Goal: Task Accomplishment & Management: Manage account settings

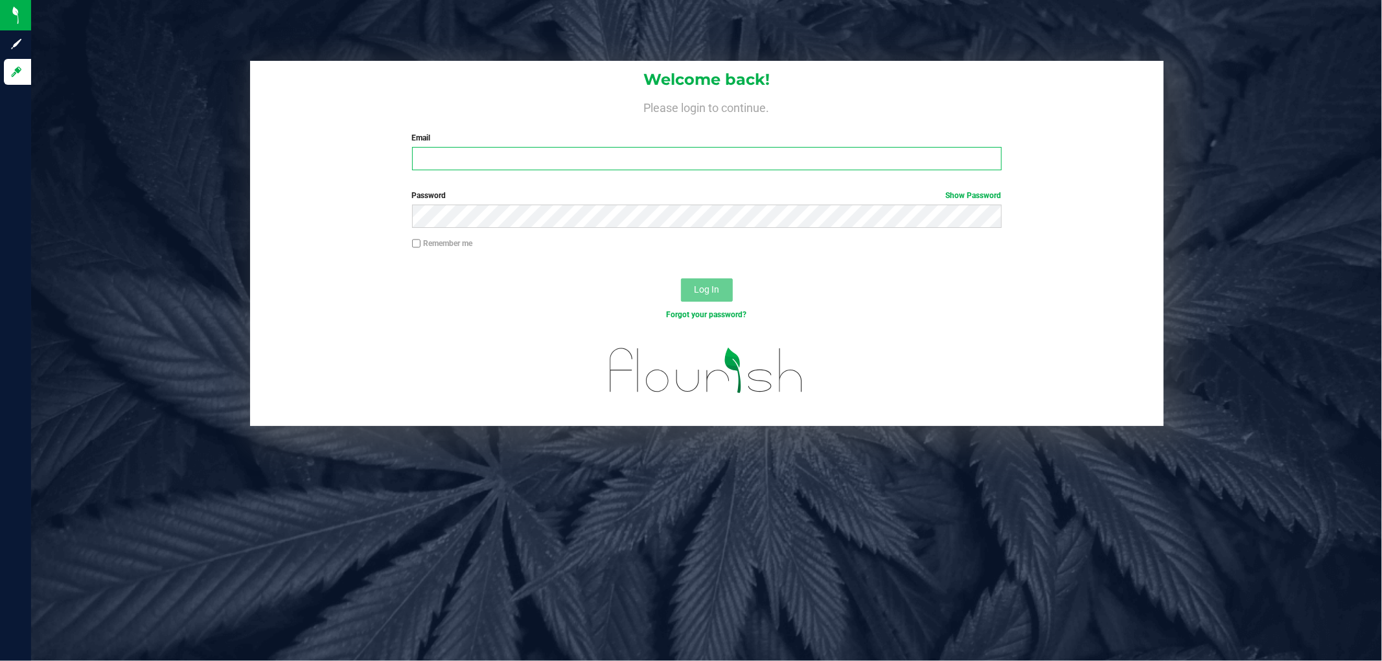
click at [821, 157] on input "Email" at bounding box center [706, 158] width 589 height 23
type input "[EMAIL_ADDRESS][DOMAIN_NAME]"
click at [681, 279] on button "Log In" at bounding box center [707, 290] width 52 height 23
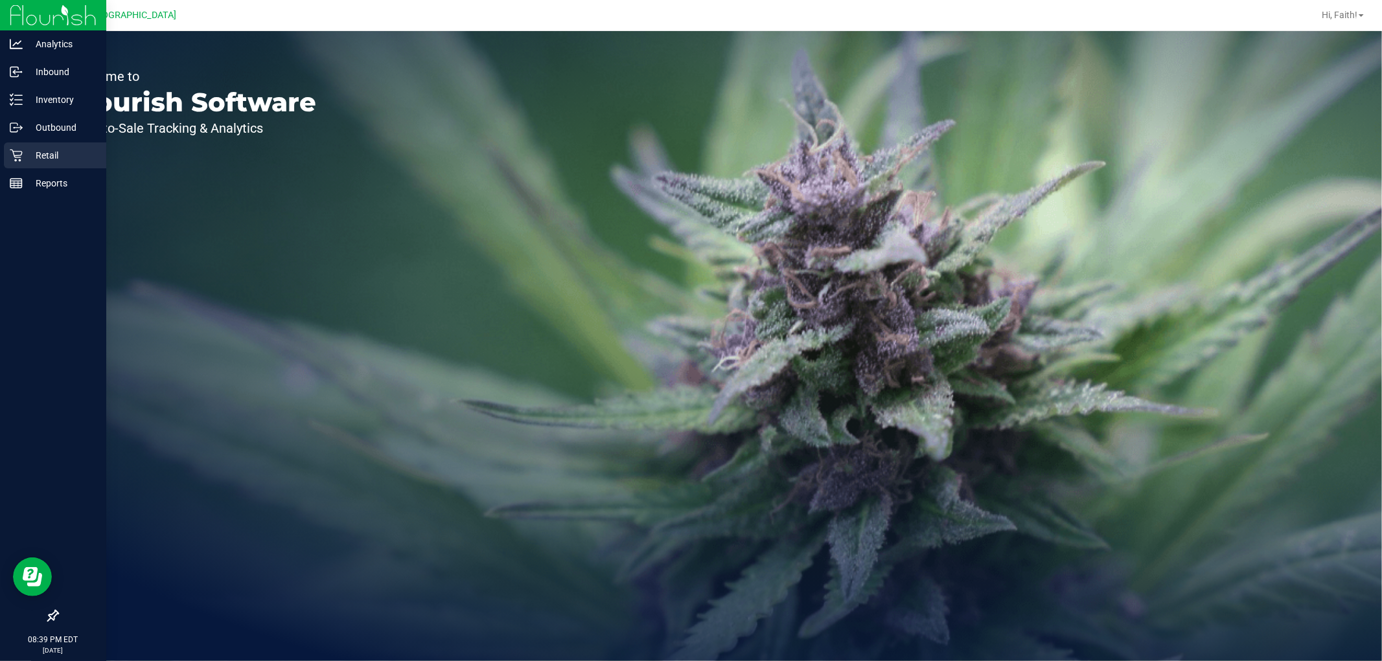
click at [46, 159] on p "Retail" at bounding box center [62, 156] width 78 height 16
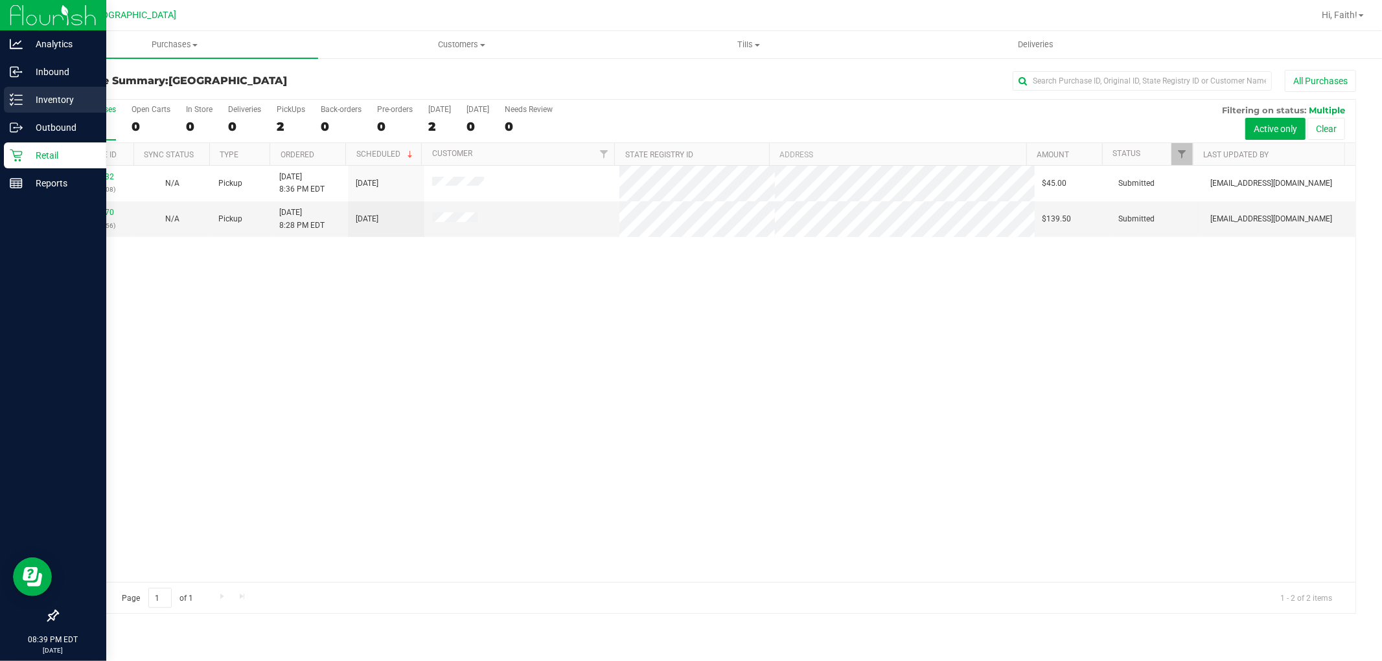
click at [42, 89] on div "Inventory" at bounding box center [55, 100] width 102 height 26
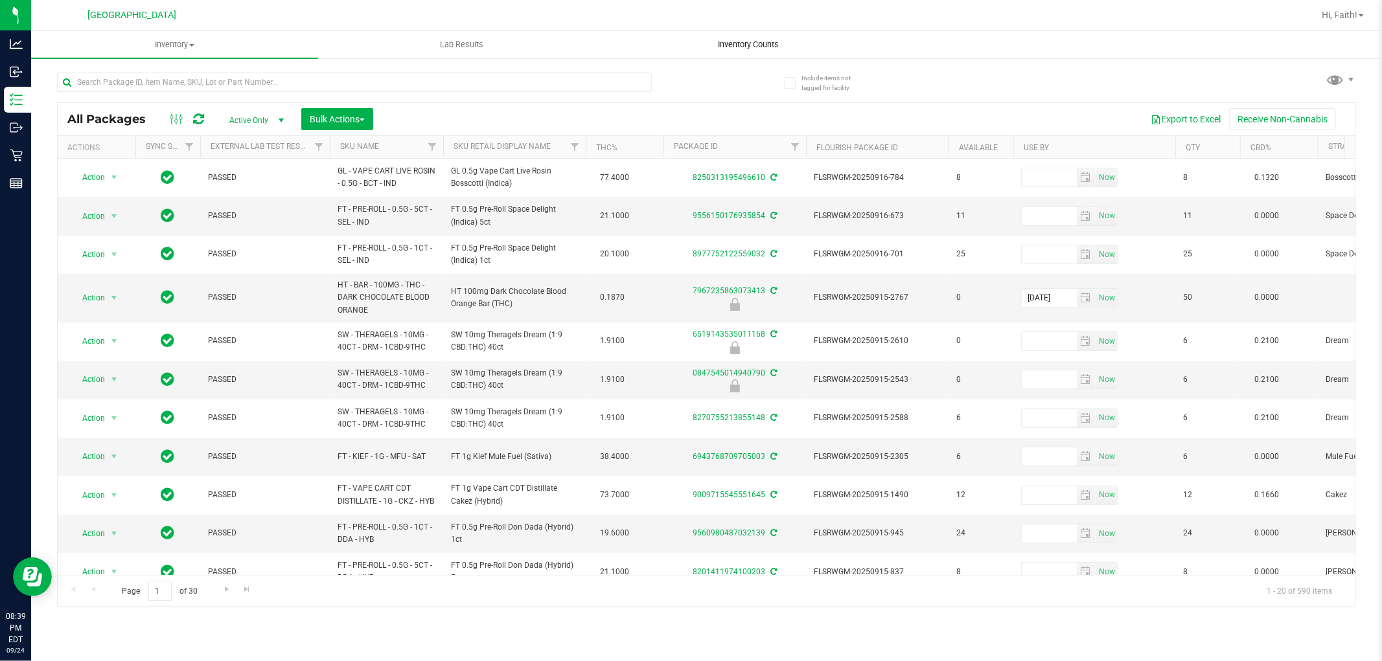
click at [723, 51] on uib-tab-heading "Inventory Counts" at bounding box center [749, 45] width 286 height 26
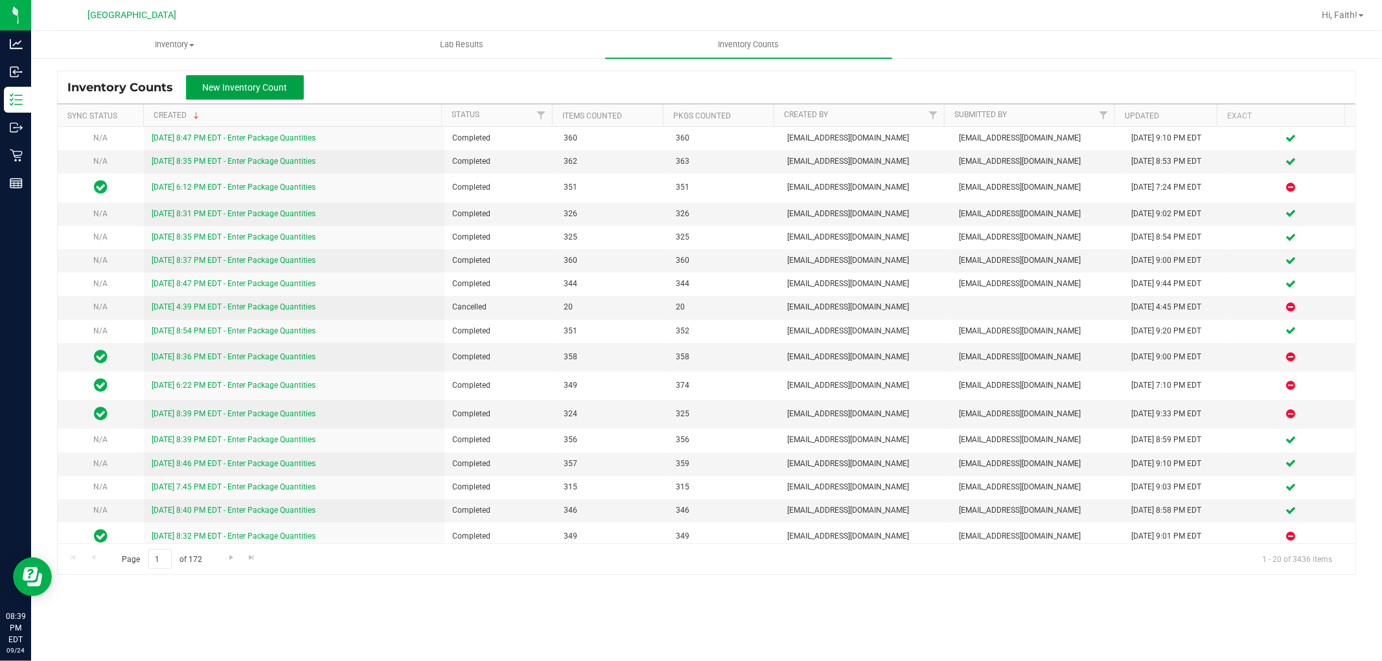
click at [274, 83] on span "New Inventory Count" at bounding box center [245, 87] width 85 height 10
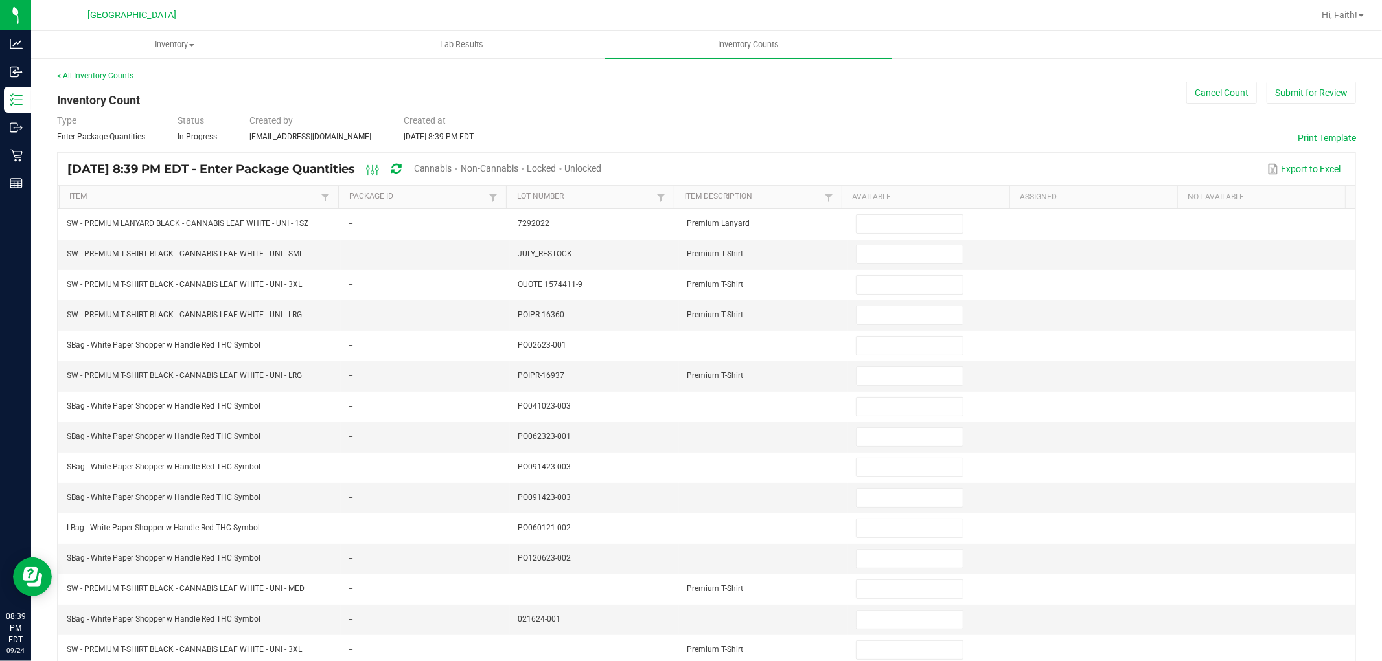
click at [461, 174] on div "Cannabis" at bounding box center [437, 169] width 47 height 24
click at [461, 173] on div "Cannabis" at bounding box center [437, 169] width 47 height 24
click at [452, 168] on span "Cannabis" at bounding box center [433, 168] width 38 height 10
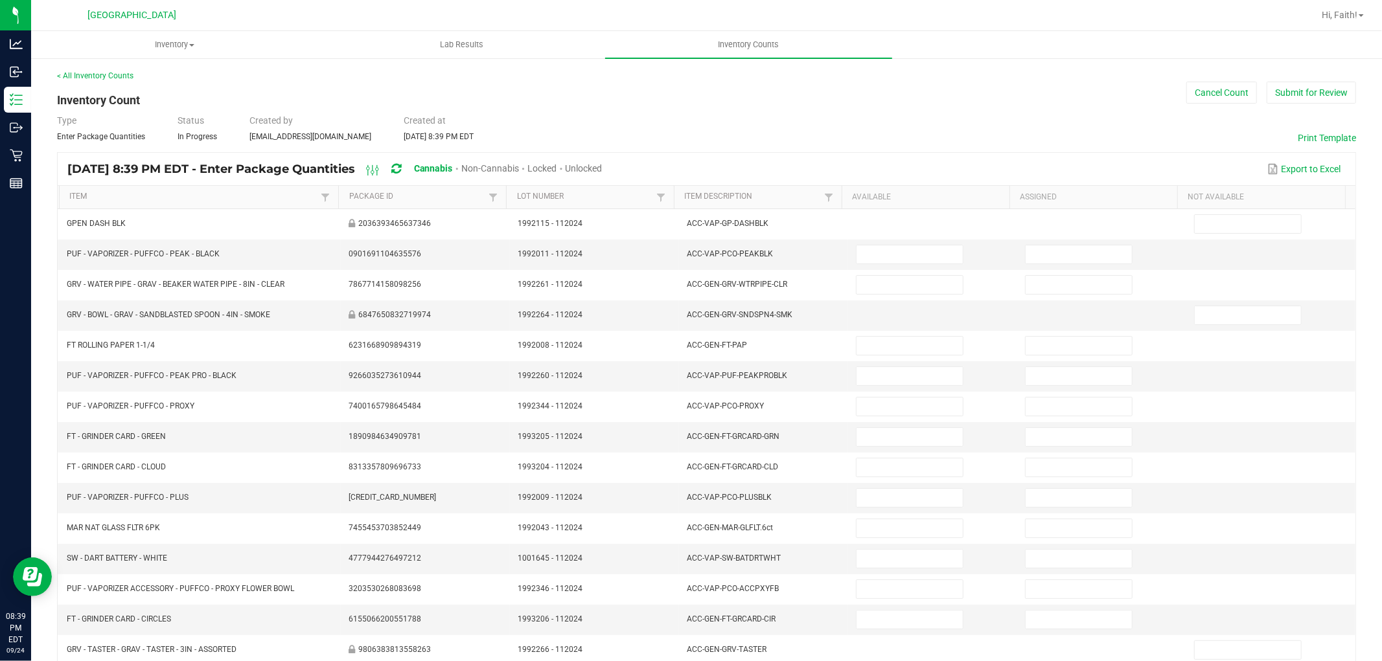
click at [602, 166] on span "Unlocked" at bounding box center [583, 168] width 37 height 10
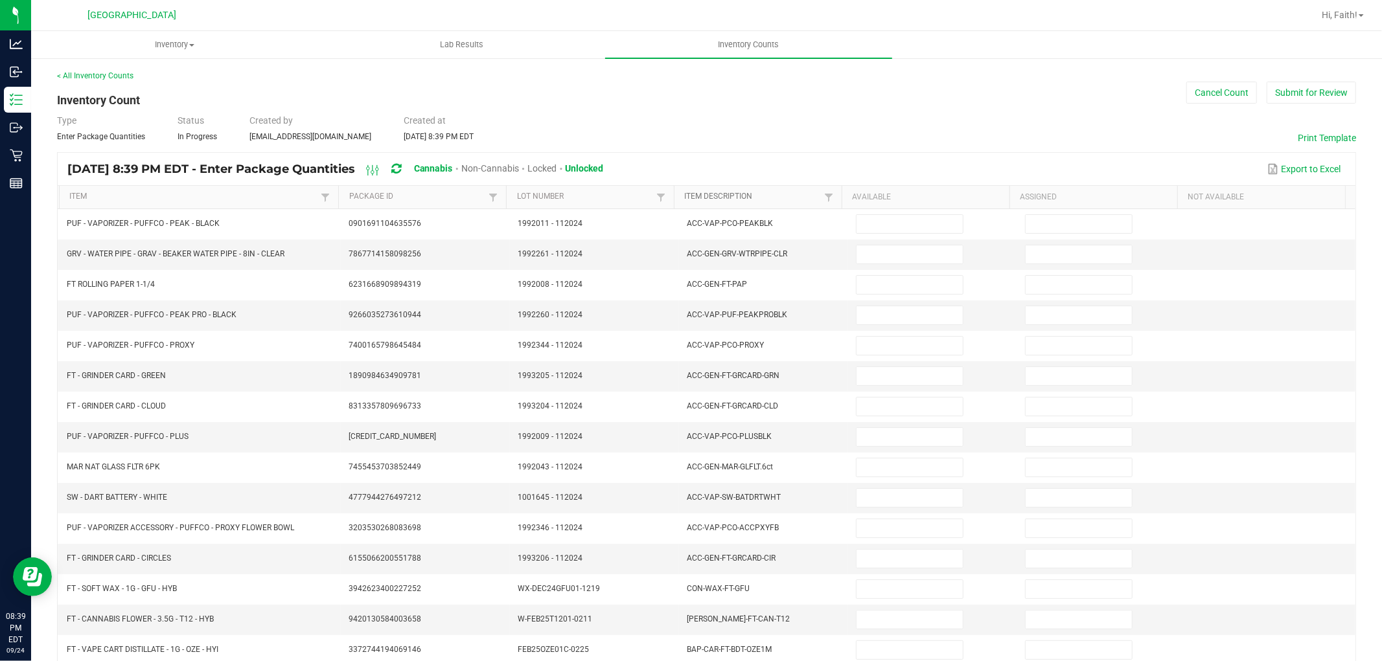
click at [731, 198] on link "Item Description" at bounding box center [753, 197] width 136 height 10
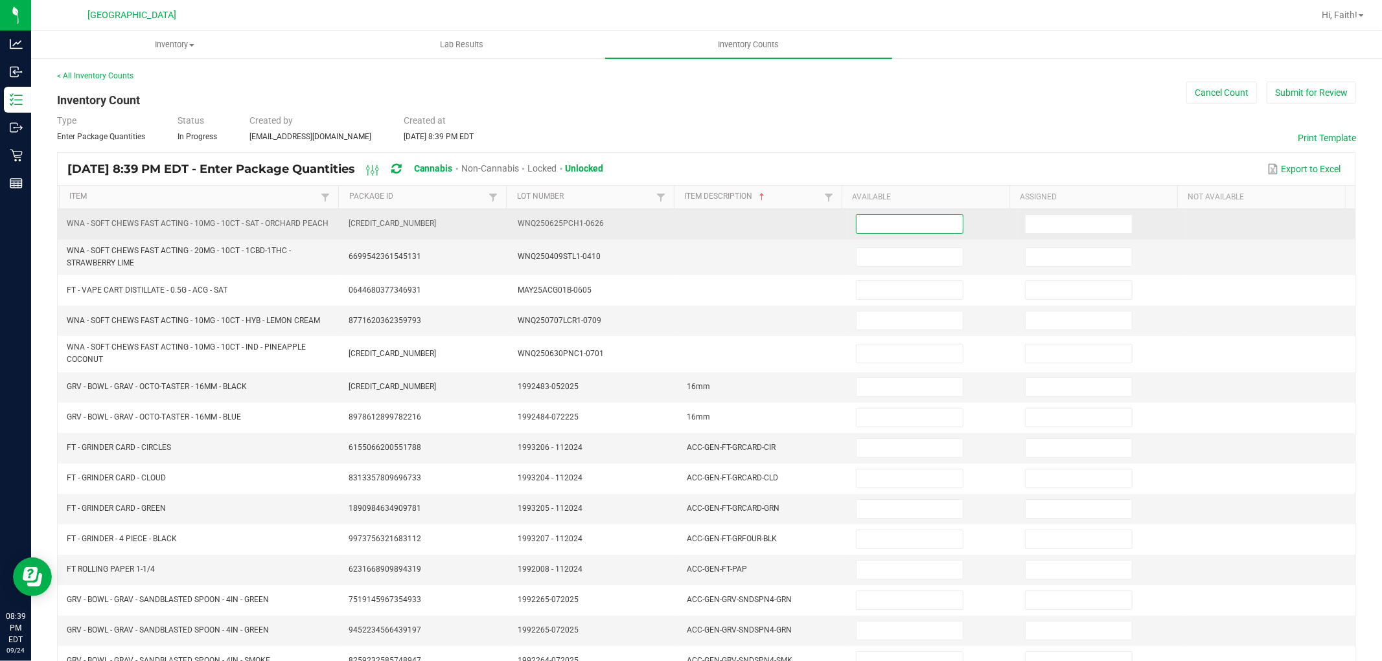
click at [922, 224] on input at bounding box center [909, 224] width 106 height 18
type input "8"
type input "20"
type input "4"
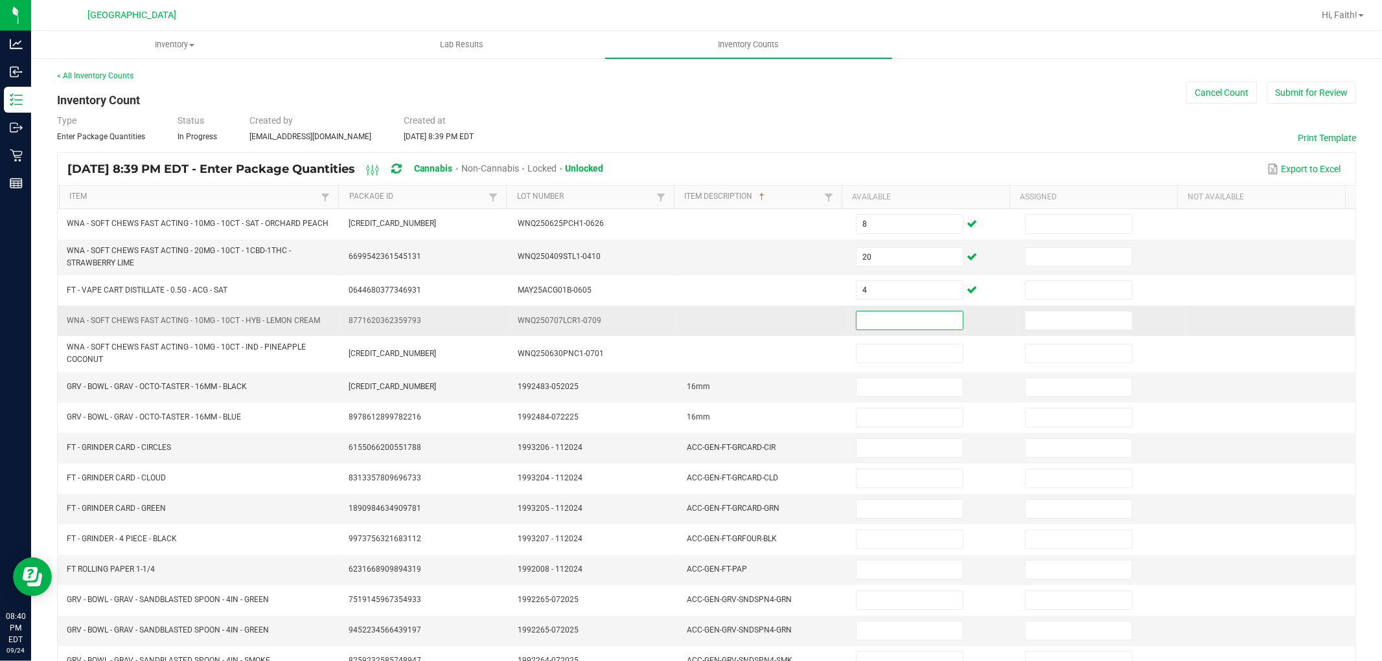
scroll to position [72, 0]
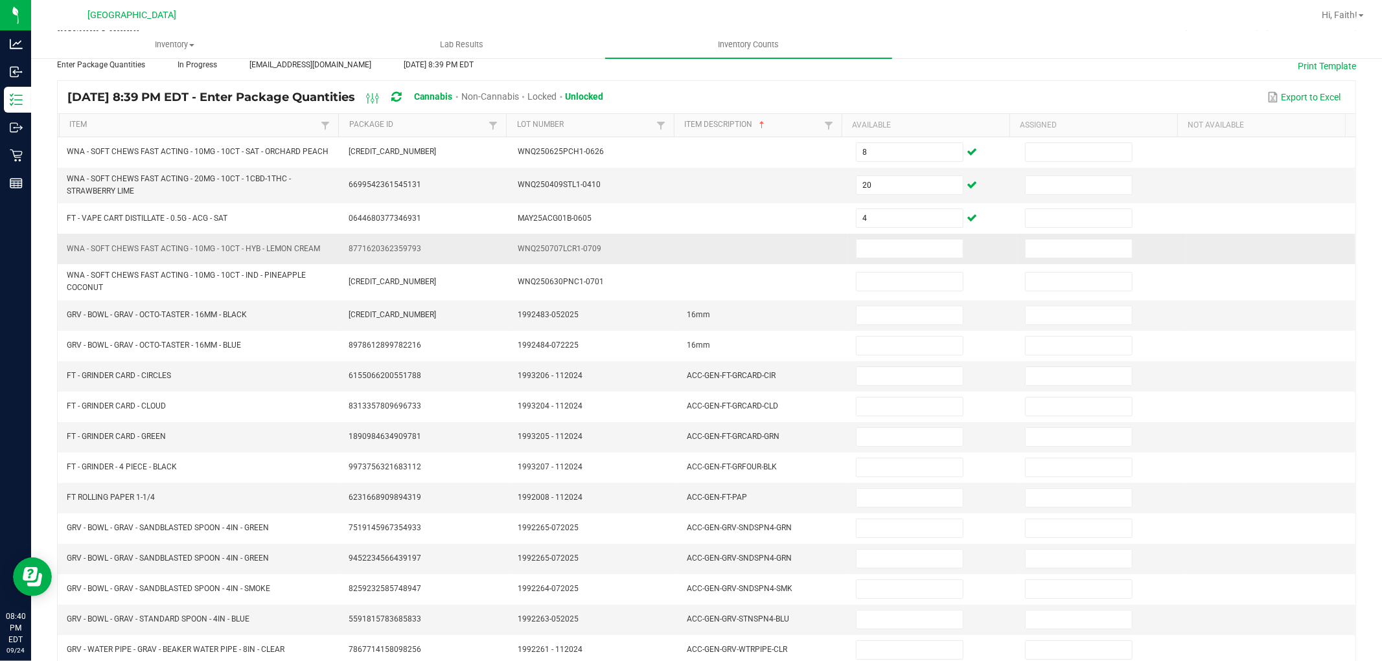
drag, startPoint x: 321, startPoint y: 249, endPoint x: 66, endPoint y: 249, distance: 254.6
click at [66, 249] on td "WNA - SOFT CHEWS FAST ACTING - 10MG - 10CT - HYB - LEMON CREAM" at bounding box center [200, 249] width 282 height 30
click at [67, 250] on span "WNA - SOFT CHEWS FAST ACTING - 10MG - 10CT - HYB - LEMON CREAM" at bounding box center [193, 248] width 253 height 9
click at [866, 259] on td at bounding box center [932, 249] width 169 height 30
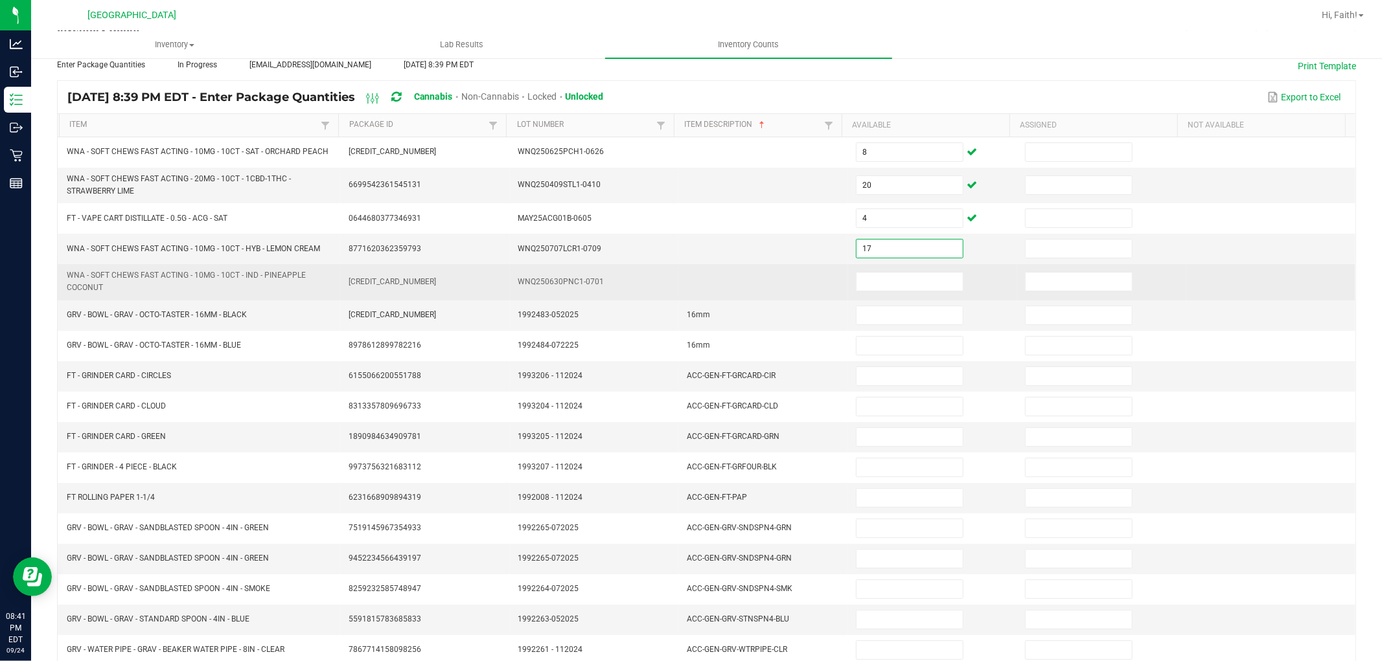
type input "17"
click at [918, 287] on input at bounding box center [909, 282] width 106 height 18
type input "14"
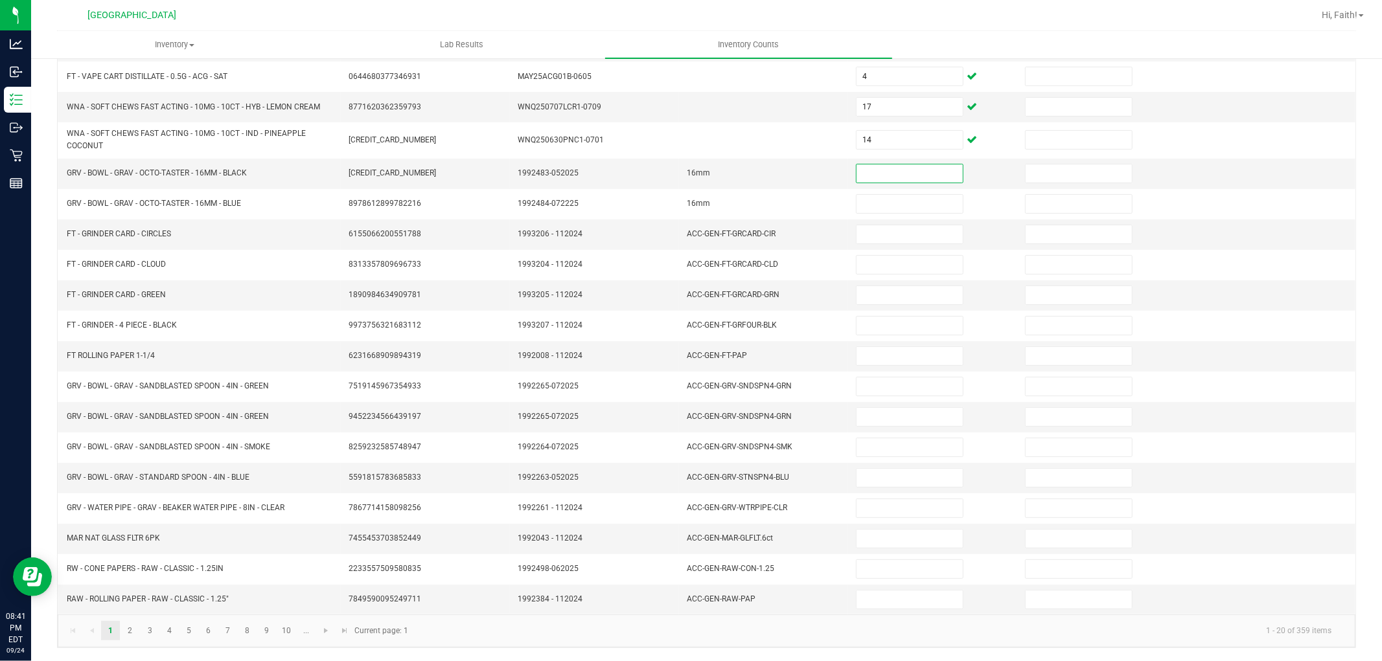
scroll to position [217, 0]
click at [132, 629] on link "2" at bounding box center [129, 630] width 19 height 19
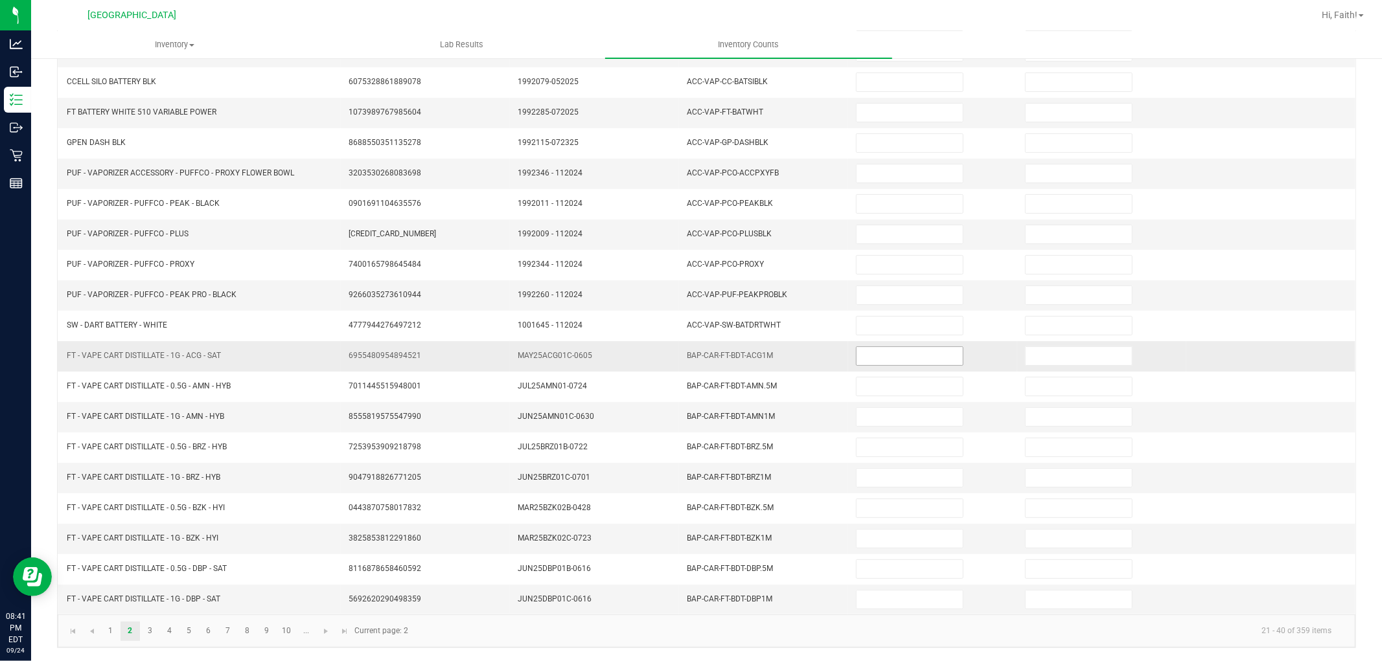
click at [872, 363] on input at bounding box center [909, 356] width 106 height 18
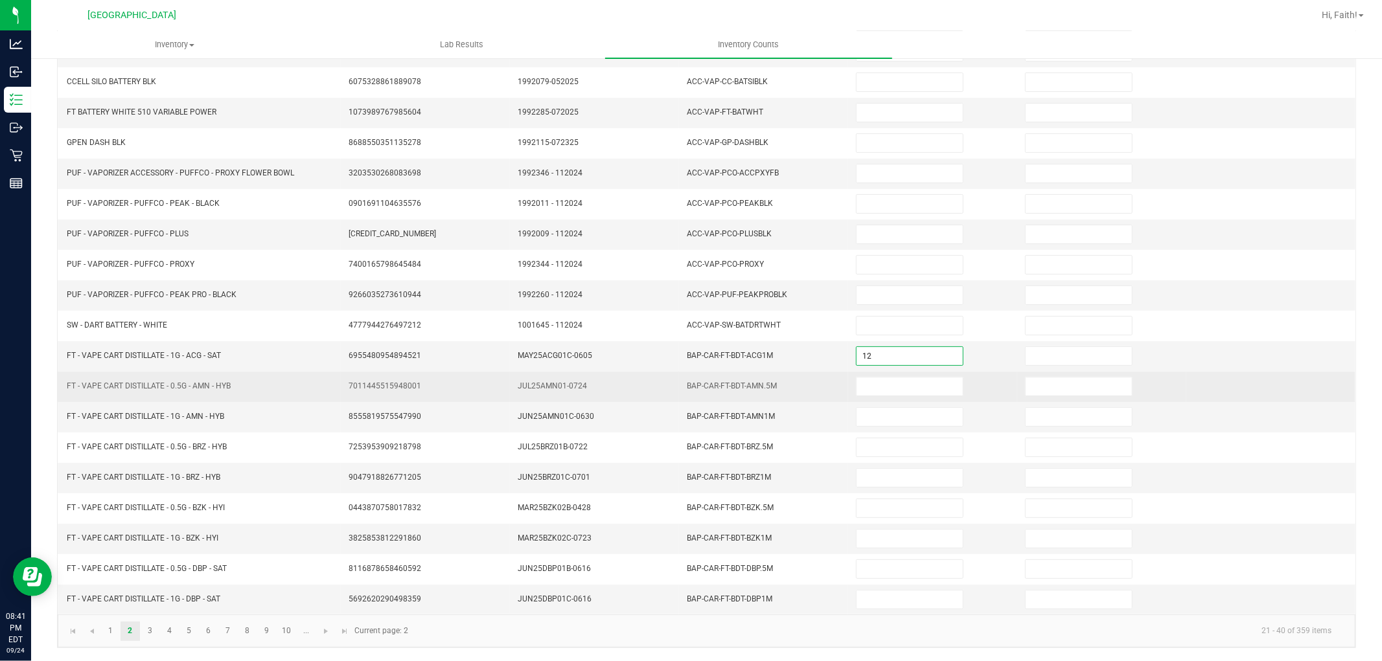
type input "12"
type input "1"
type input "5"
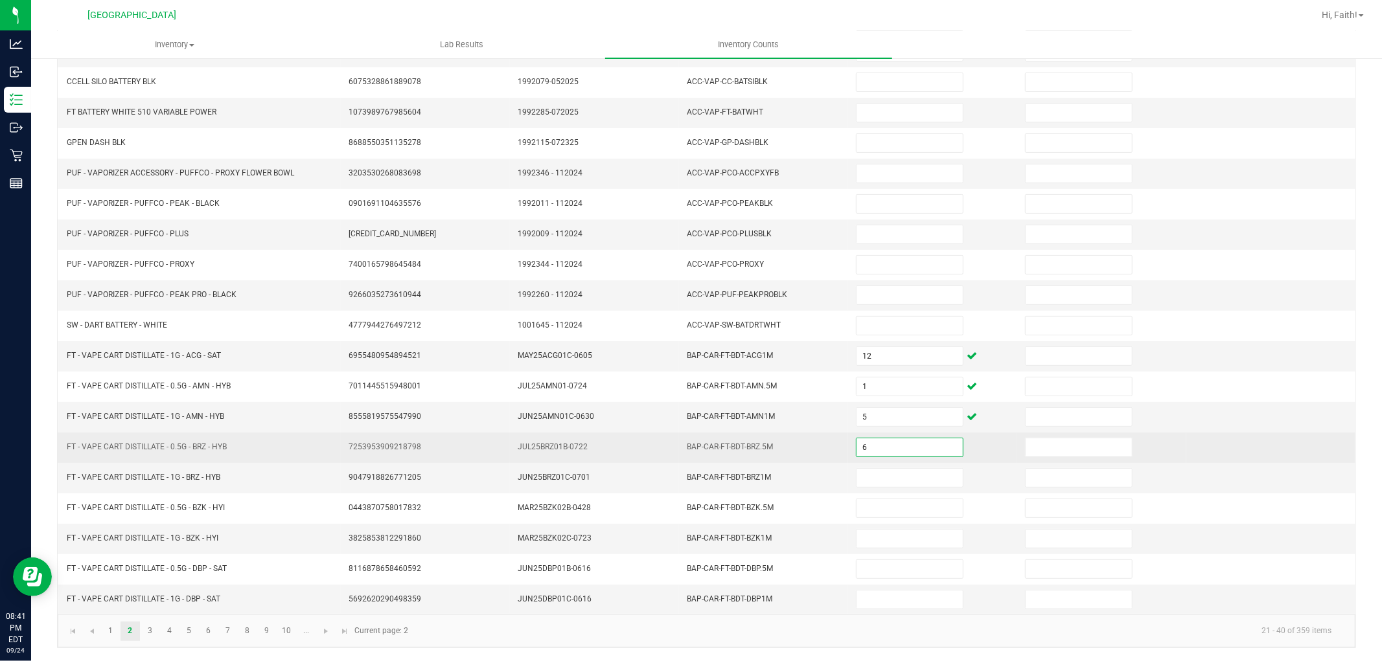
type input "6"
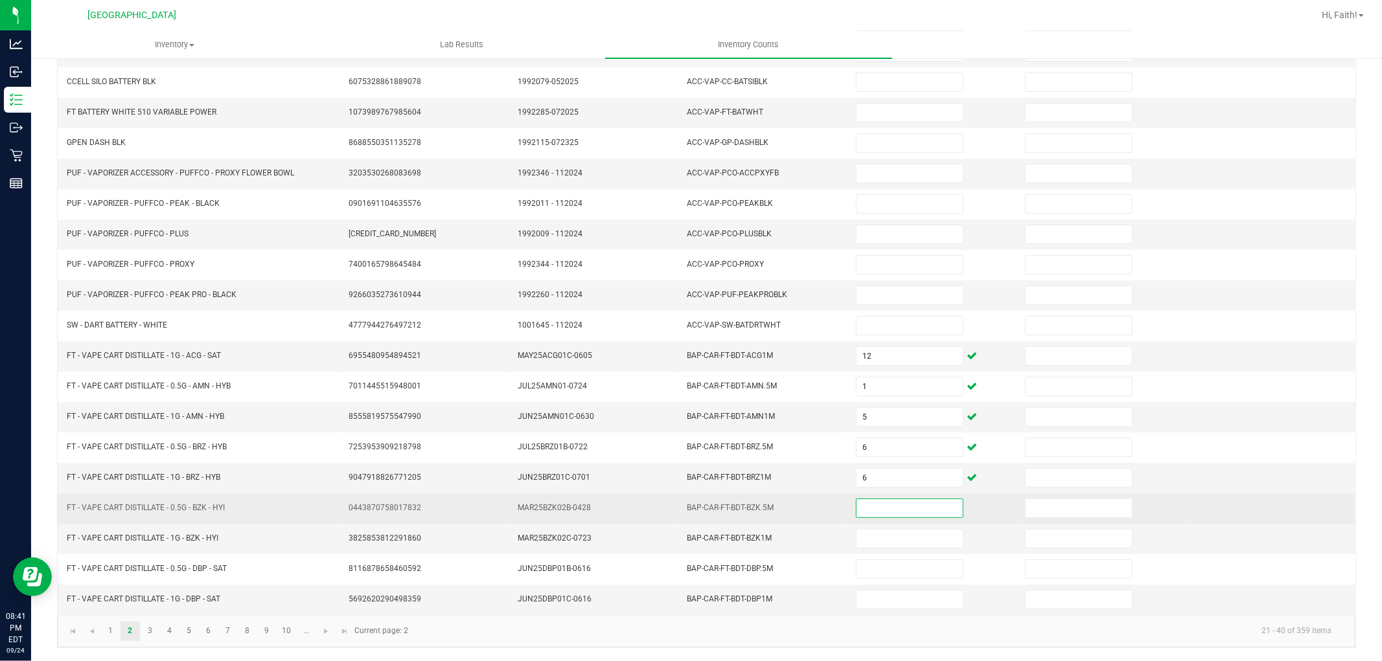
click at [871, 507] on input at bounding box center [909, 508] width 106 height 18
type input "4"
type input "1"
type input "3"
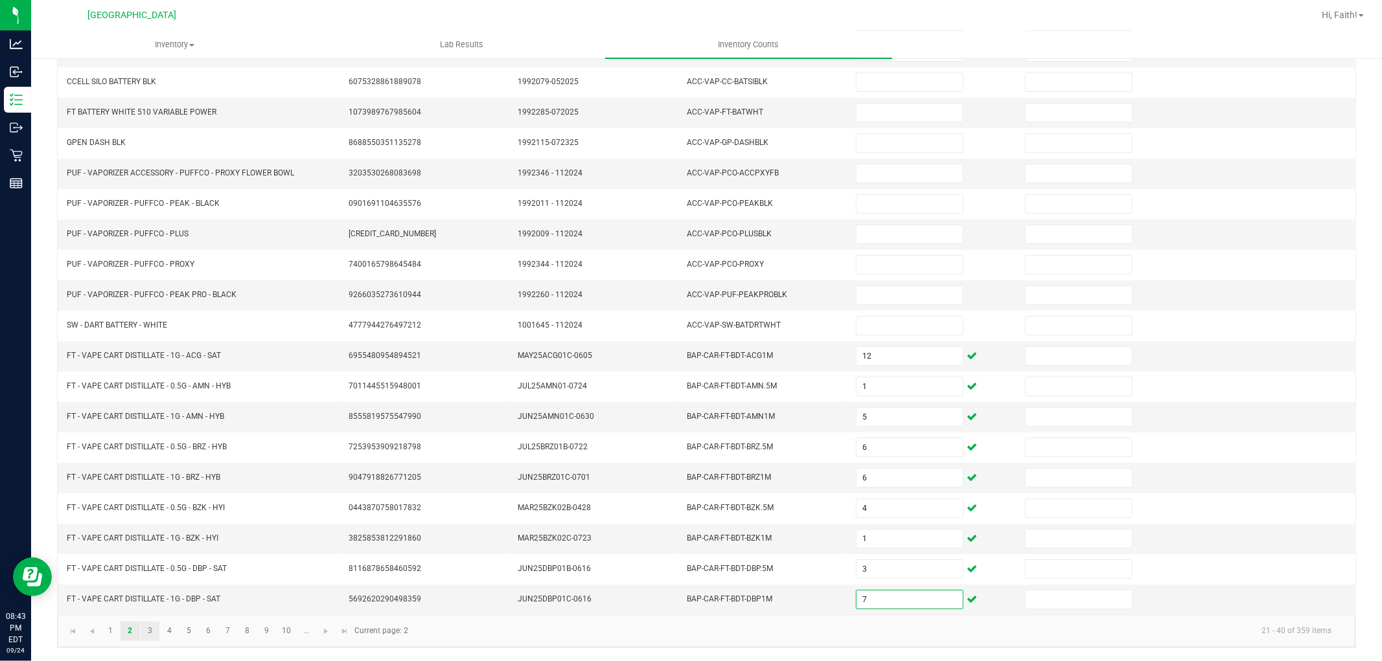
type input "7"
click at [146, 635] on link "3" at bounding box center [150, 631] width 19 height 19
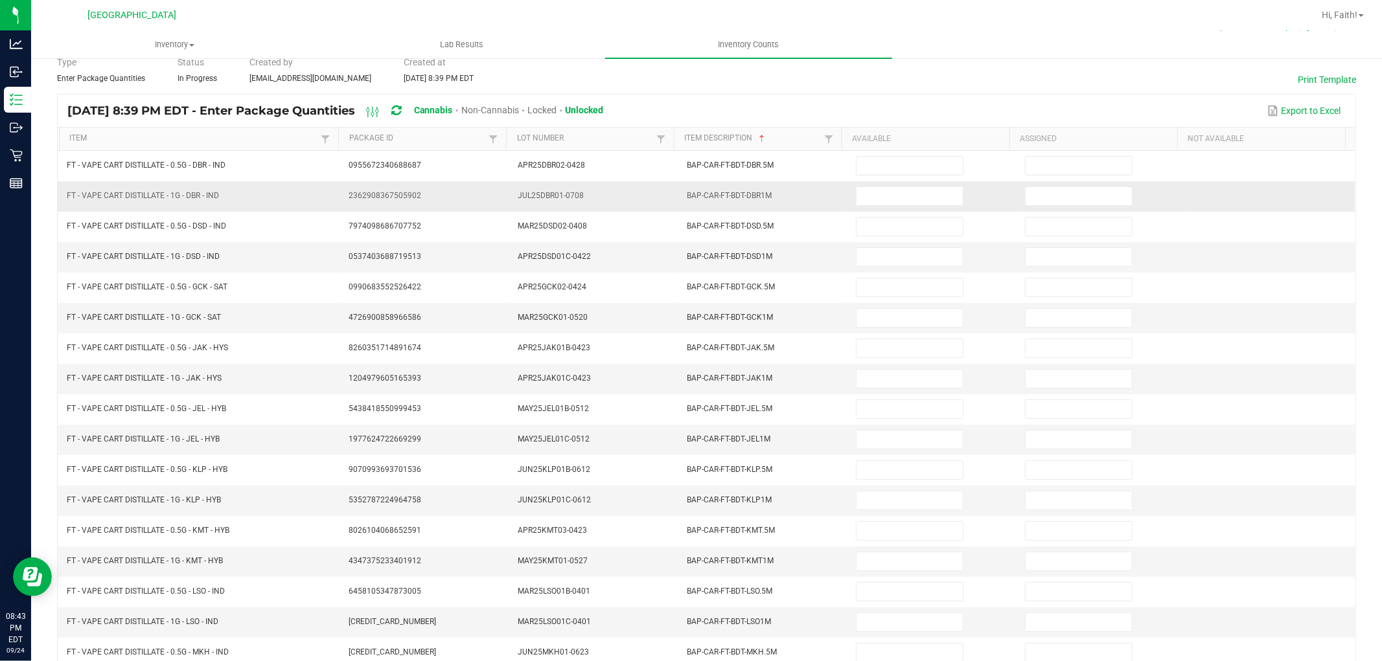
scroll to position [0, 0]
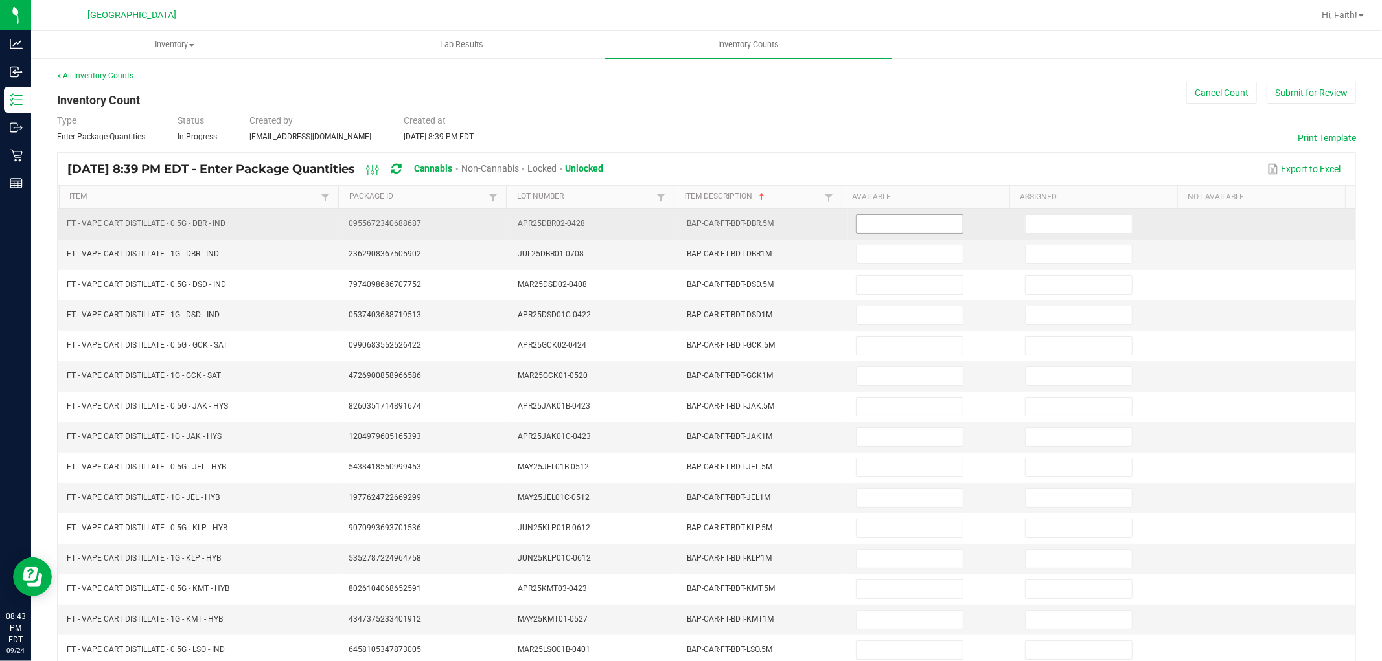
click at [910, 227] on input at bounding box center [909, 224] width 106 height 18
type input "1"
type input "2"
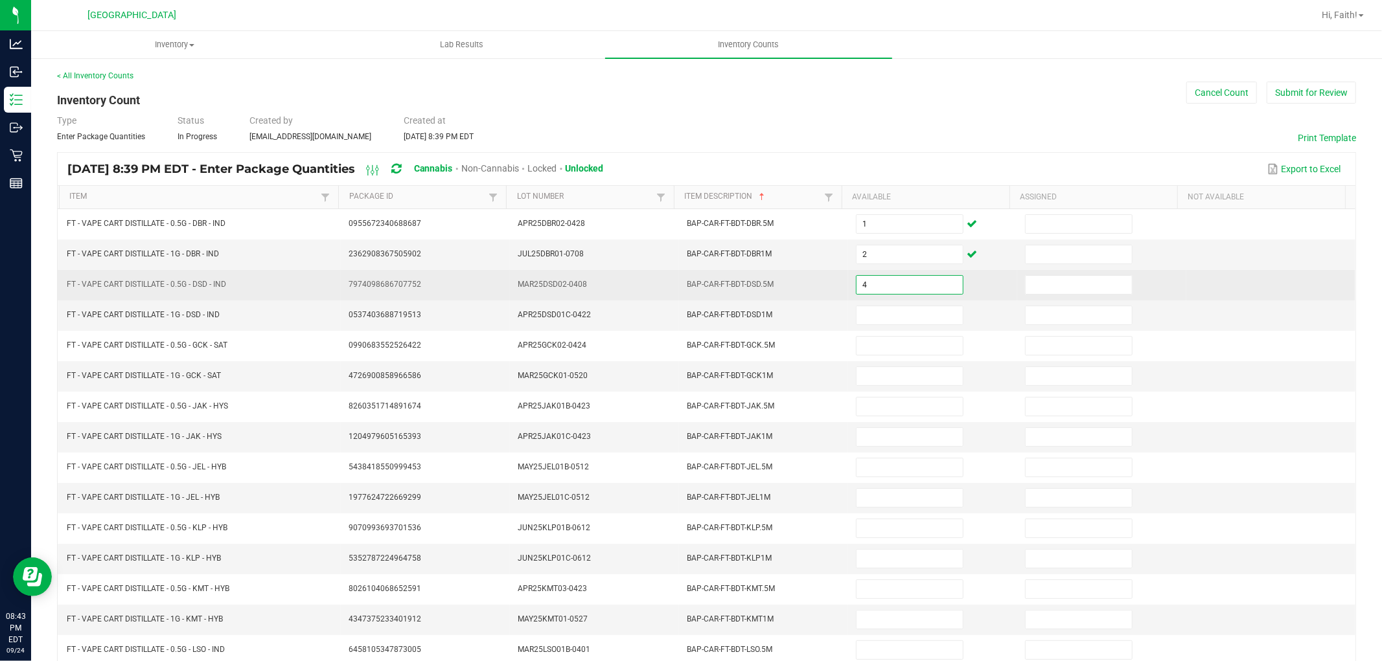
type input "4"
type input "2"
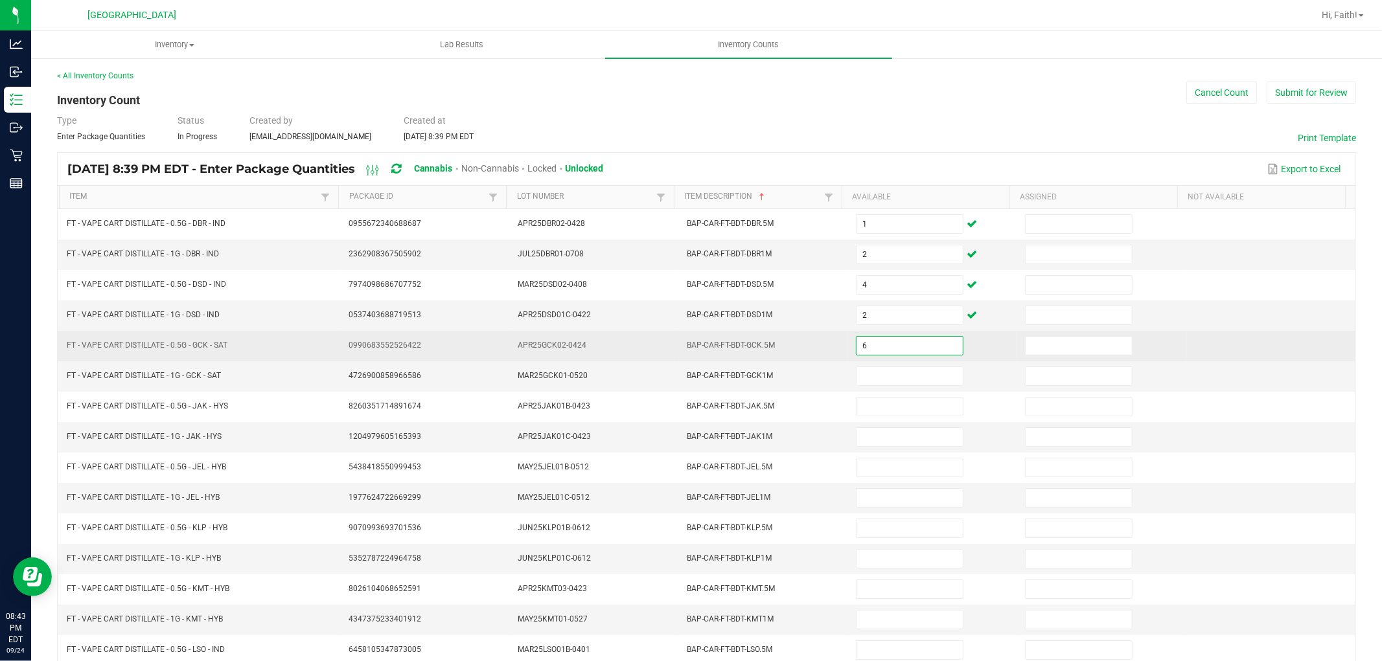
type input "6"
type input "8"
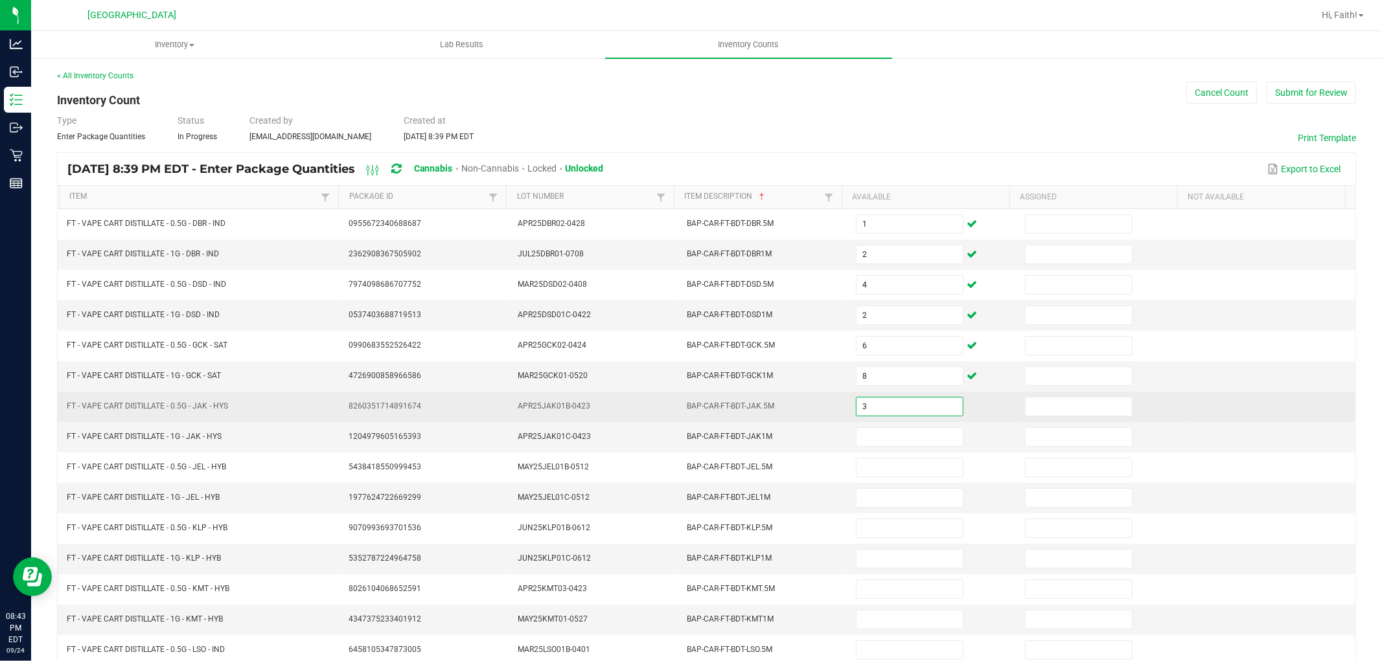
type input "3"
type input "5"
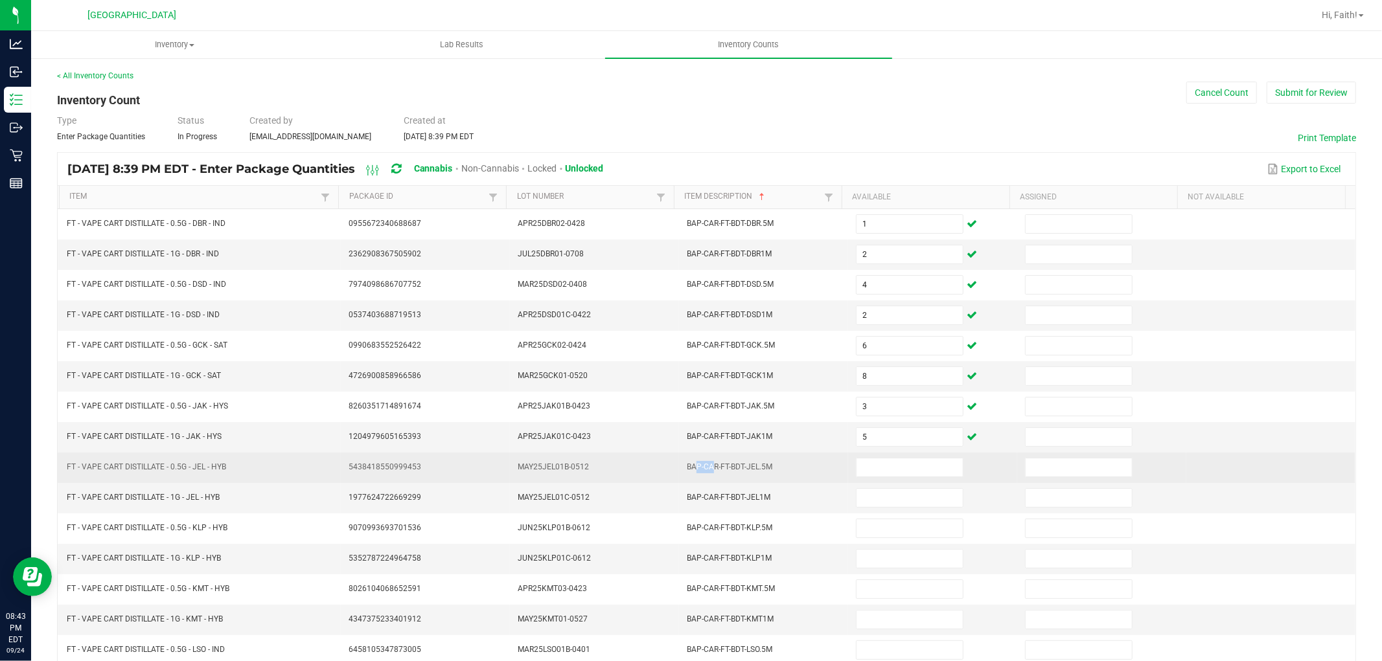
drag, startPoint x: 680, startPoint y: 470, endPoint x: 700, endPoint y: 464, distance: 20.1
click at [700, 464] on span "BAP-CAR-FT-BDT-JEL.5M" at bounding box center [729, 466] width 85 height 9
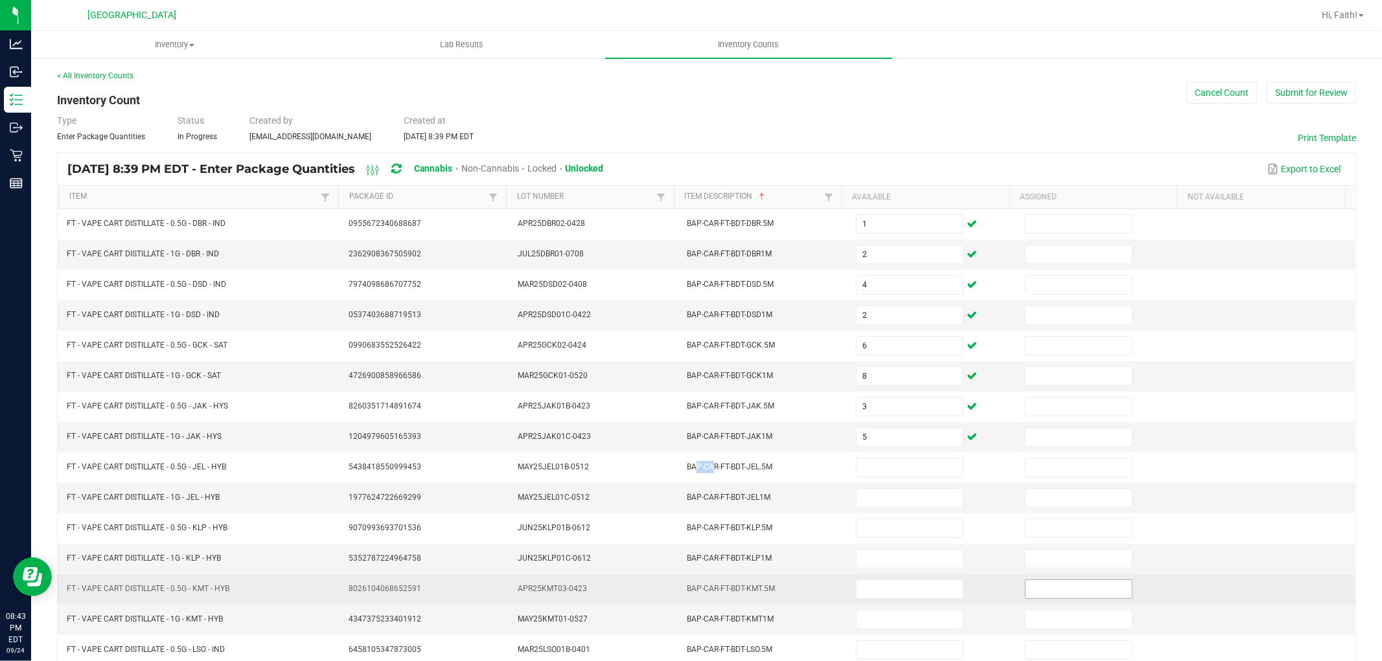
drag, startPoint x: 700, startPoint y: 464, endPoint x: 1034, endPoint y: 595, distance: 358.1
click at [701, 464] on span "BAP-CAR-FT-BDT-JEL.5M" at bounding box center [729, 466] width 85 height 9
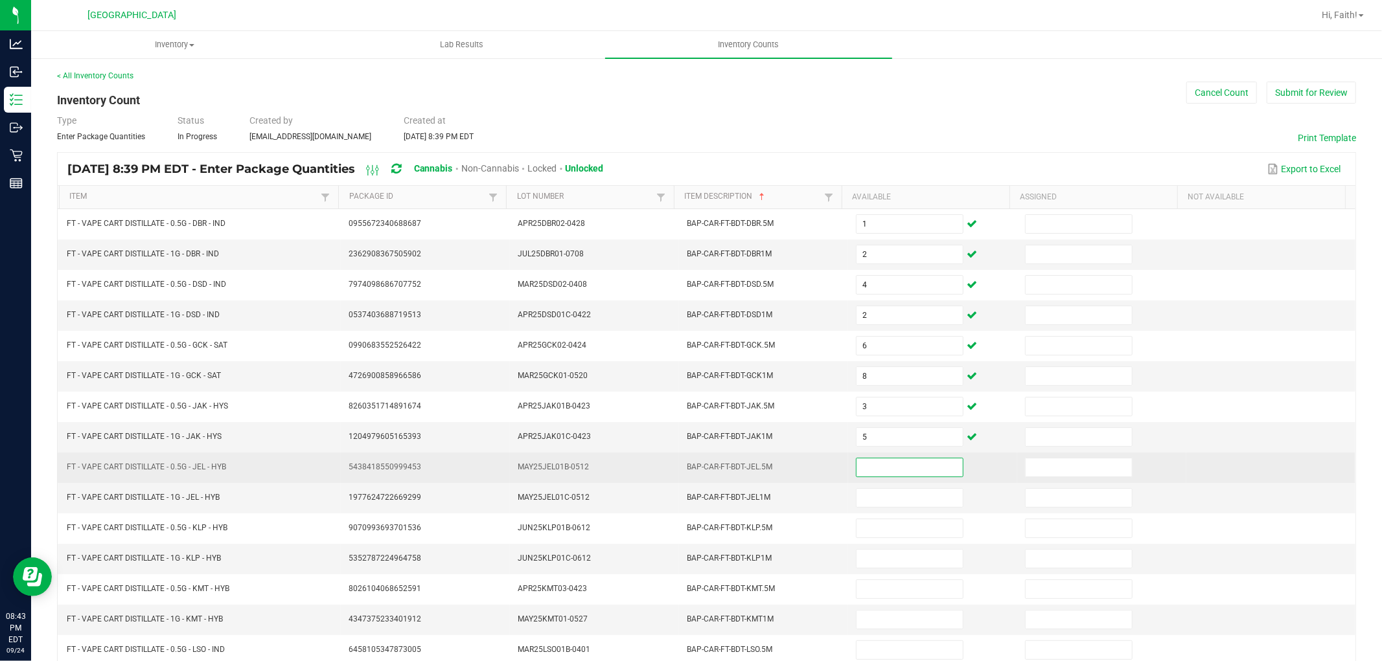
click at [902, 470] on input at bounding box center [909, 468] width 106 height 18
click at [883, 463] on input at bounding box center [909, 468] width 106 height 18
type input "1"
type input "5"
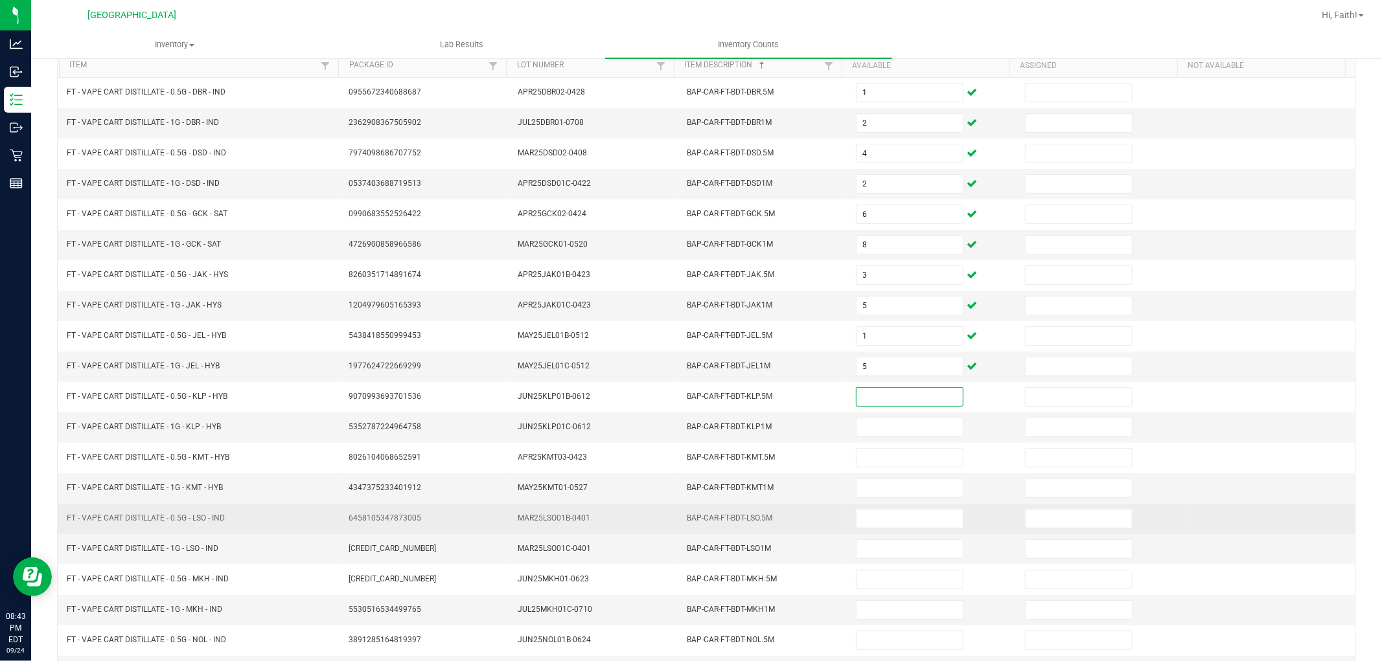
scroll to position [144, 0]
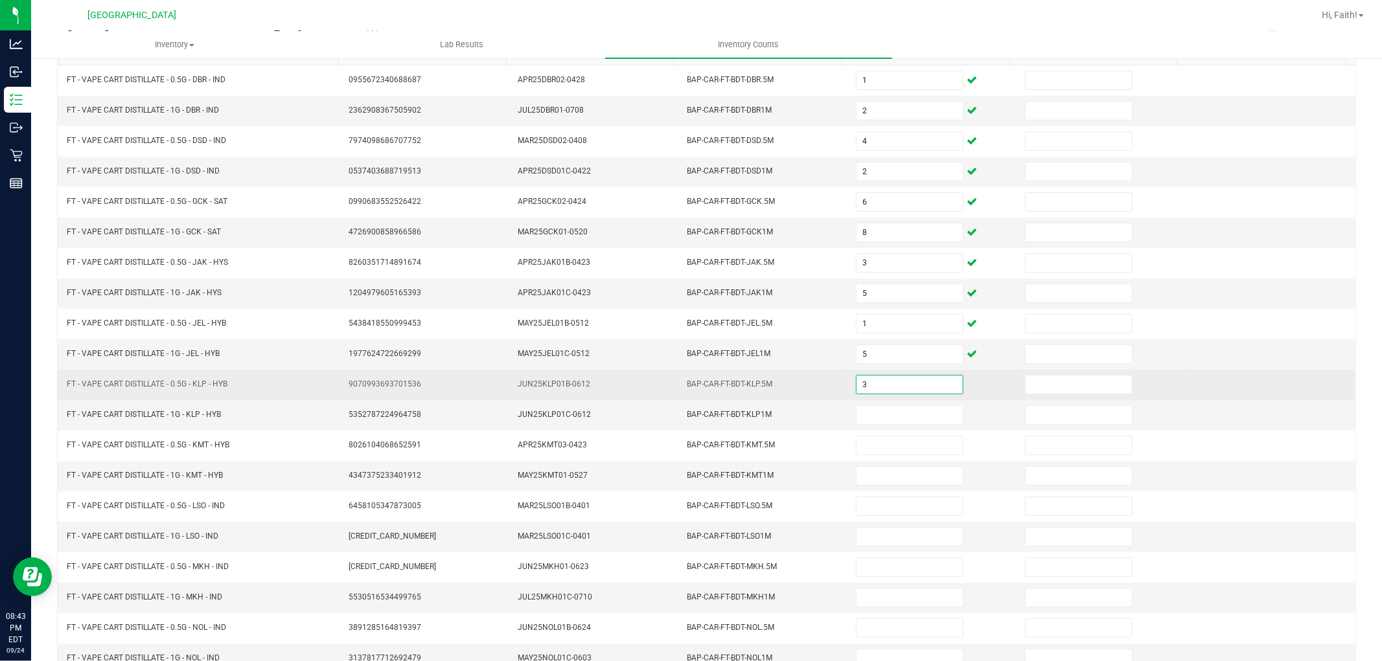
type input "3"
type input "2"
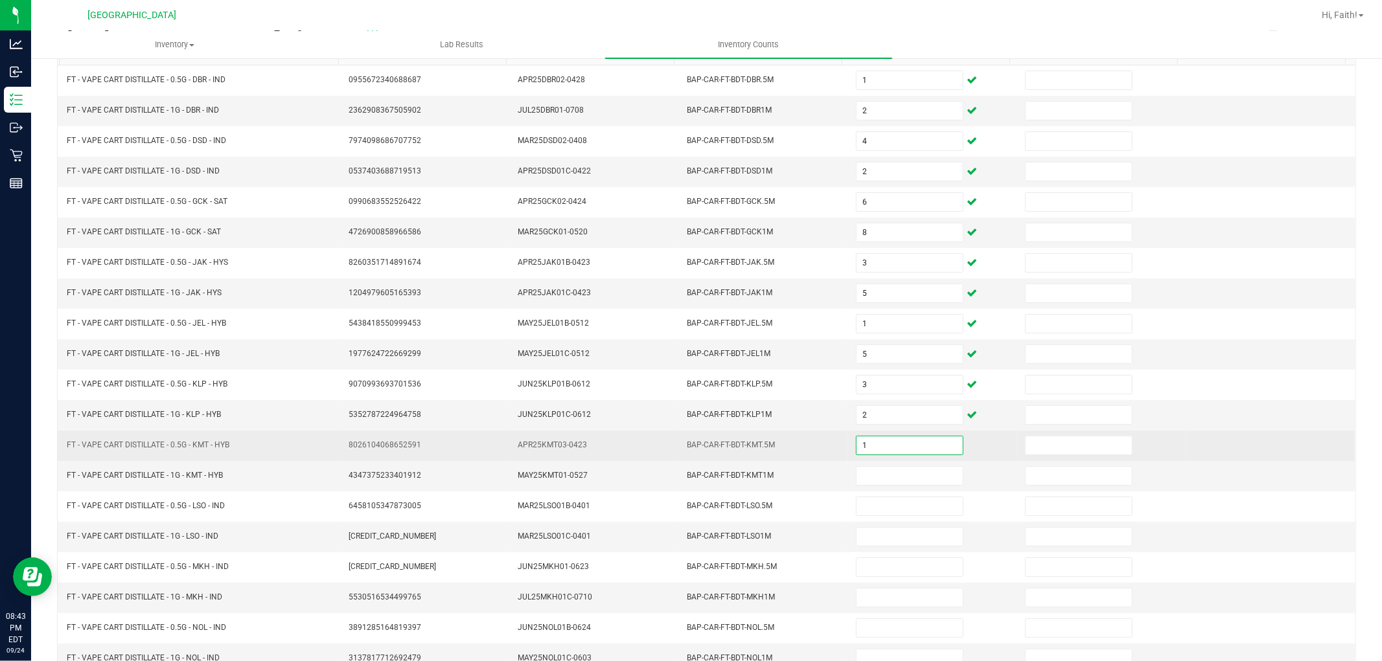
type input "1"
type input "5"
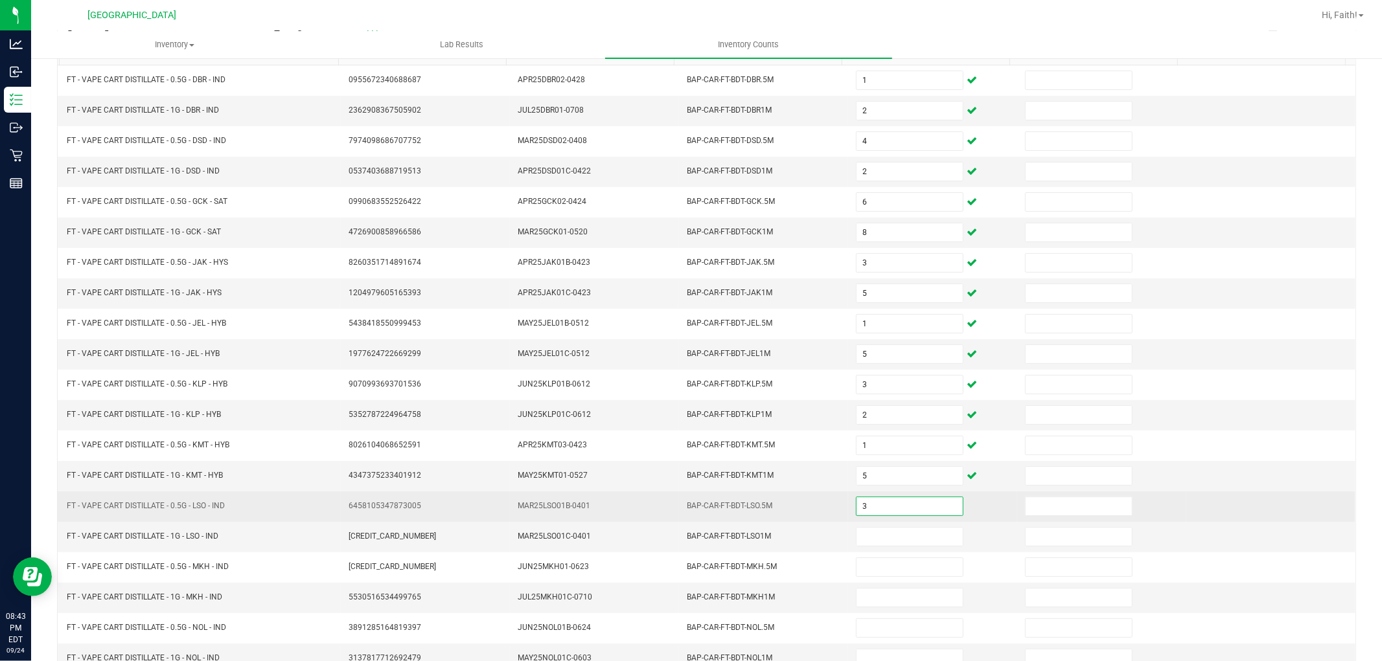
type input "3"
type input "11"
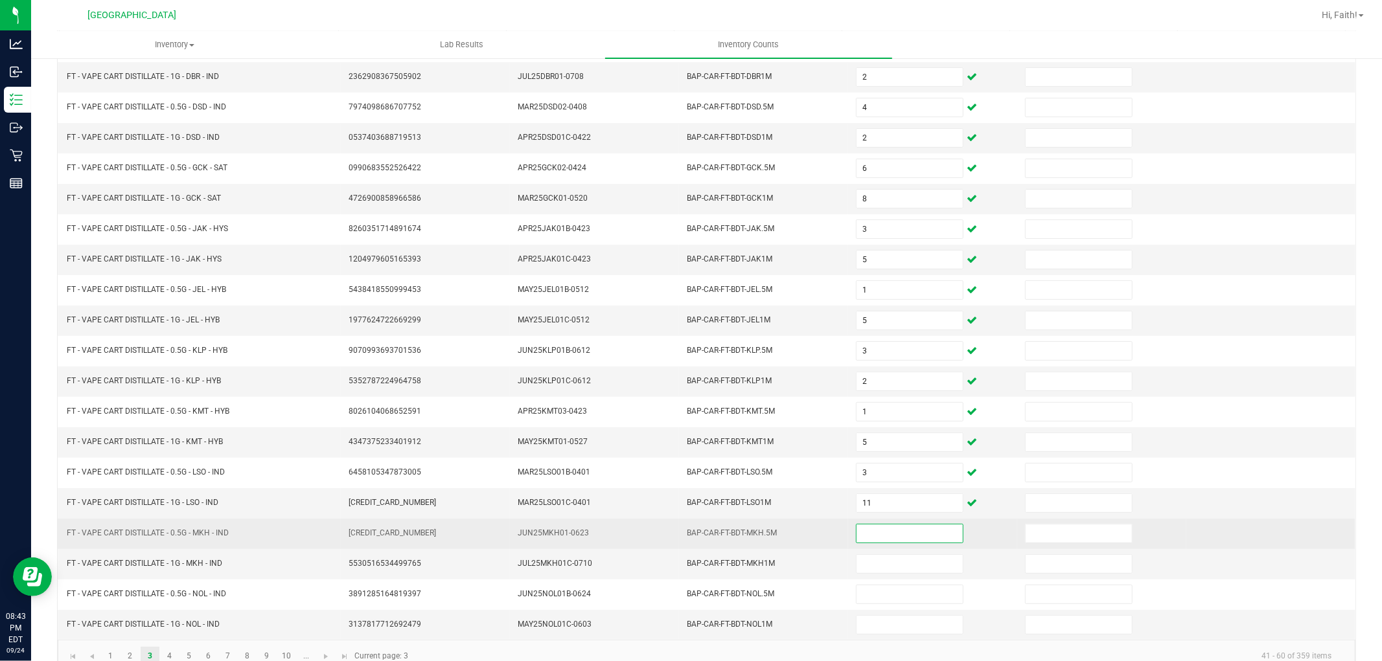
scroll to position [206, 0]
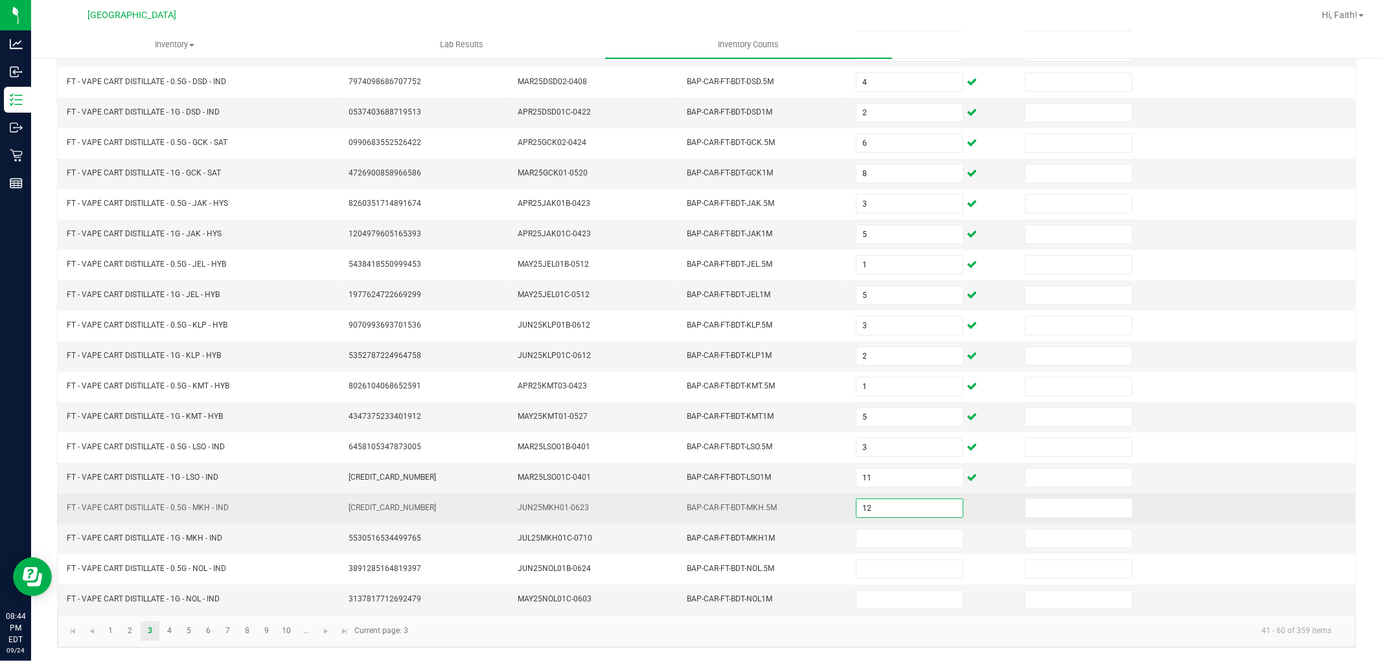
type input "12"
type input "3"
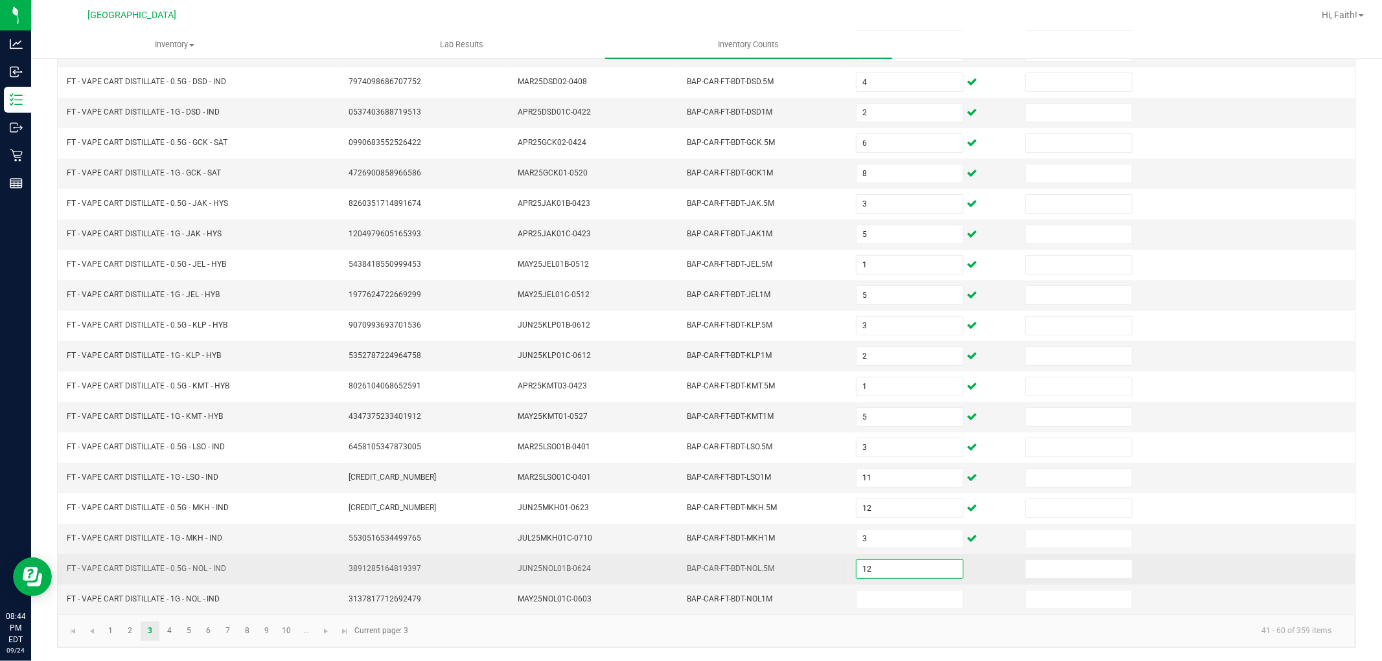
type input "12"
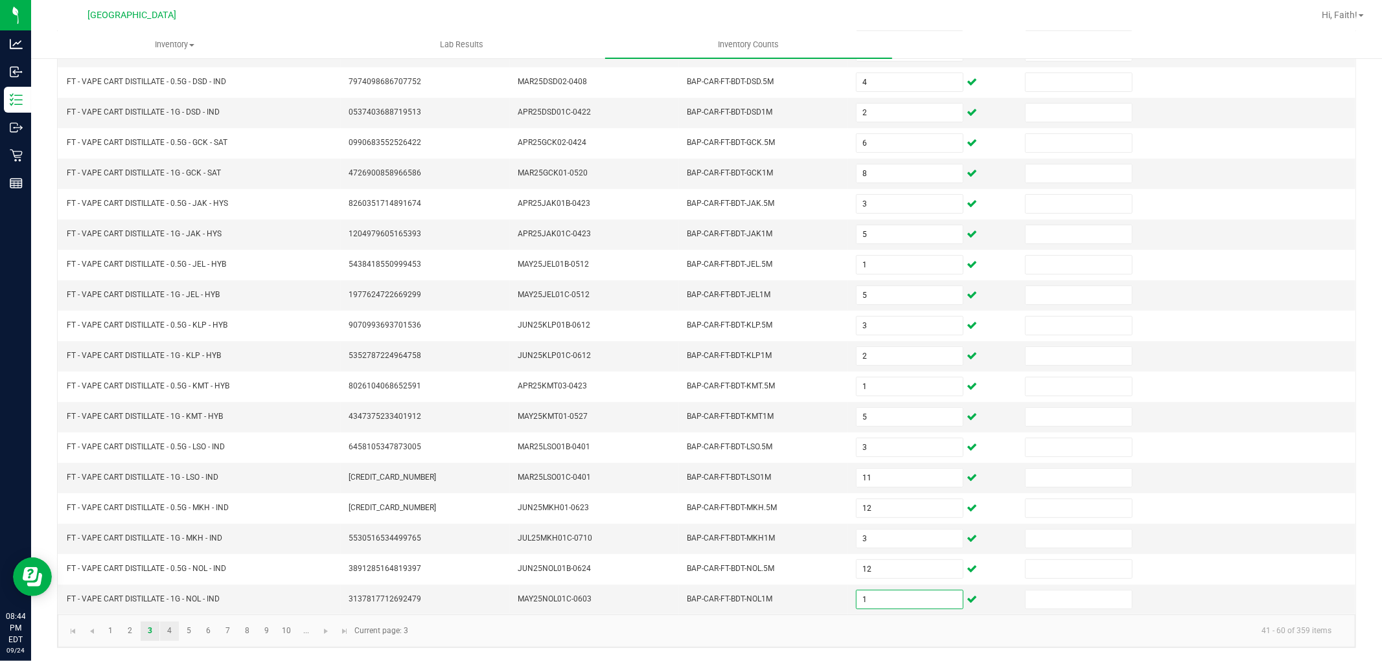
type input "1"
click at [173, 629] on link "4" at bounding box center [169, 631] width 19 height 19
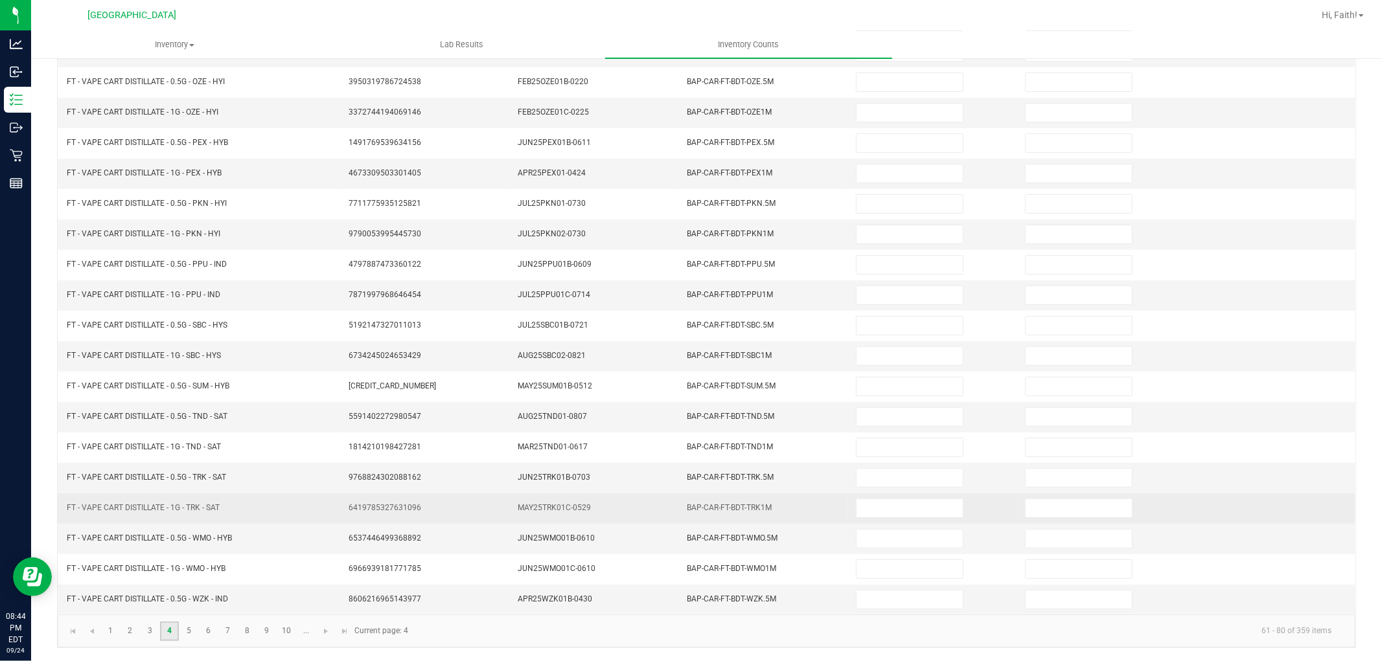
scroll to position [0, 0]
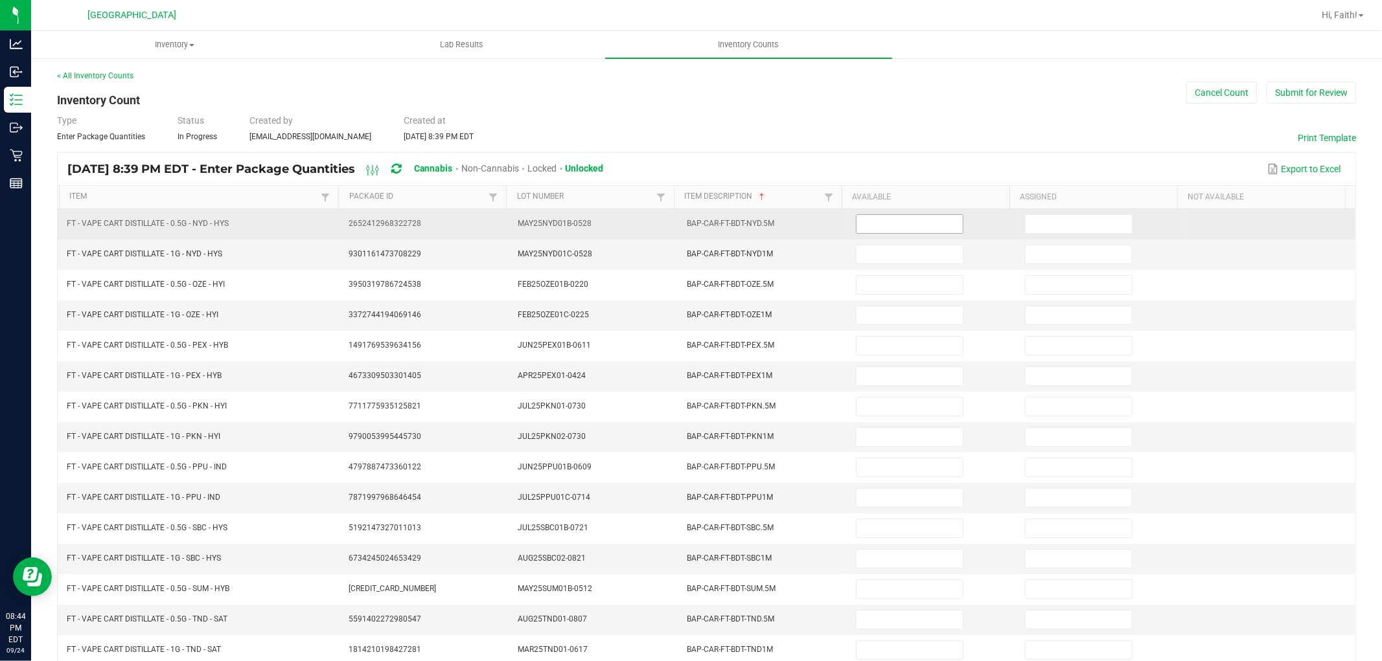
click at [875, 228] on input at bounding box center [909, 224] width 106 height 18
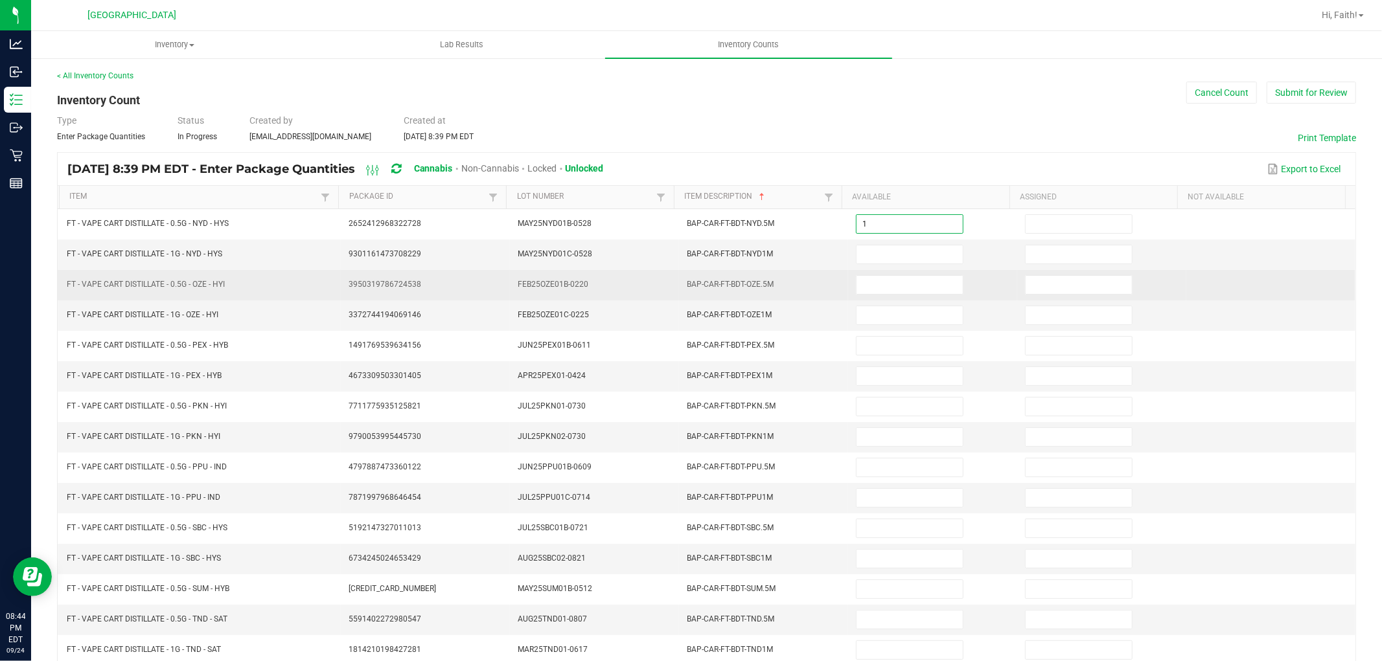
type input "1"
type input "7"
type input "3"
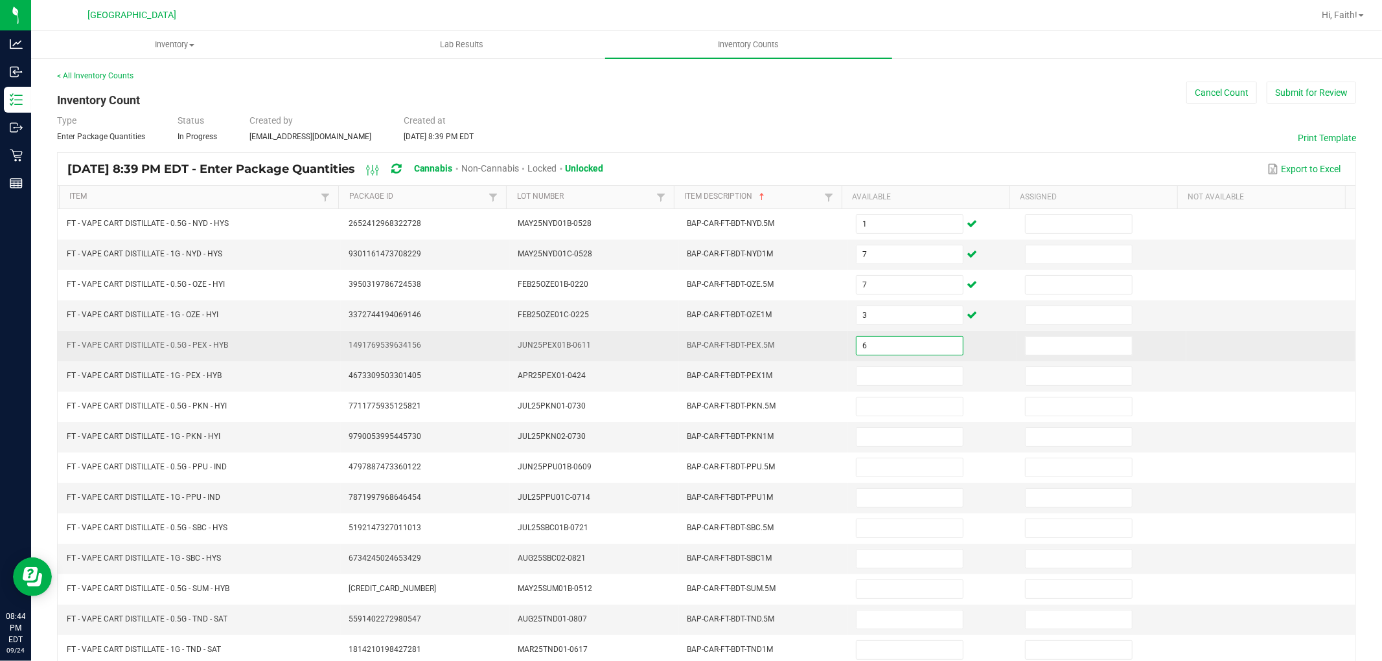
type input "6"
type input "1"
type input "9"
type input "2"
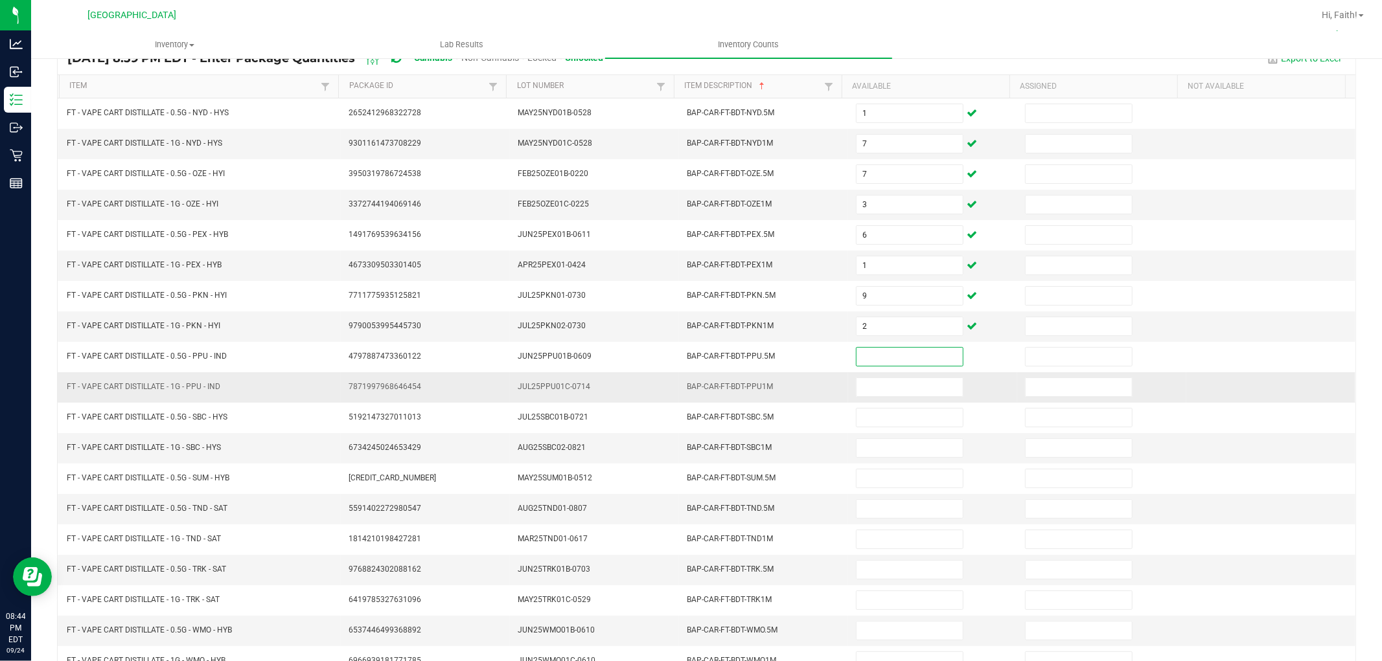
scroll to position [144, 0]
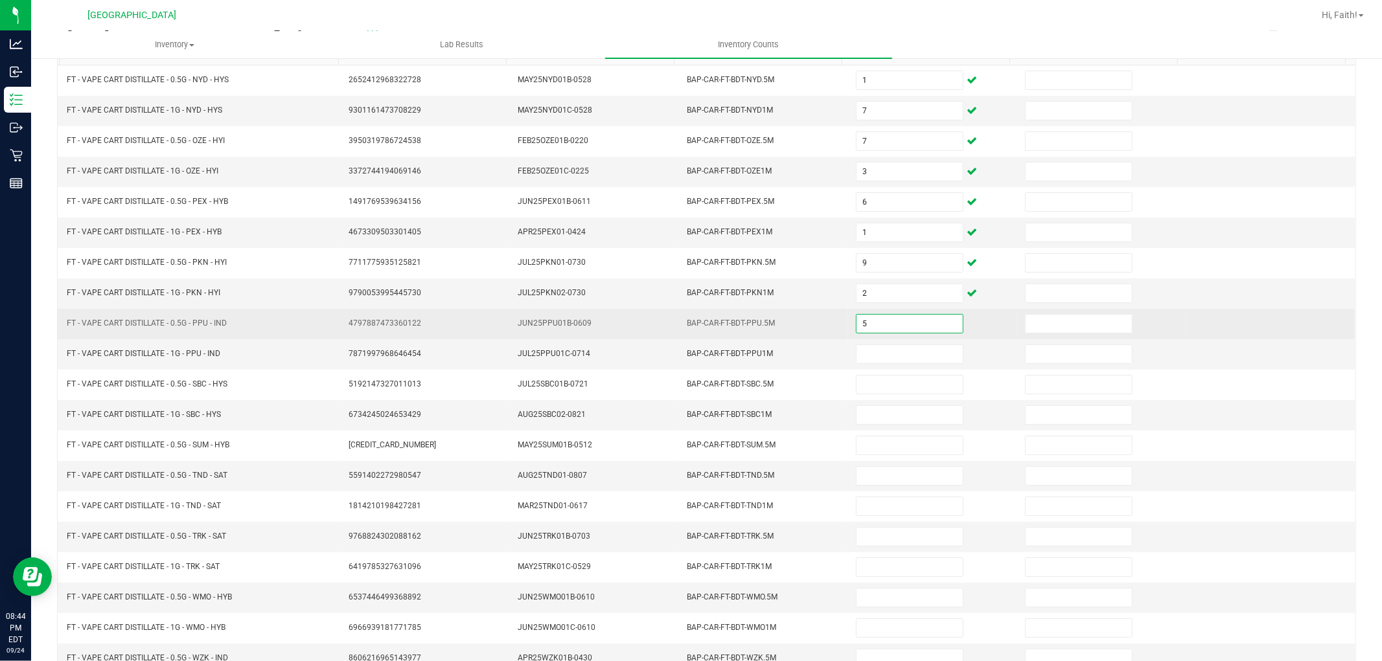
type input "5"
type input "10"
type input "2"
type input "3"
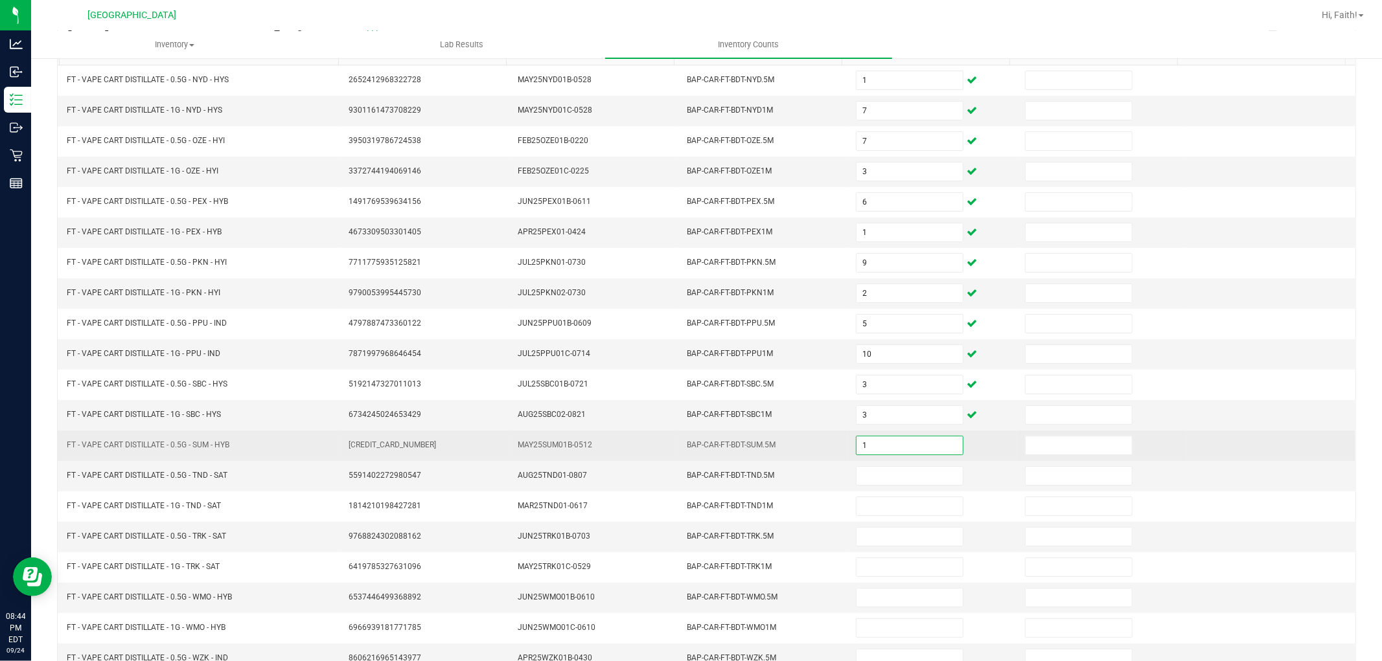
type input "1"
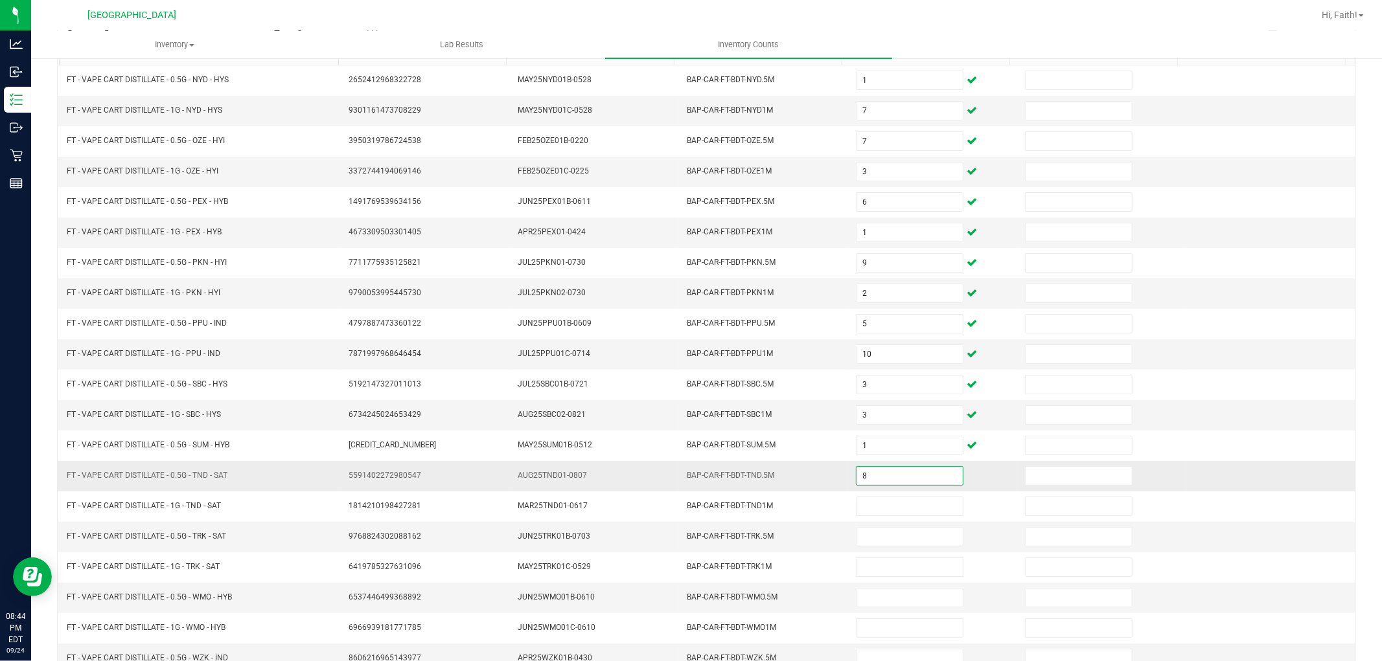
type input "8"
type input "4"
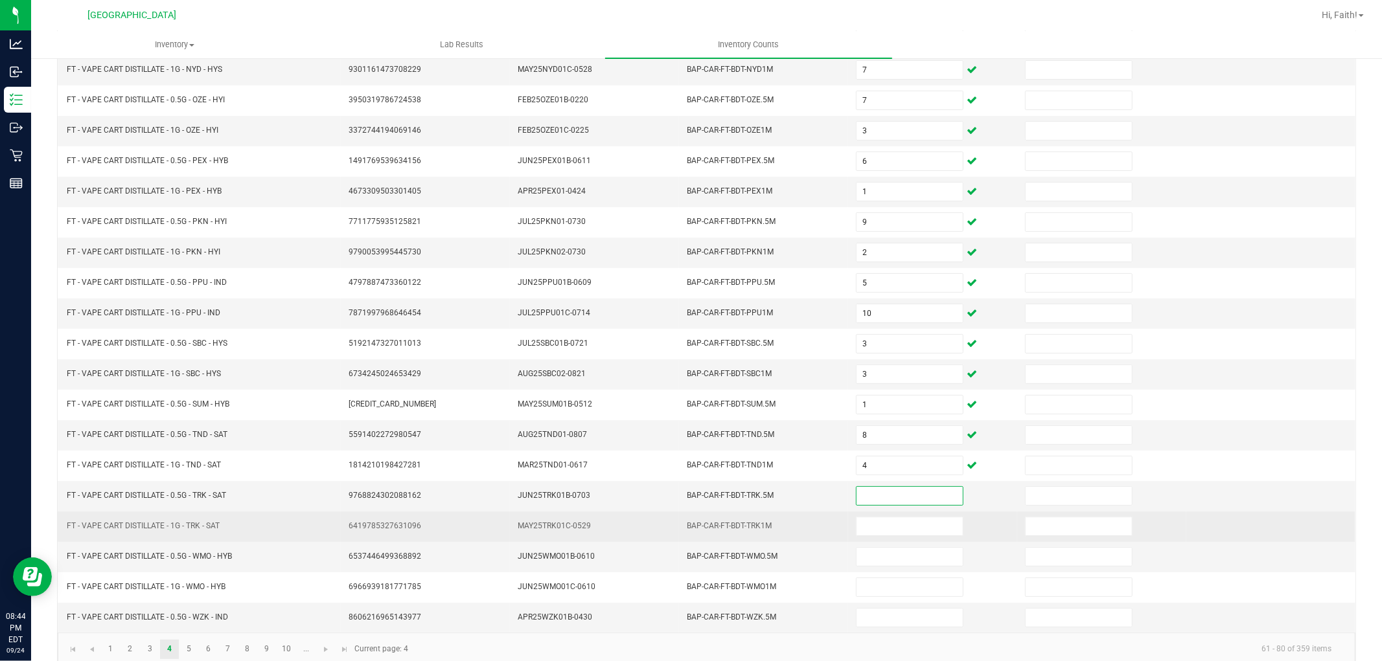
scroll to position [206, 0]
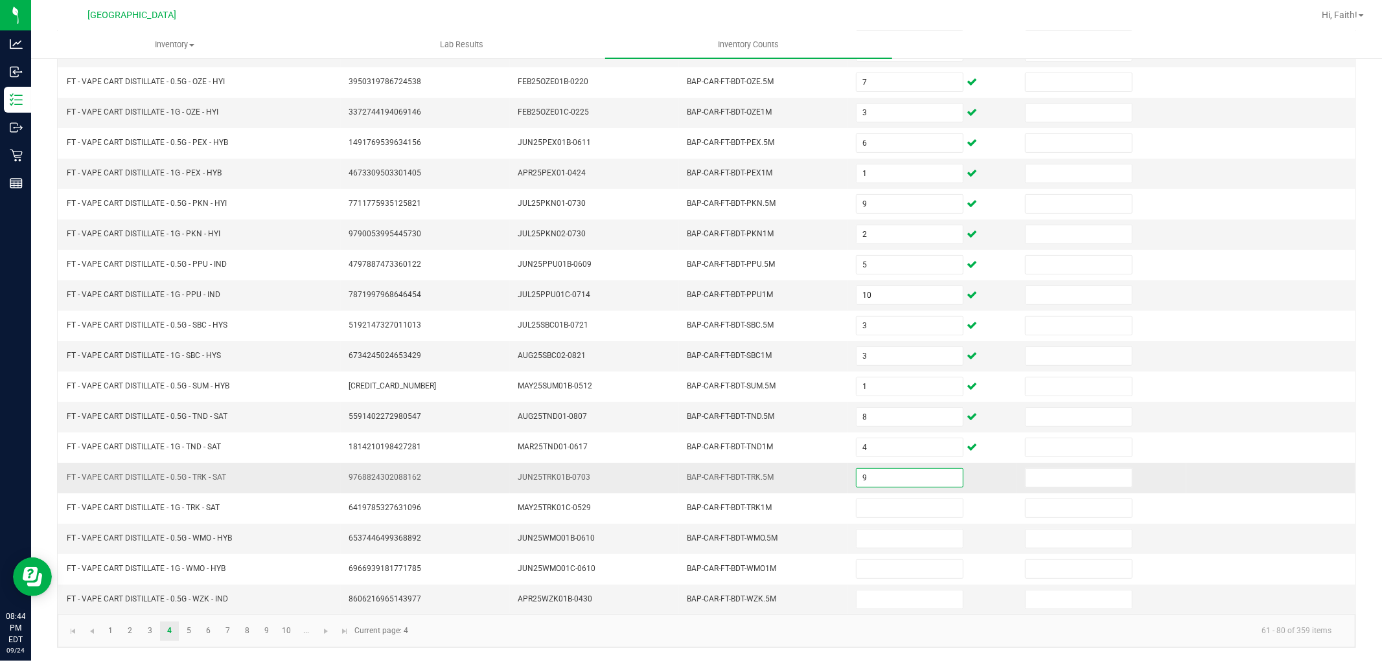
type input "9"
type input "5"
type input "8"
type input "9"
type input "8"
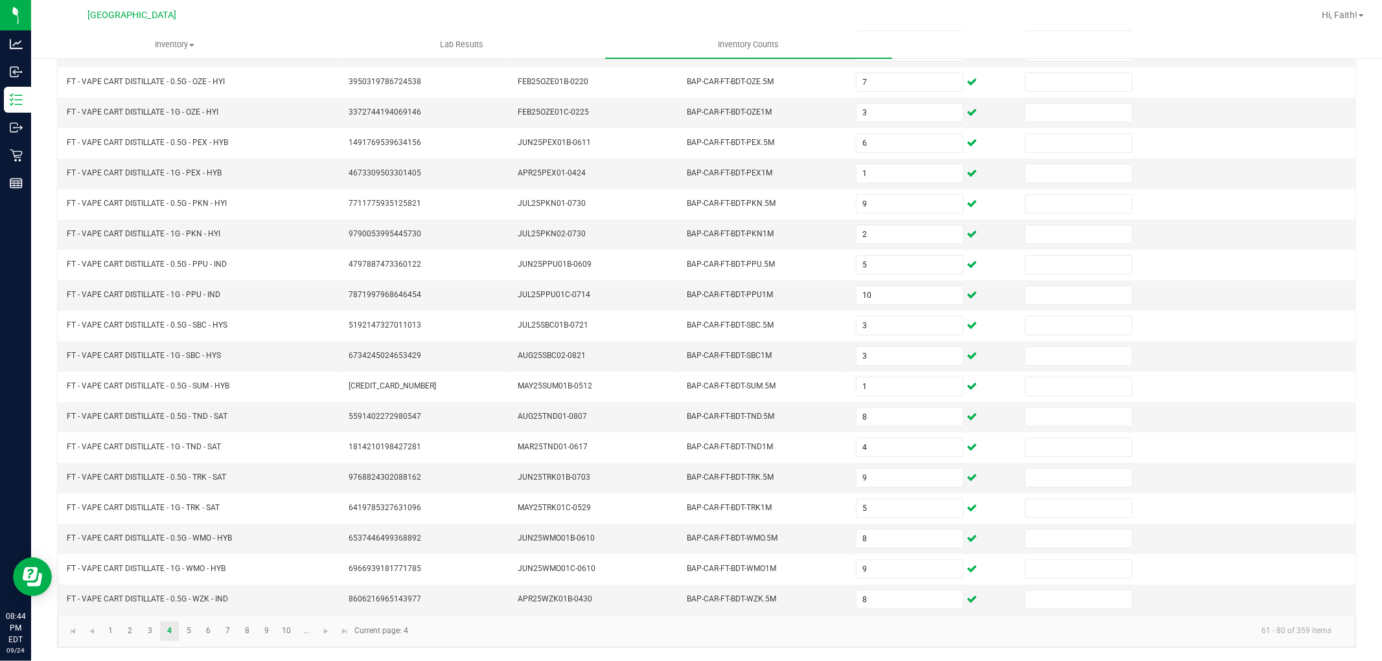
click at [187, 619] on kendo-pager "1 2 3 4 5 6 7 8 9 10 ... 61 - 80 of 359 items Current page: 4" at bounding box center [706, 631] width 1297 height 33
click at [192, 622] on link "5" at bounding box center [188, 631] width 19 height 19
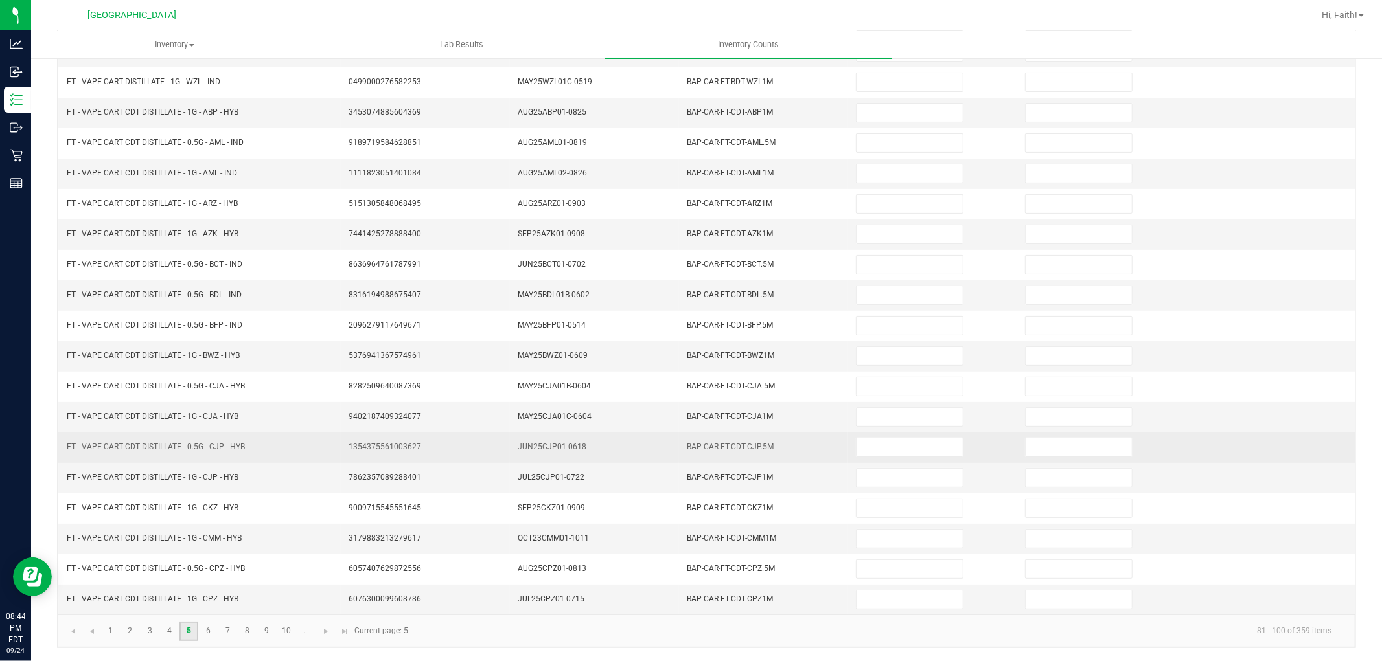
scroll to position [0, 0]
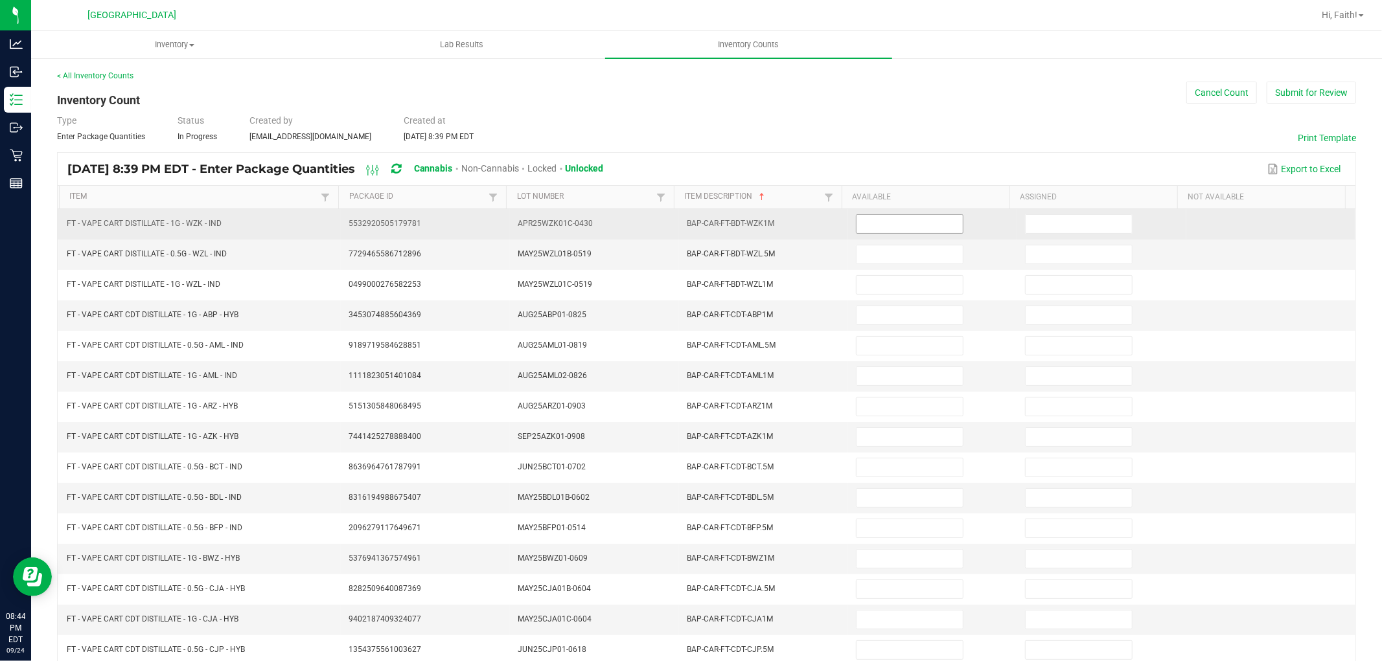
click at [897, 231] on input at bounding box center [909, 224] width 106 height 18
type input "2"
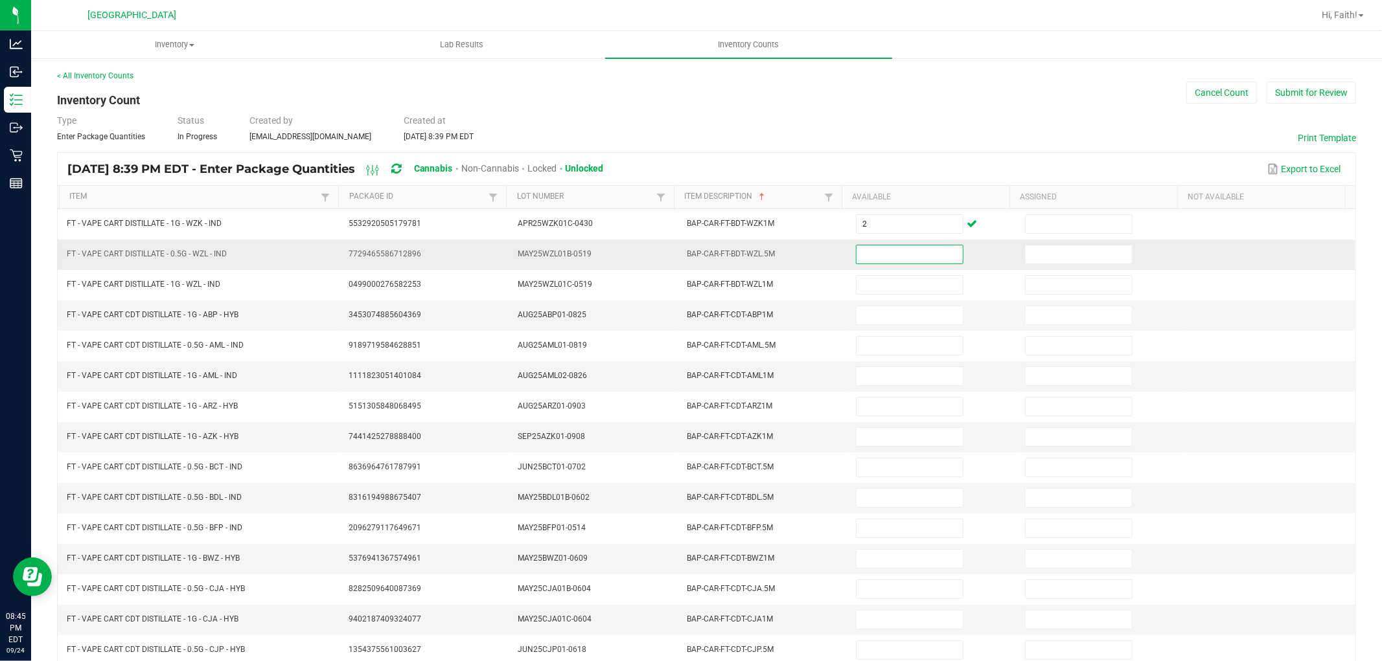
drag, startPoint x: 889, startPoint y: 261, endPoint x: 858, endPoint y: 264, distance: 30.6
click at [889, 262] on input at bounding box center [909, 254] width 106 height 18
type input "9"
type input "11"
type input "6"
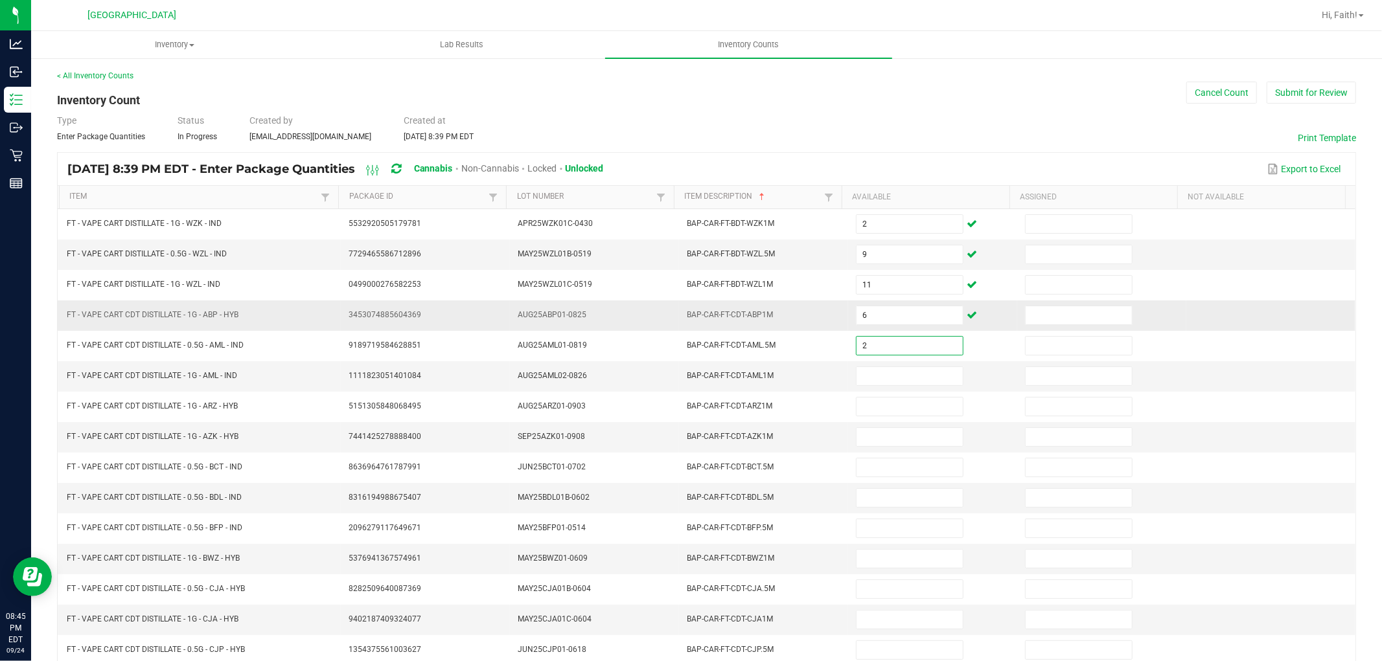
type input "2"
type input "7"
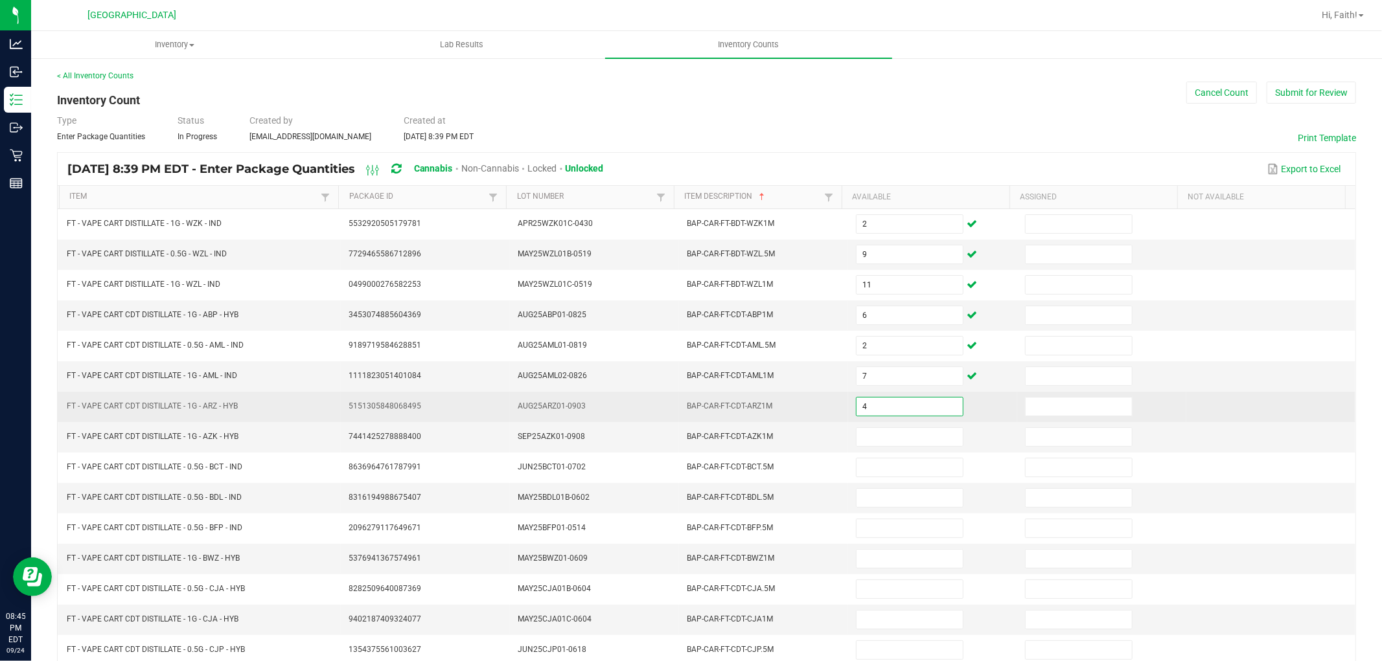
type input "4"
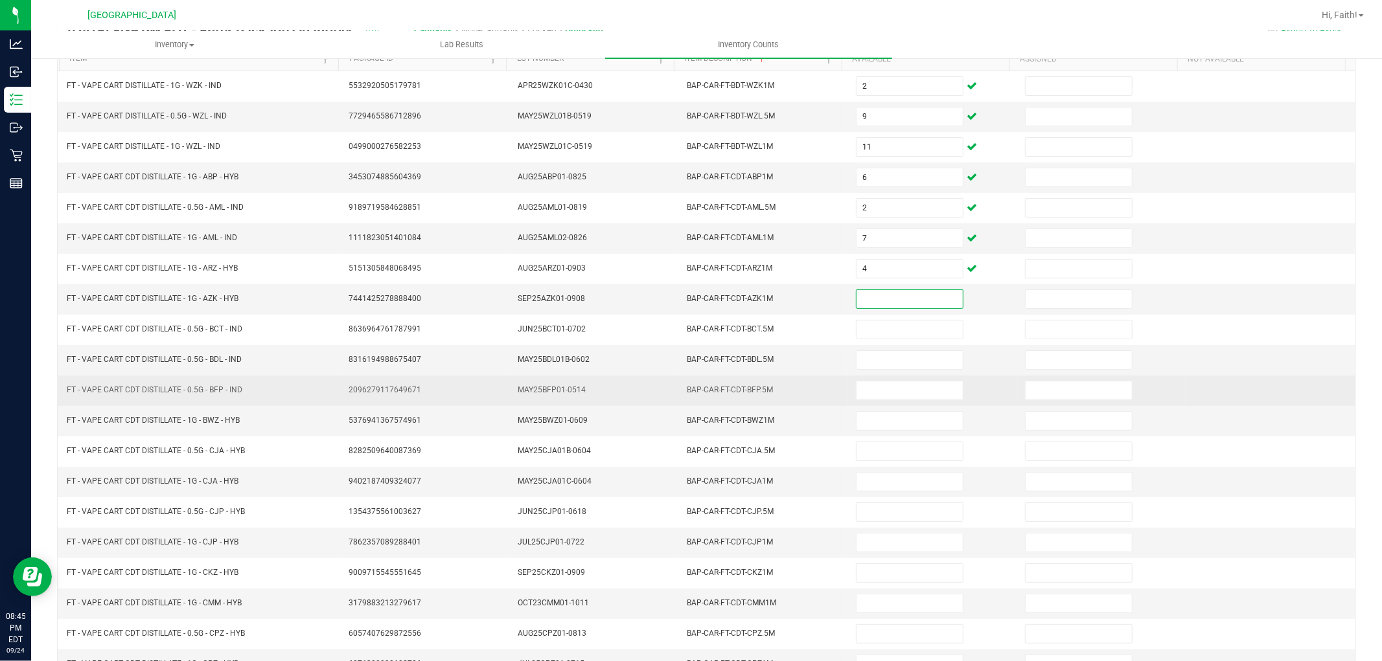
scroll to position [144, 0]
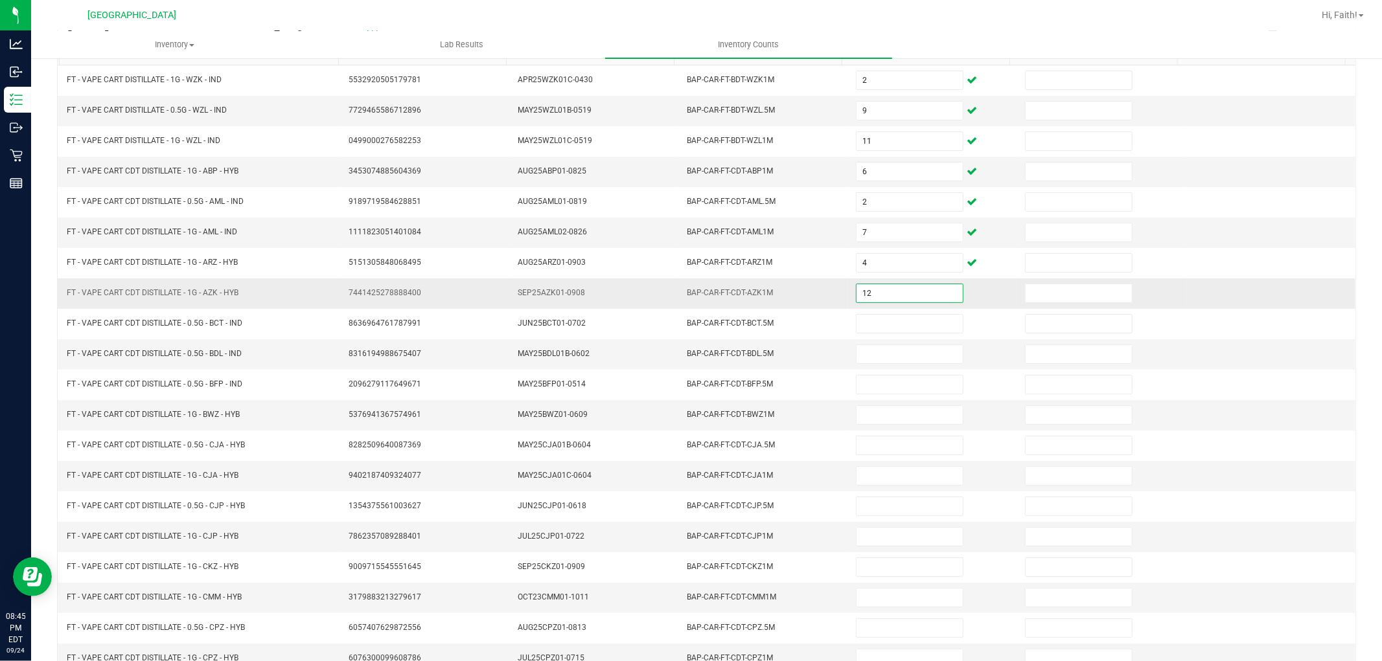
type input "12"
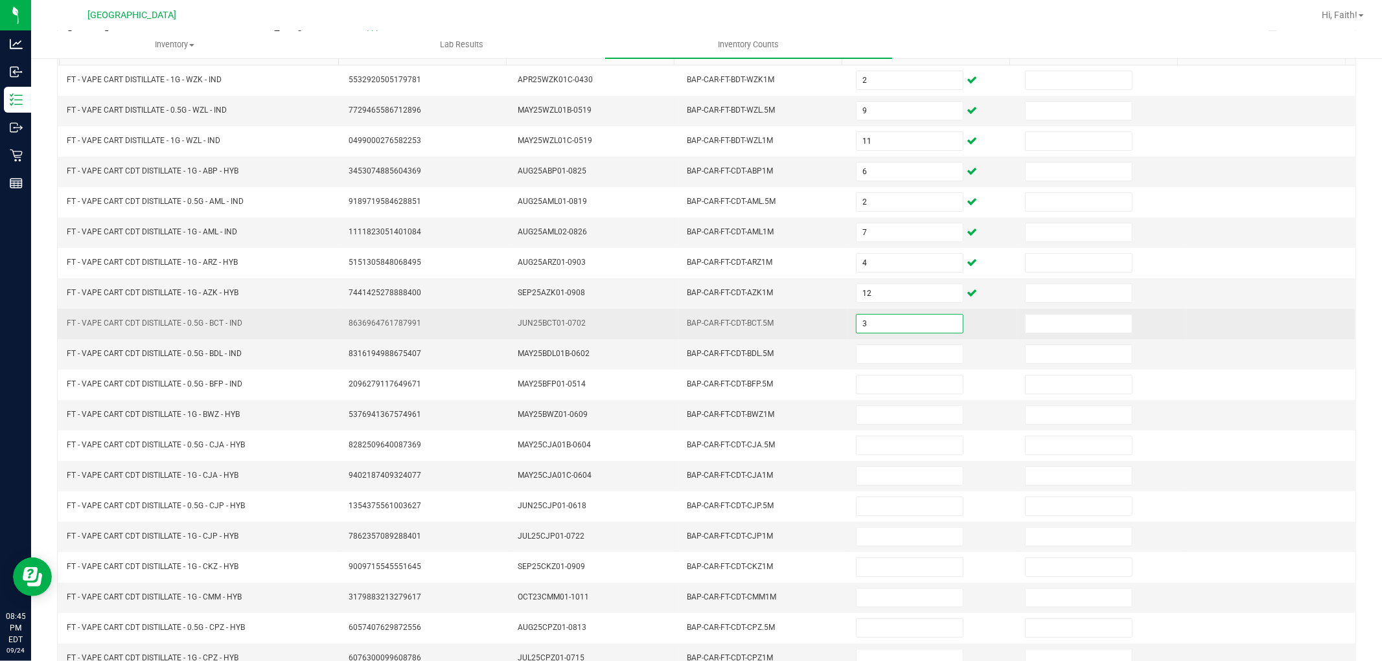
type input "3"
type input "12"
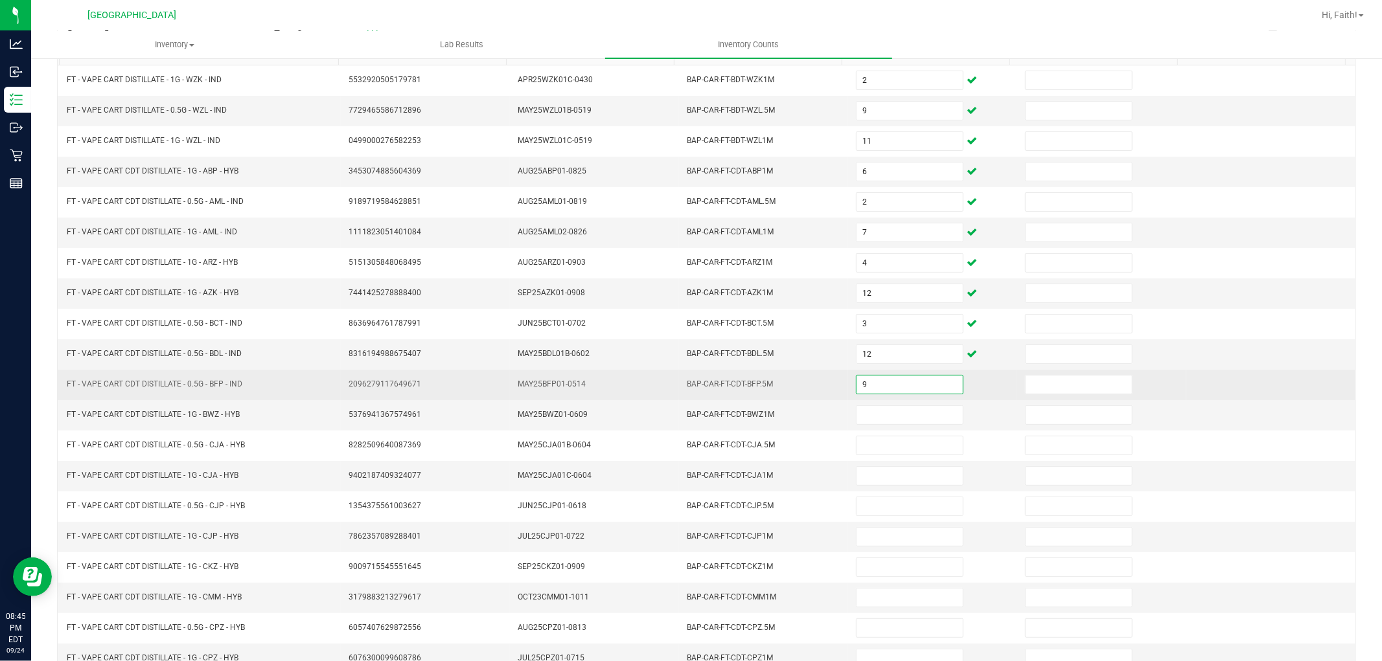
type input "9"
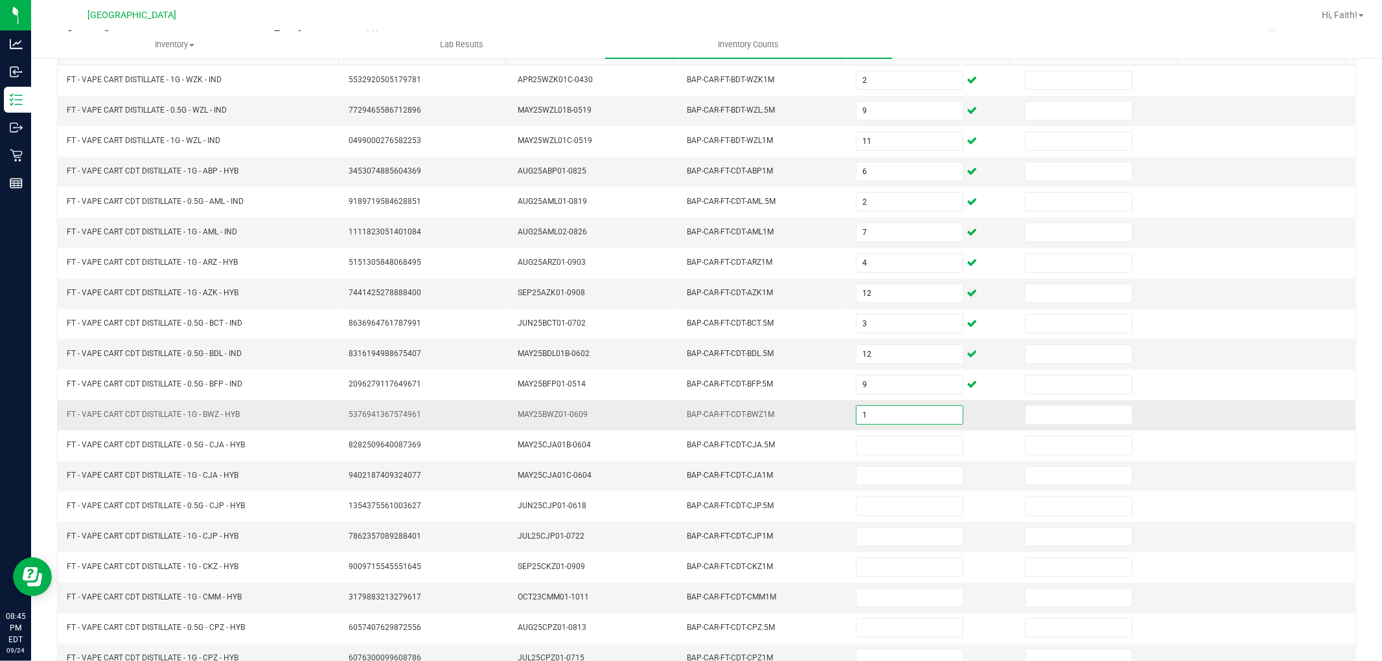
type input "1"
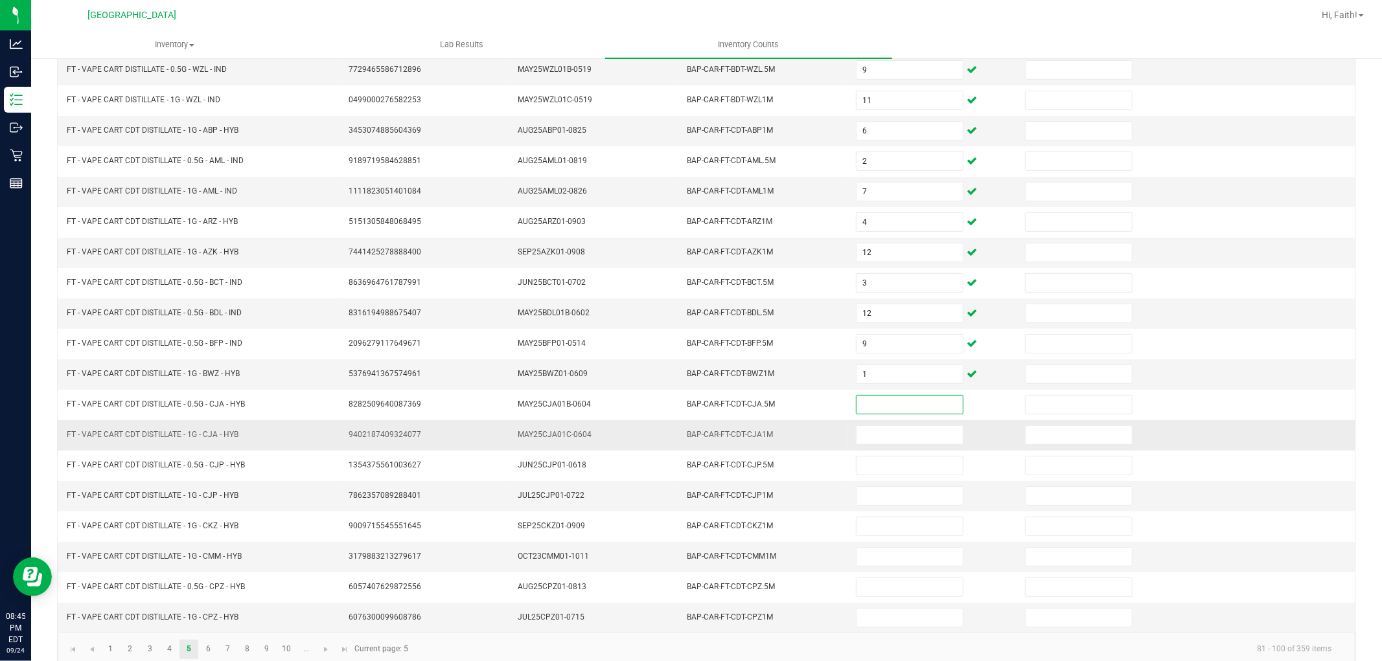
scroll to position [206, 0]
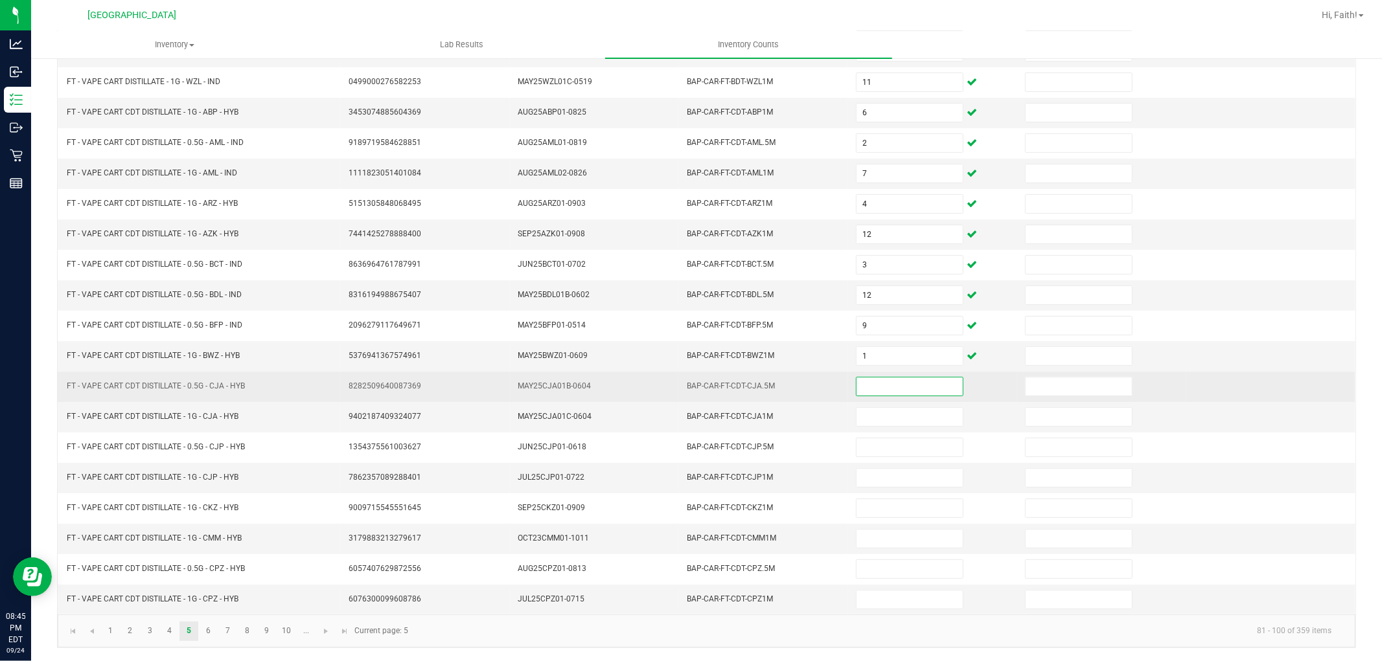
click at [856, 378] on input at bounding box center [909, 387] width 106 height 18
type input "7"
type input "3"
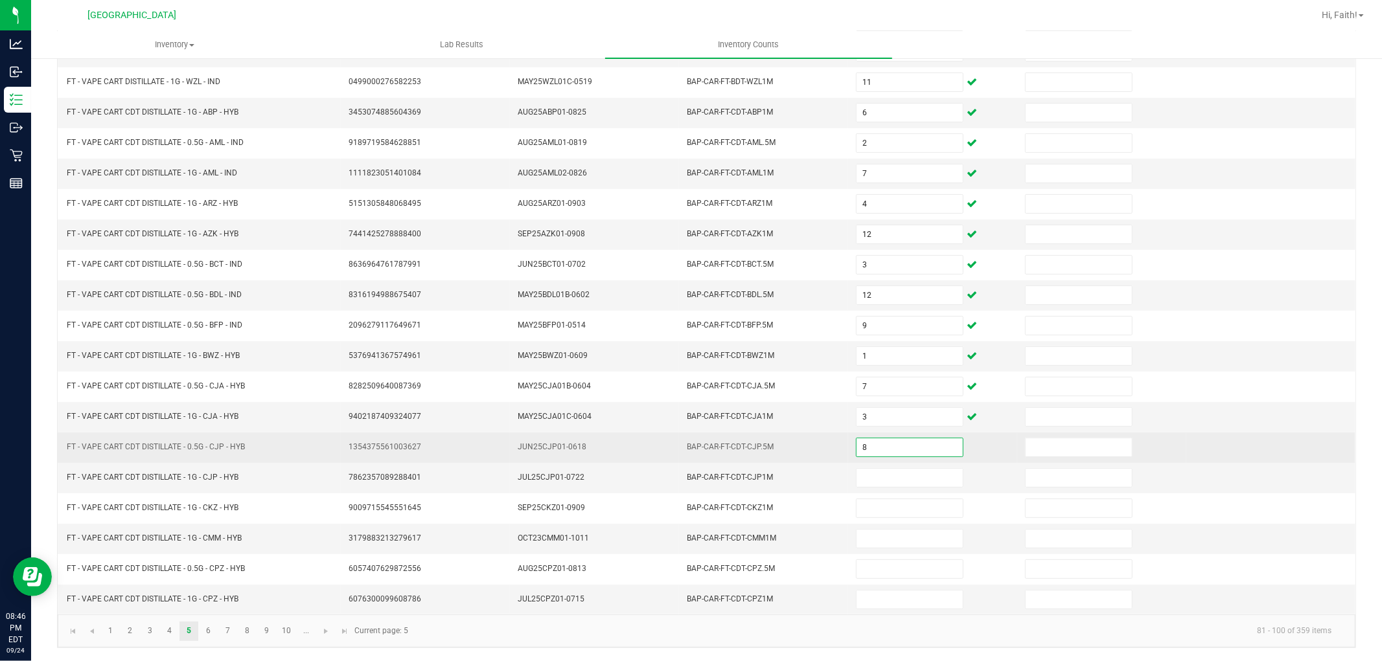
type input "8"
type input "4"
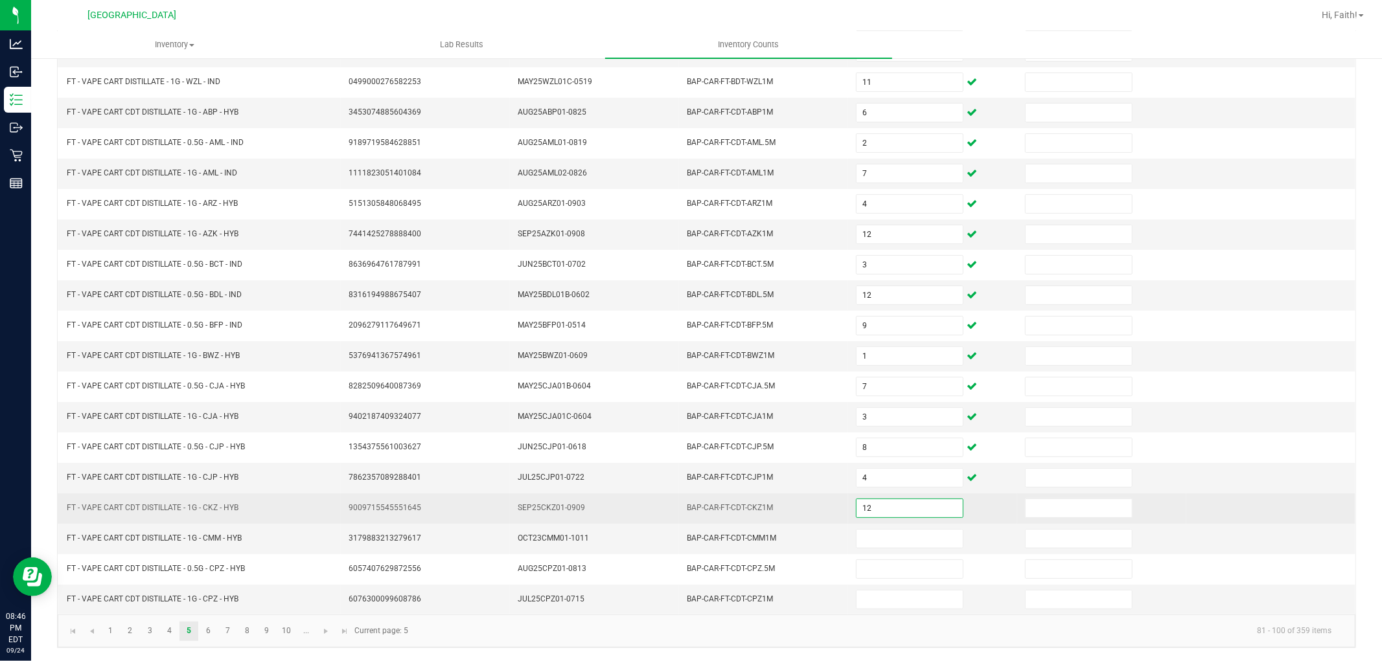
type input "12"
type input "1"
type input "7"
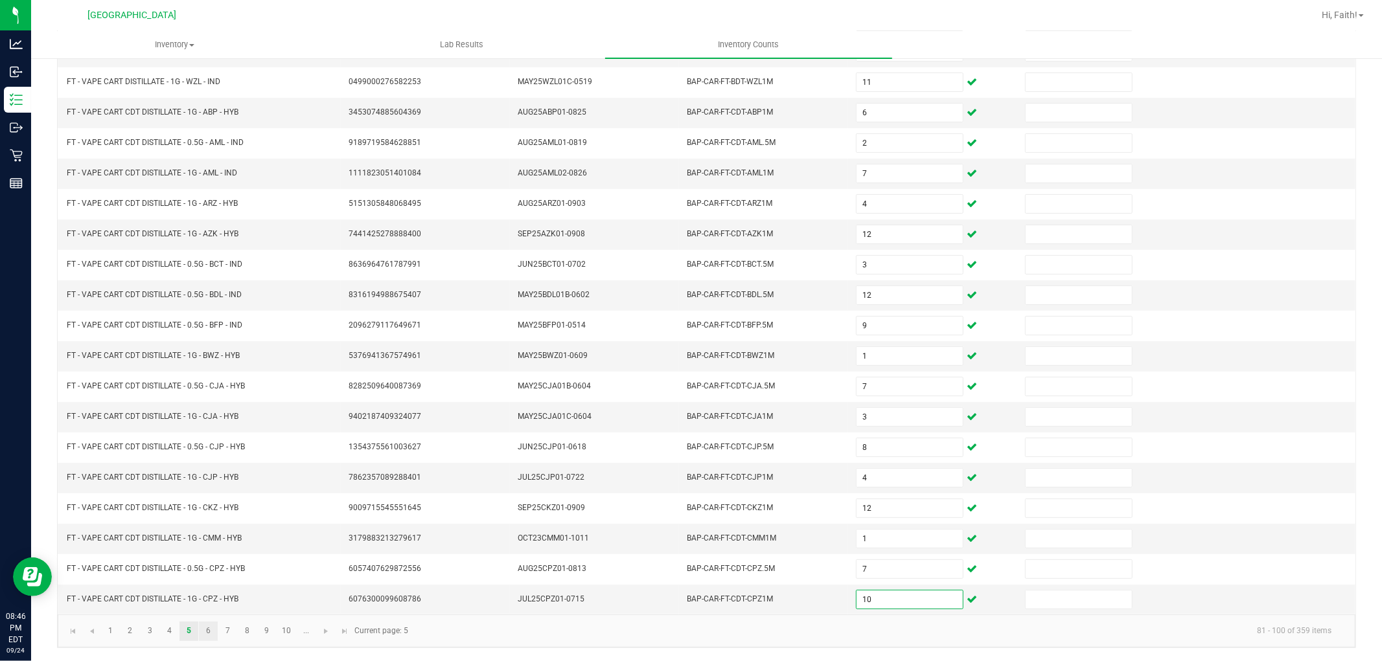
type input "10"
click at [205, 633] on link "6" at bounding box center [208, 631] width 19 height 19
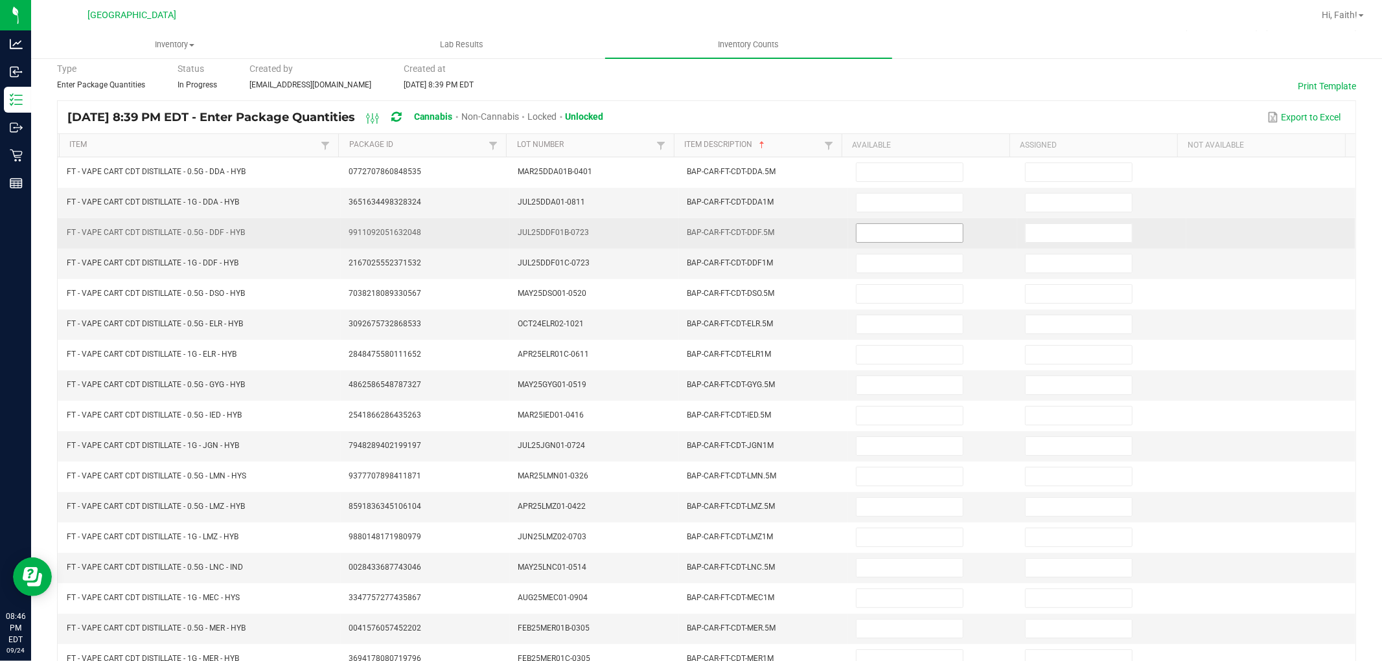
scroll to position [0, 0]
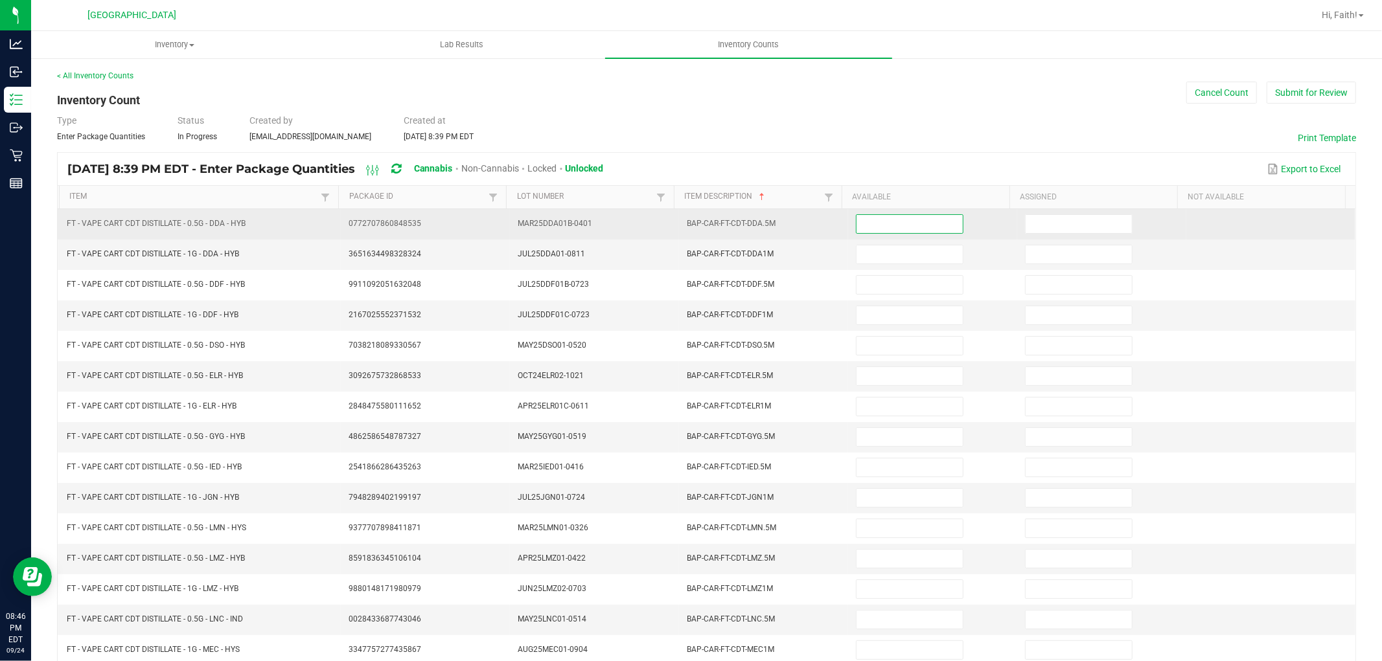
click at [904, 223] on input at bounding box center [909, 224] width 106 height 18
type input "8"
type input "1"
type input "11"
type input "2"
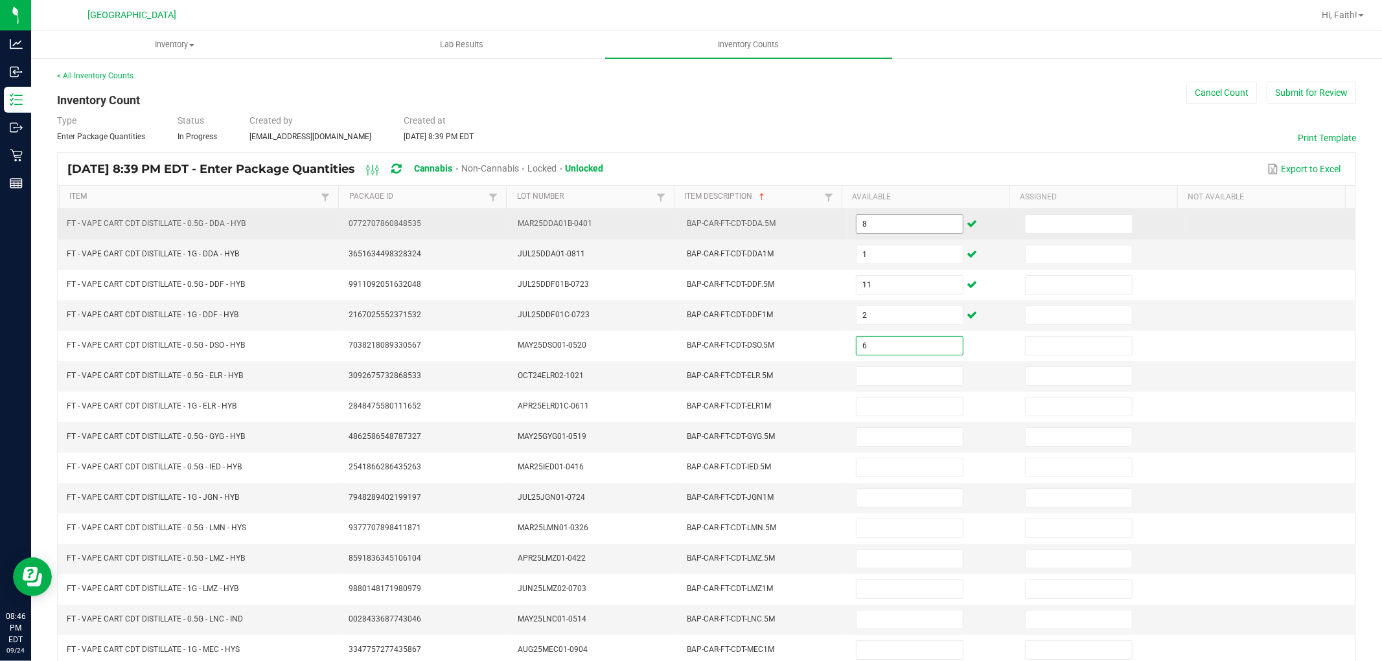
type input "6"
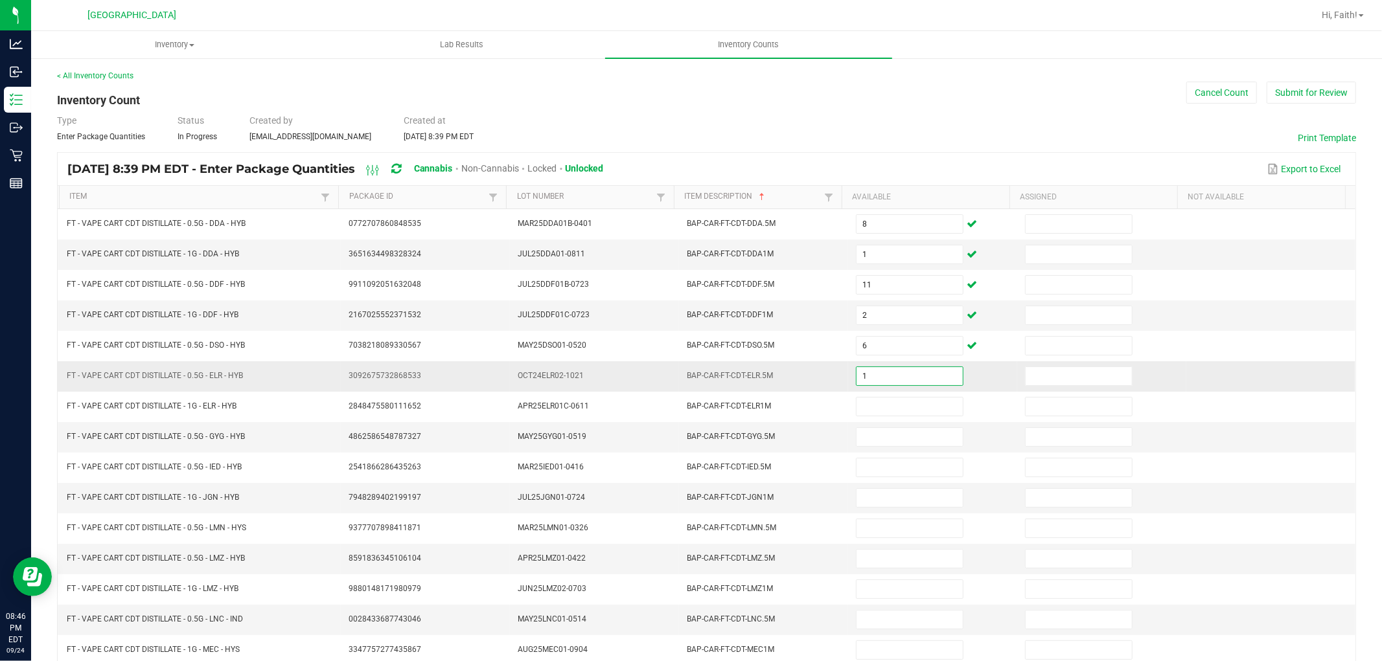
type input "1"
type input "7"
type input "2"
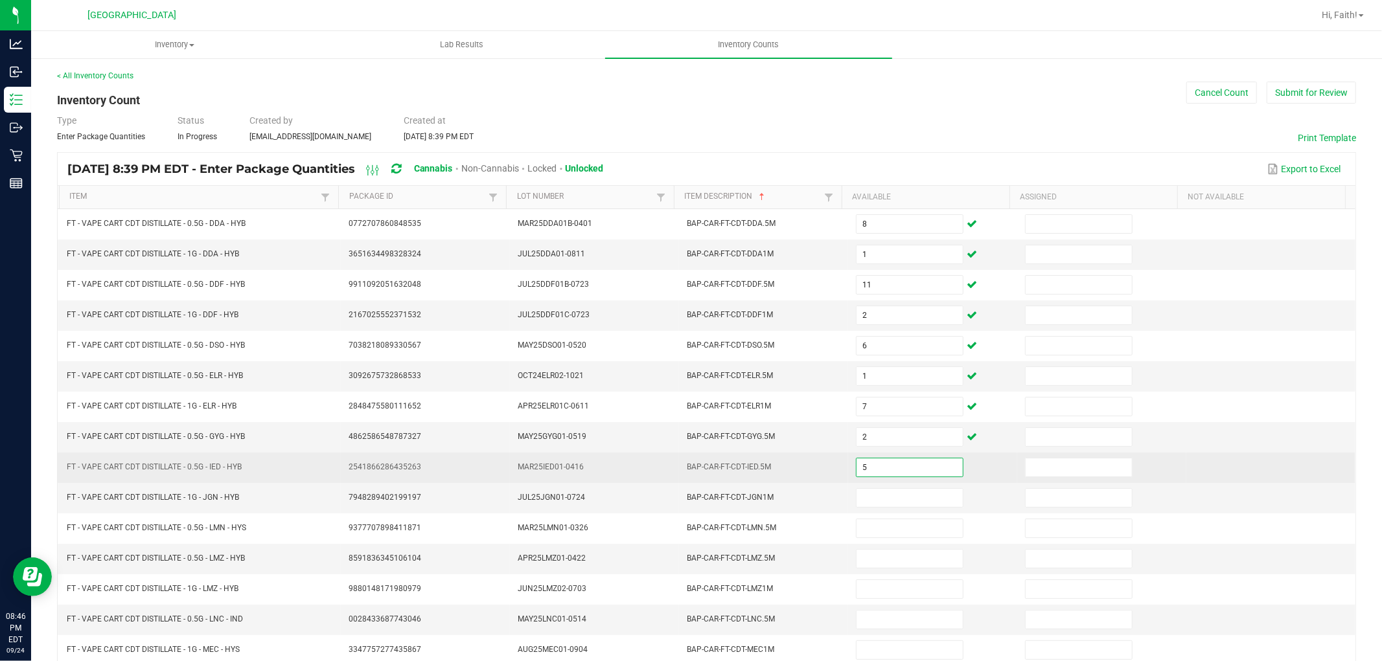
type input "5"
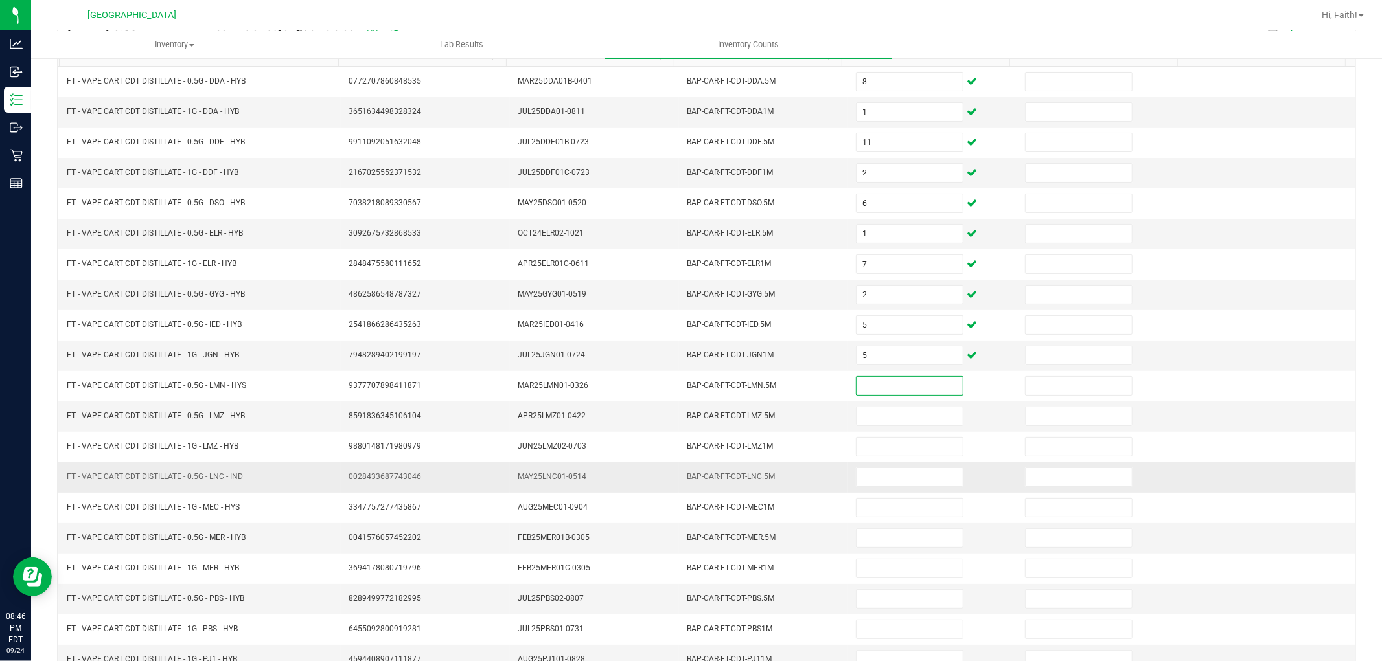
scroll to position [144, 0]
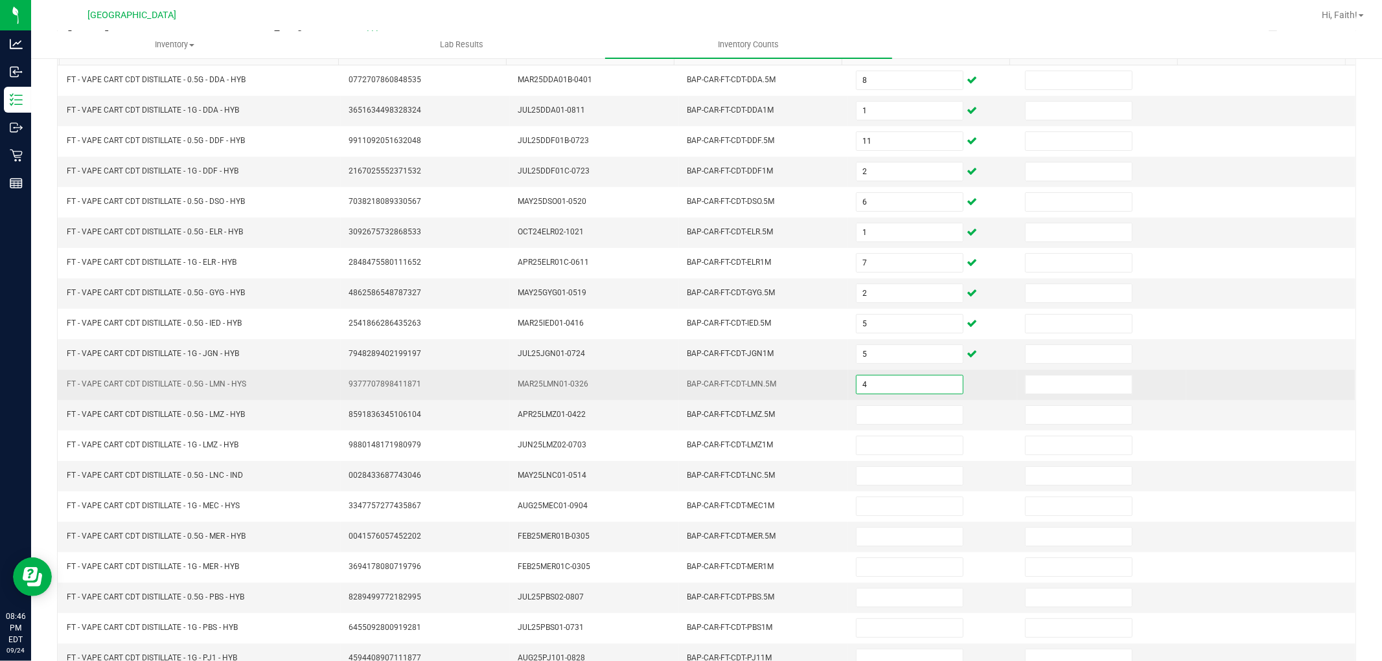
type input "4"
type input "10"
type input "2"
type input "10"
type input "5"
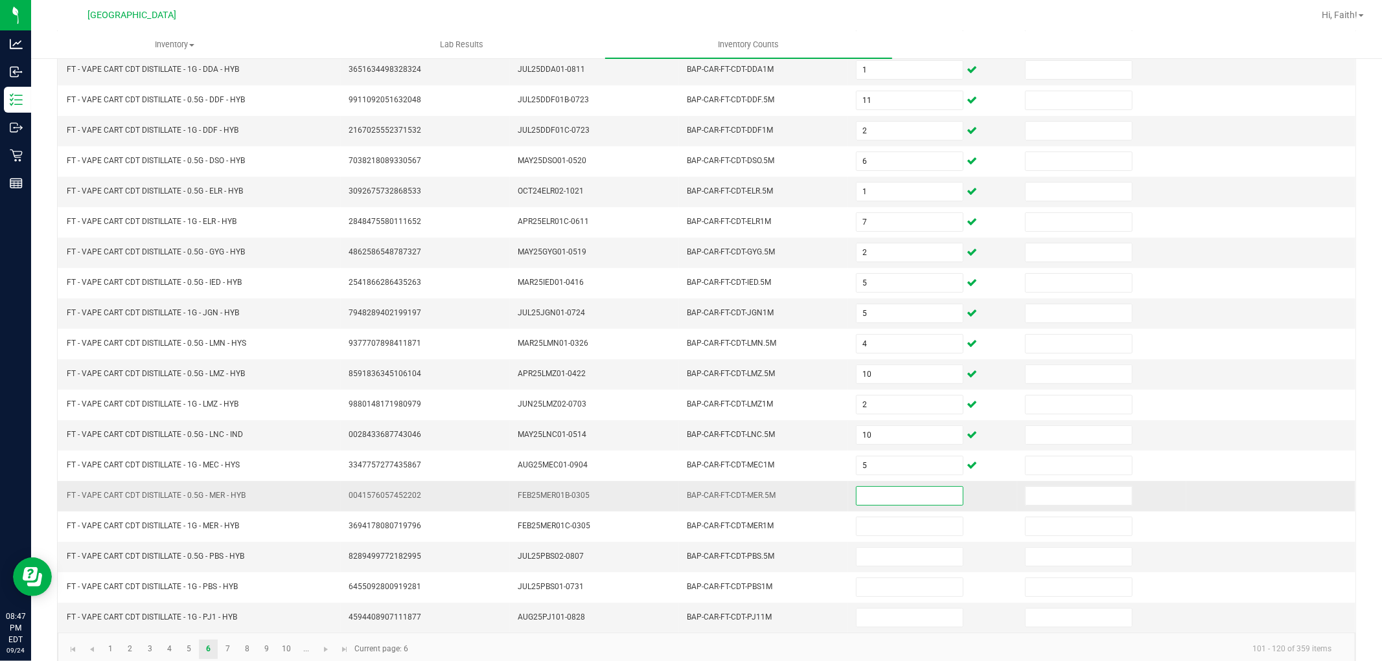
scroll to position [206, 0]
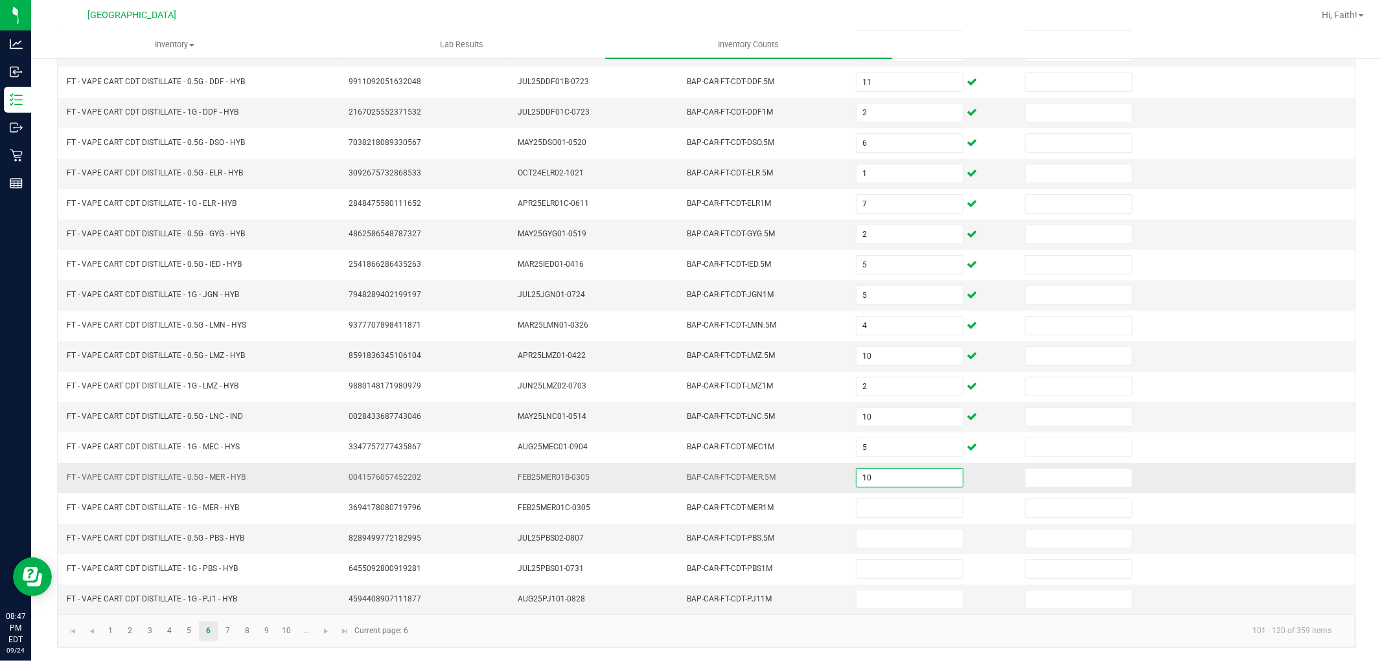
type input "10"
type input "12"
type input "9"
type input "7"
type input "2"
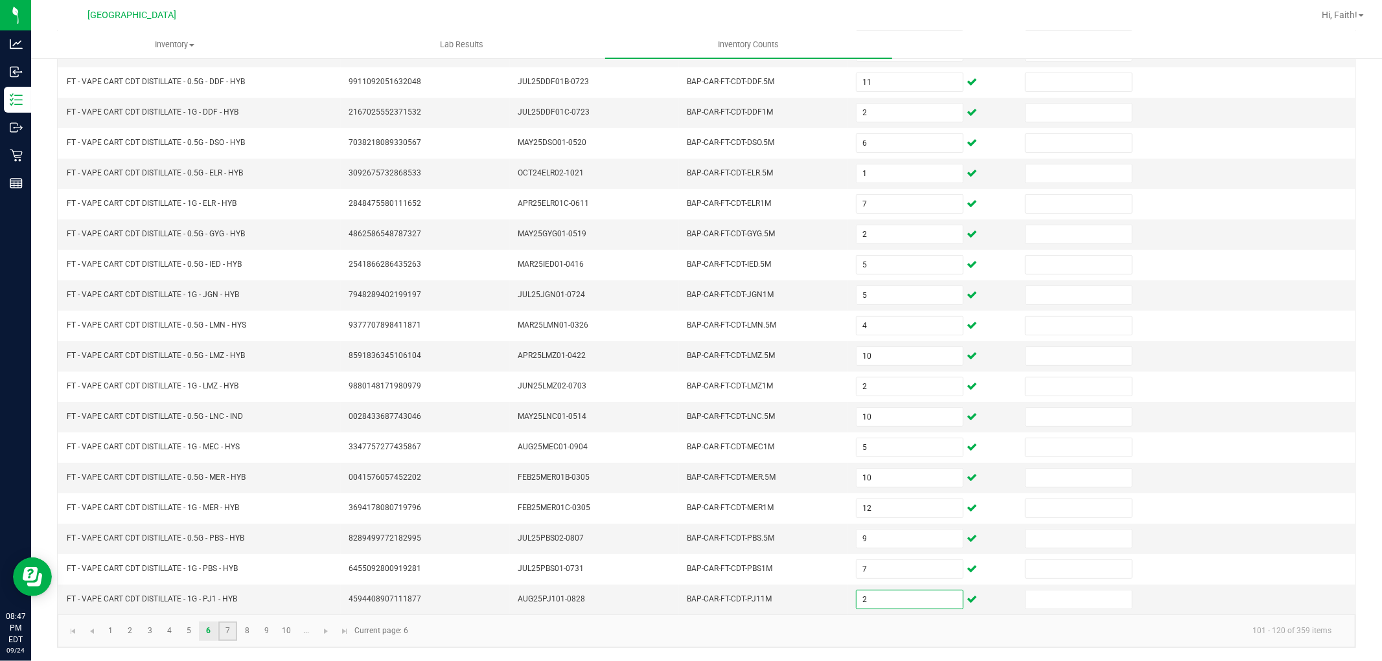
click at [229, 630] on link "7" at bounding box center [227, 631] width 19 height 19
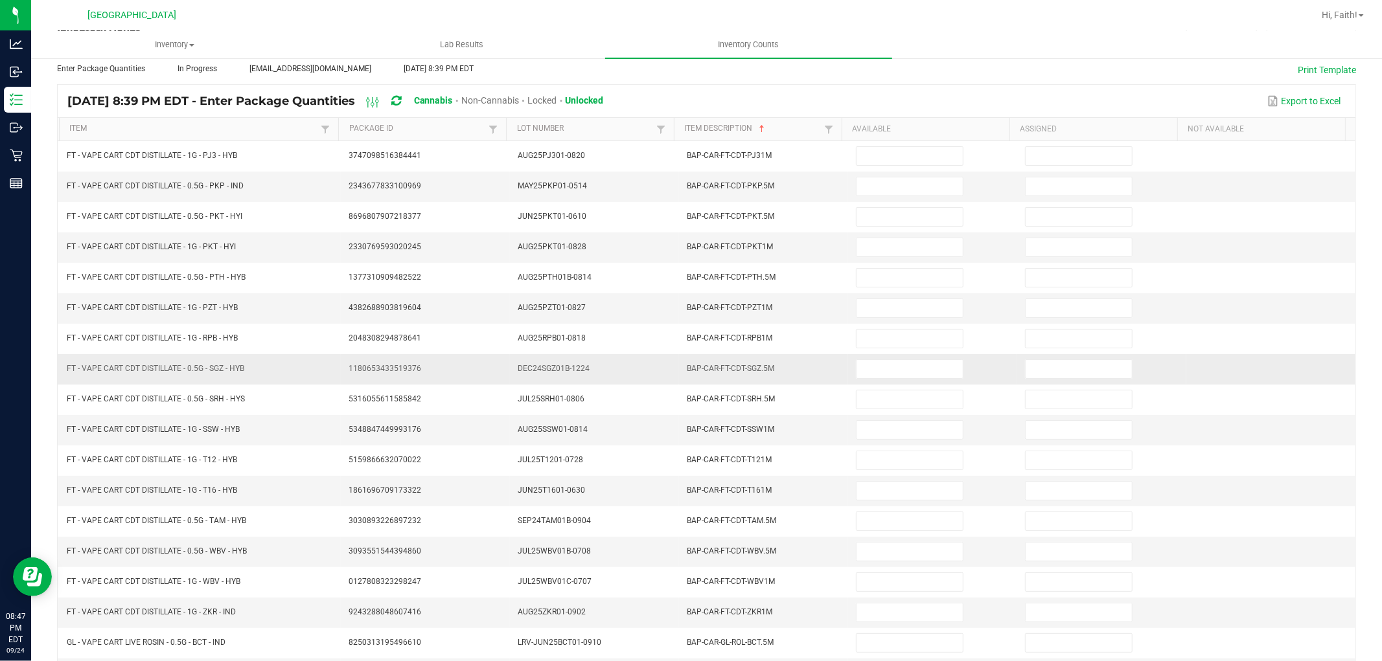
scroll to position [0, 0]
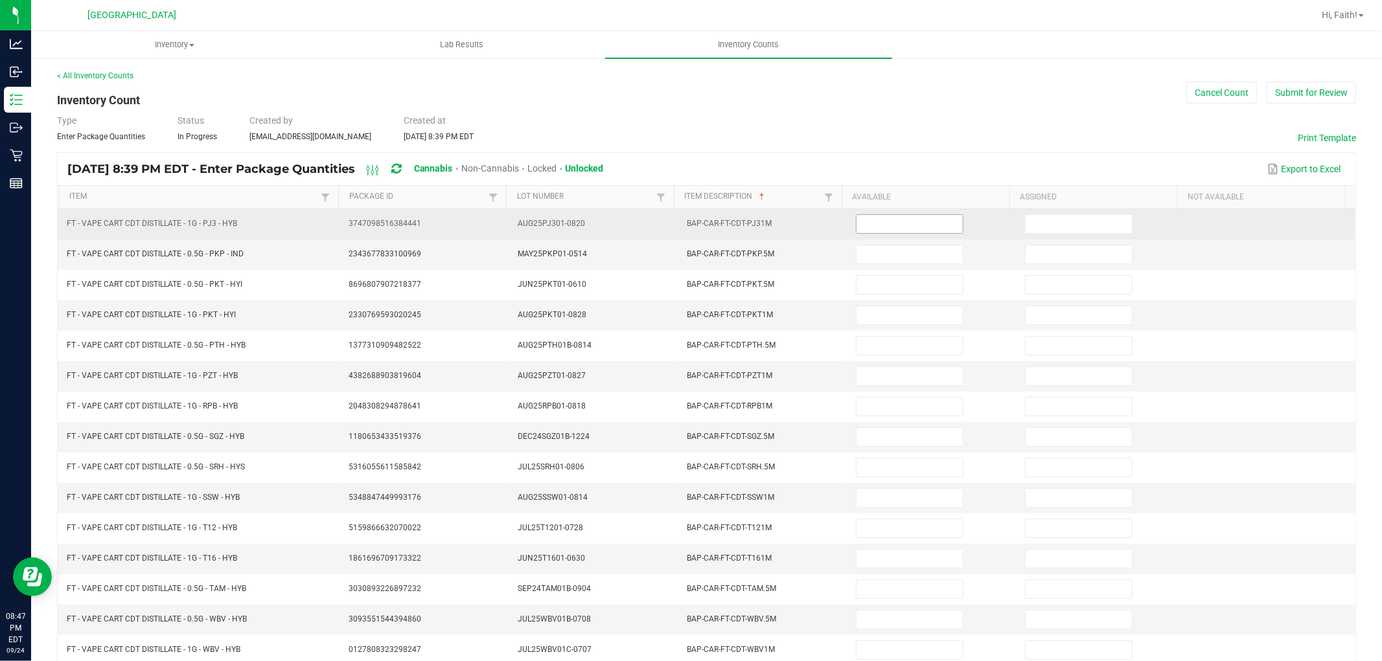
click at [860, 222] on input at bounding box center [909, 224] width 106 height 18
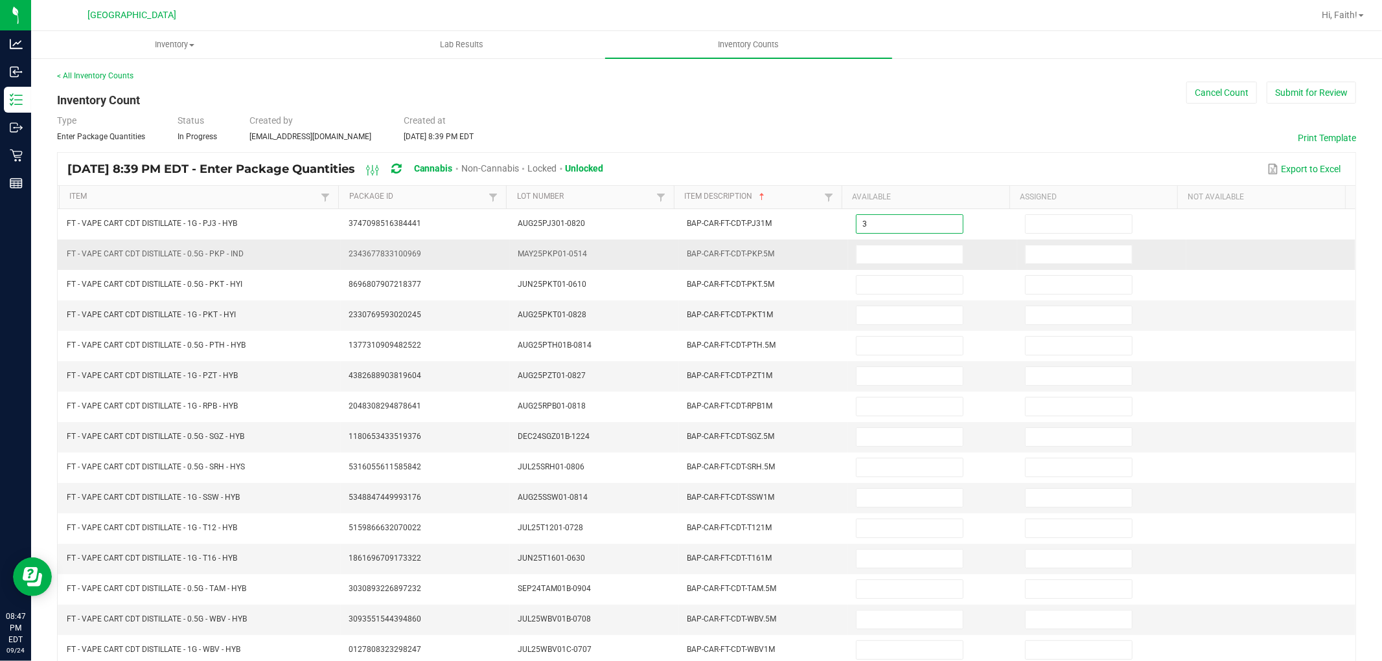
type input "3"
type input "1"
type input "2"
type input "11"
type input "4"
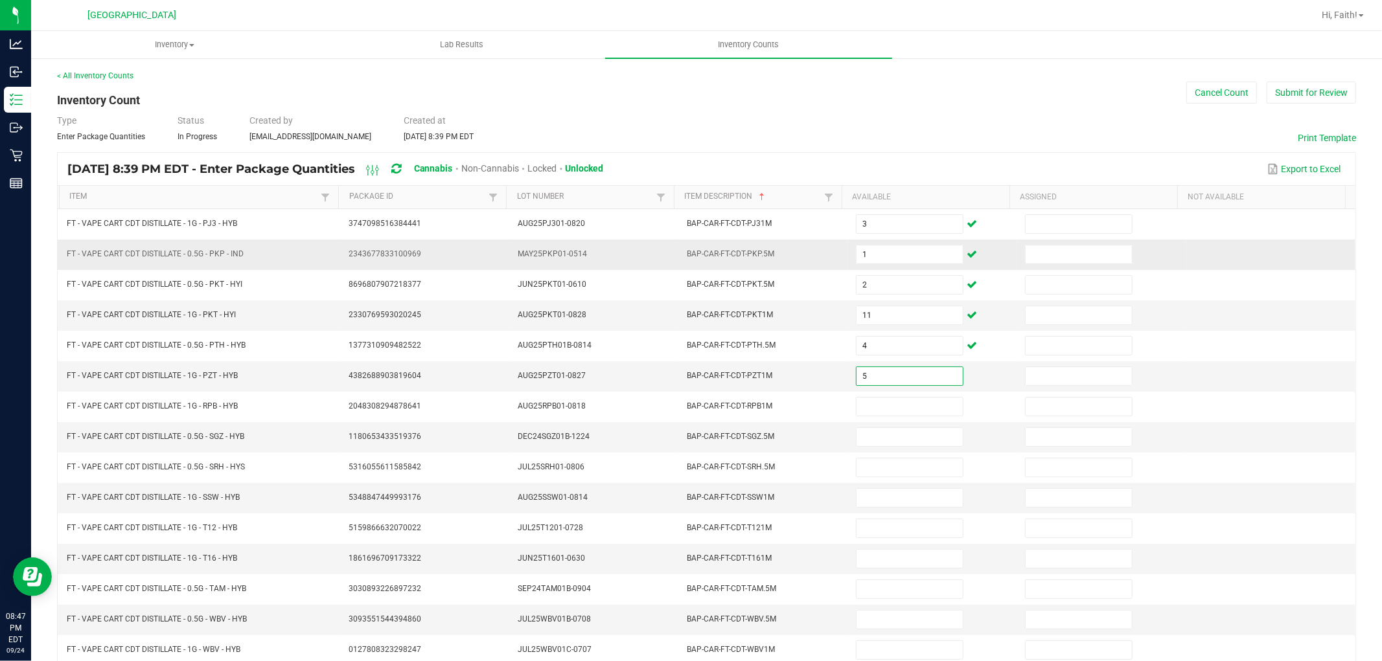
type input "5"
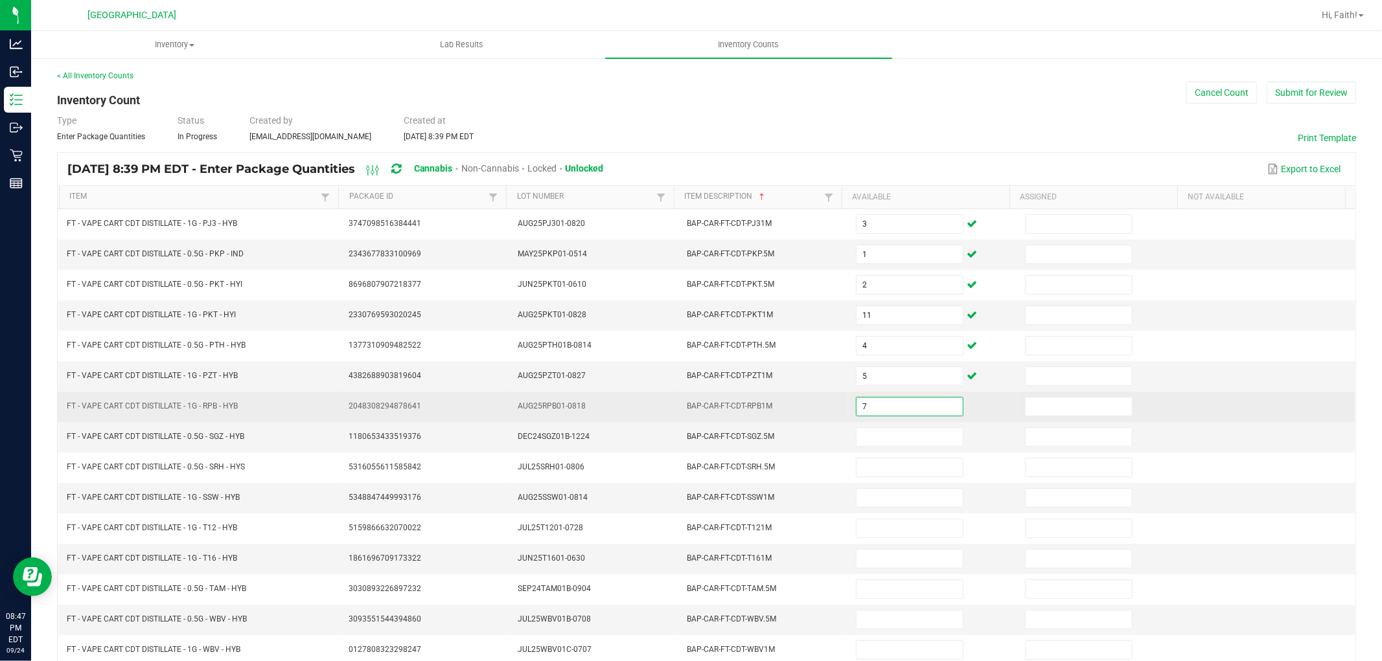
type input "7"
type input "1"
type input "4"
type input "1"
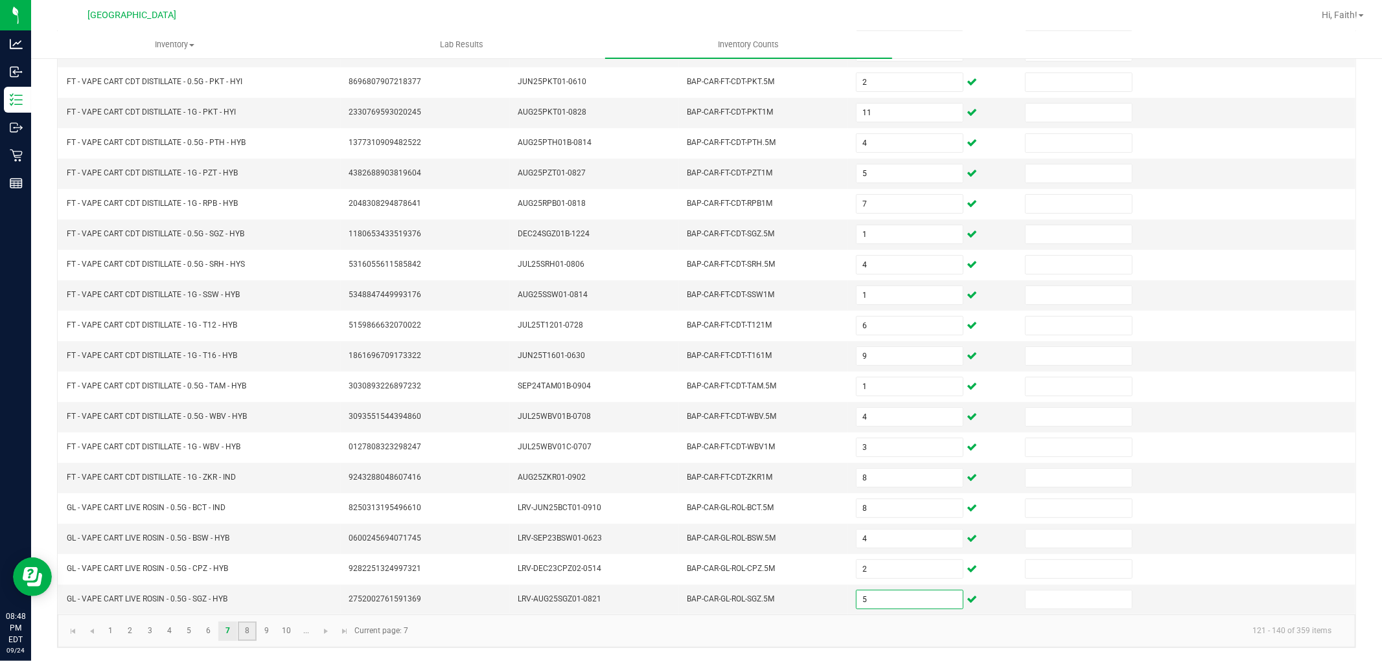
click at [244, 630] on link "8" at bounding box center [247, 631] width 19 height 19
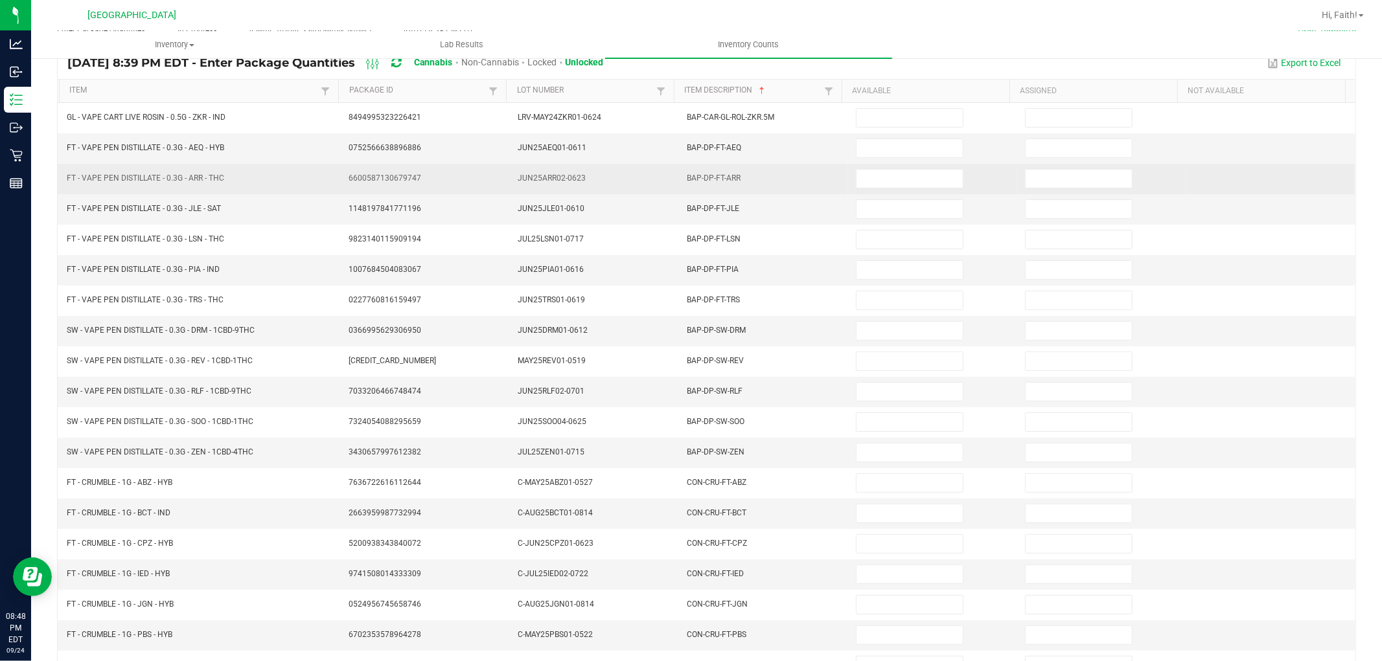
scroll to position [0, 0]
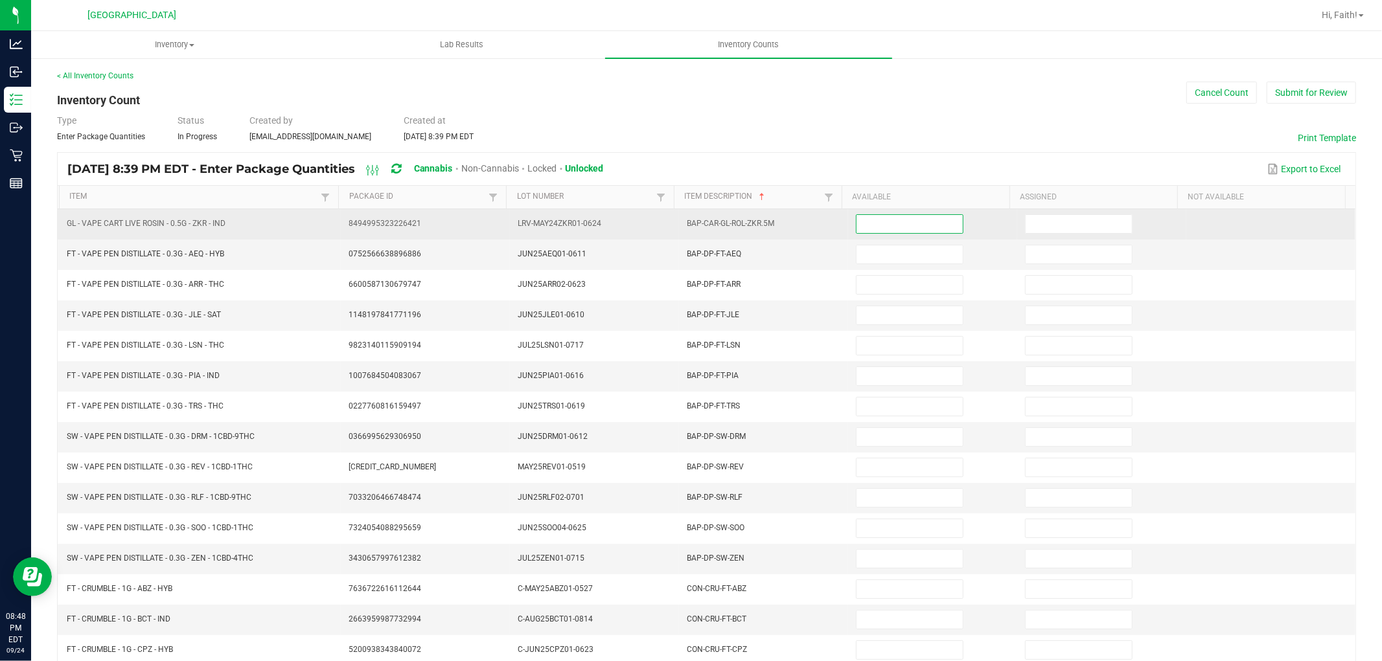
click at [936, 224] on input at bounding box center [909, 224] width 106 height 18
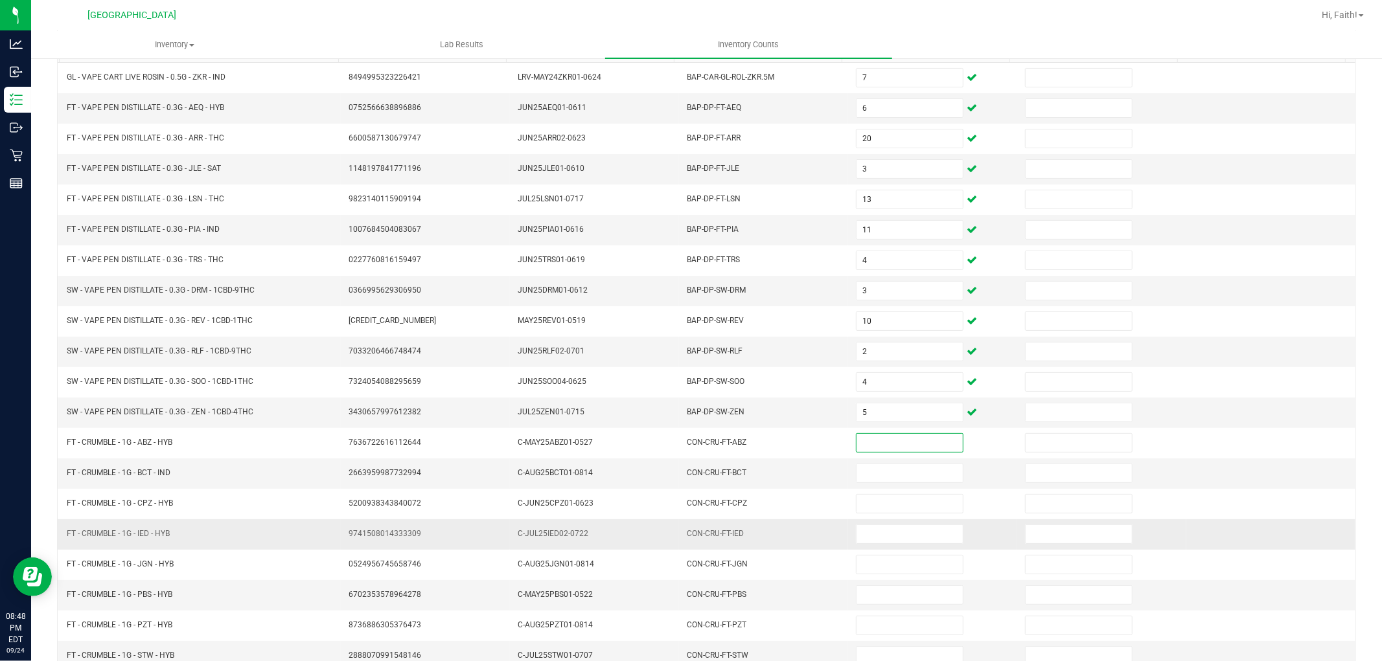
scroll to position [206, 0]
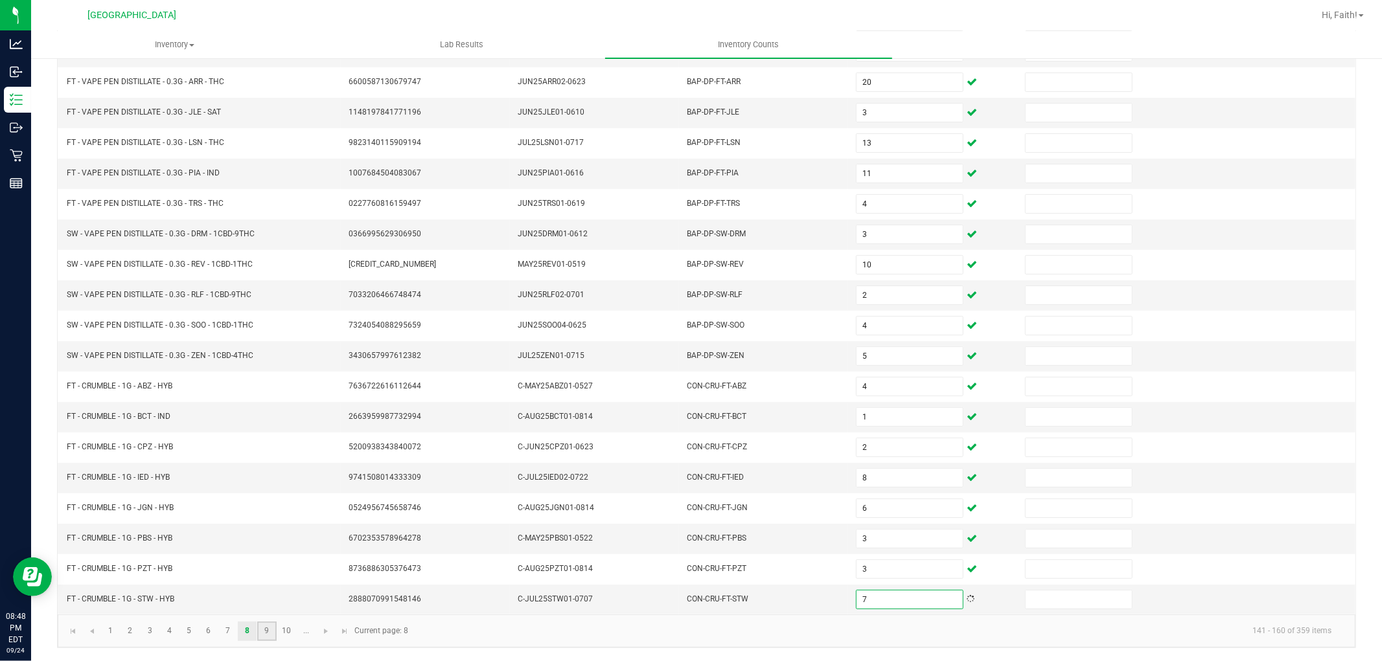
click at [266, 635] on link "9" at bounding box center [266, 631] width 19 height 19
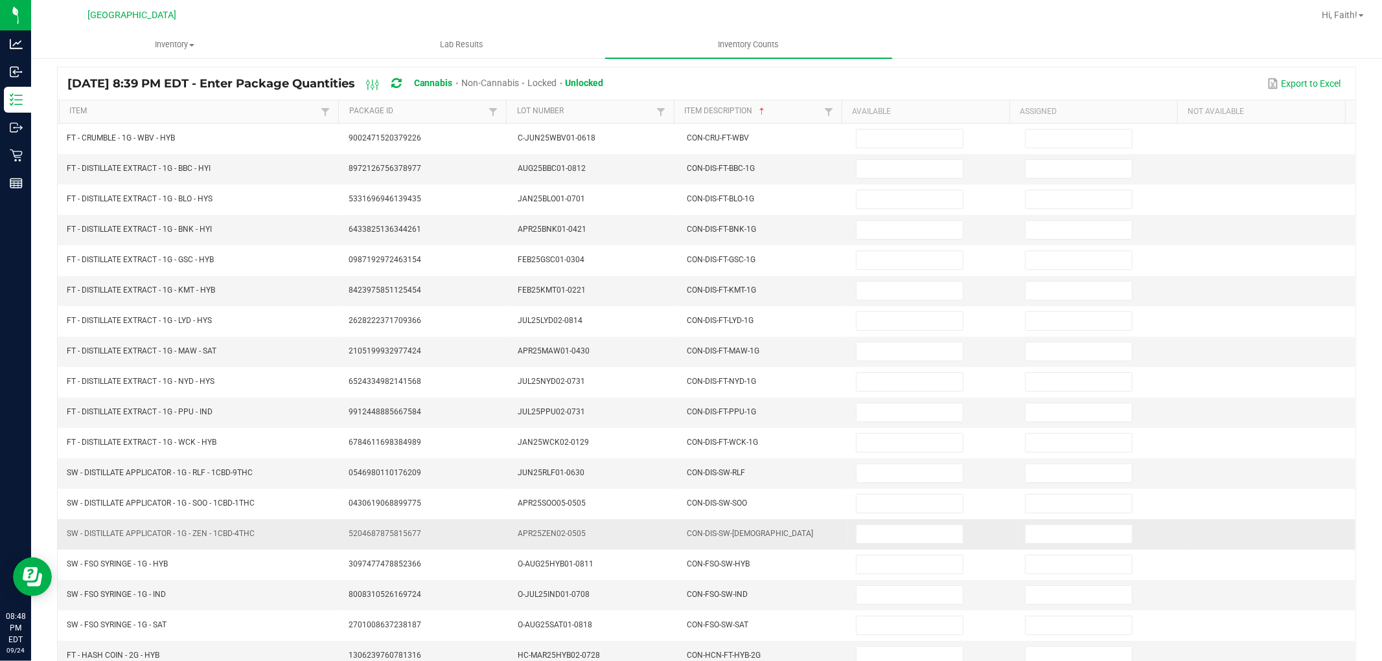
scroll to position [0, 0]
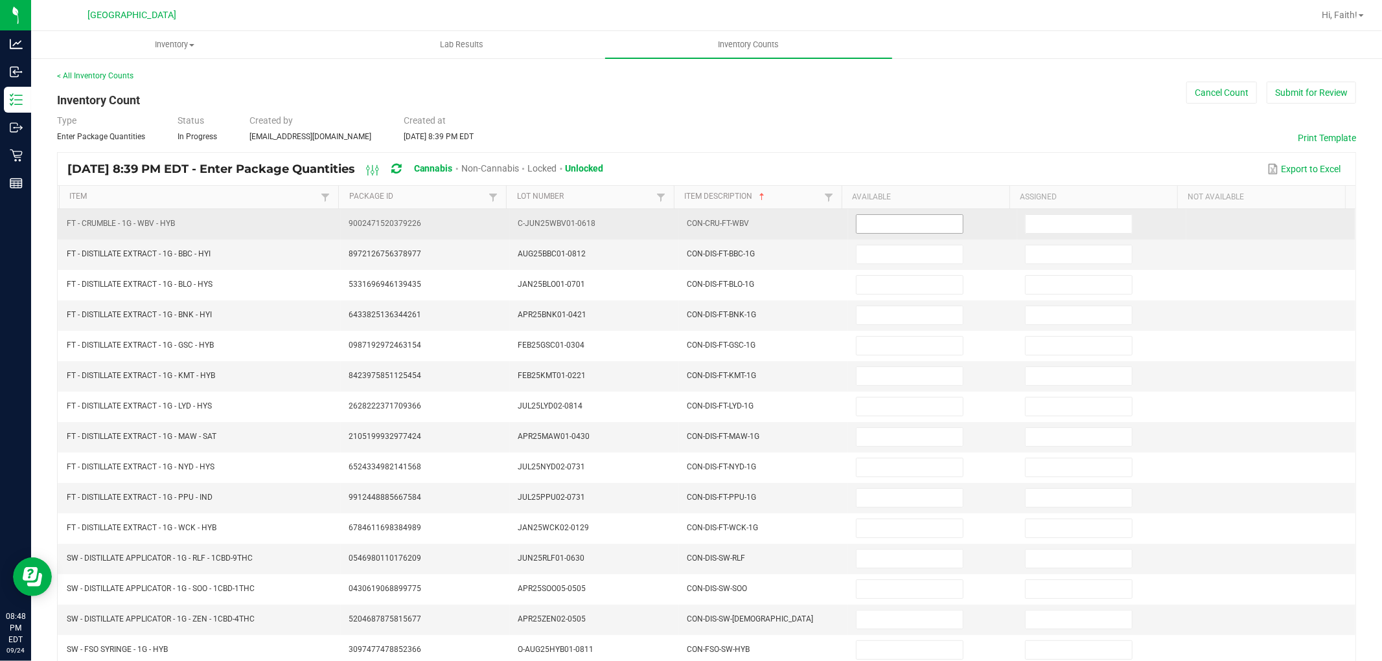
click at [856, 222] on input at bounding box center [909, 224] width 106 height 18
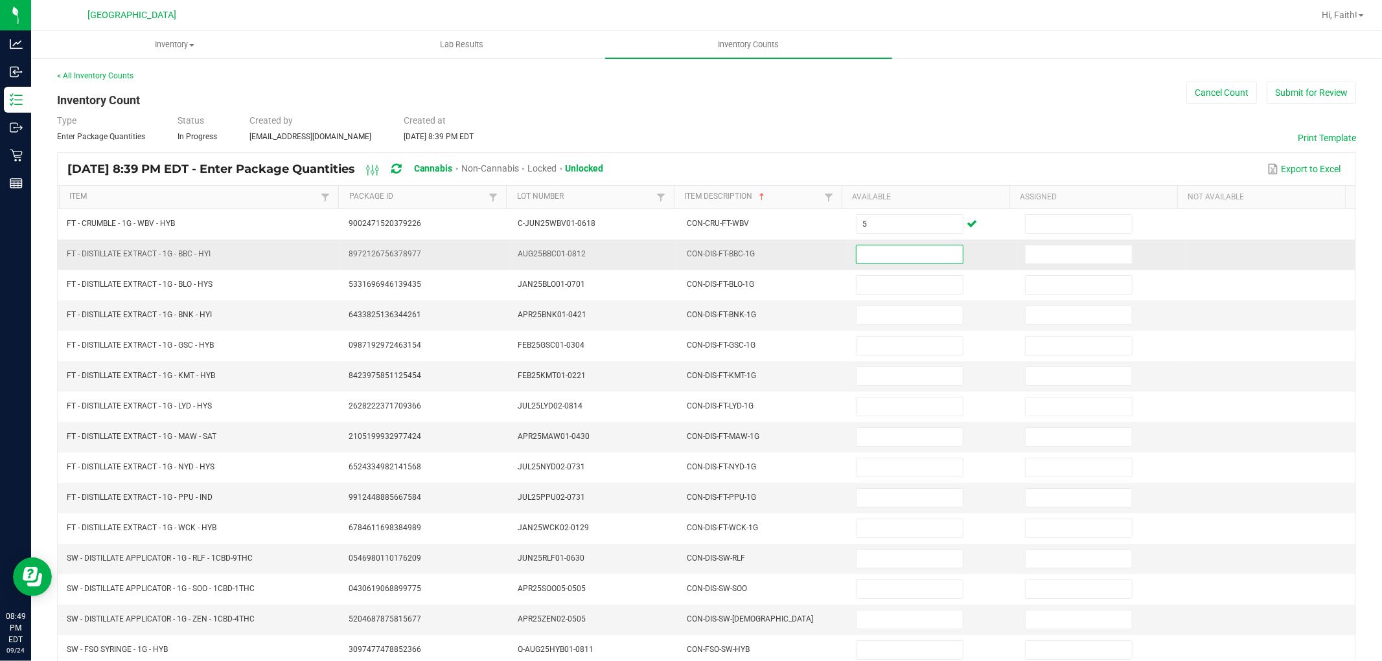
click at [532, 250] on span "AUG25BBC01-0812" at bounding box center [552, 253] width 68 height 9
click at [532, 249] on span "AUG25BBC01-0812" at bounding box center [552, 253] width 68 height 9
click at [565, 256] on span "AUG25BBC01-0812" at bounding box center [552, 253] width 68 height 9
click at [927, 255] on input at bounding box center [909, 254] width 106 height 18
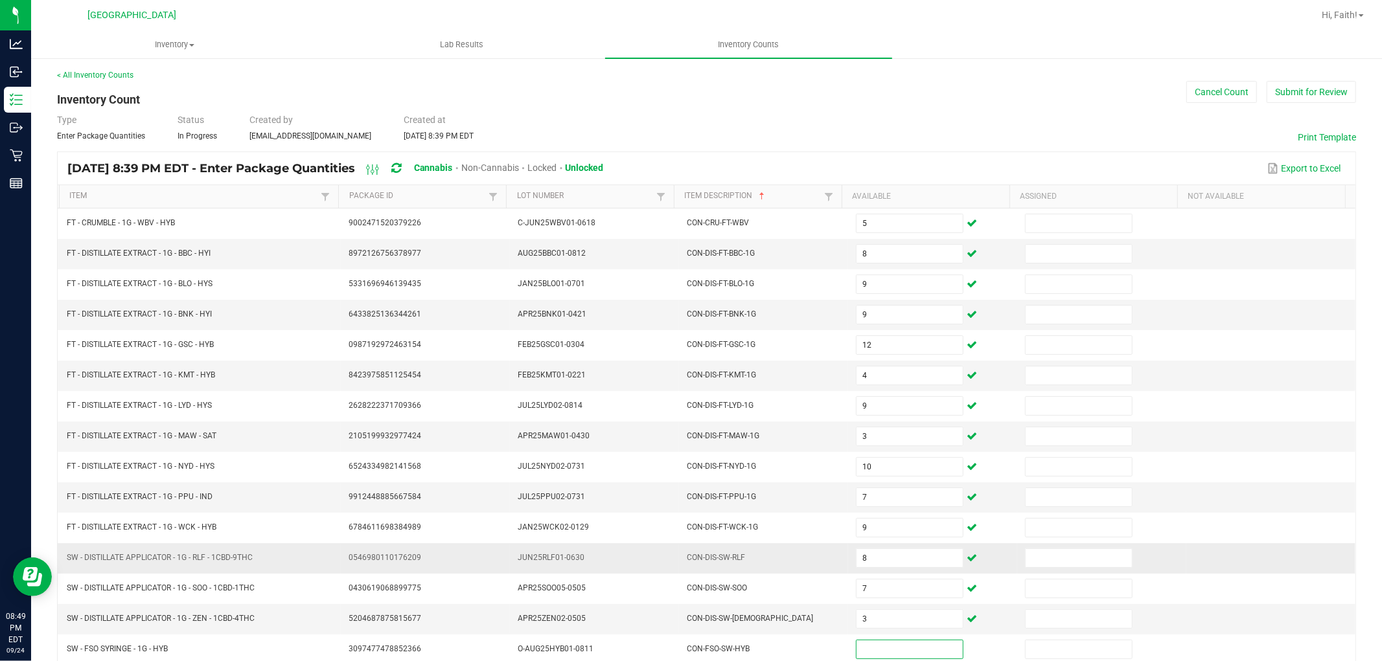
scroll to position [206, 0]
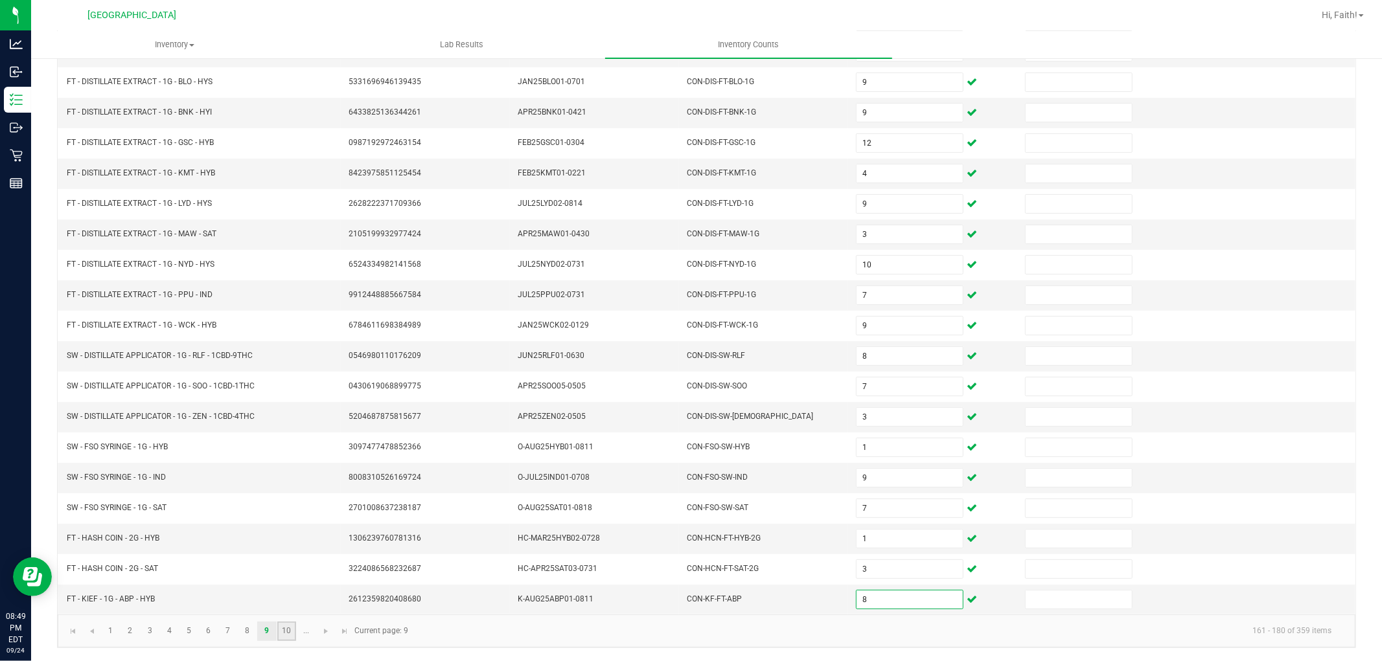
click at [290, 622] on link "10" at bounding box center [286, 631] width 19 height 19
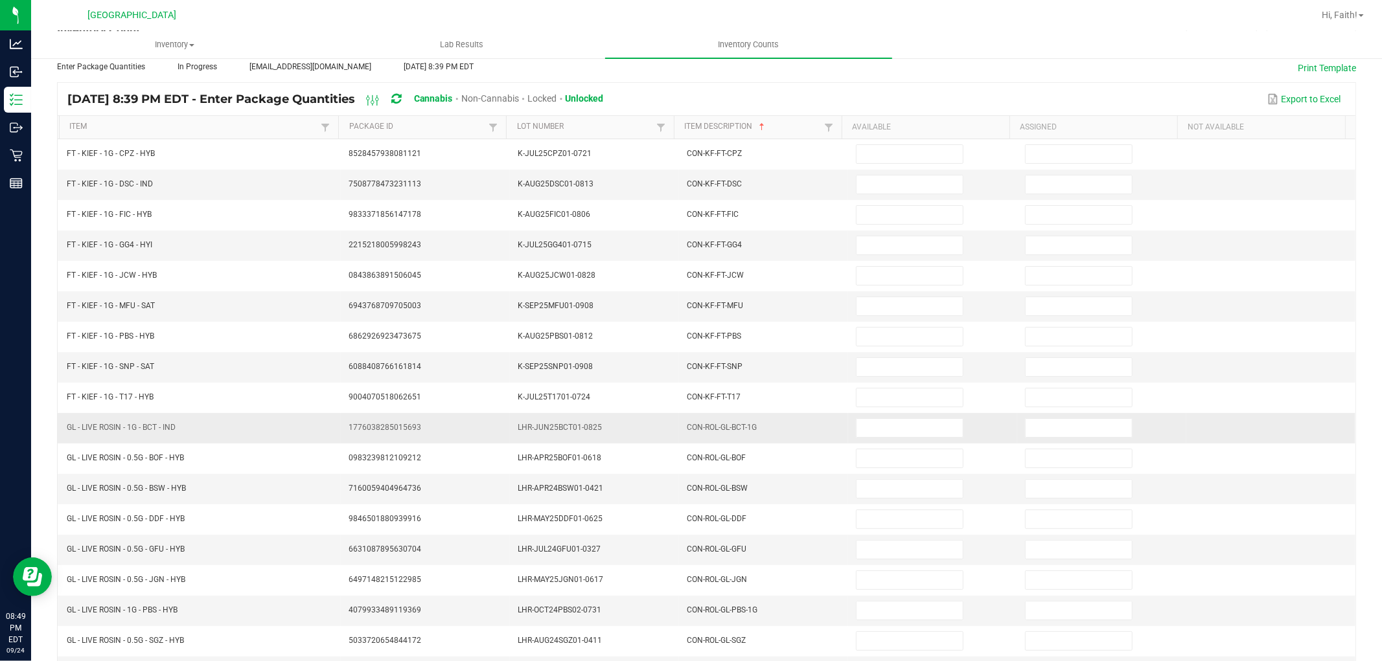
scroll to position [0, 0]
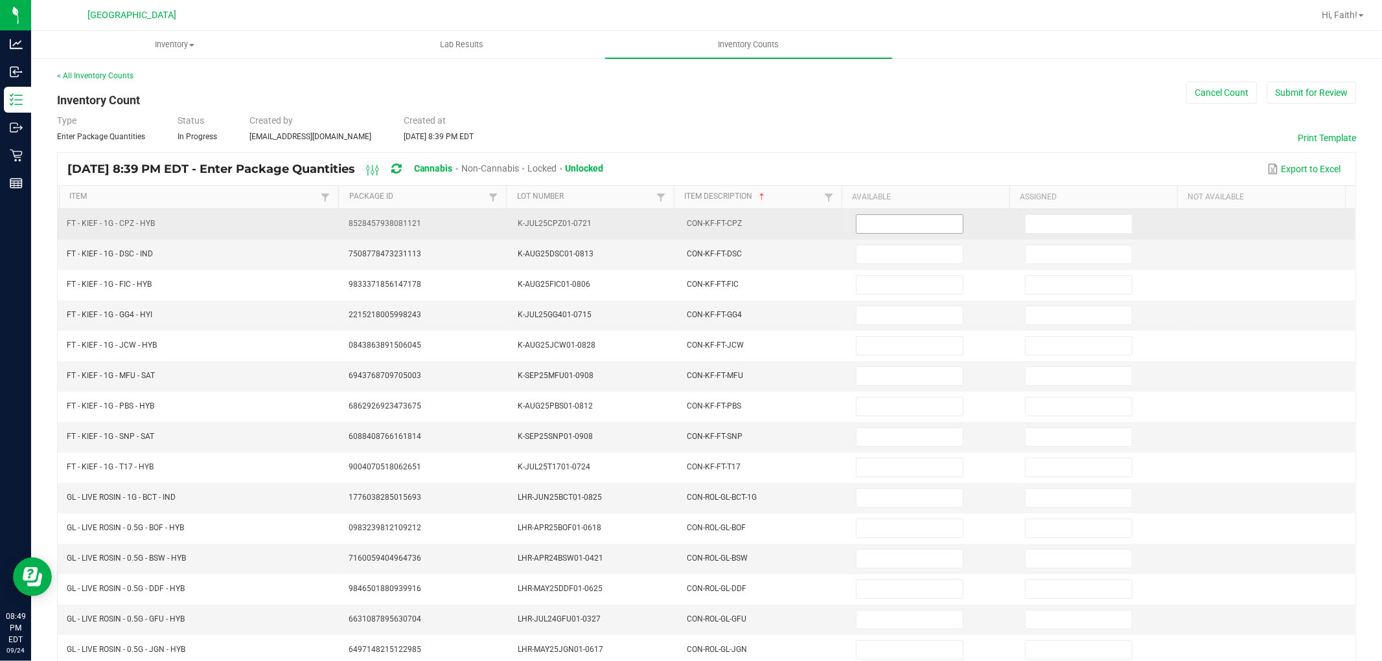
click at [881, 217] on input at bounding box center [909, 224] width 106 height 18
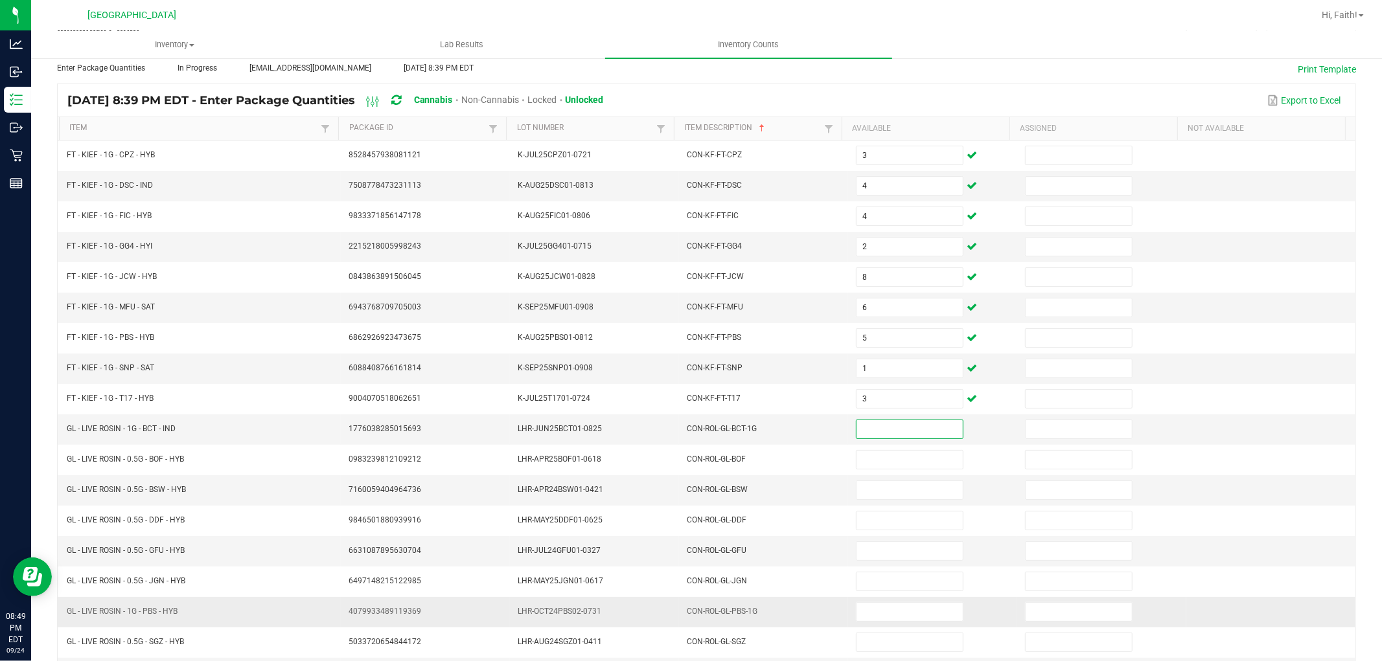
scroll to position [206, 0]
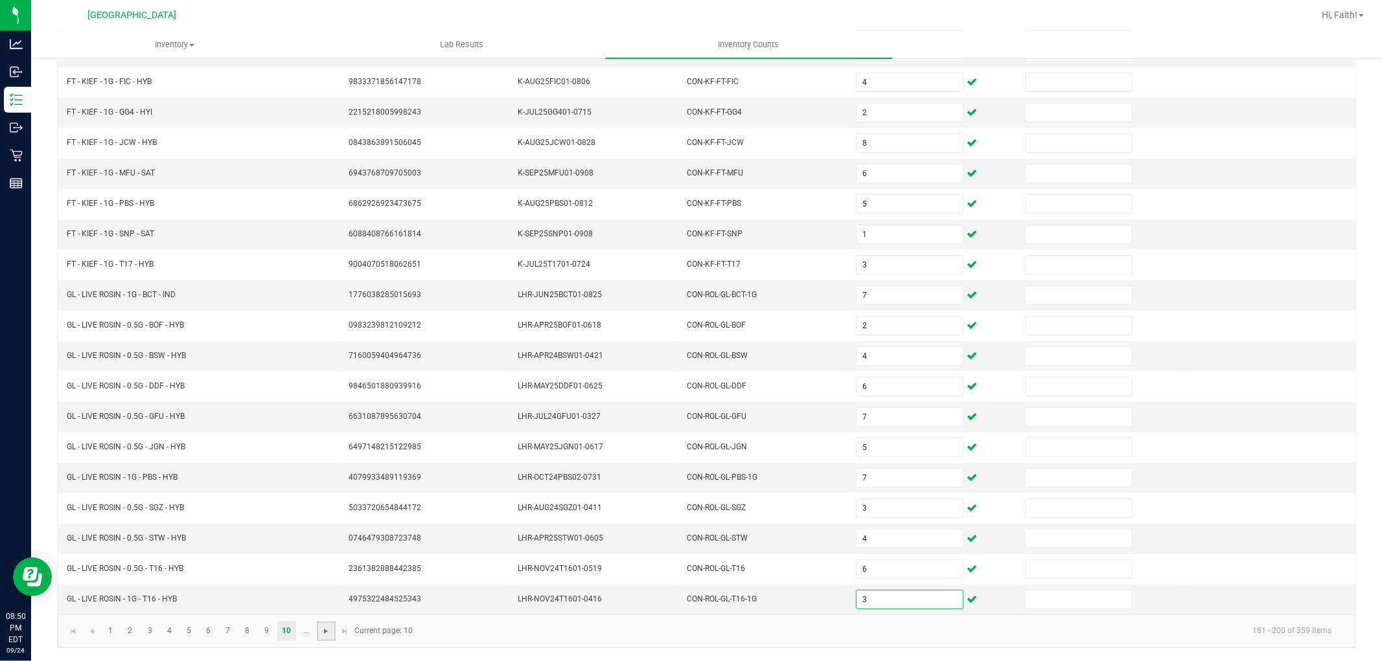
click at [326, 633] on span "Go to the next page" at bounding box center [326, 631] width 10 height 10
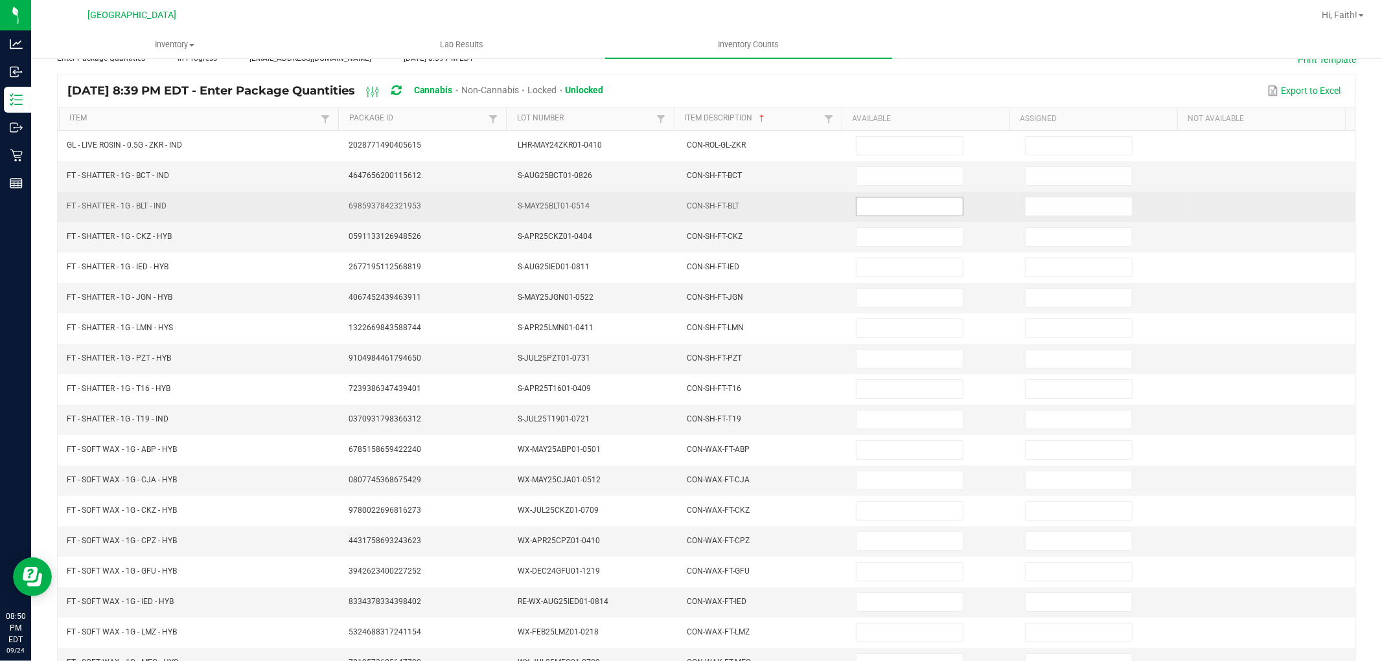
scroll to position [0, 0]
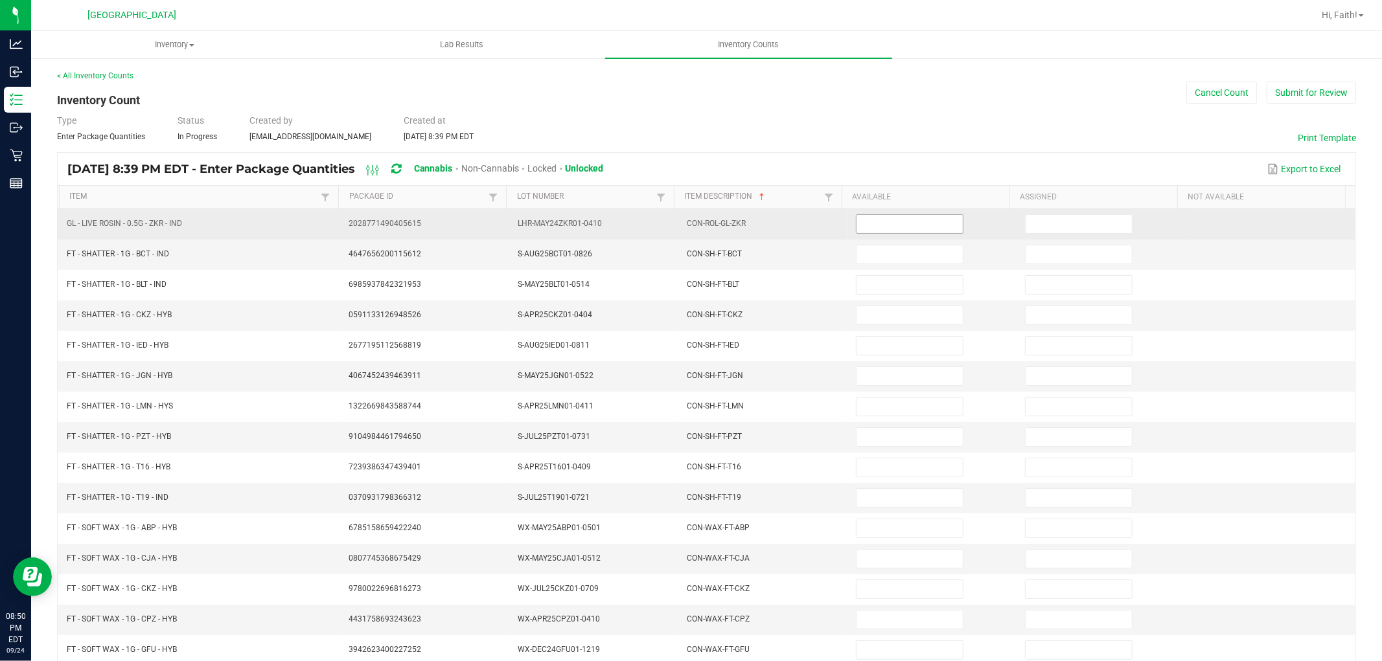
click at [888, 220] on input at bounding box center [909, 224] width 106 height 18
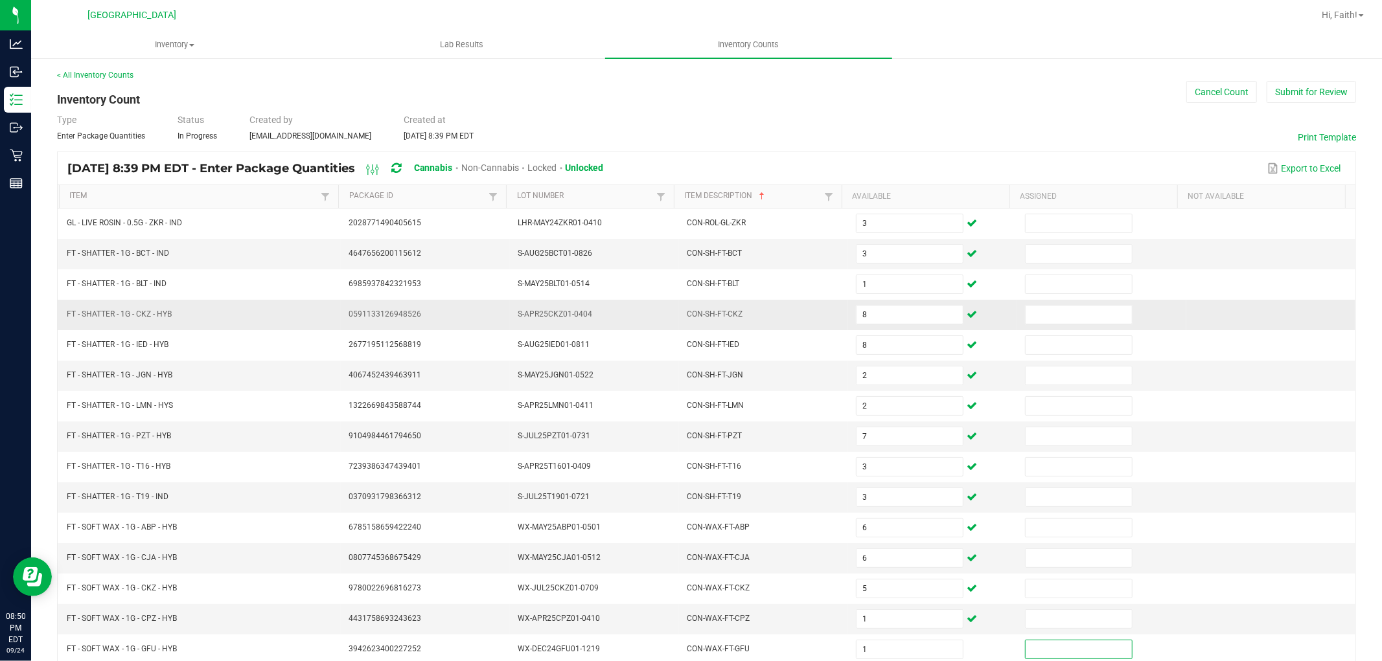
scroll to position [206, 0]
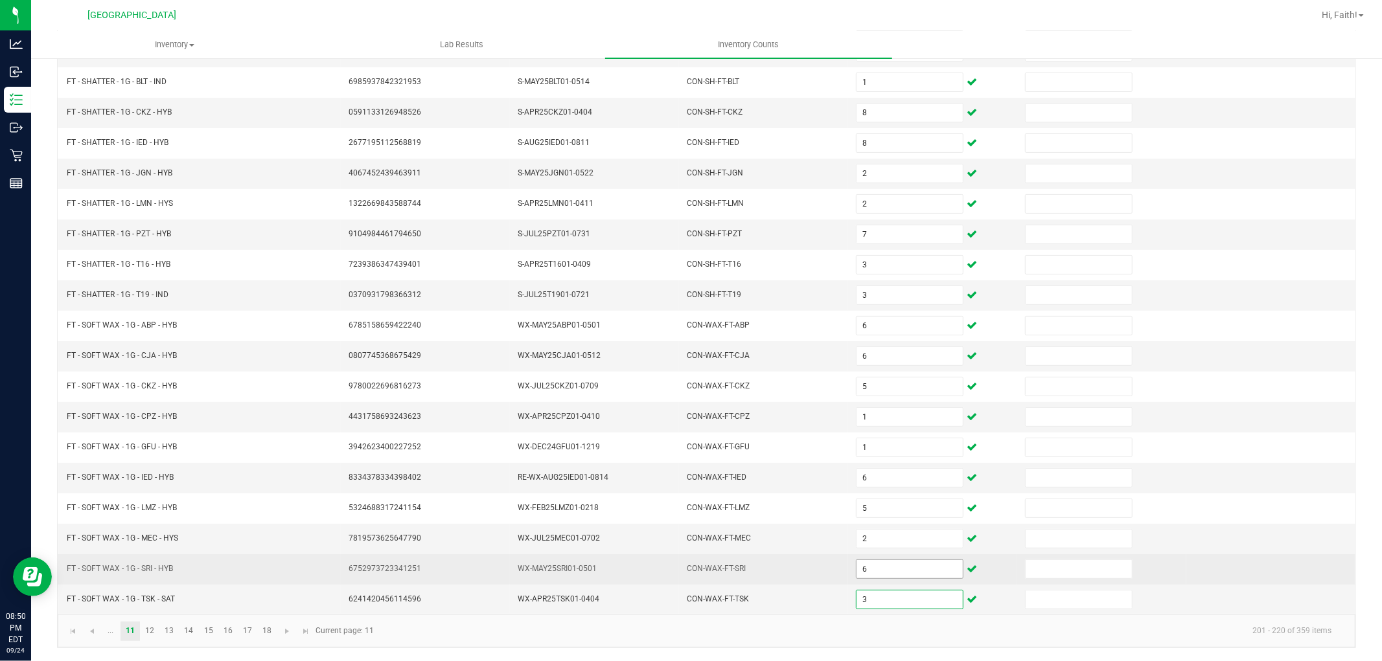
click at [880, 564] on input "6" at bounding box center [909, 569] width 106 height 18
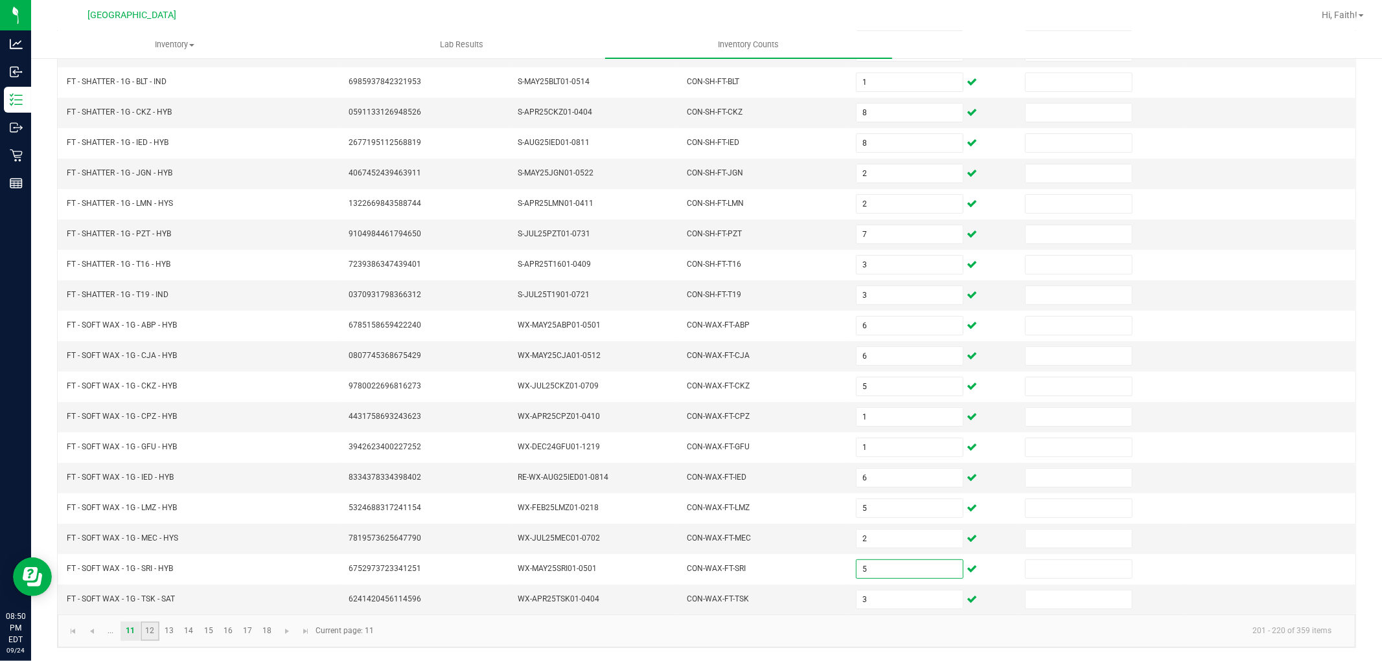
click at [155, 633] on link "12" at bounding box center [150, 631] width 19 height 19
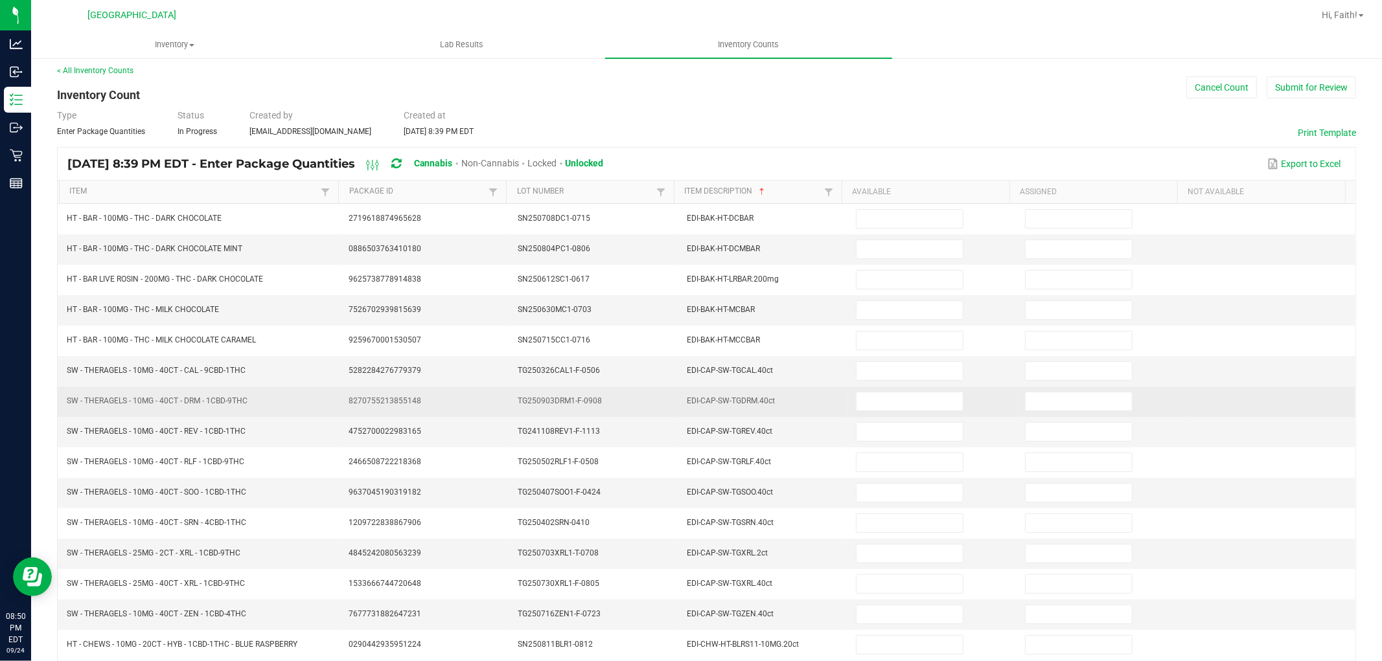
scroll to position [0, 0]
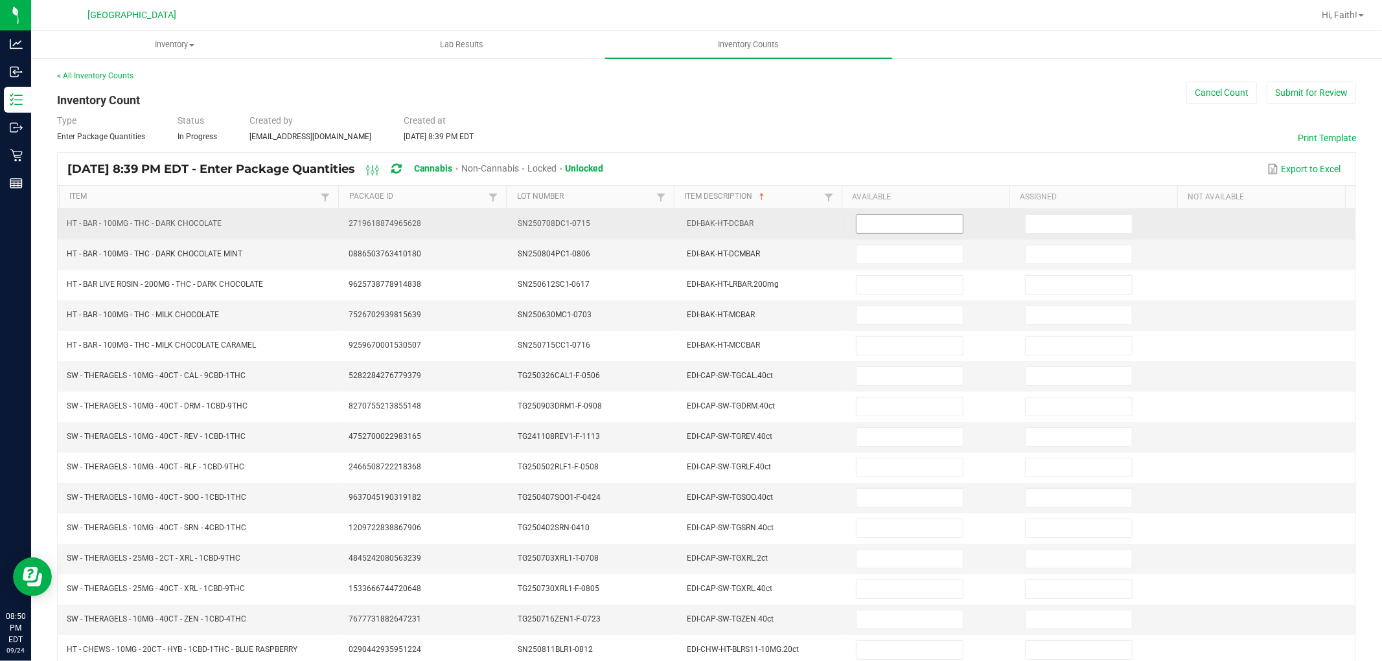
click at [871, 230] on input at bounding box center [909, 224] width 106 height 18
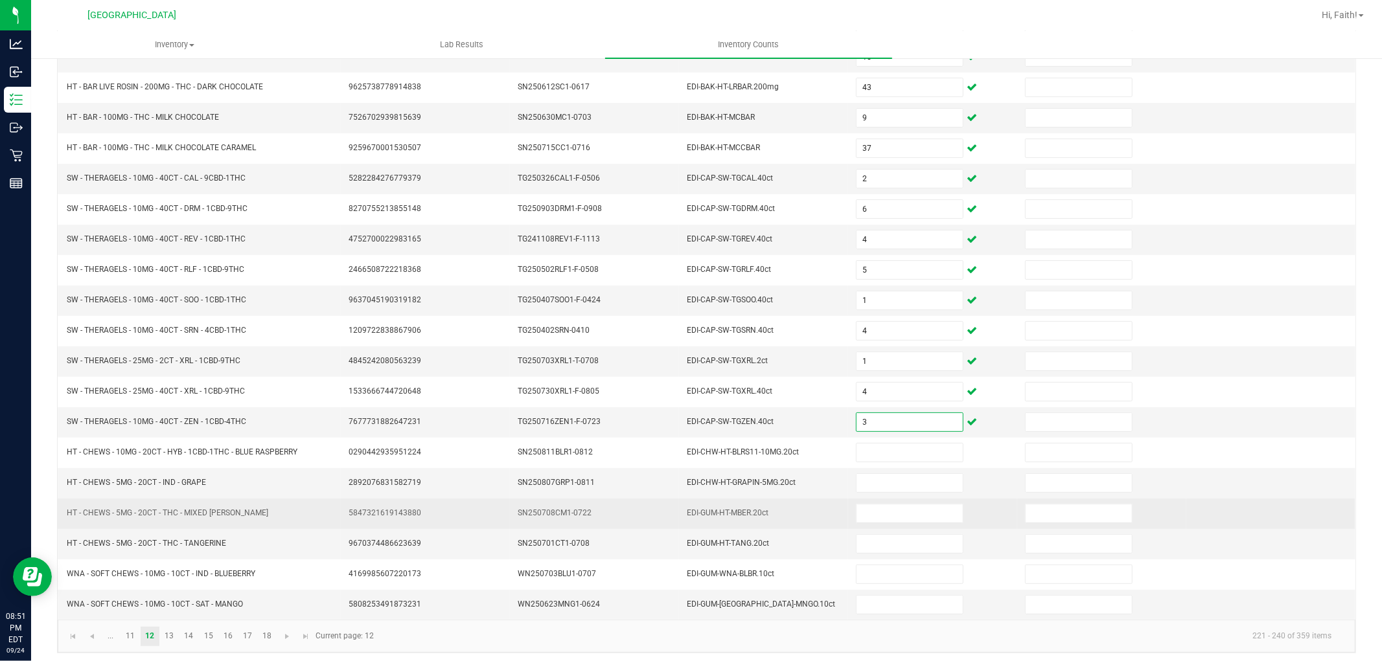
scroll to position [206, 0]
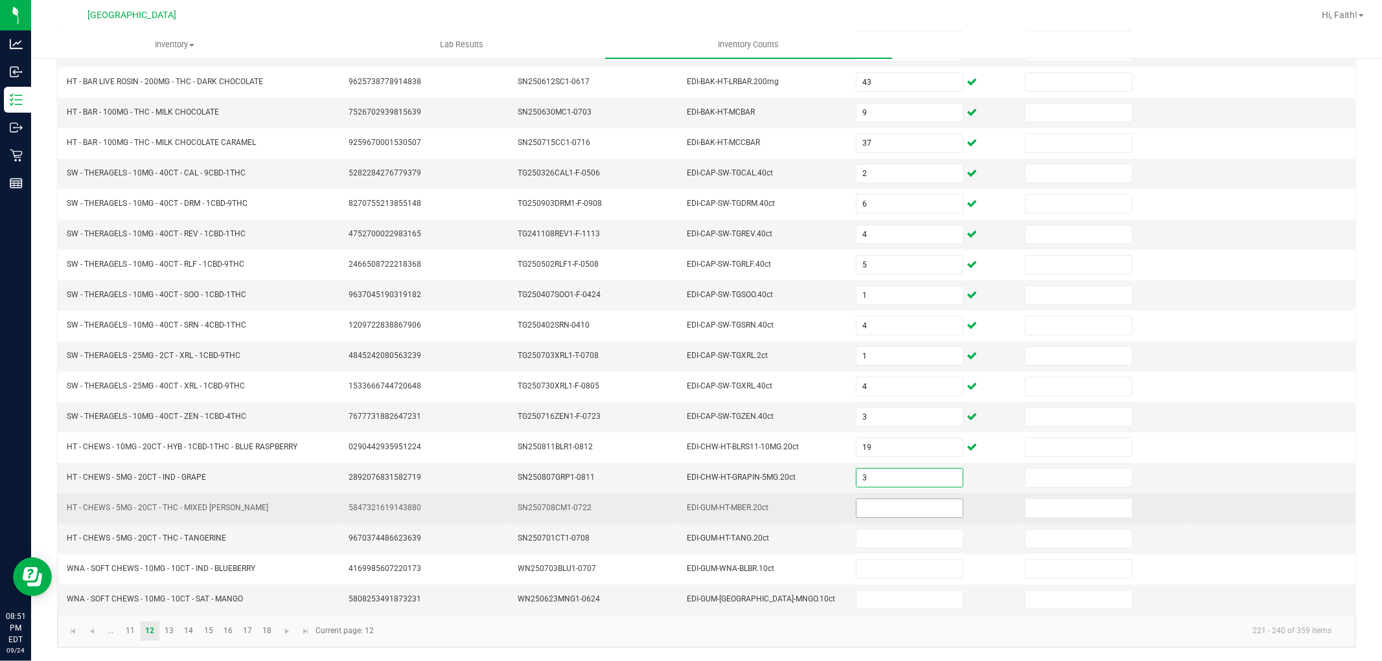
click at [880, 507] on input at bounding box center [909, 508] width 106 height 18
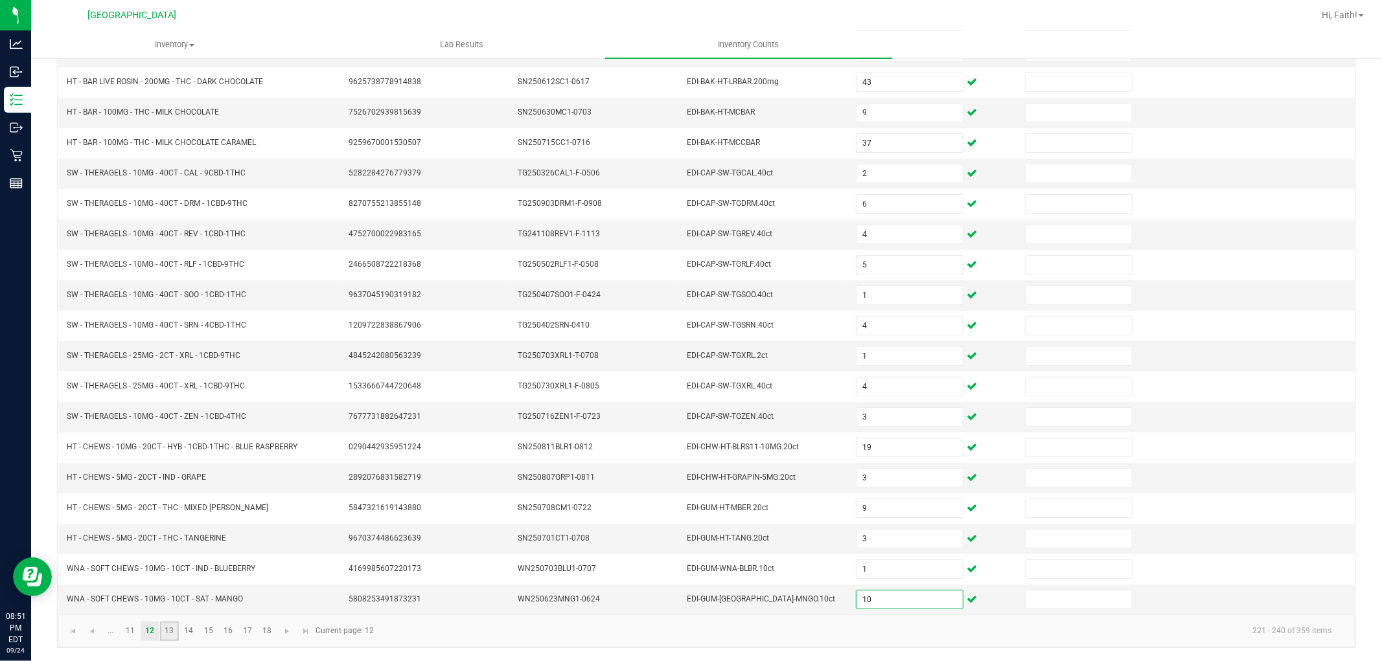
click at [166, 633] on link "13" at bounding box center [169, 631] width 19 height 19
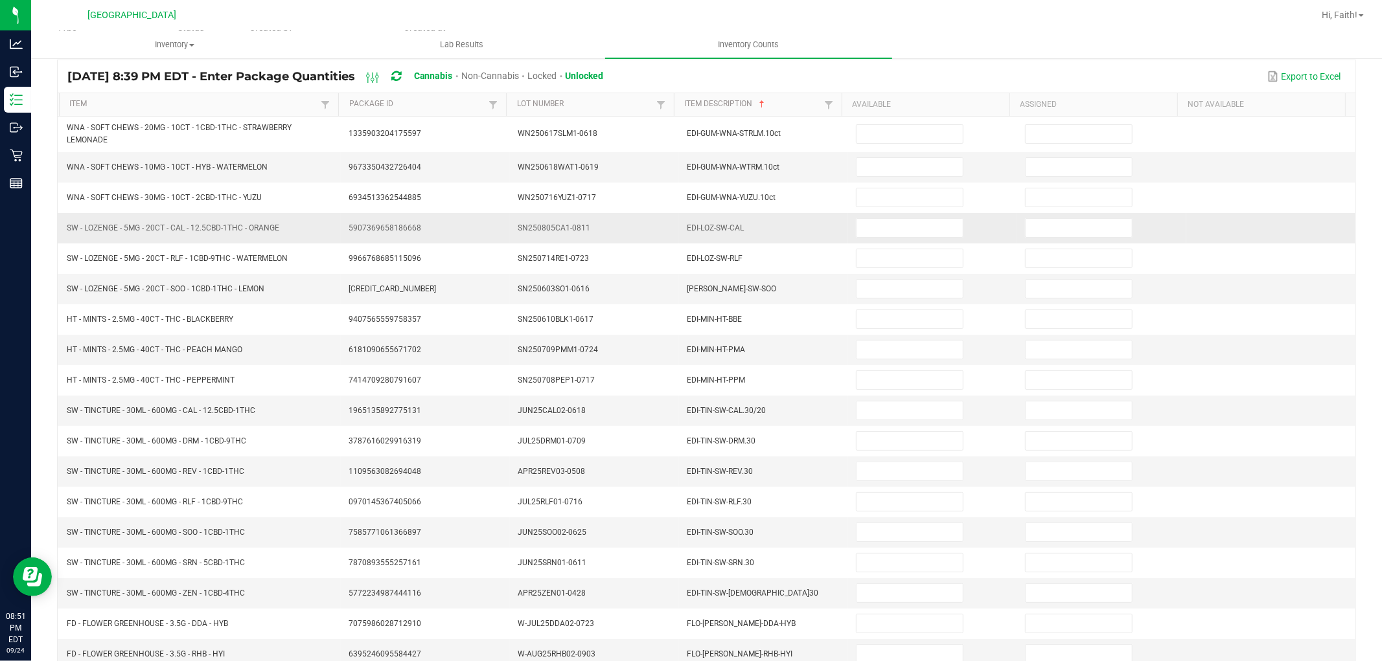
scroll to position [0, 0]
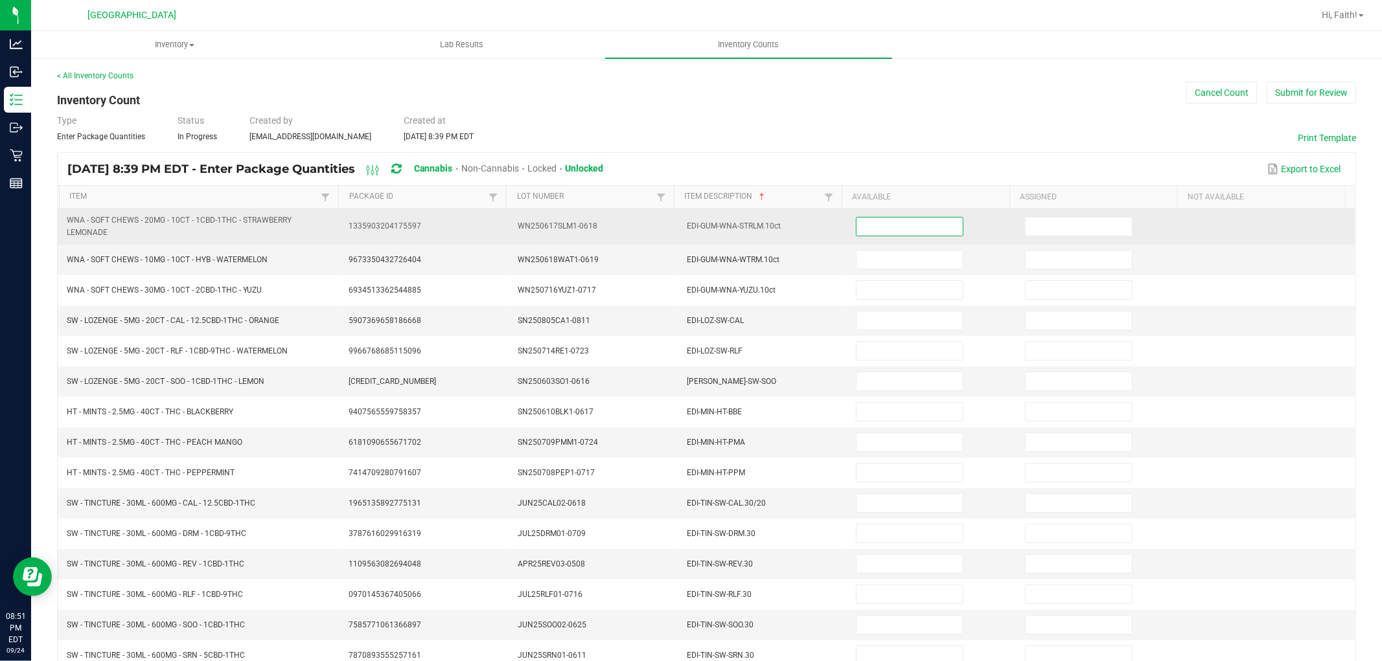
click at [869, 231] on input at bounding box center [909, 227] width 106 height 18
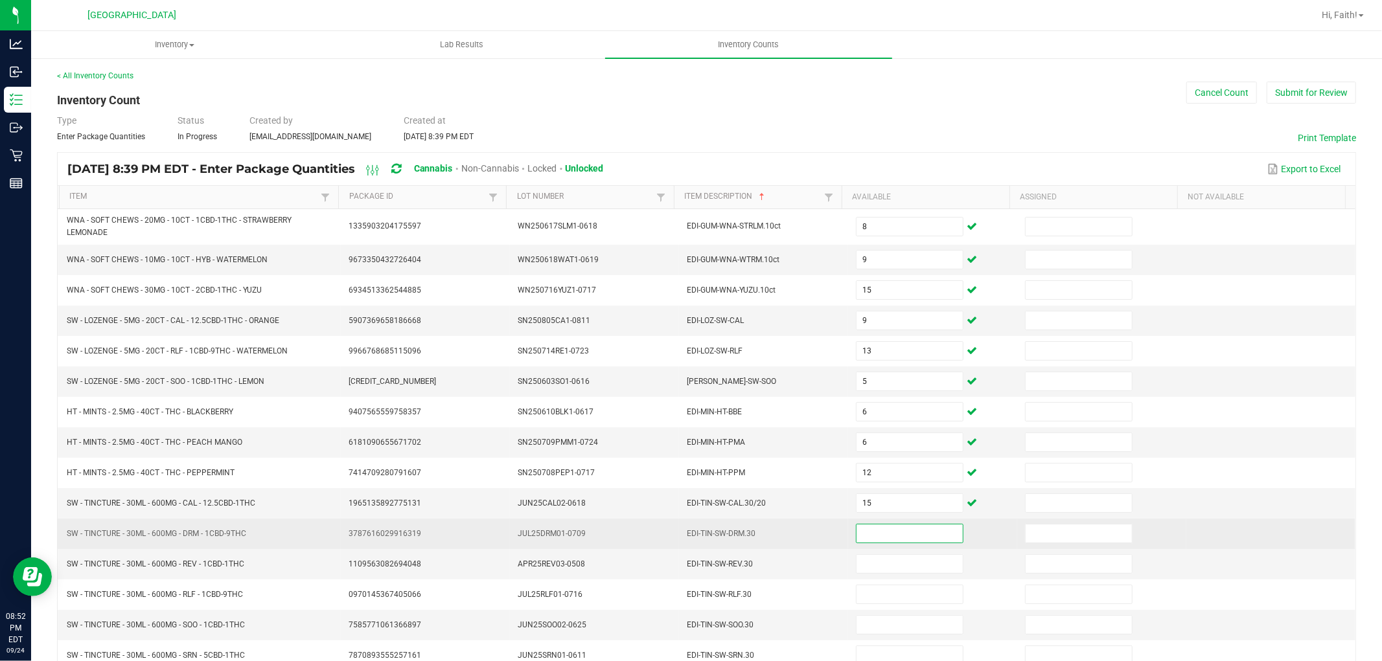
scroll to position [72, 0]
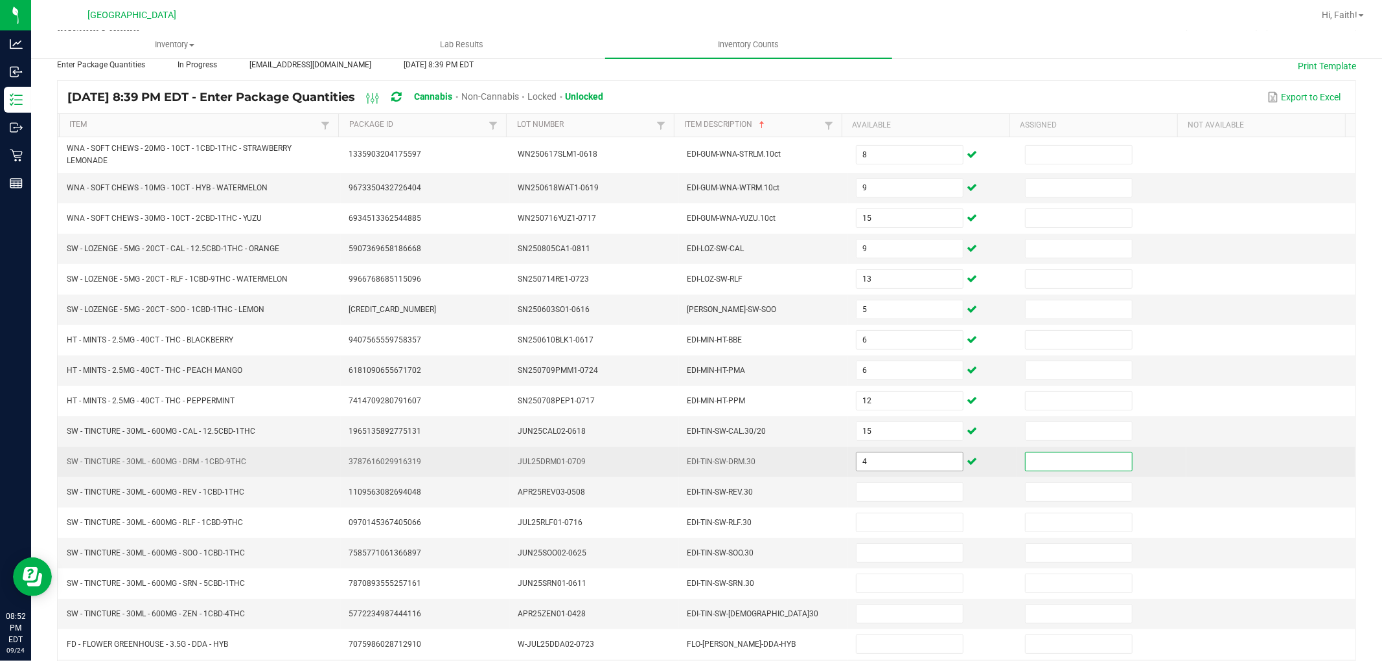
click at [904, 464] on input "4" at bounding box center [909, 462] width 106 height 18
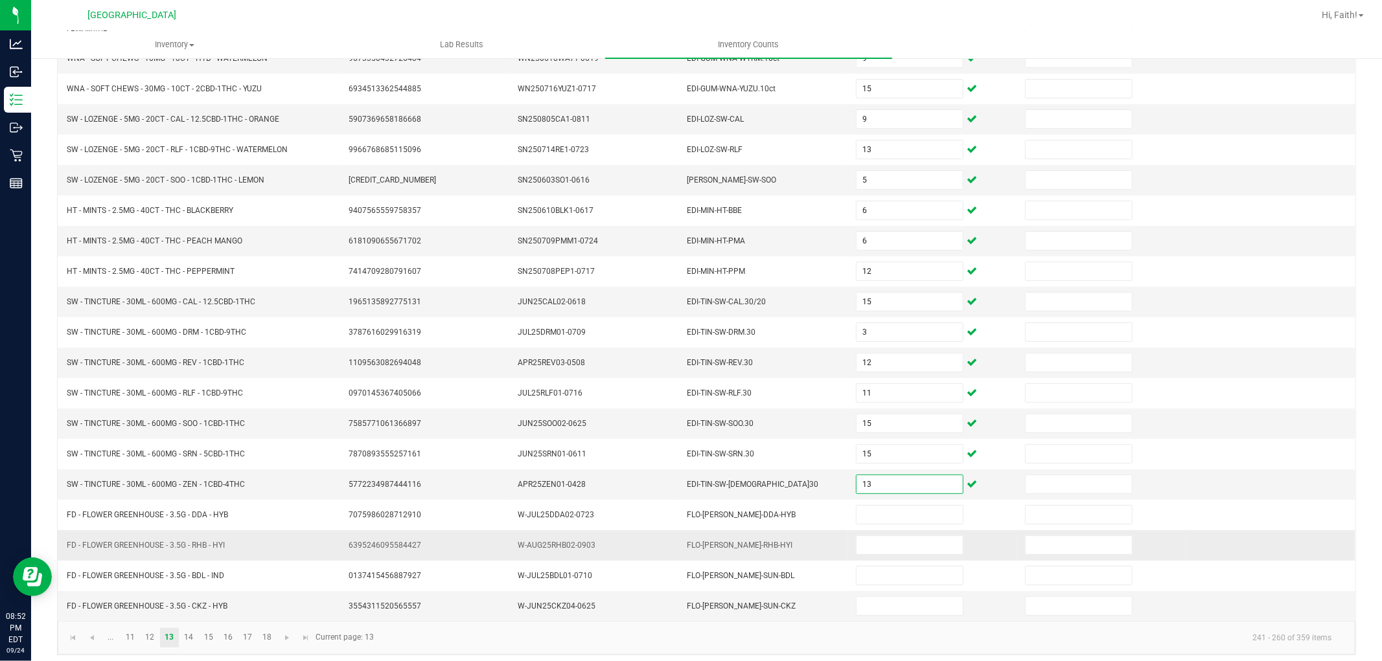
scroll to position [212, 0]
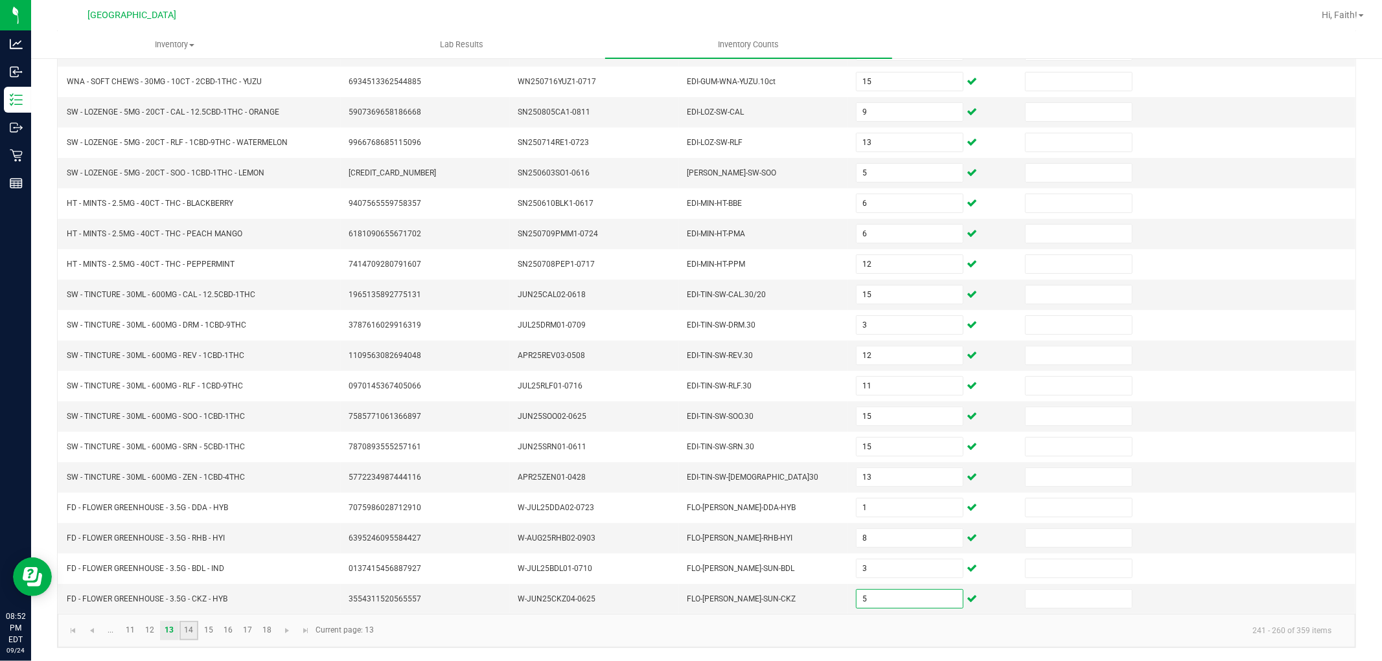
click at [188, 637] on link "14" at bounding box center [188, 630] width 19 height 19
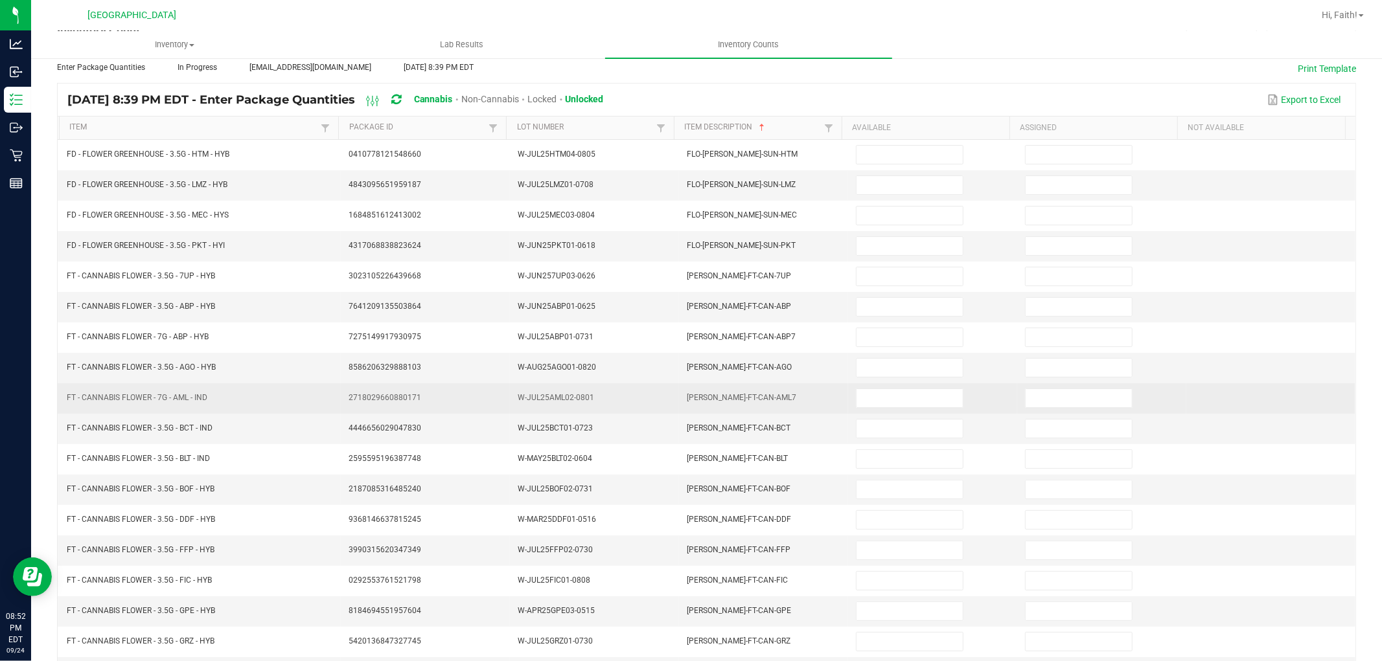
scroll to position [0, 0]
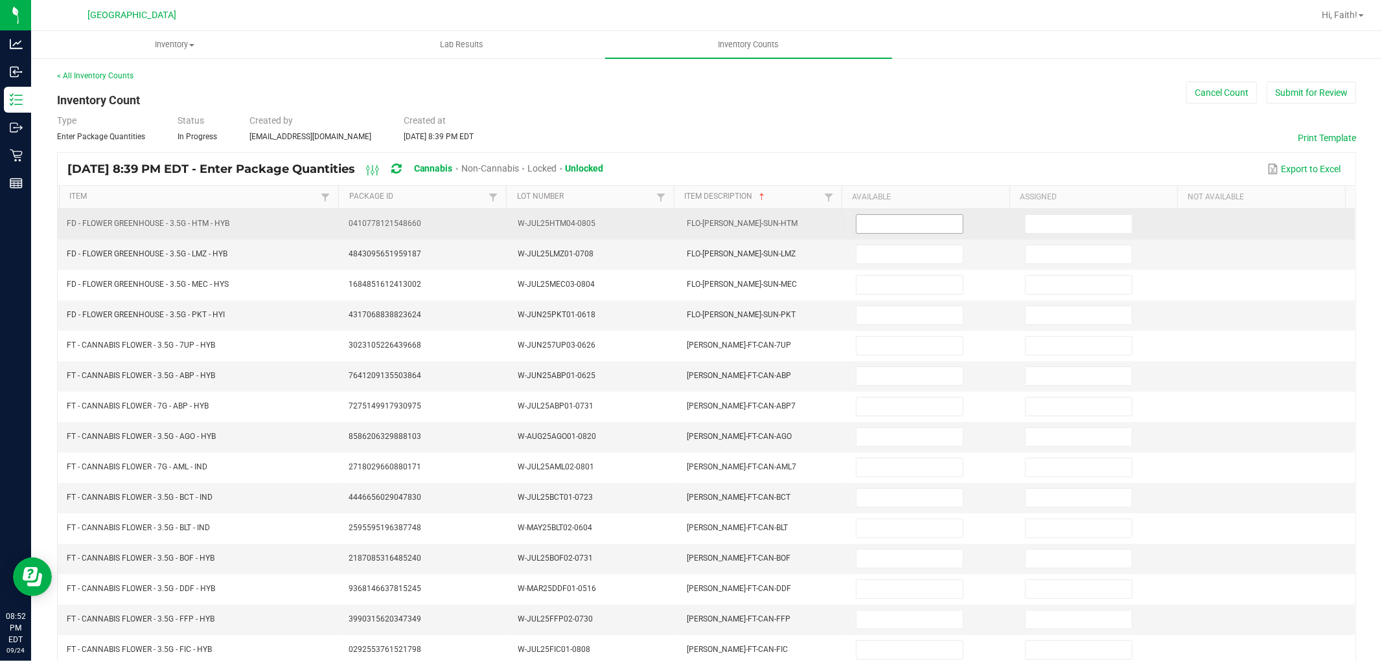
click at [860, 223] on input at bounding box center [909, 224] width 106 height 18
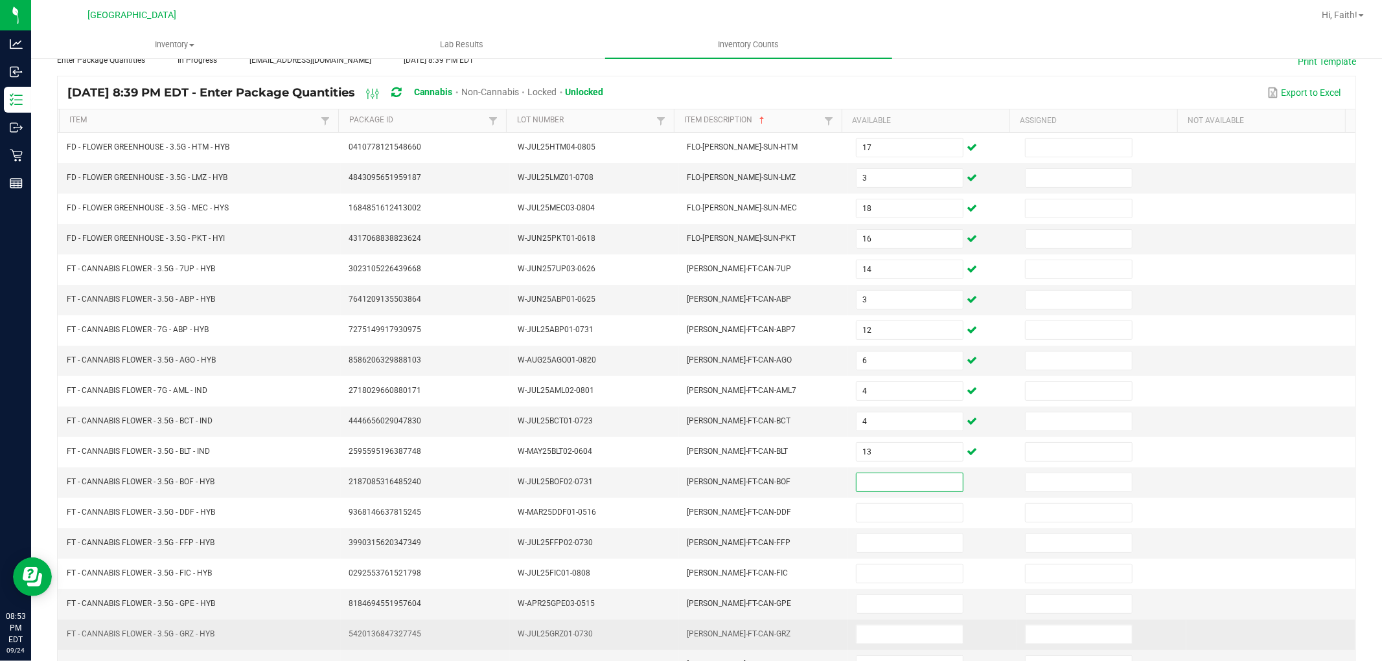
scroll to position [206, 0]
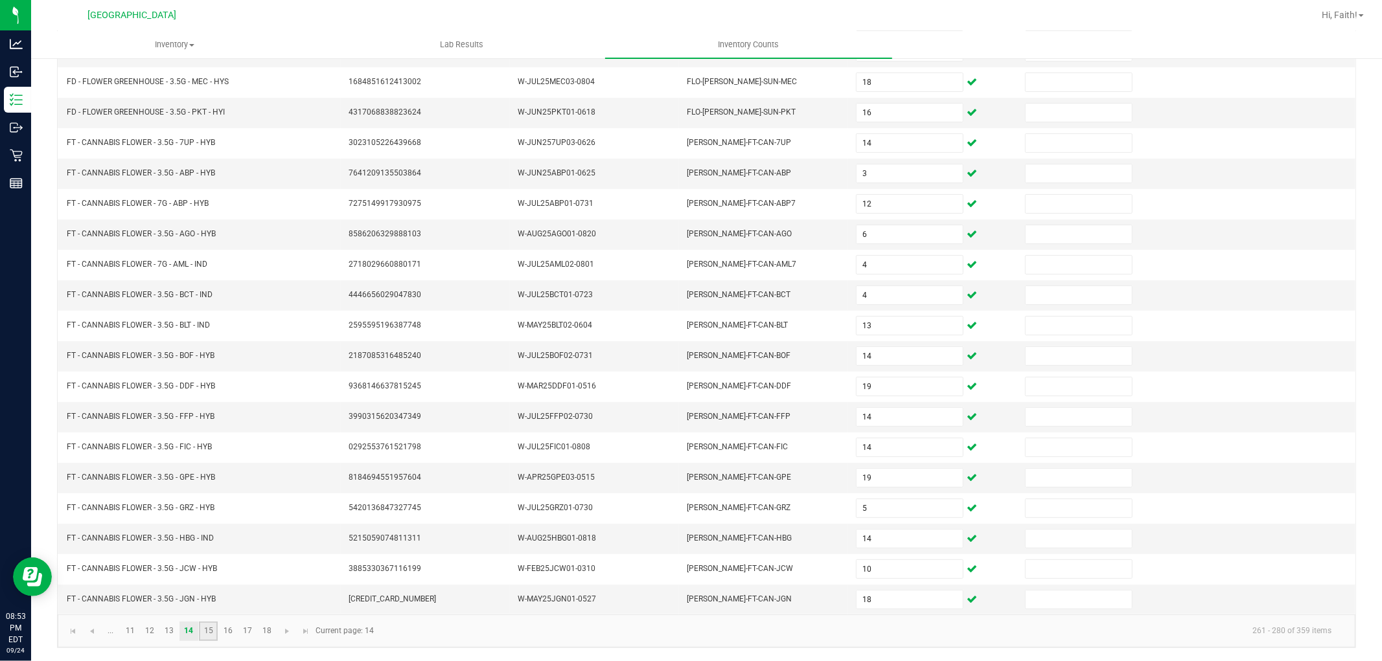
click at [205, 630] on link "15" at bounding box center [208, 631] width 19 height 19
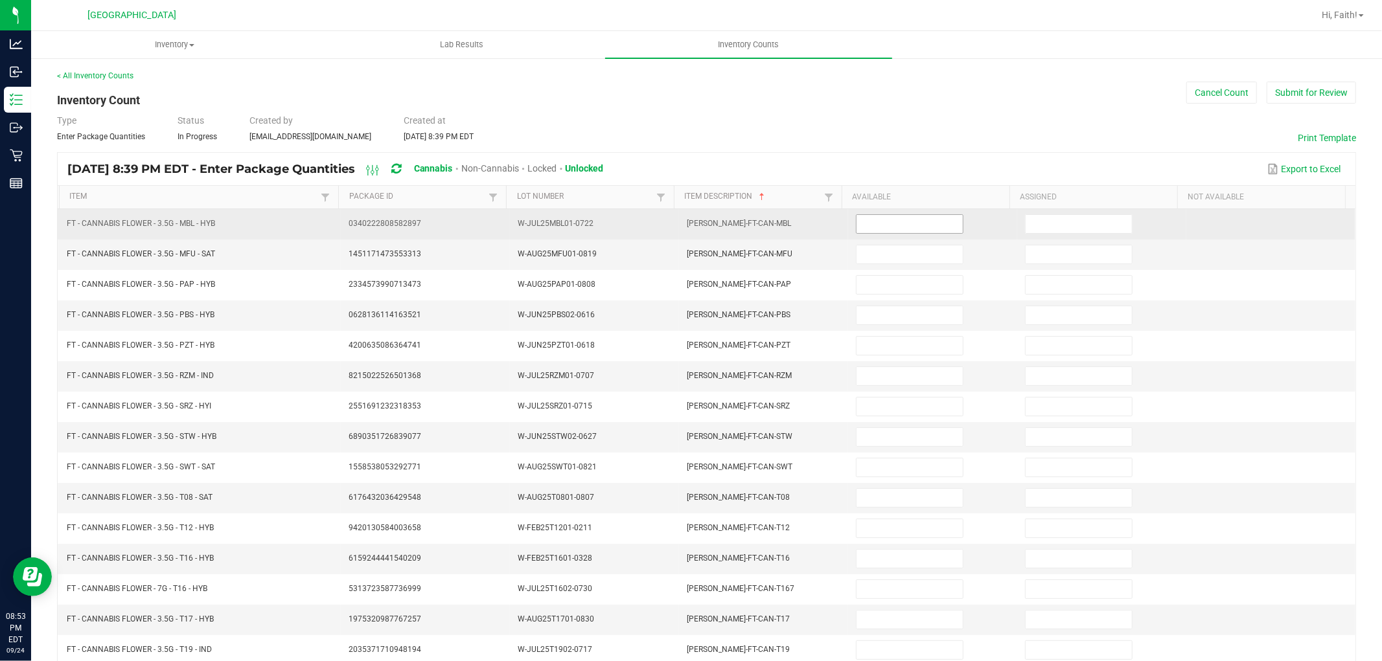
click at [907, 232] on input at bounding box center [909, 224] width 106 height 18
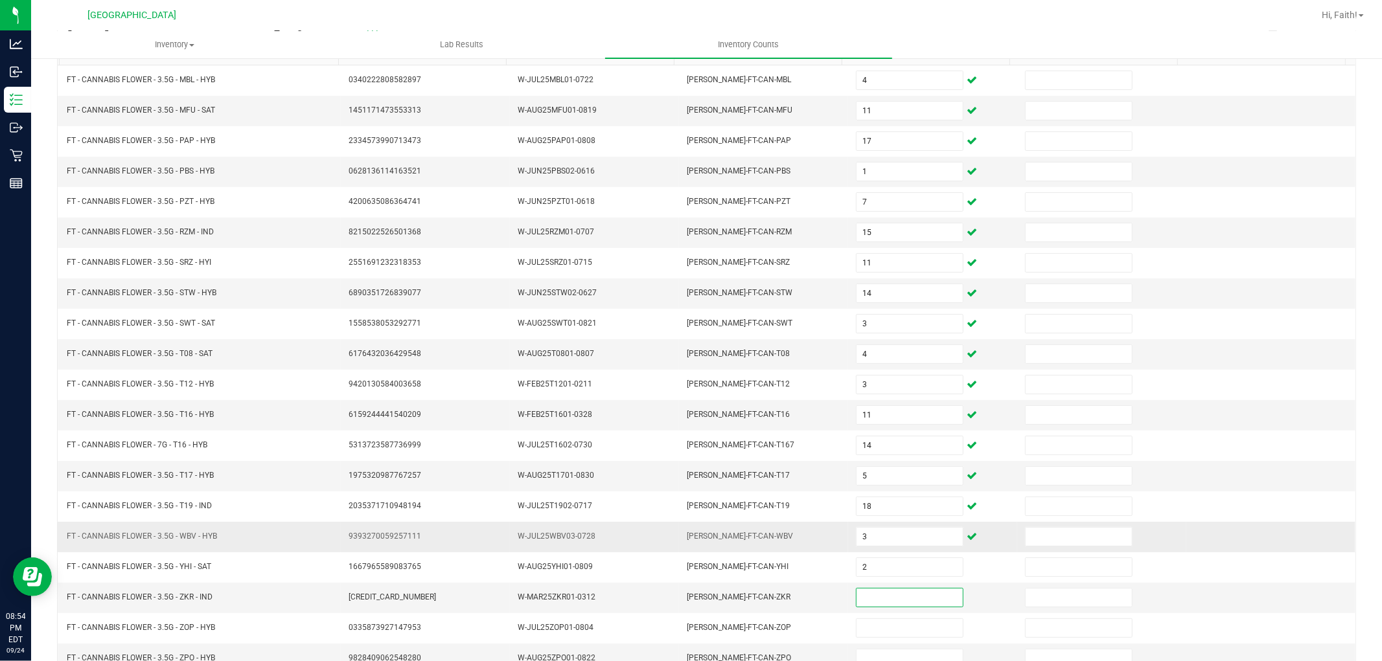
scroll to position [206, 0]
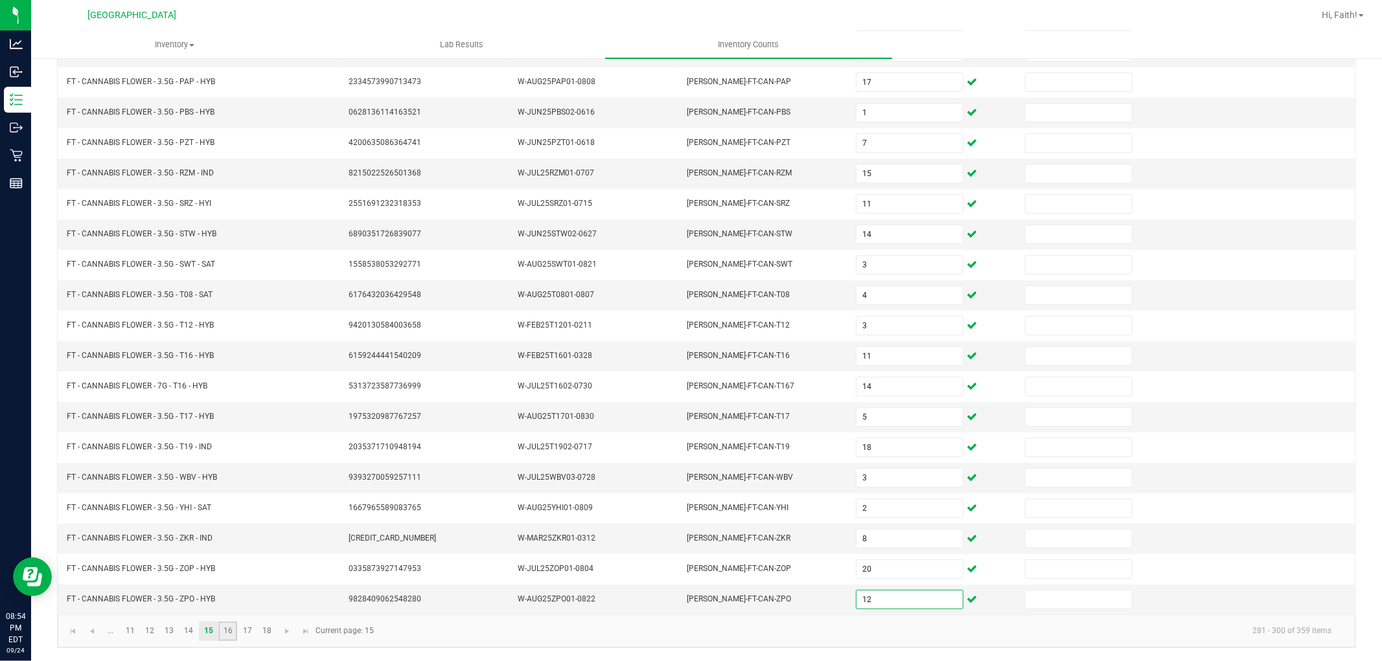
click at [234, 632] on link "16" at bounding box center [227, 631] width 19 height 19
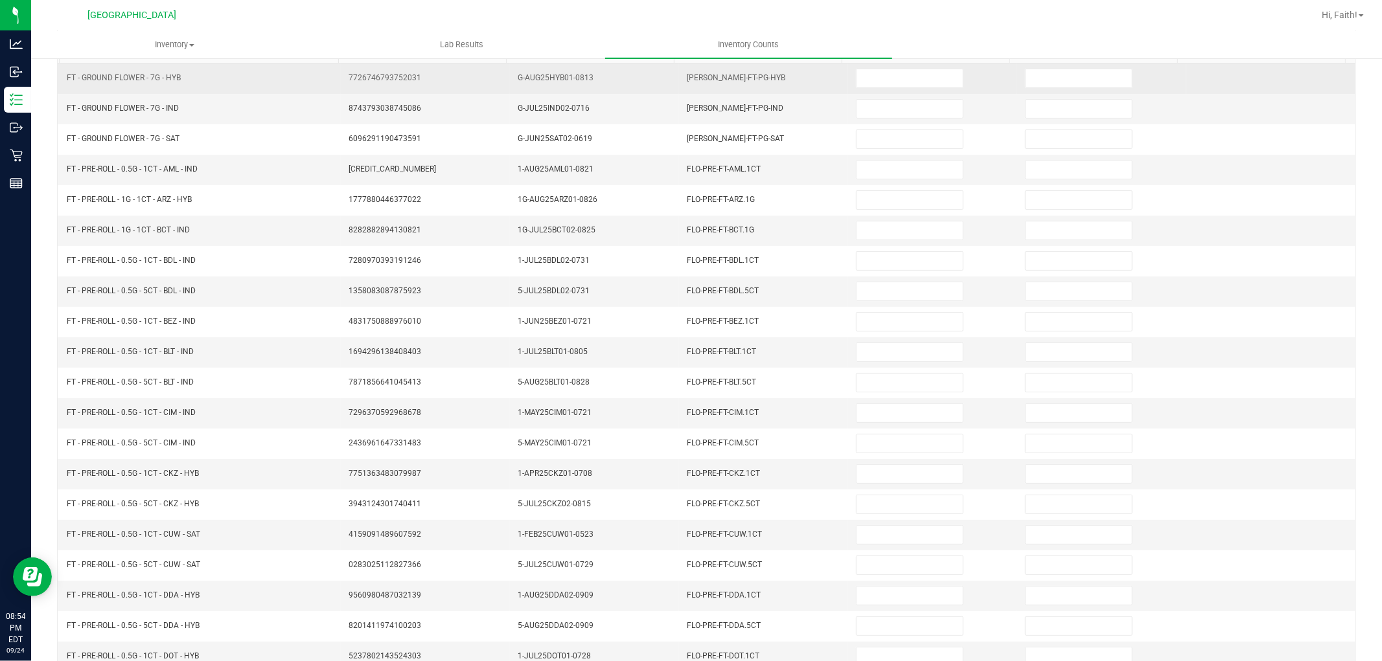
scroll to position [0, 0]
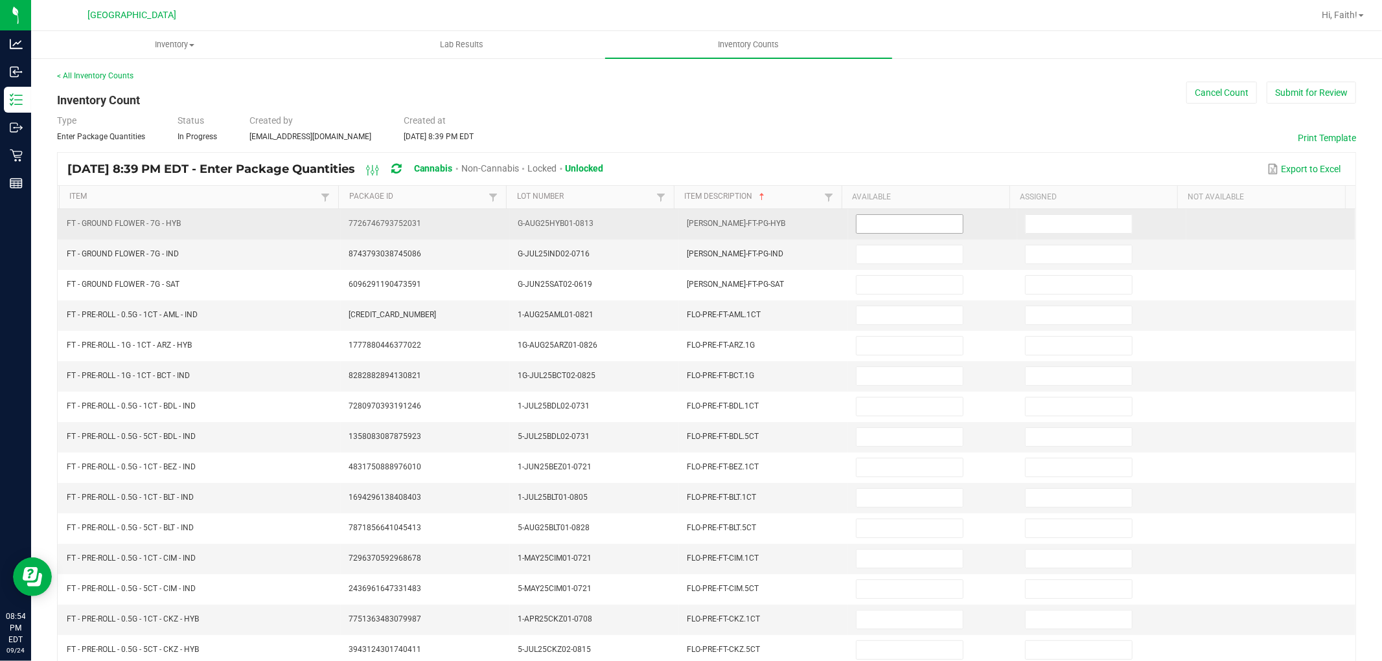
click at [912, 222] on input at bounding box center [909, 224] width 106 height 18
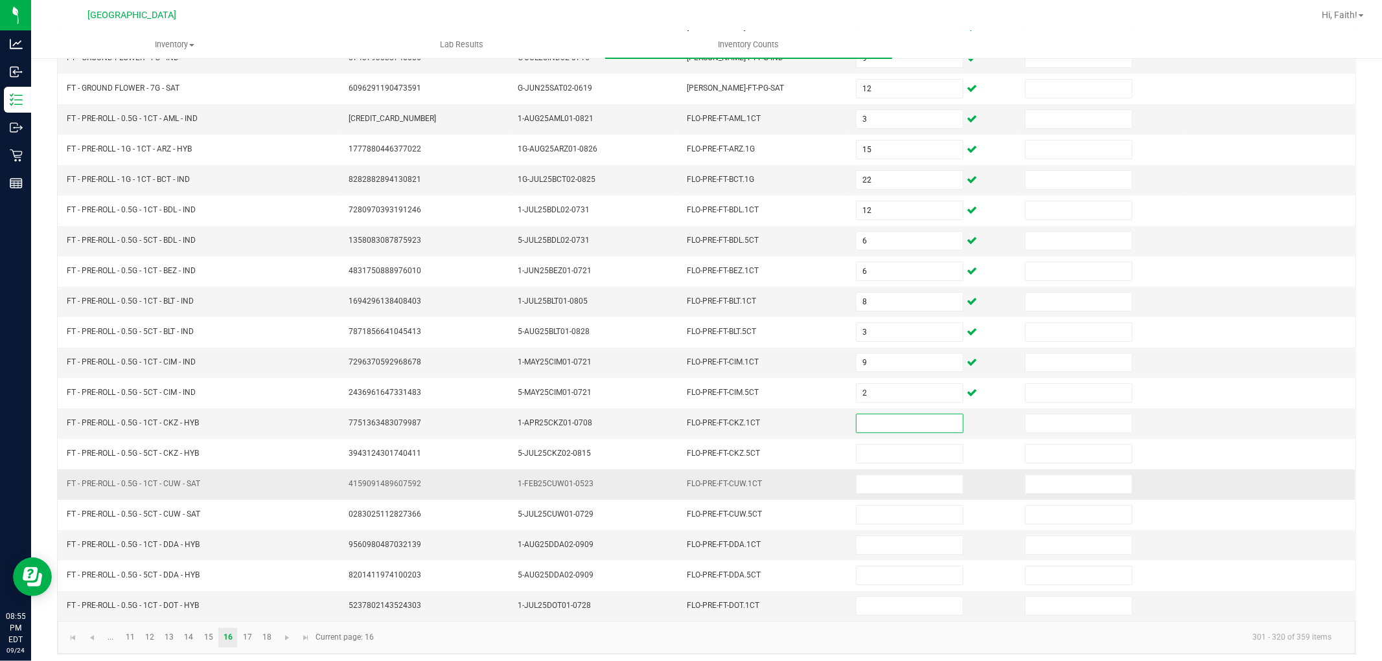
scroll to position [206, 0]
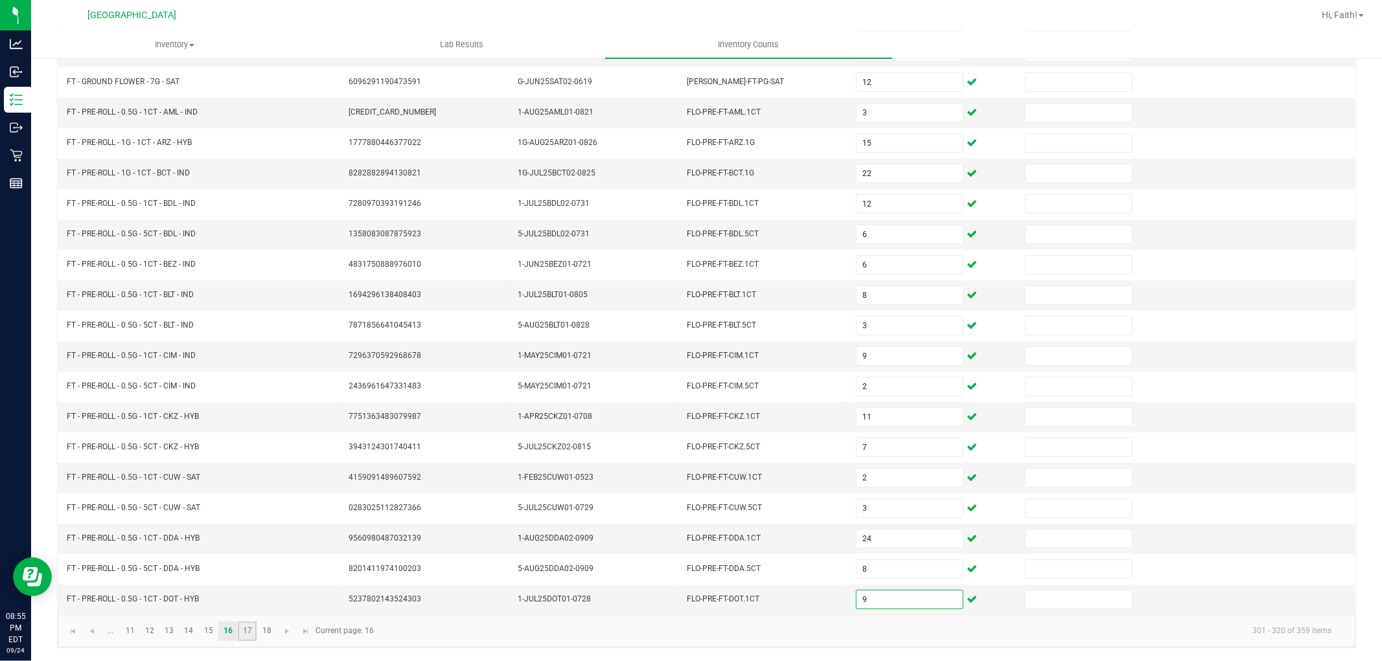
click at [253, 631] on link "17" at bounding box center [247, 631] width 19 height 19
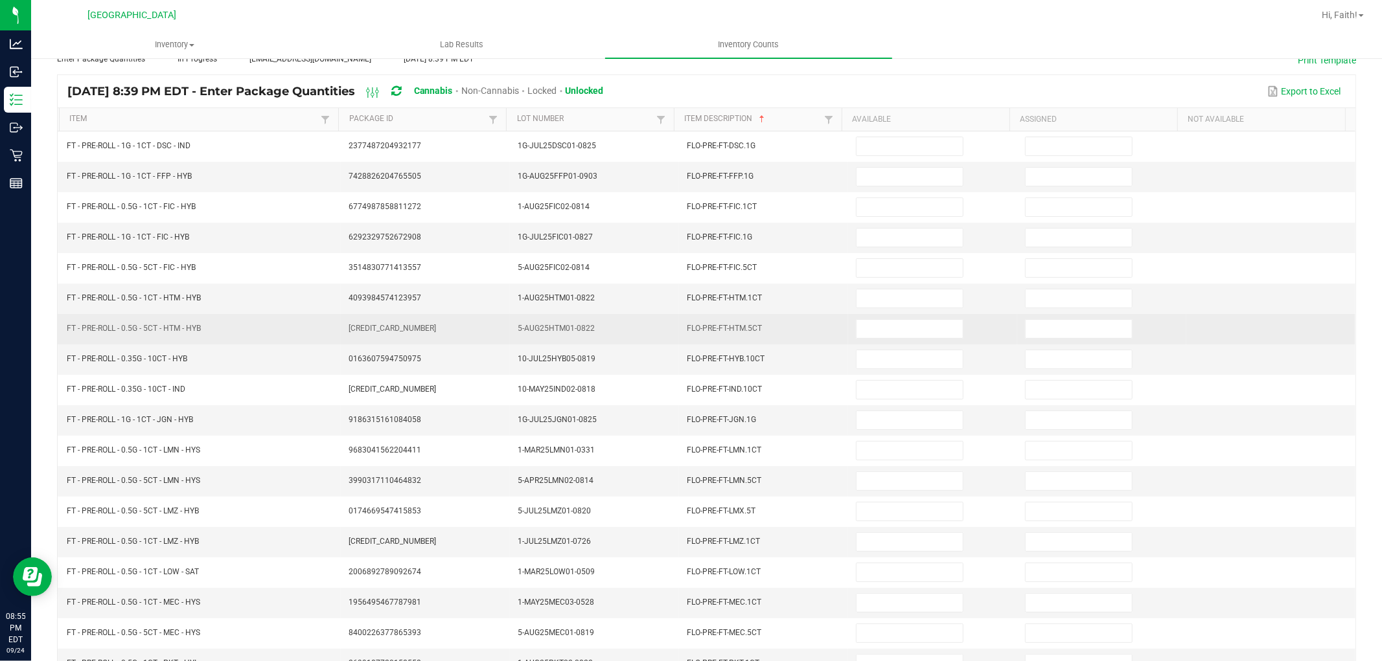
scroll to position [0, 0]
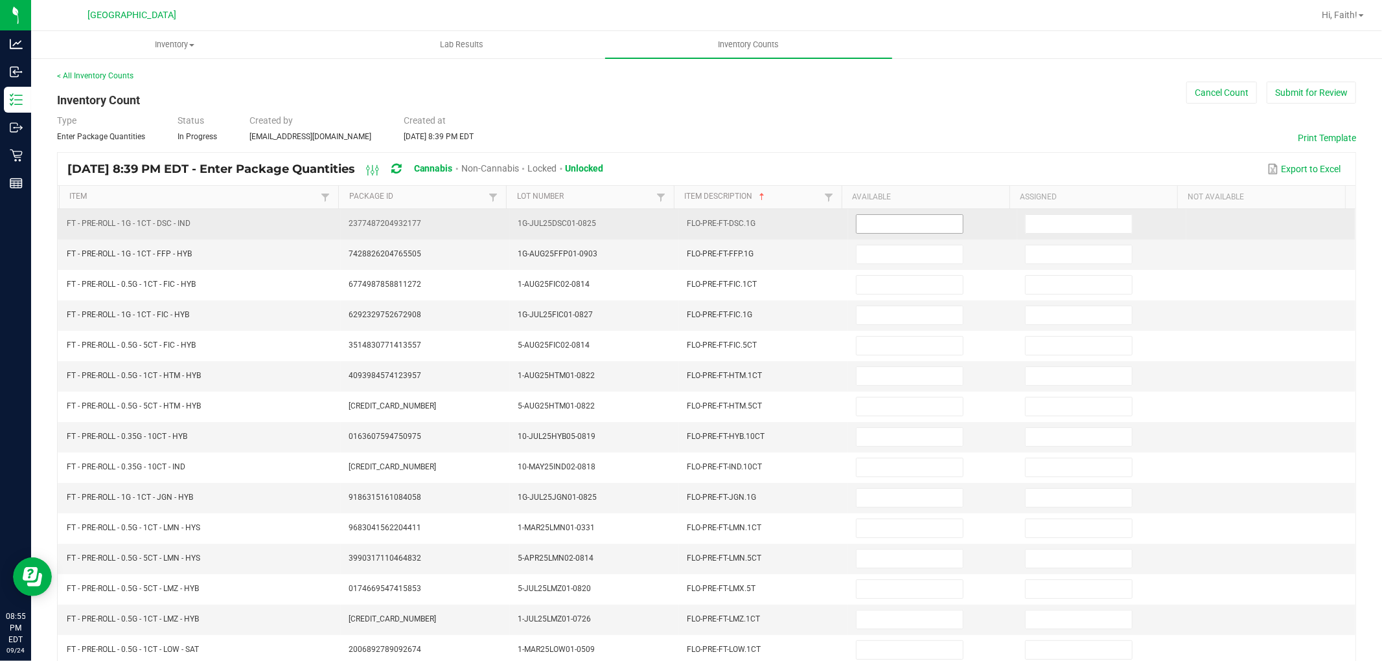
click at [890, 222] on input at bounding box center [909, 224] width 106 height 18
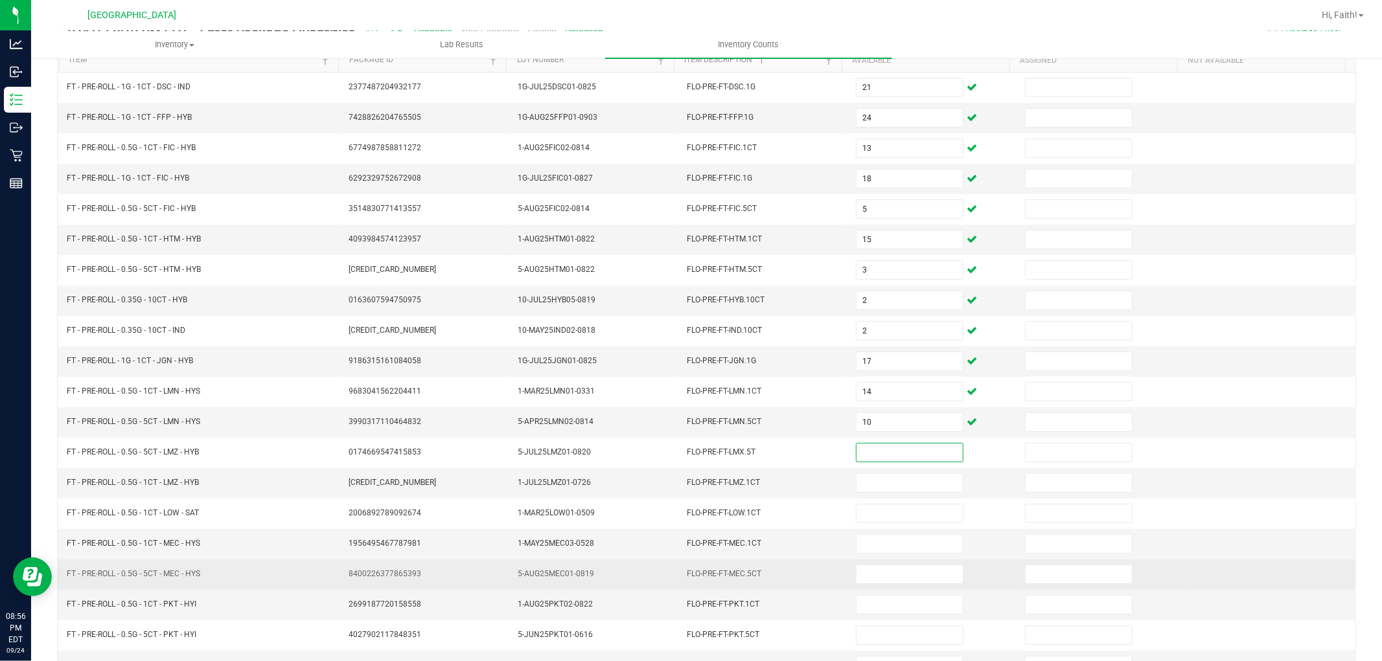
scroll to position [206, 0]
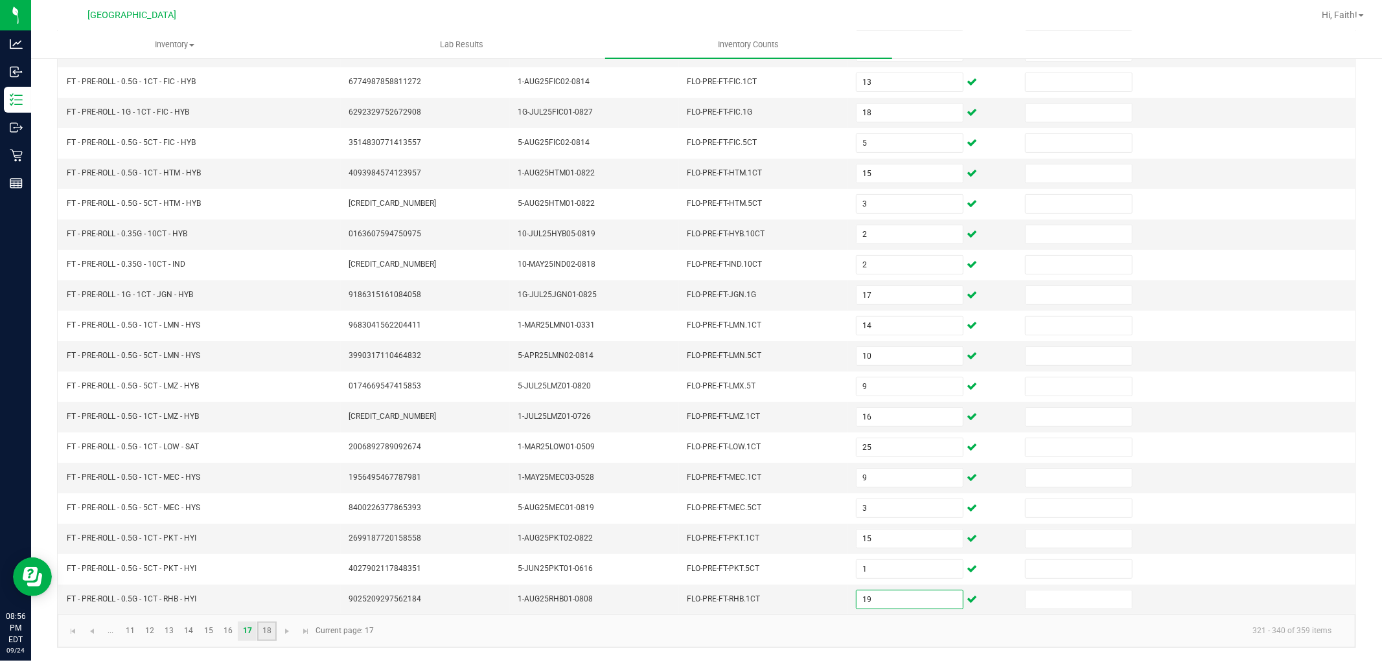
click at [273, 636] on link "18" at bounding box center [266, 631] width 19 height 19
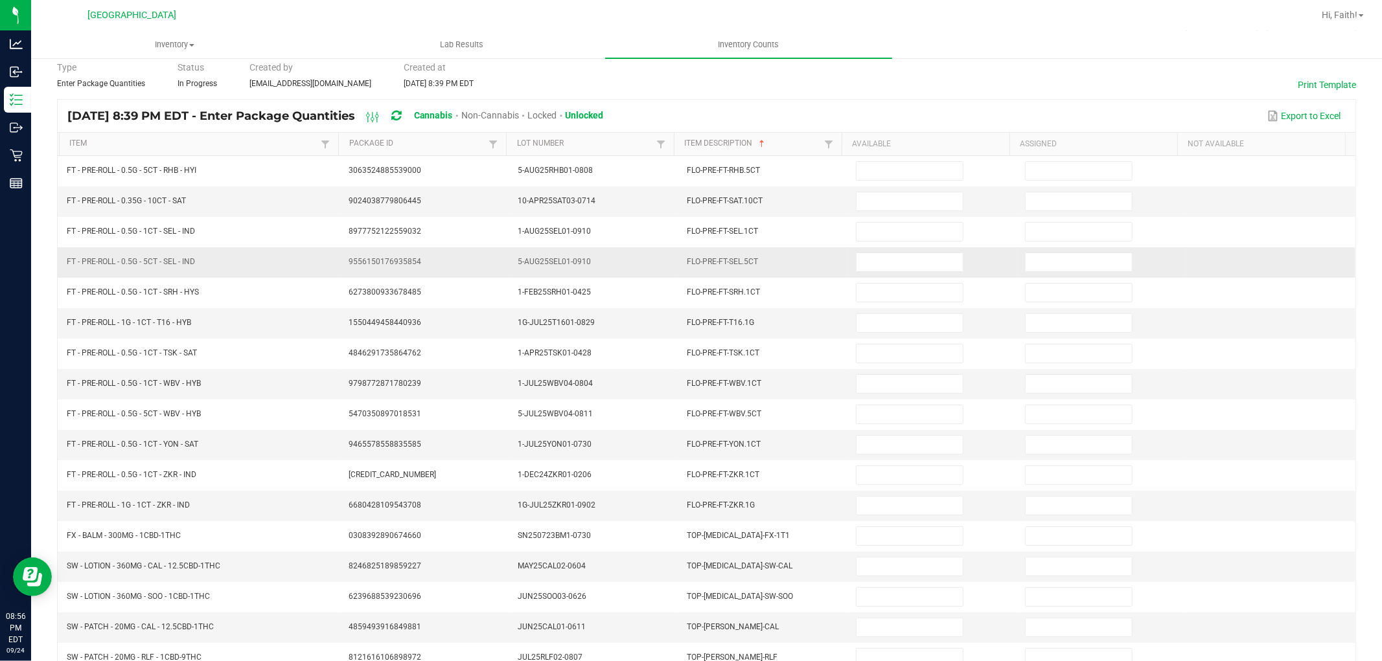
scroll to position [0, 0]
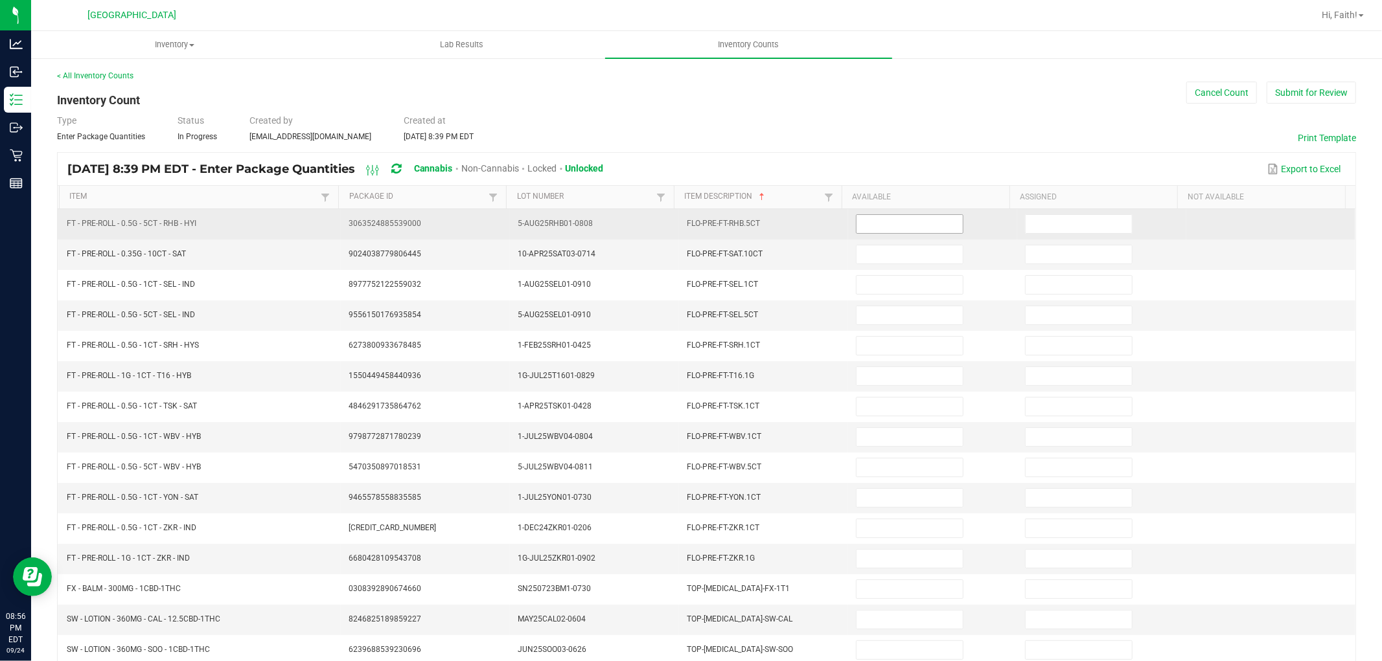
click at [856, 223] on input at bounding box center [909, 224] width 106 height 18
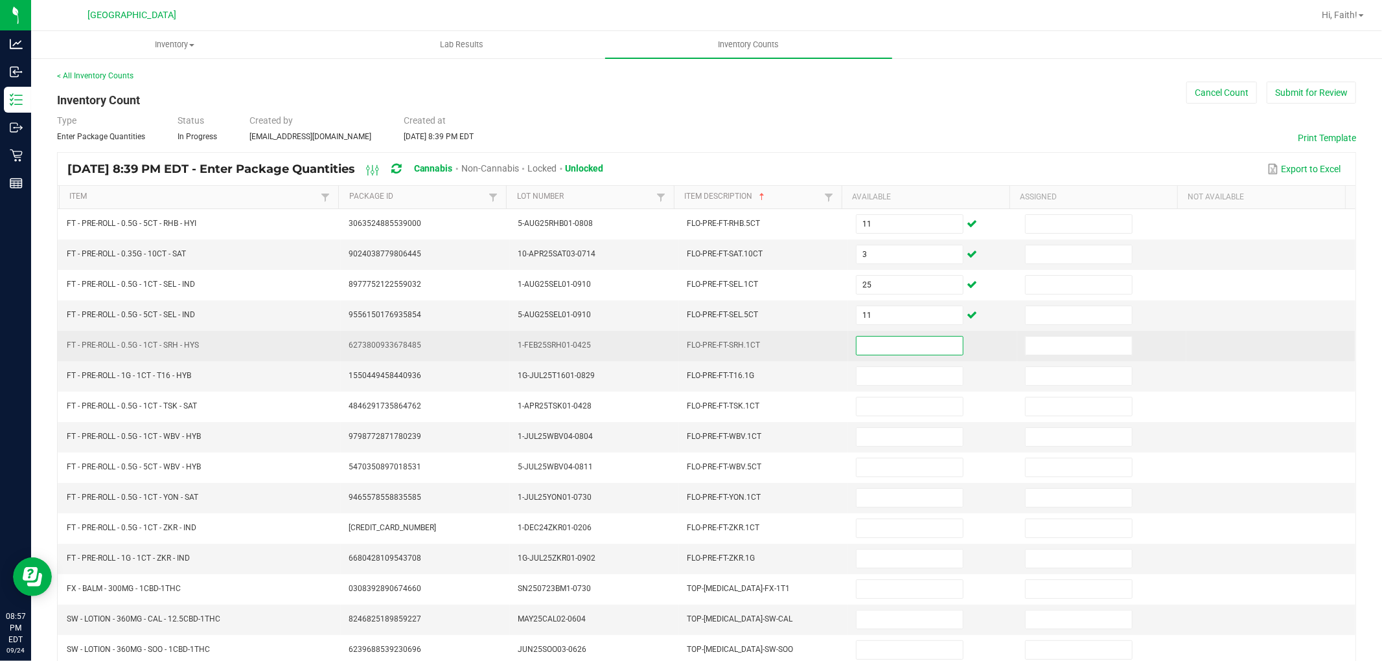
click at [865, 340] on input at bounding box center [909, 346] width 106 height 18
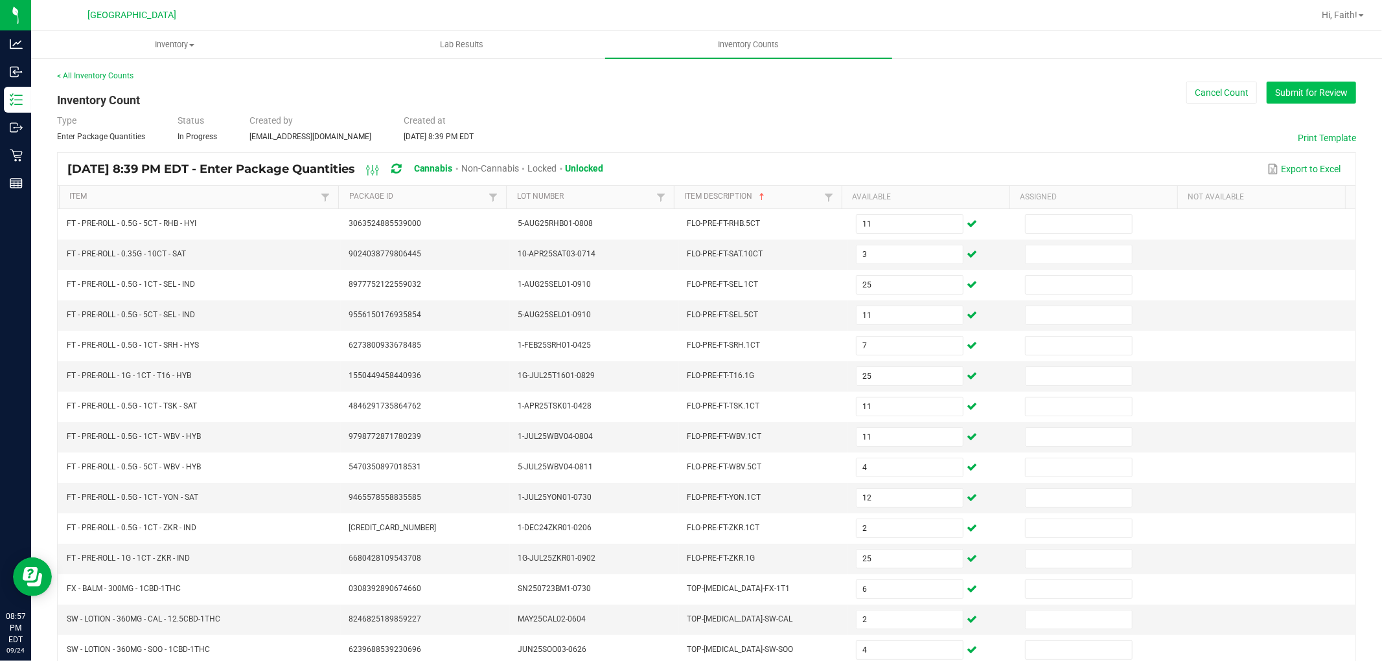
click at [1284, 100] on button "Submit for Review" at bounding box center [1310, 93] width 89 height 22
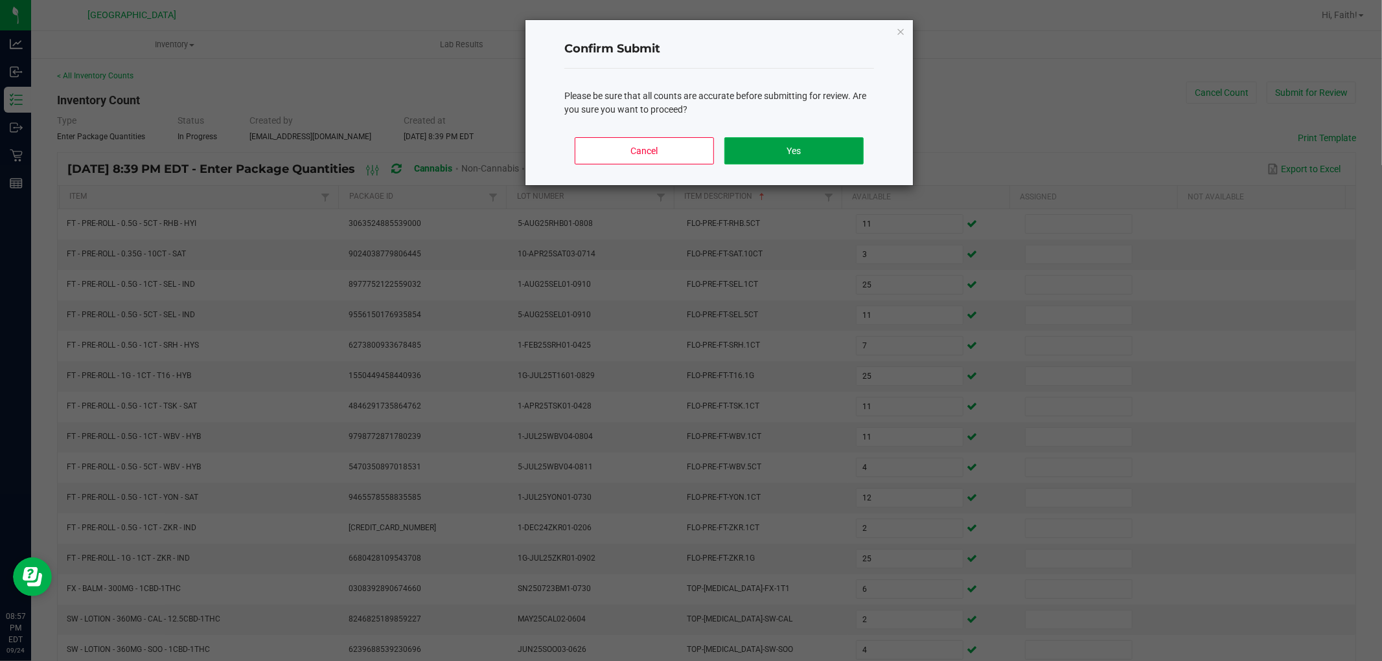
click at [827, 144] on button "Yes" at bounding box center [793, 150] width 139 height 27
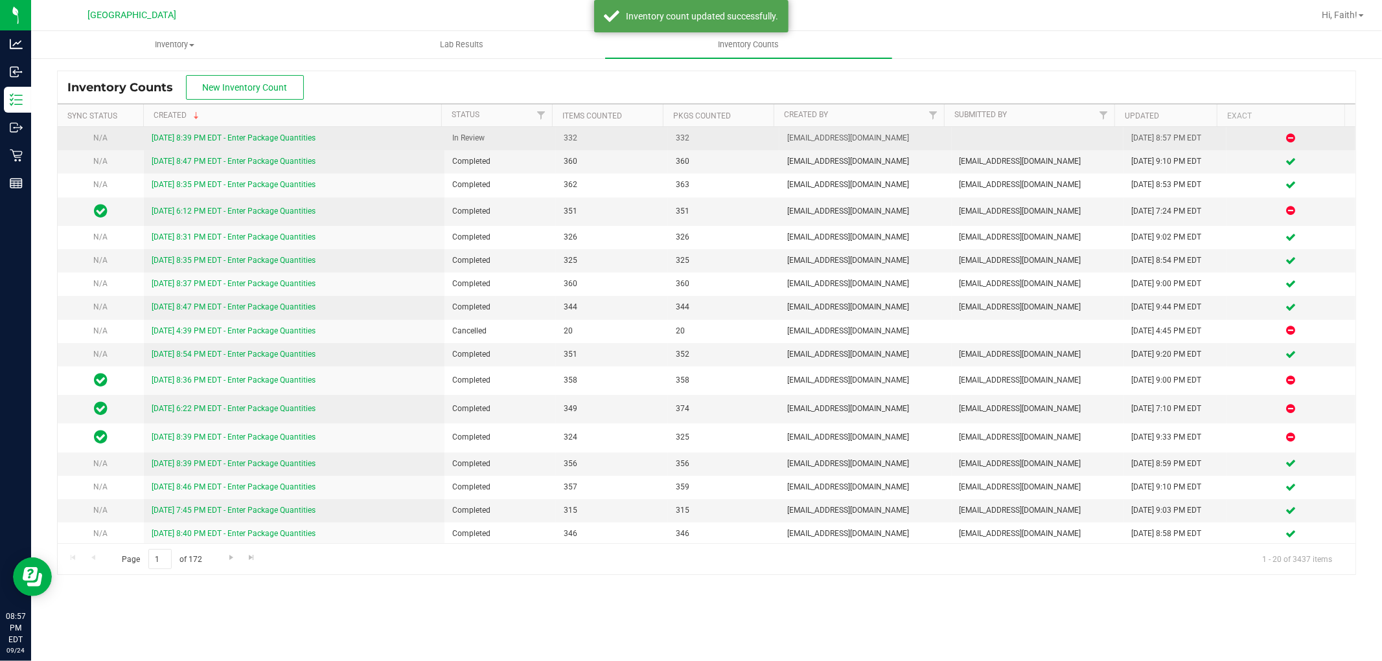
click at [272, 138] on link "9/24/25 8:39 PM EDT - Enter Package Quantities" at bounding box center [234, 137] width 164 height 9
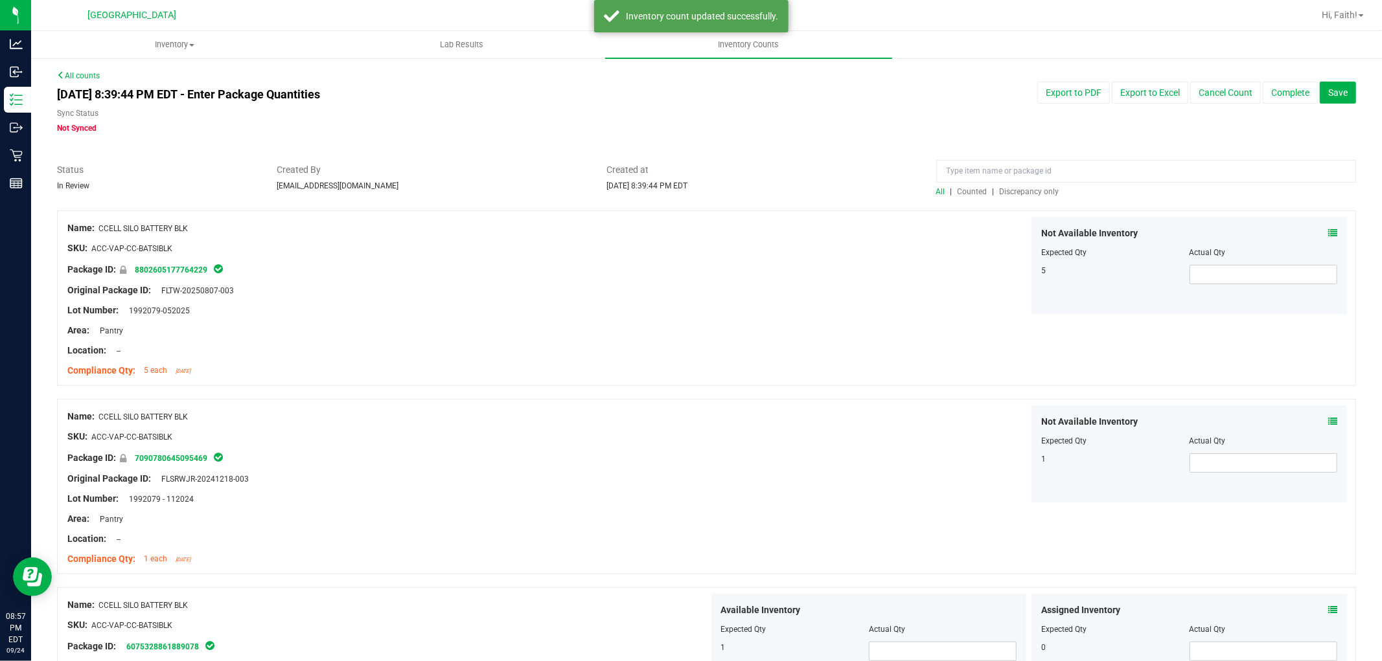
click at [1021, 193] on span "Discrepancy only" at bounding box center [1029, 191] width 60 height 9
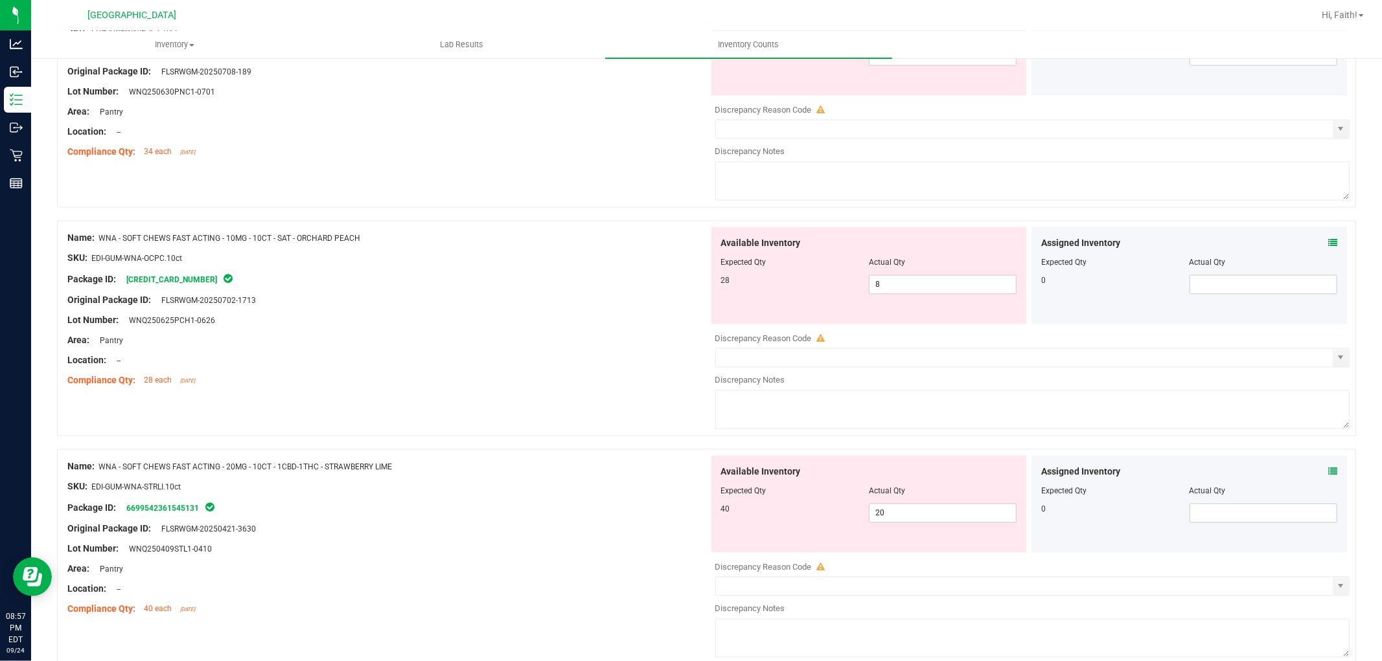
scroll to position [2116, 0]
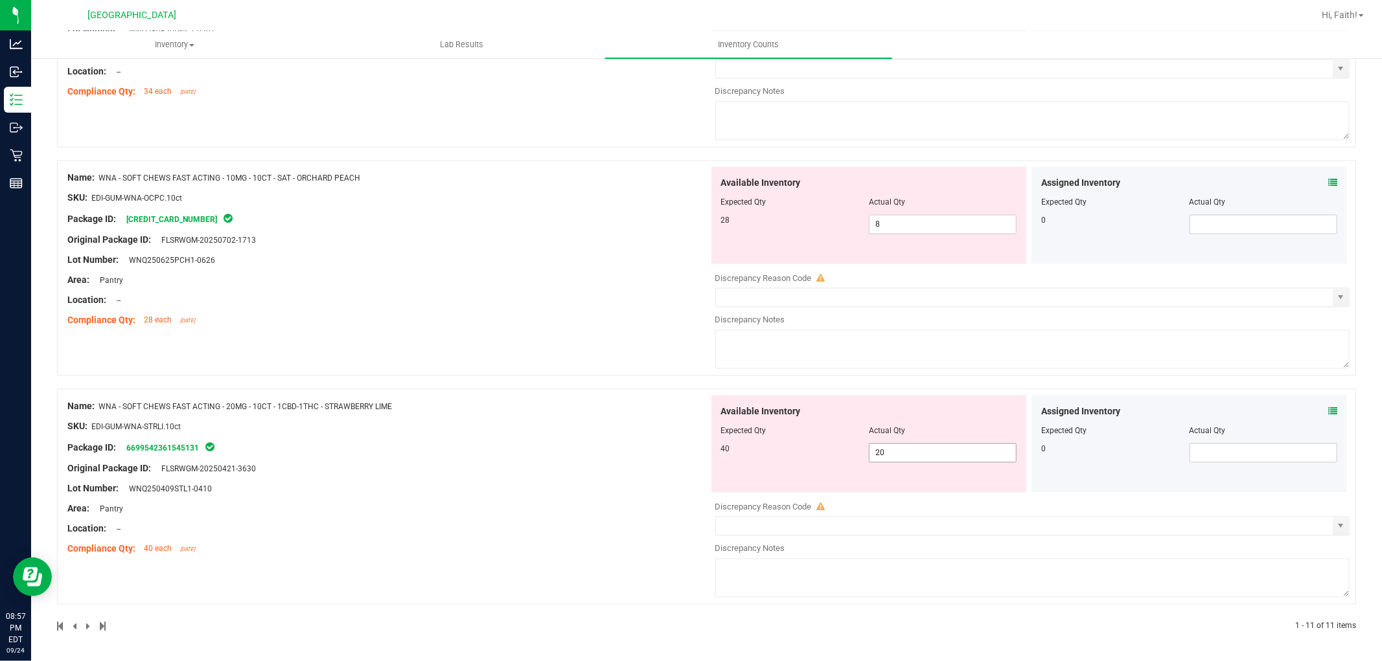
click at [929, 451] on span "20 20" at bounding box center [943, 452] width 148 height 19
click at [929, 451] on input "20" at bounding box center [942, 453] width 146 height 18
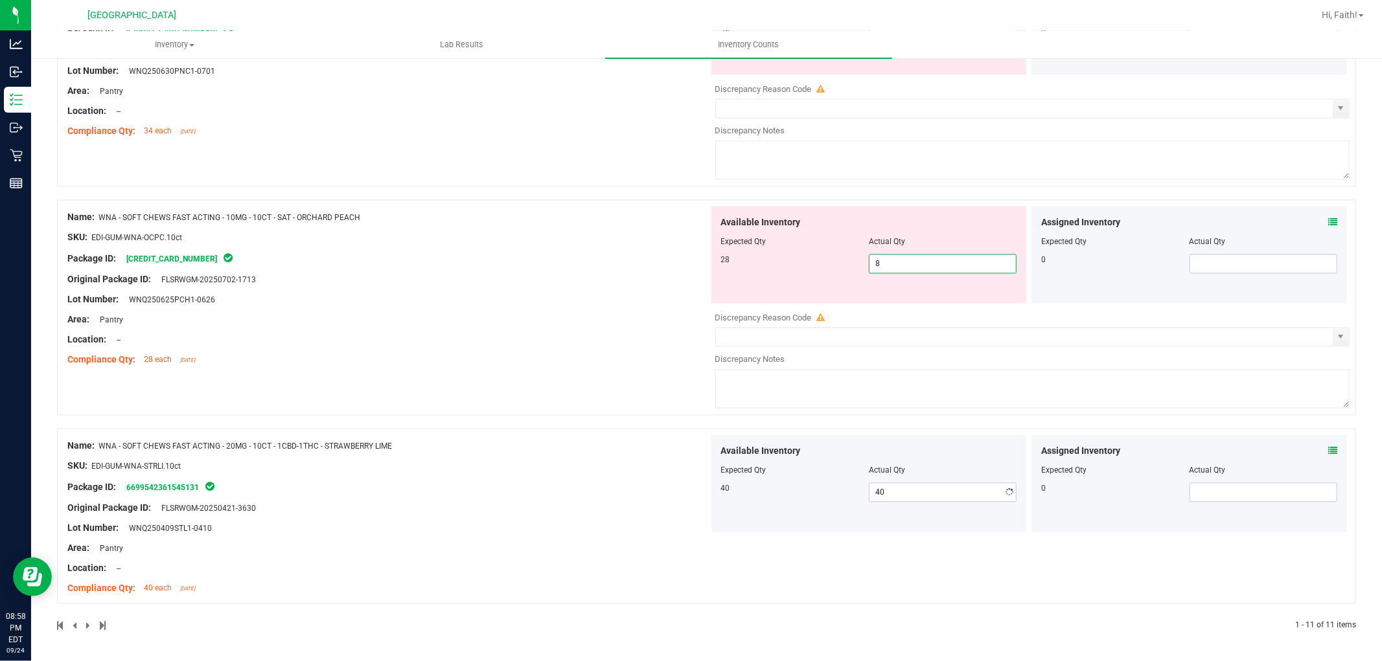
drag, startPoint x: 928, startPoint y: 217, endPoint x: 927, endPoint y: 223, distance: 6.6
click at [928, 218] on div "Available Inventory Expected Qty Actual Qty 28 8 8" at bounding box center [868, 255] width 315 height 97
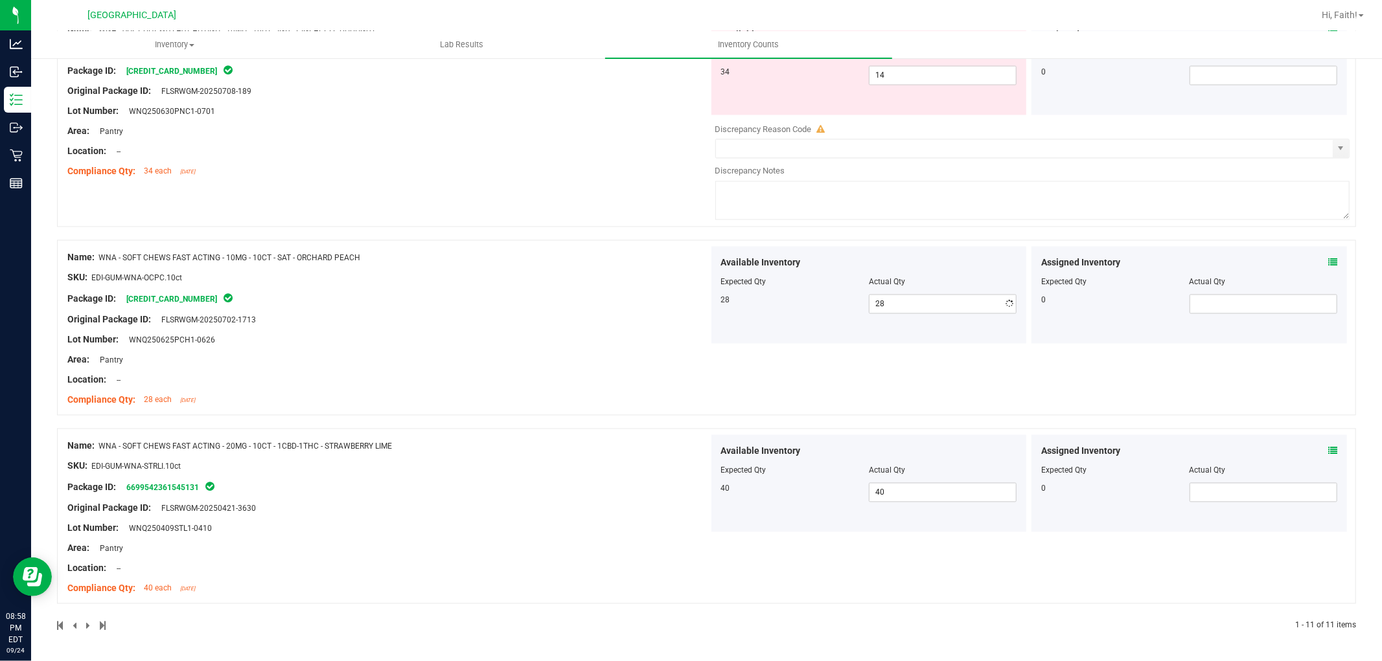
click at [491, 321] on div "Name: WNA - SOFT CHEWS FAST ACTING - 10MG - 10CT - SAT - ORCHARD PEACH SKU: EDI…" at bounding box center [387, 329] width 641 height 165
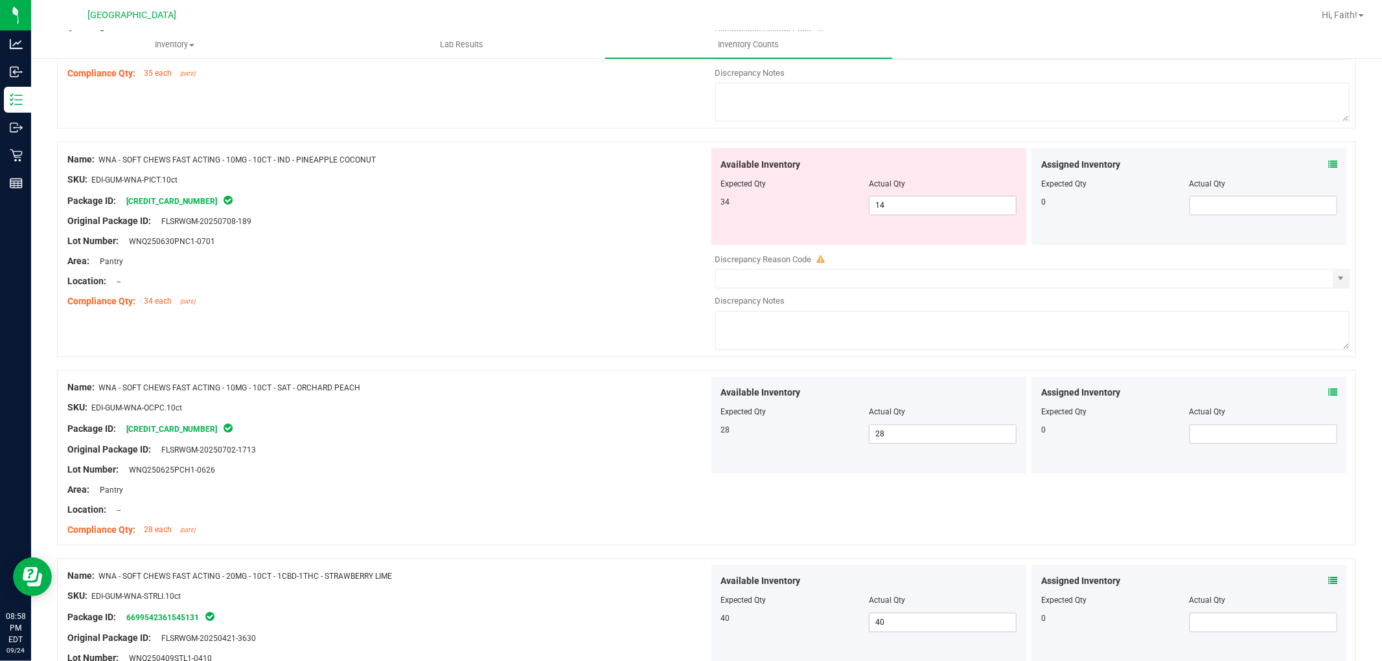
scroll to position [1818, 0]
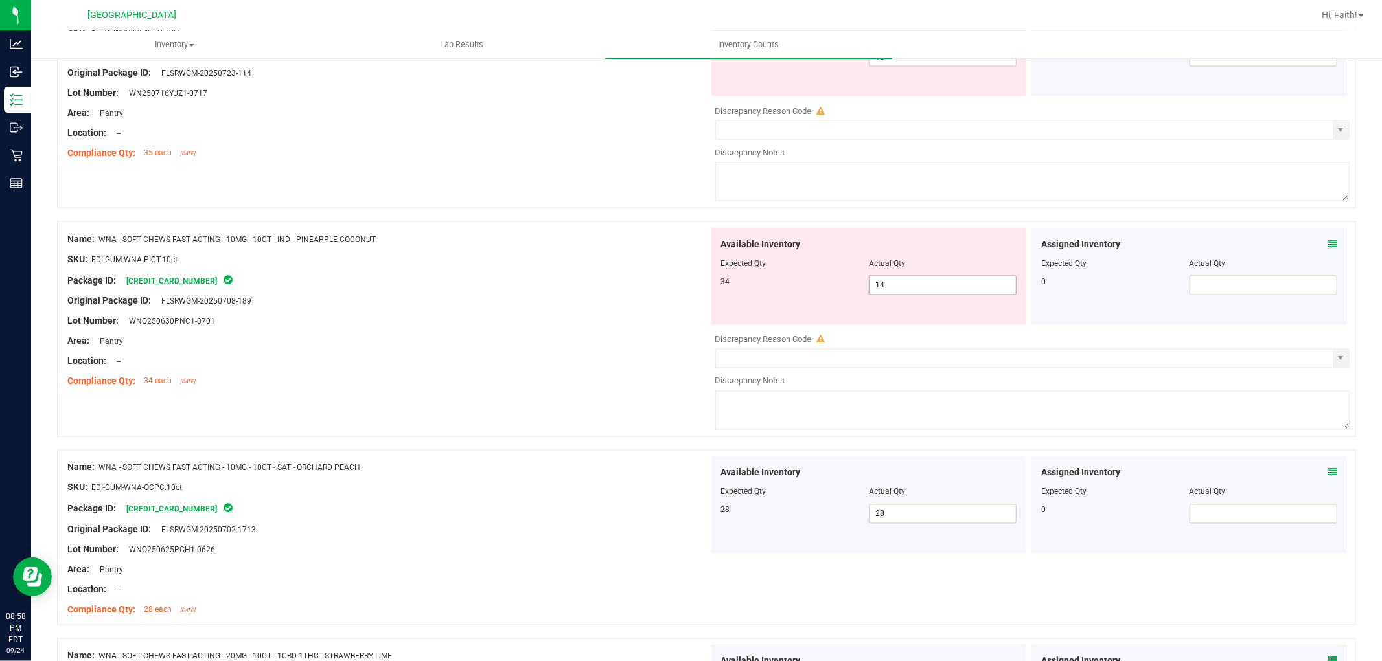
click at [928, 295] on span "14 14" at bounding box center [943, 285] width 148 height 19
click at [928, 295] on input "14" at bounding box center [942, 286] width 146 height 18
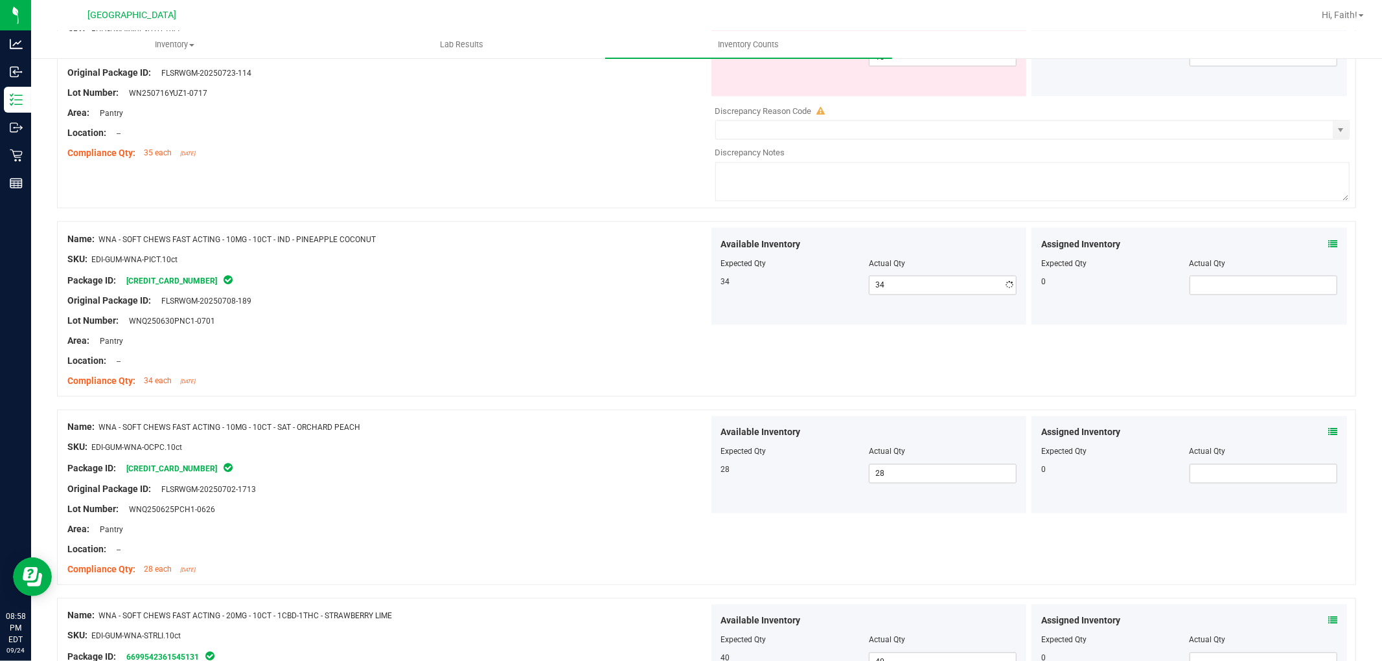
click at [495, 272] on div at bounding box center [387, 269] width 641 height 6
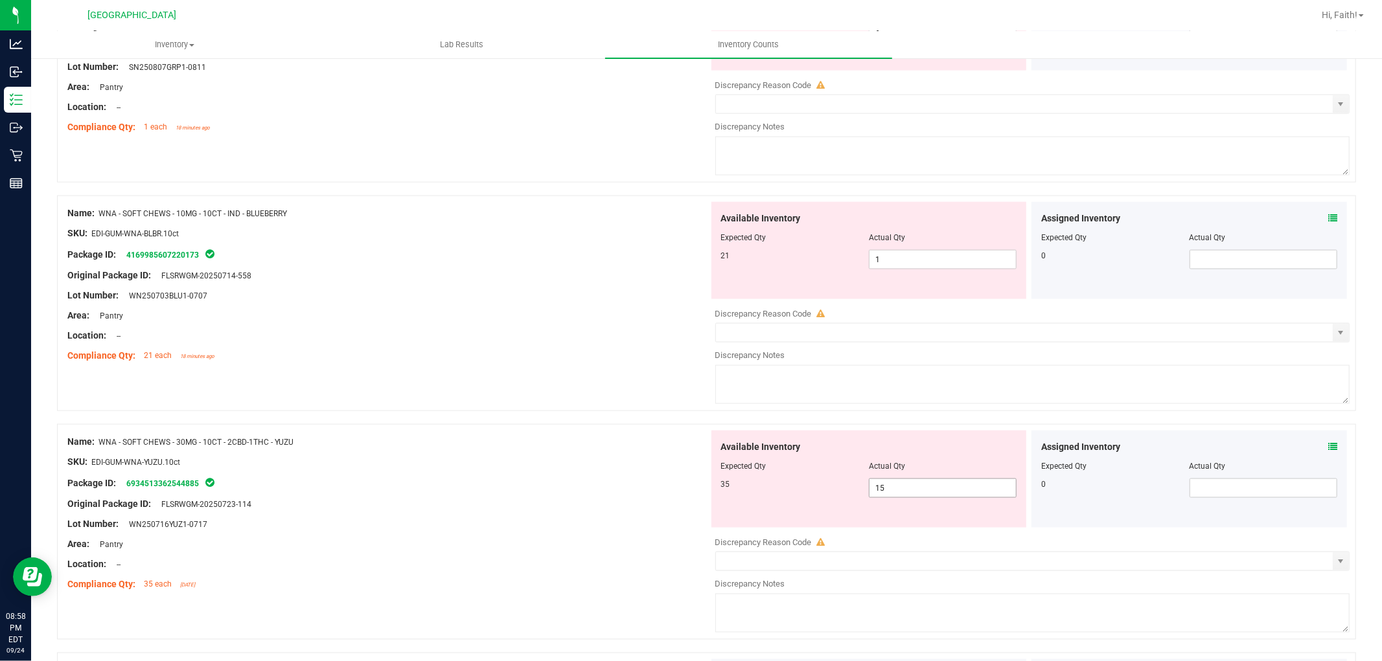
click at [905, 494] on span "15 15" at bounding box center [943, 488] width 148 height 19
click at [905, 494] on input "15" at bounding box center [942, 488] width 146 height 18
click at [471, 433] on div "Name: WNA - SOFT CHEWS - 30MG - 10CT - 2CBD-1THC - YUZU SKU: EDI-GUM-WNA-YUZU.1…" at bounding box center [706, 532] width 1299 height 216
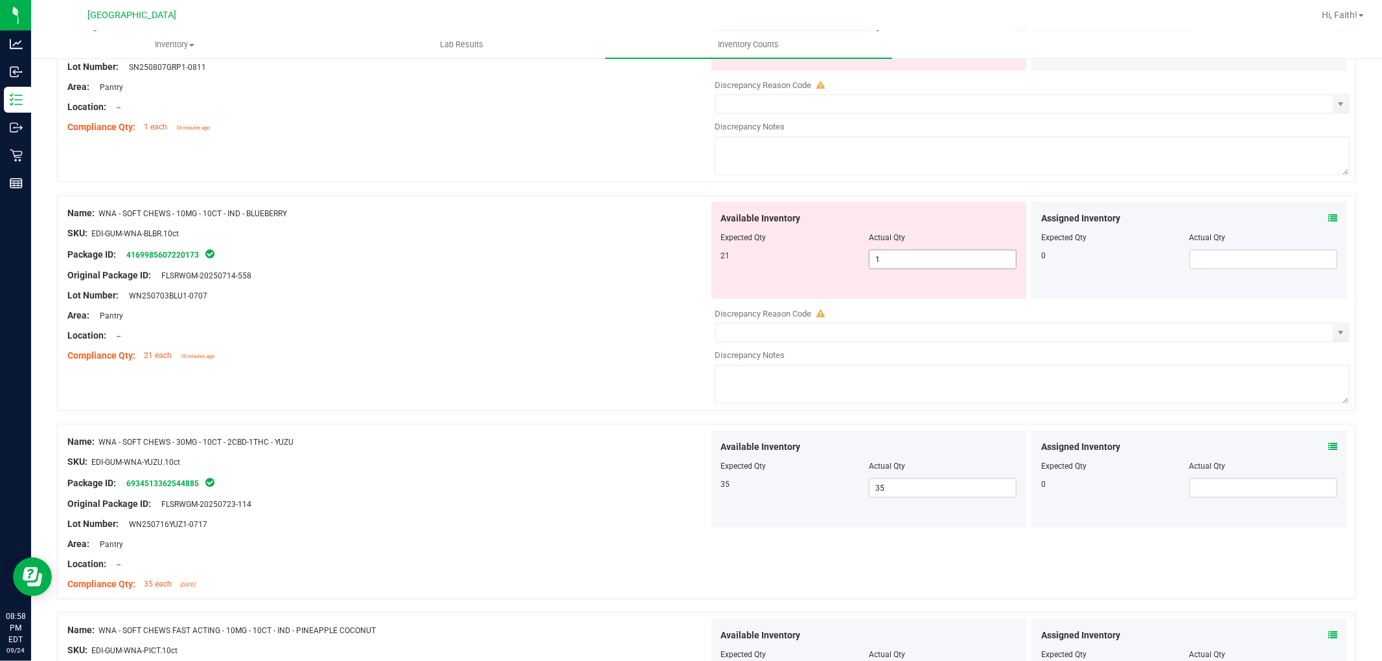
click at [905, 268] on span "1 1" at bounding box center [943, 259] width 148 height 19
click at [905, 268] on input "1" at bounding box center [942, 260] width 146 height 18
click at [597, 319] on div "Area: Pantry" at bounding box center [387, 316] width 641 height 14
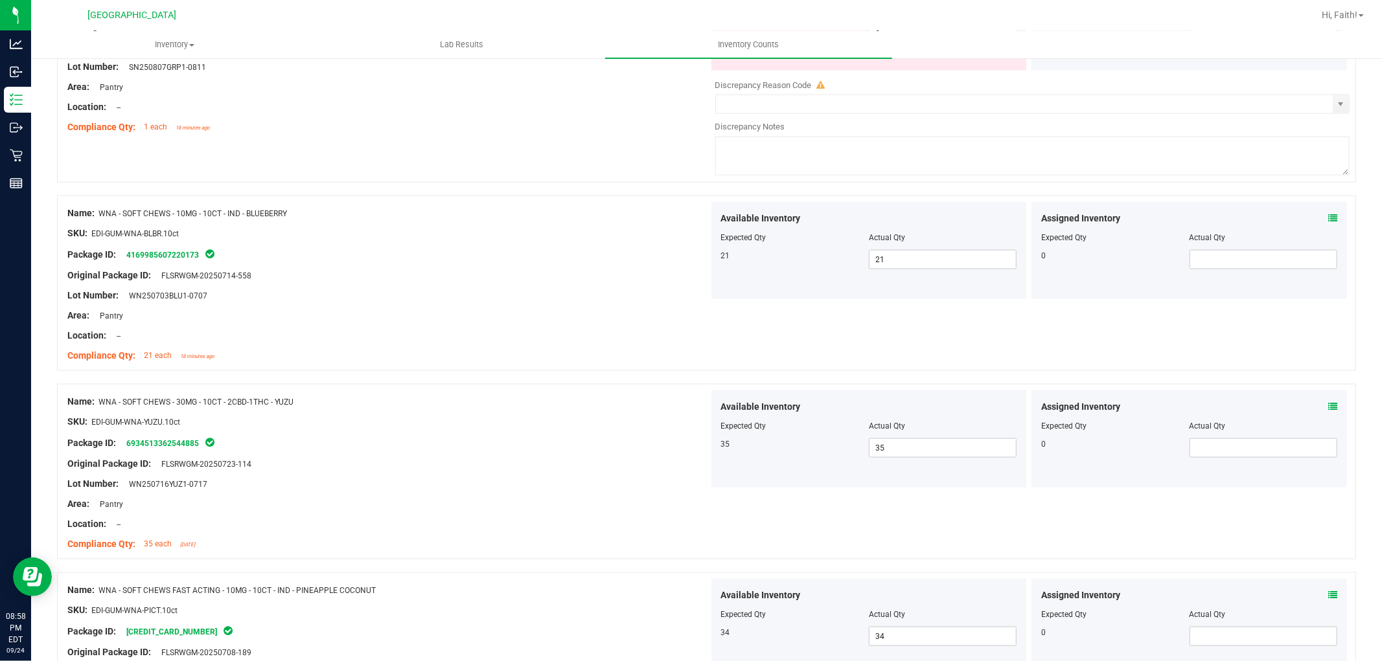
scroll to position [1099, 0]
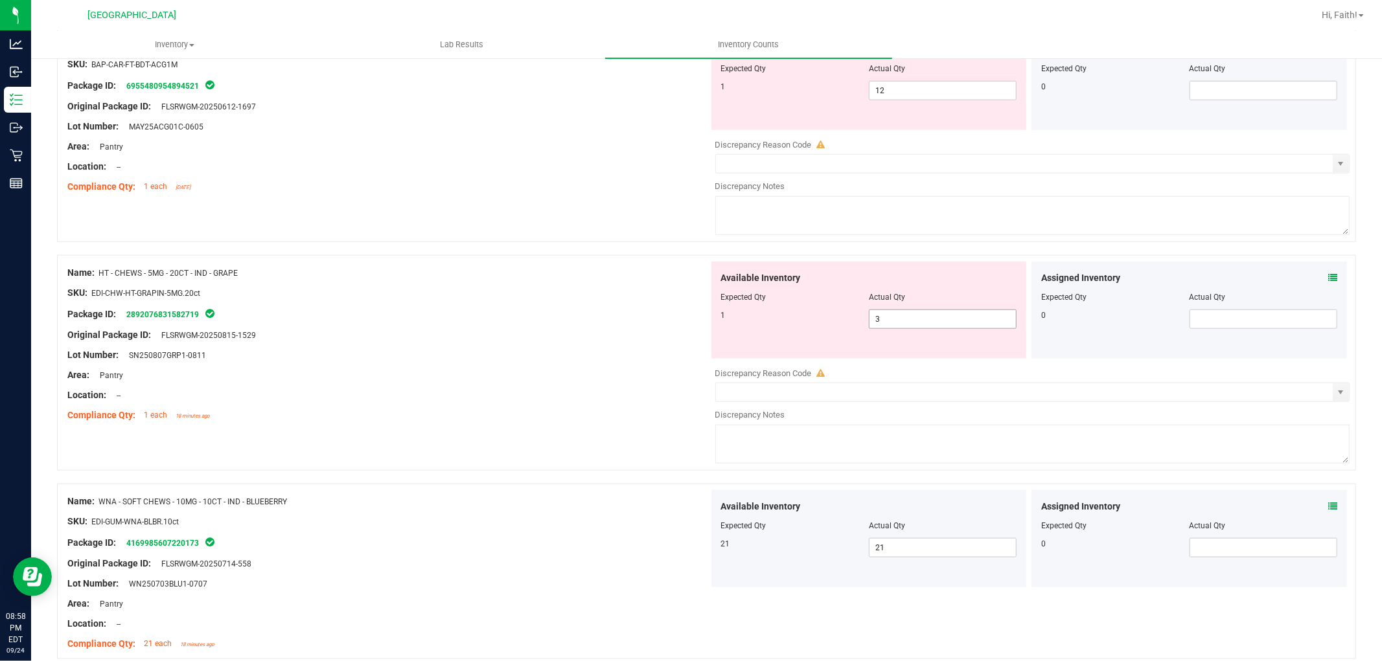
click at [878, 328] on span "3 3" at bounding box center [943, 319] width 148 height 19
click at [878, 328] on input "3" at bounding box center [942, 319] width 146 height 18
click at [548, 347] on div at bounding box center [387, 345] width 641 height 6
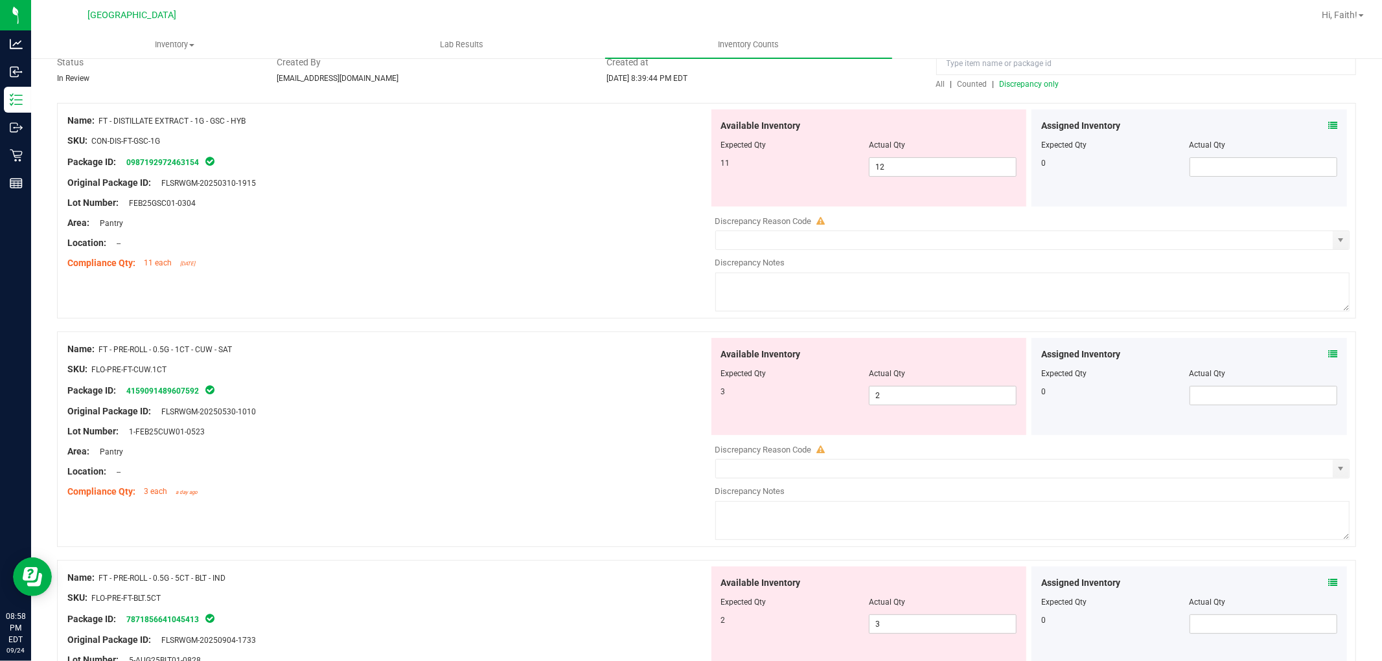
scroll to position [72, 0]
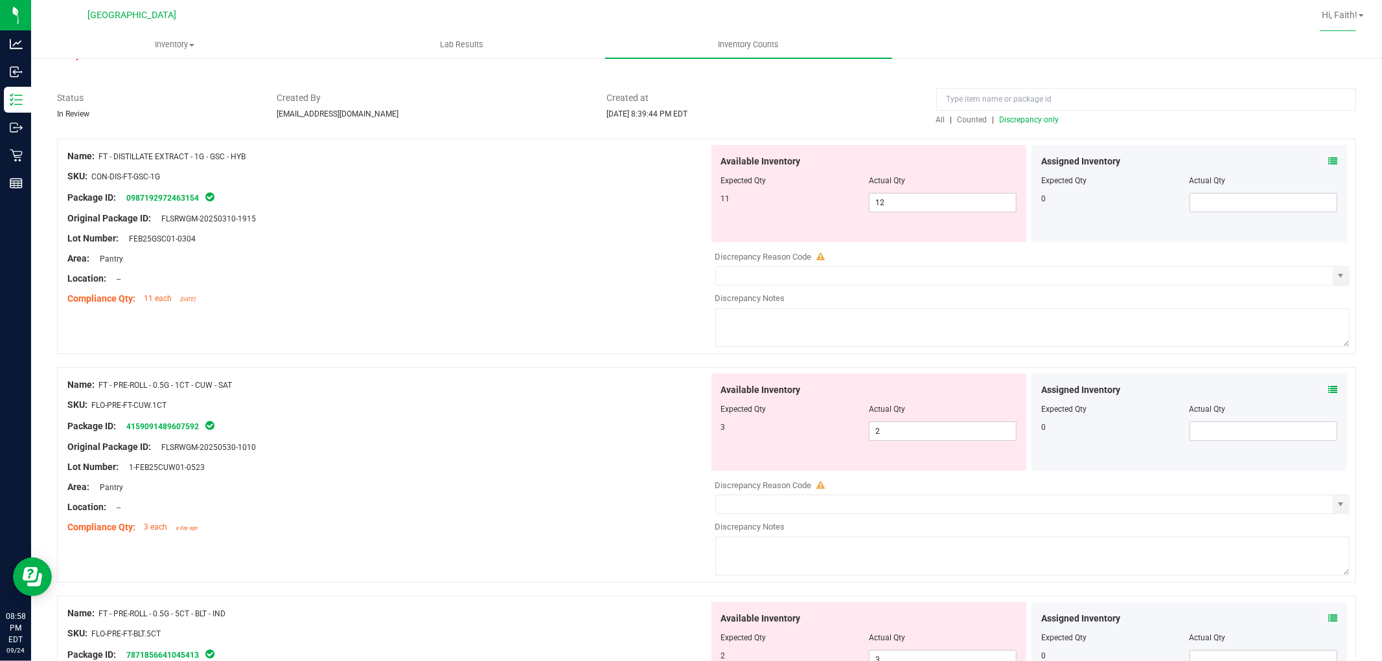
click at [1011, 121] on span "Discrepancy only" at bounding box center [1029, 119] width 60 height 9
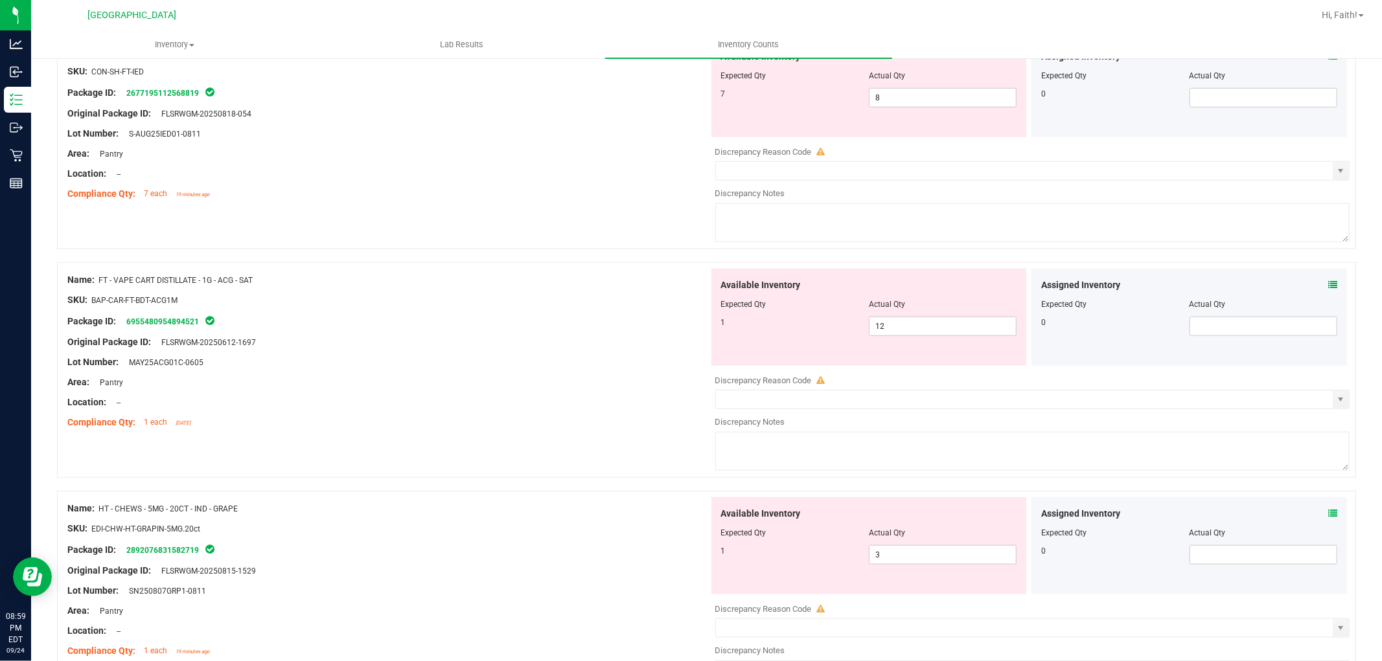
scroll to position [863, 0]
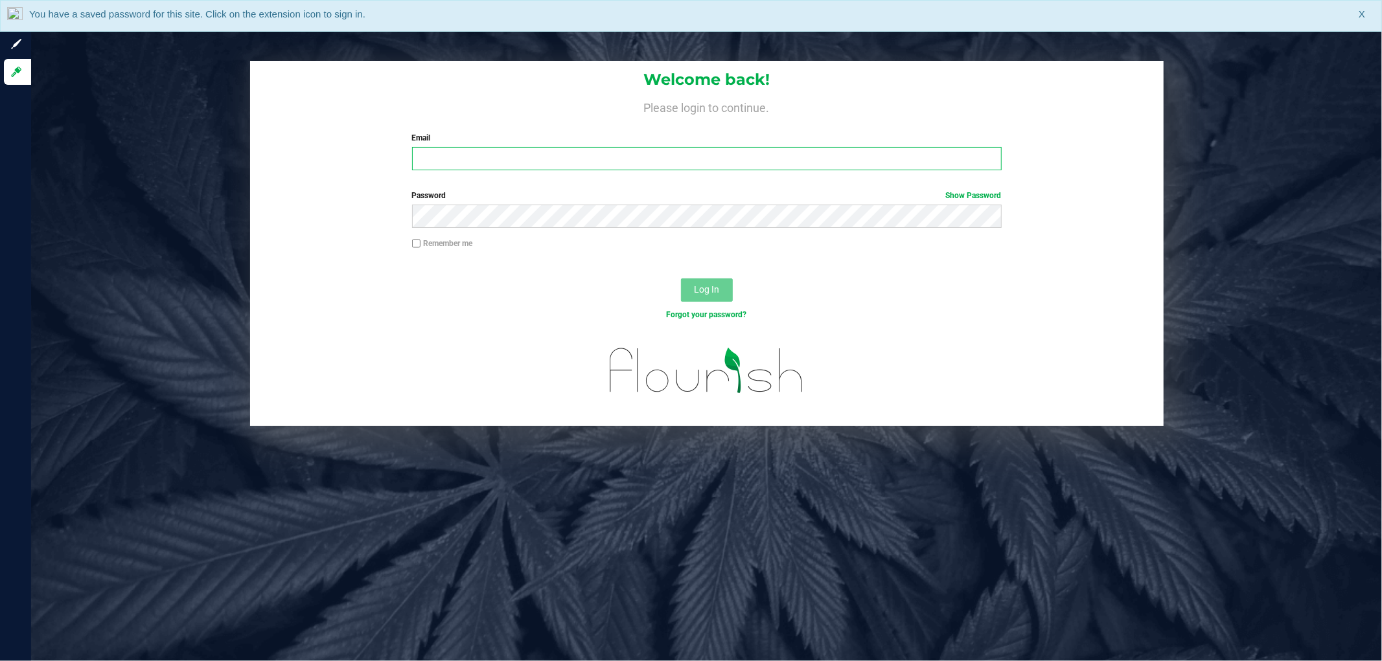
click at [468, 162] on input "Email" at bounding box center [706, 158] width 589 height 23
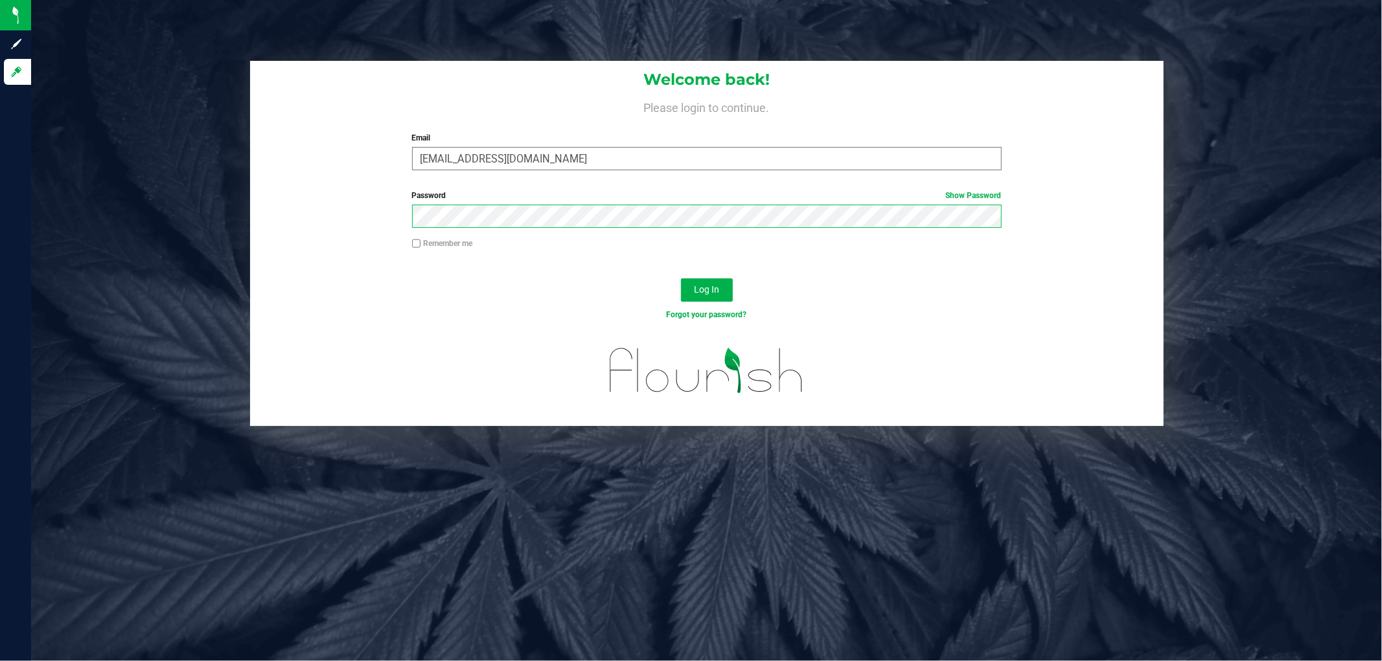
click at [681, 279] on button "Log In" at bounding box center [707, 290] width 52 height 23
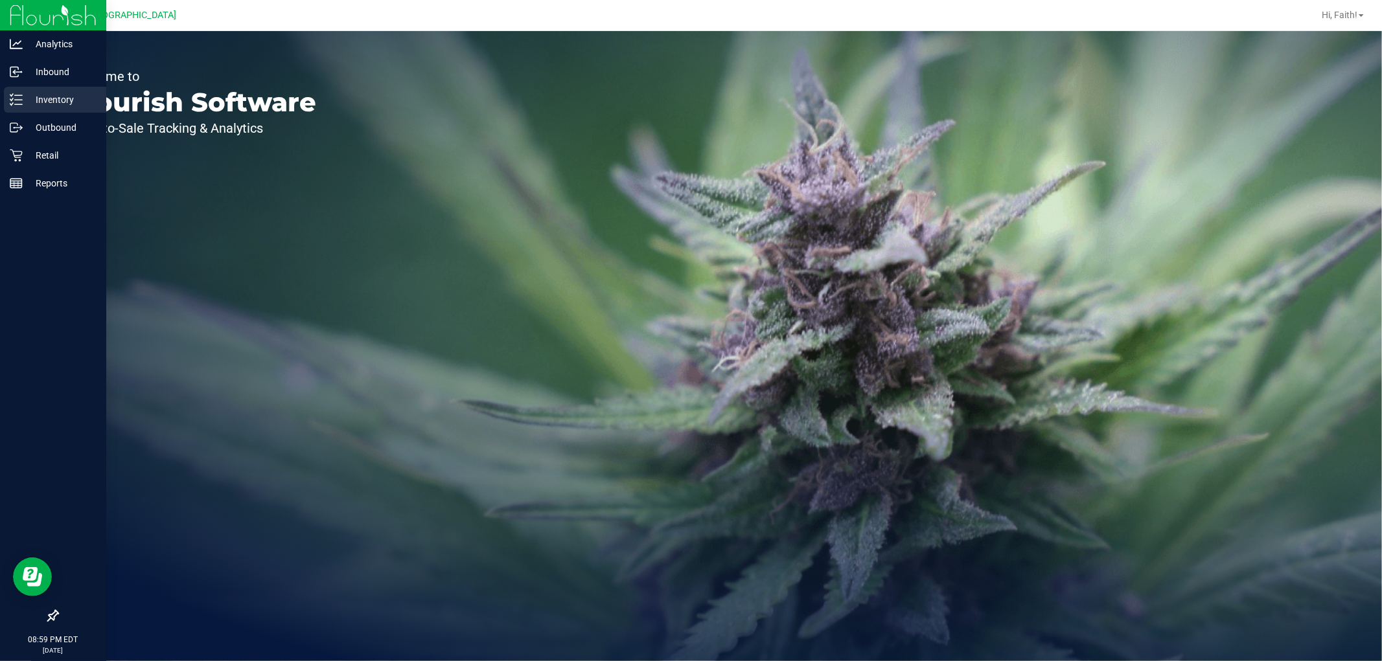
click at [25, 102] on p "Inventory" at bounding box center [62, 100] width 78 height 16
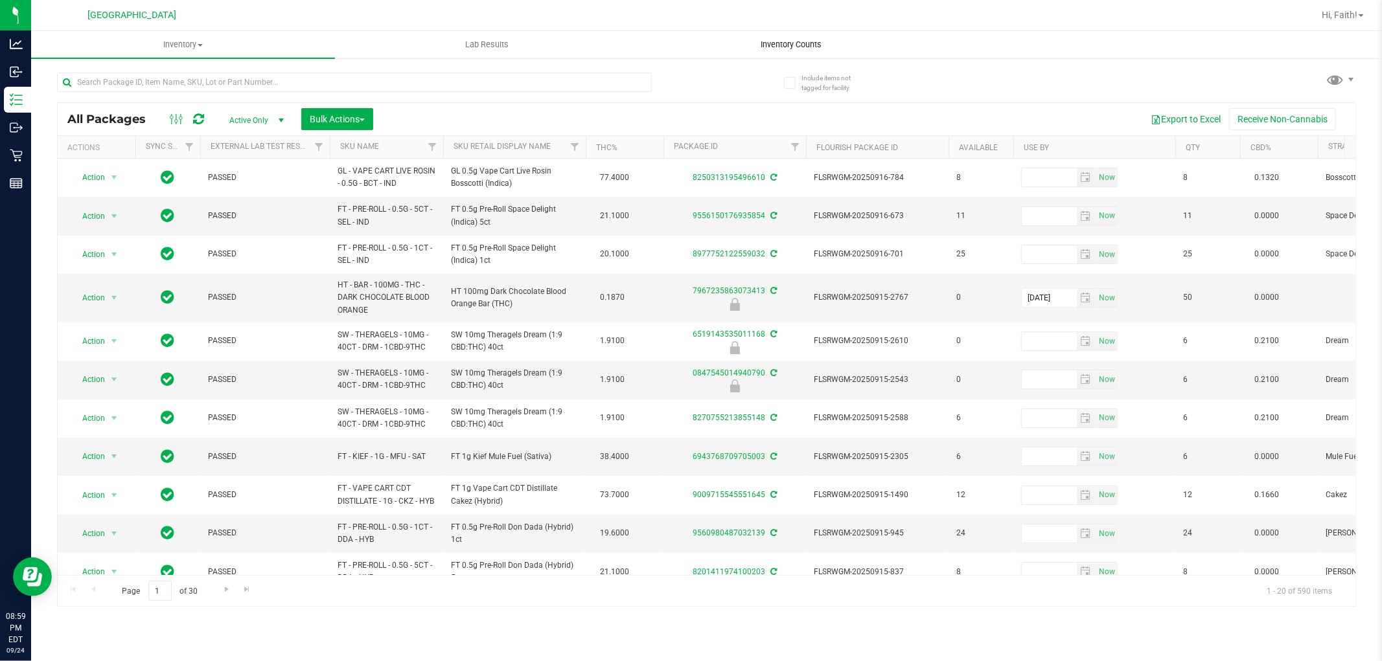
click at [768, 47] on span "Inventory Counts" at bounding box center [791, 45] width 96 height 12
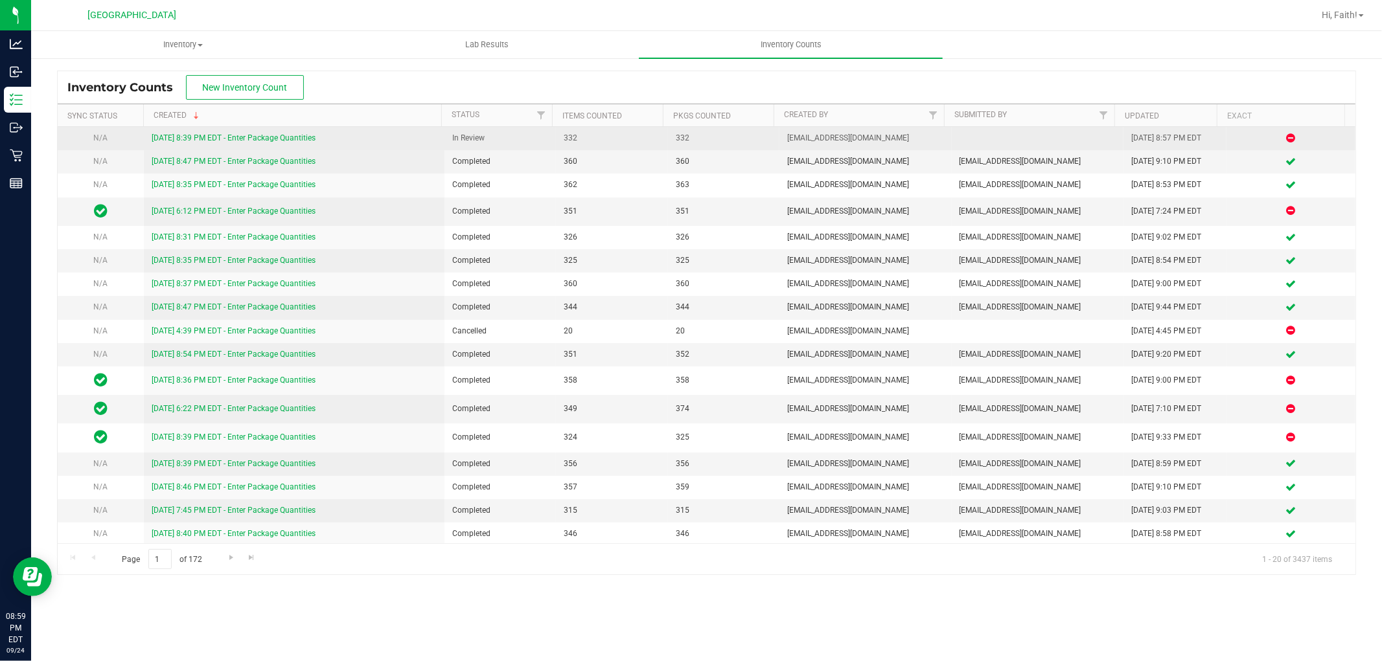
click at [248, 137] on link "9/24/25 8:39 PM EDT - Enter Package Quantities" at bounding box center [234, 137] width 164 height 9
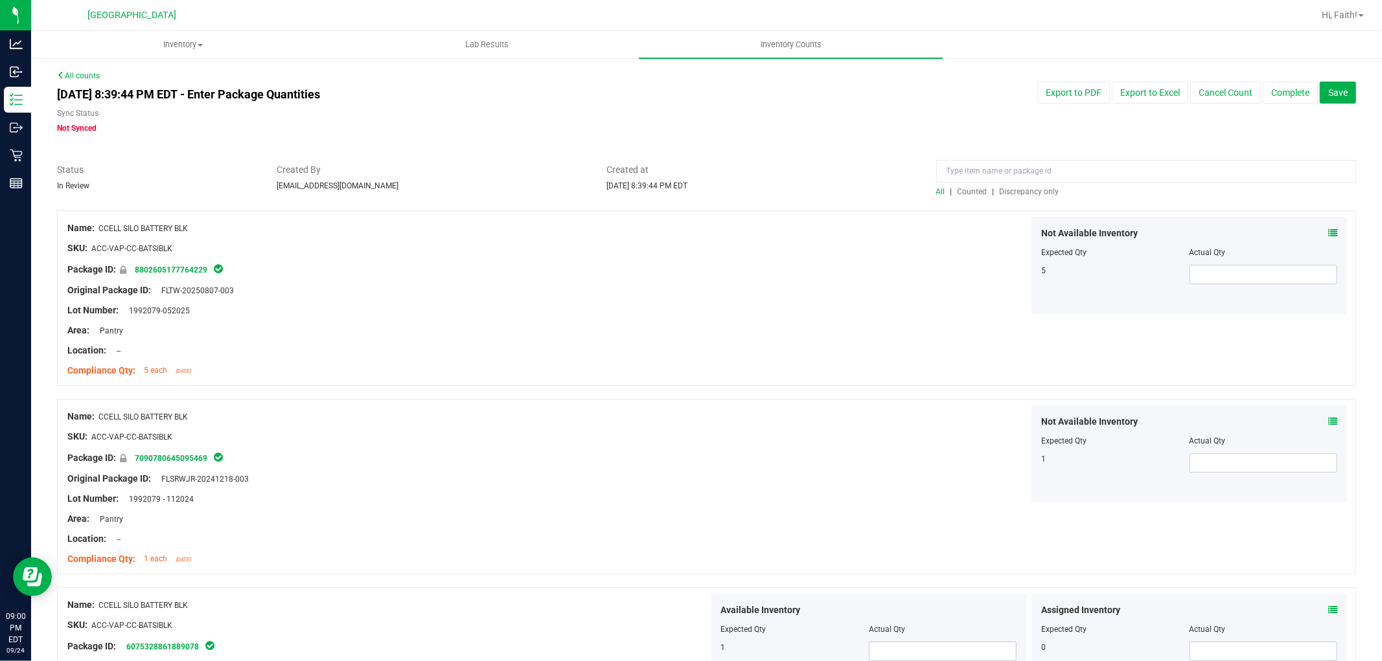
click at [1031, 195] on span "Discrepancy only" at bounding box center [1029, 191] width 60 height 9
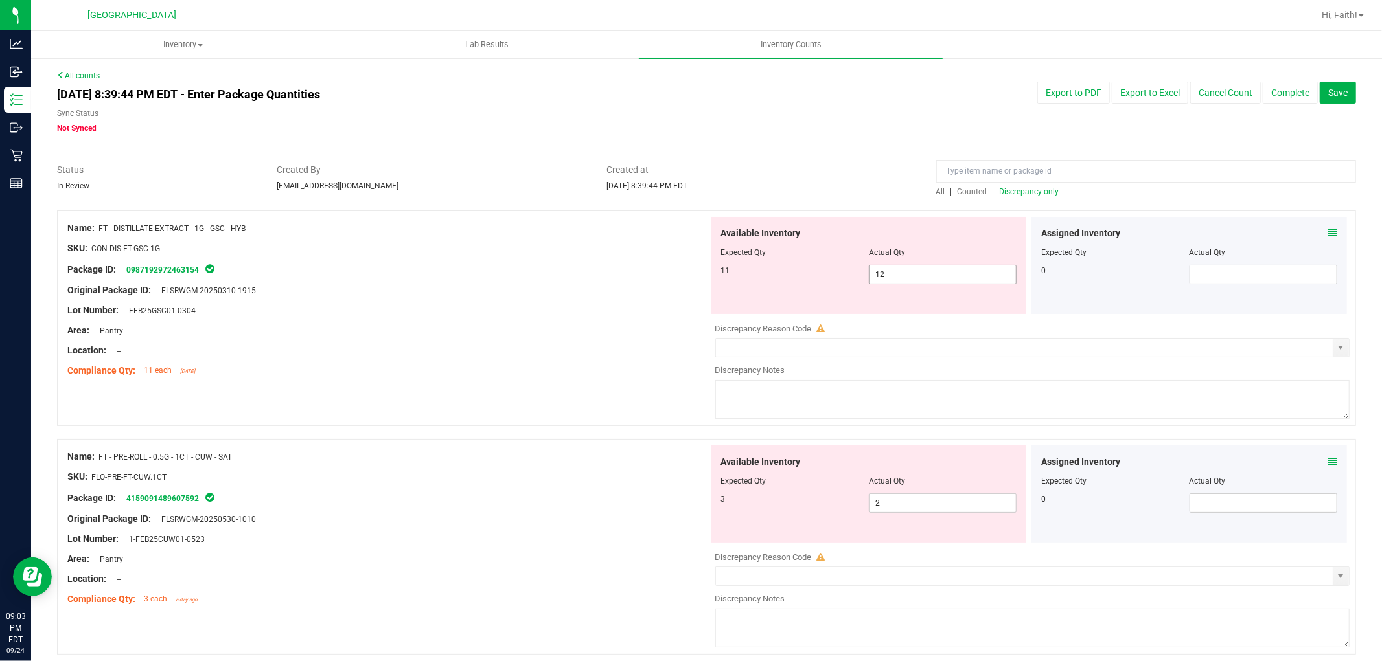
click at [905, 277] on span "12 12" at bounding box center [943, 274] width 148 height 19
click at [905, 277] on input "12" at bounding box center [942, 275] width 146 height 18
click at [905, 497] on div "Available Inventory Expected Qty Actual Qty 3 2 2" at bounding box center [868, 494] width 315 height 97
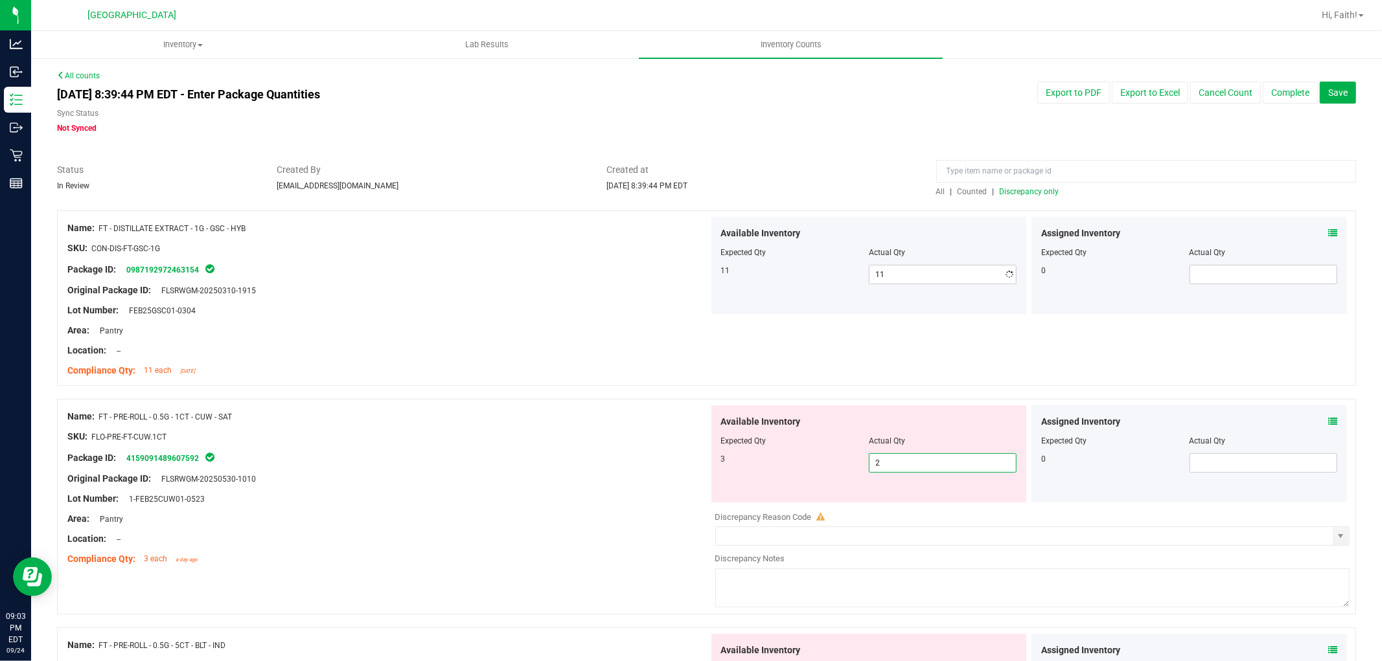
click at [905, 497] on div "Available Inventory Expected Qty Actual Qty 3 2 2" at bounding box center [868, 453] width 315 height 97
click at [876, 453] on span "2 2" at bounding box center [943, 462] width 148 height 19
click at [876, 454] on input "2" at bounding box center [942, 463] width 146 height 18
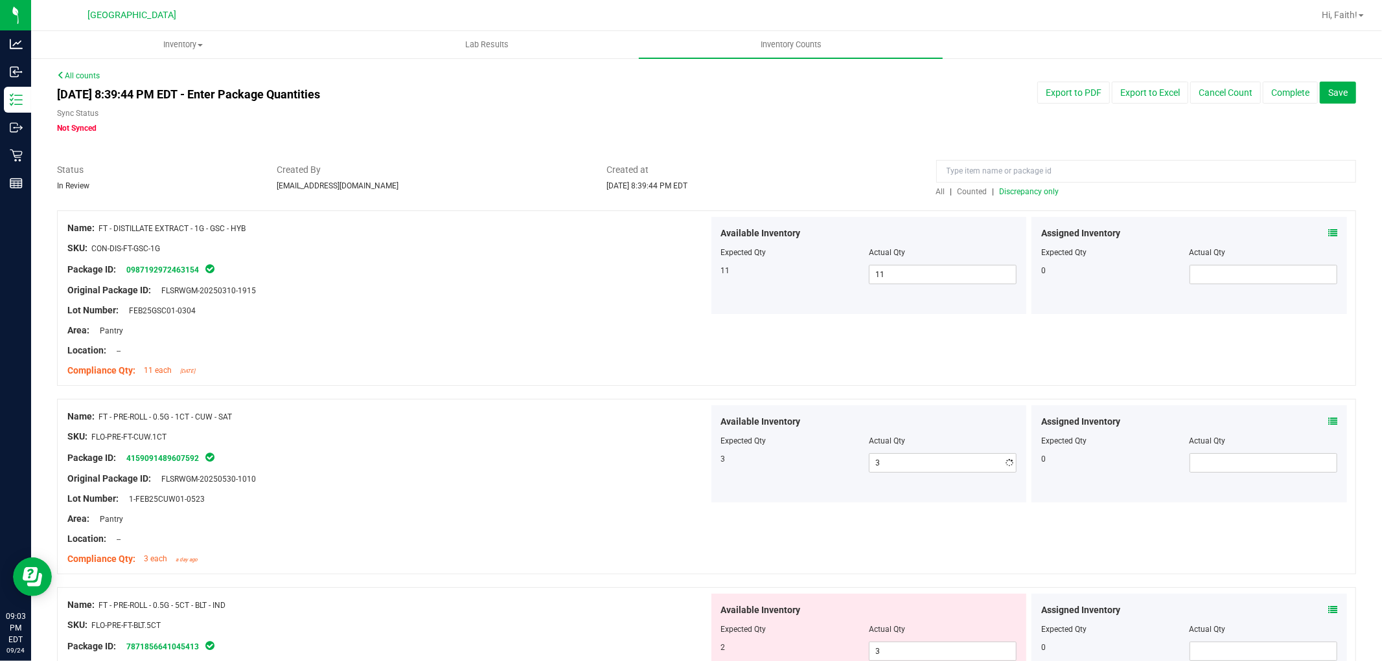
click at [516, 492] on div "Lot Number: 1-FEB25CUW01-0523" at bounding box center [387, 499] width 641 height 14
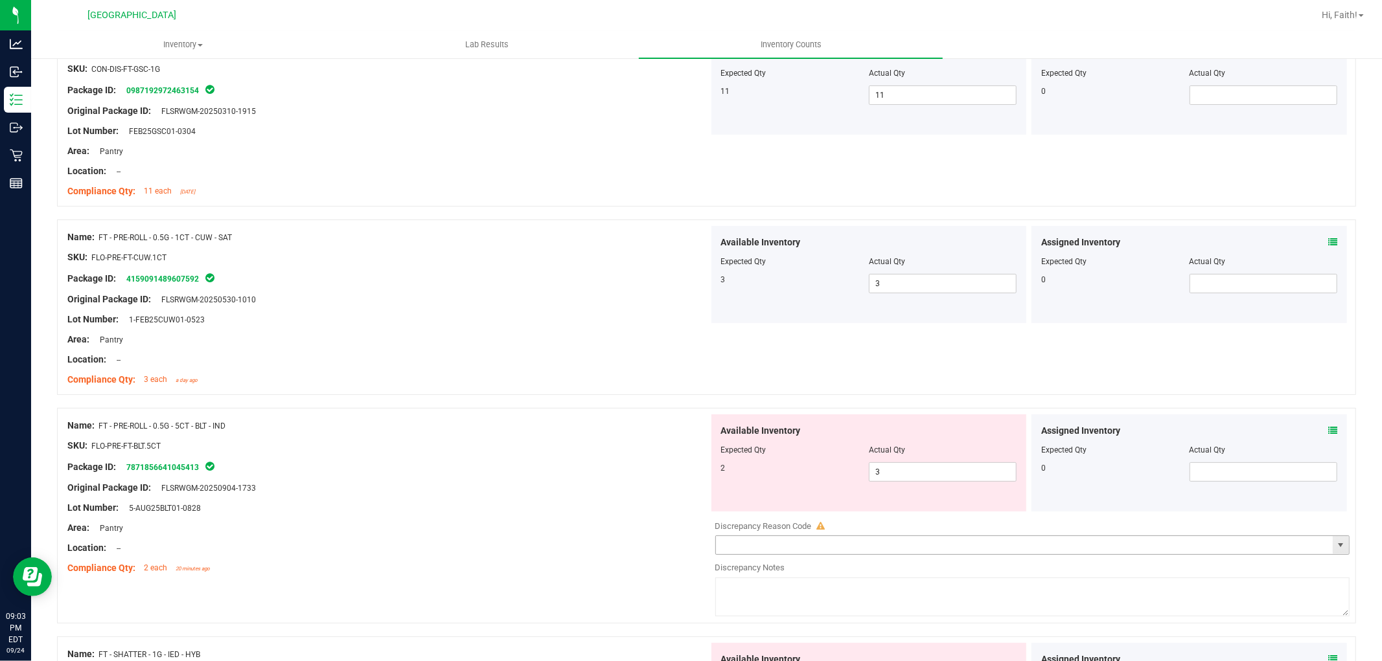
scroll to position [288, 0]
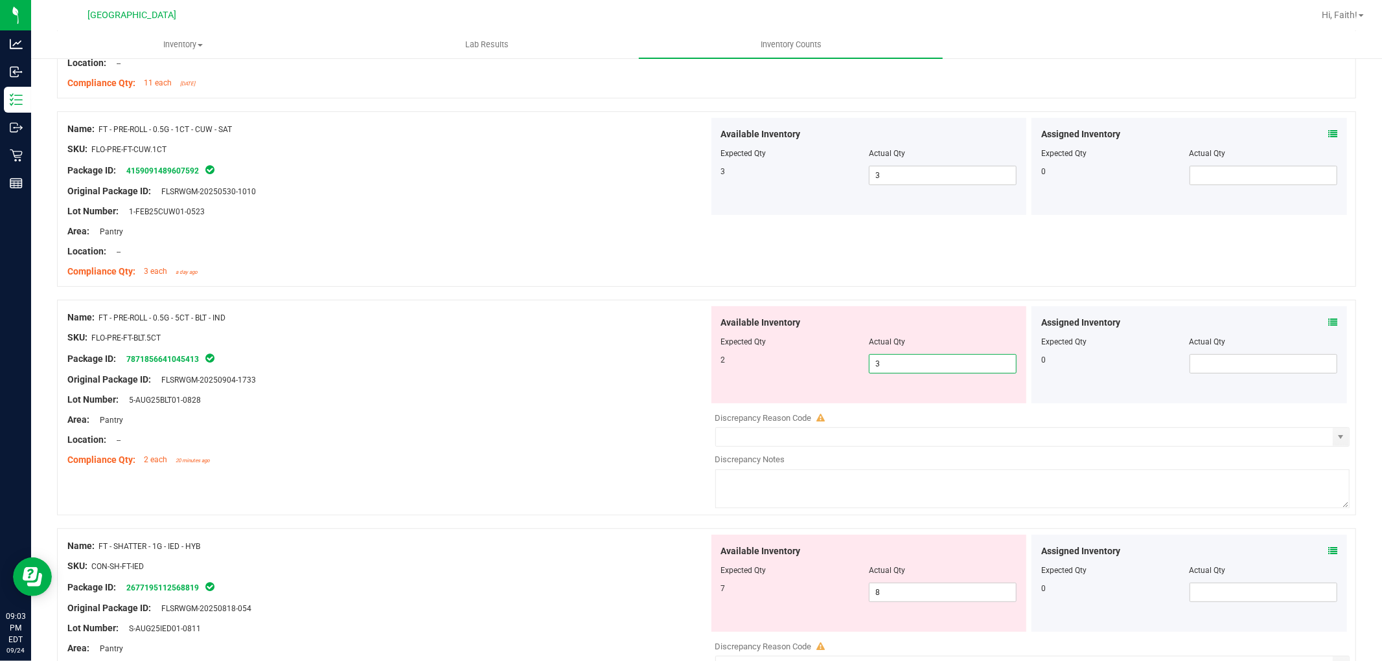
drag, startPoint x: 887, startPoint y: 365, endPoint x: 334, endPoint y: 433, distance: 557.2
click at [334, 433] on div "Name: FT - PRE-ROLL - 0.5G - 5CT - BLT - IND SKU: FLO-PRE-FT-BLT.5CT Package ID…" at bounding box center [706, 408] width 1299 height 216
click at [535, 384] on div "Original Package ID: FLSRWGM-20250904-1733" at bounding box center [387, 380] width 641 height 14
drag, startPoint x: 188, startPoint y: 313, endPoint x: 310, endPoint y: 343, distance: 125.5
click at [290, 343] on div "Name: FT - PRE-ROLL - 0.5G - 5CT - BLT - IND SKU: FLO-PRE-FT-BLT.5CT Package ID…" at bounding box center [387, 388] width 641 height 165
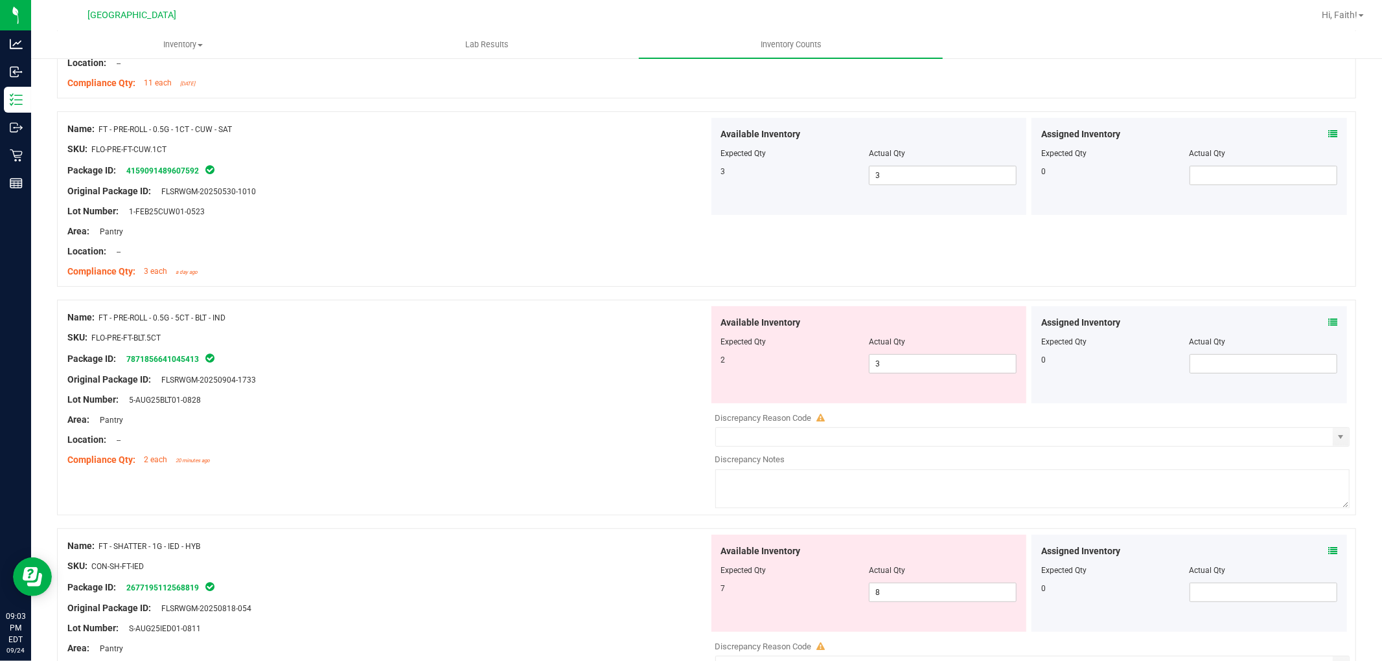
click at [312, 345] on div at bounding box center [387, 348] width 641 height 6
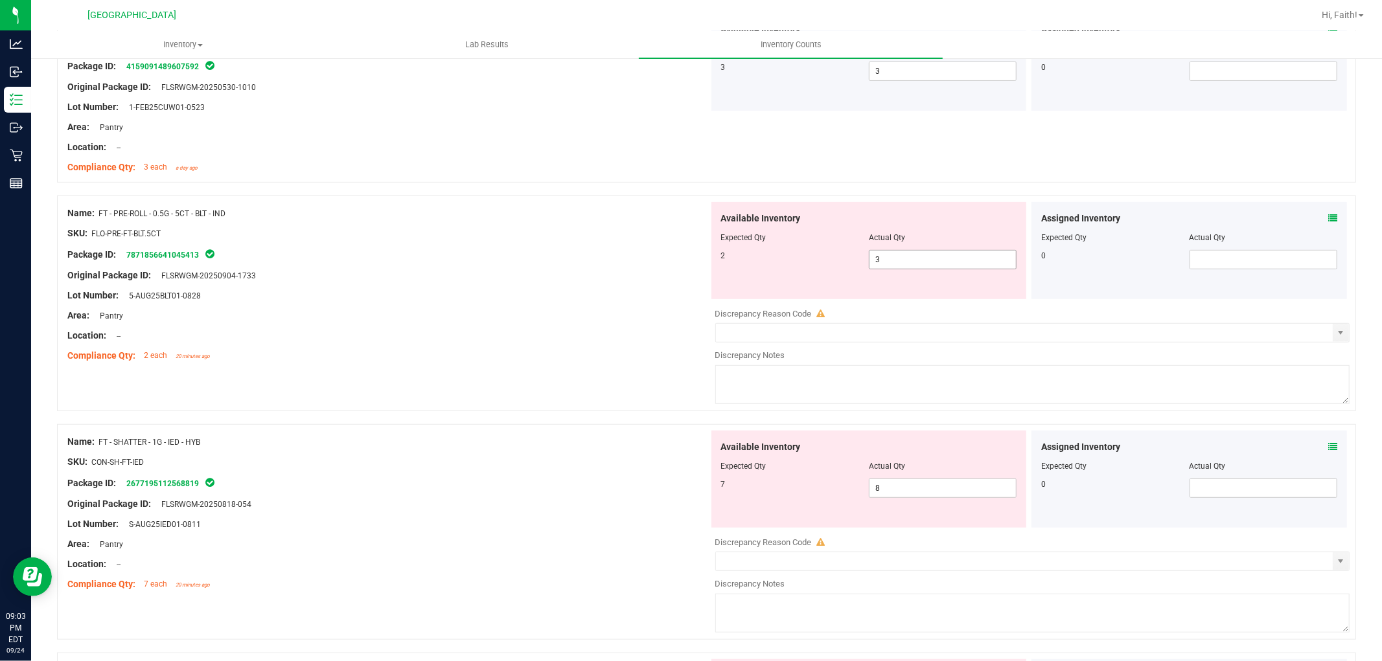
scroll to position [575, 0]
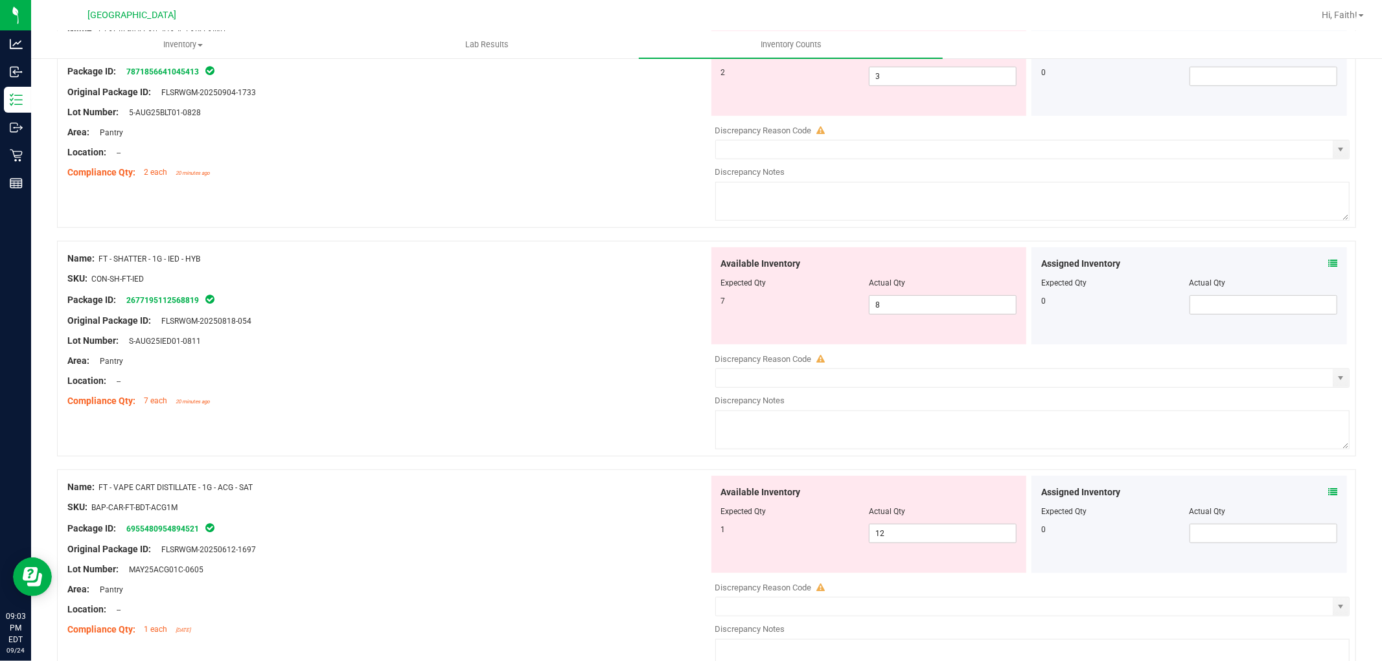
drag, startPoint x: 935, startPoint y: 316, endPoint x: 786, endPoint y: 323, distance: 148.5
click at [786, 323] on div "Available Inventory Expected Qty Actual Qty 7 8 8" at bounding box center [868, 295] width 315 height 97
click at [894, 316] on div "Available Inventory Expected Qty Actual Qty 7 8 8" at bounding box center [868, 295] width 315 height 97
drag, startPoint x: 885, startPoint y: 308, endPoint x: 598, endPoint y: 339, distance: 288.5
click at [599, 339] on div "Name: FT - SHATTER - 1G - IED - HYB SKU: CON-SH-FT-IED Package ID: 267719511256…" at bounding box center [706, 349] width 1299 height 216
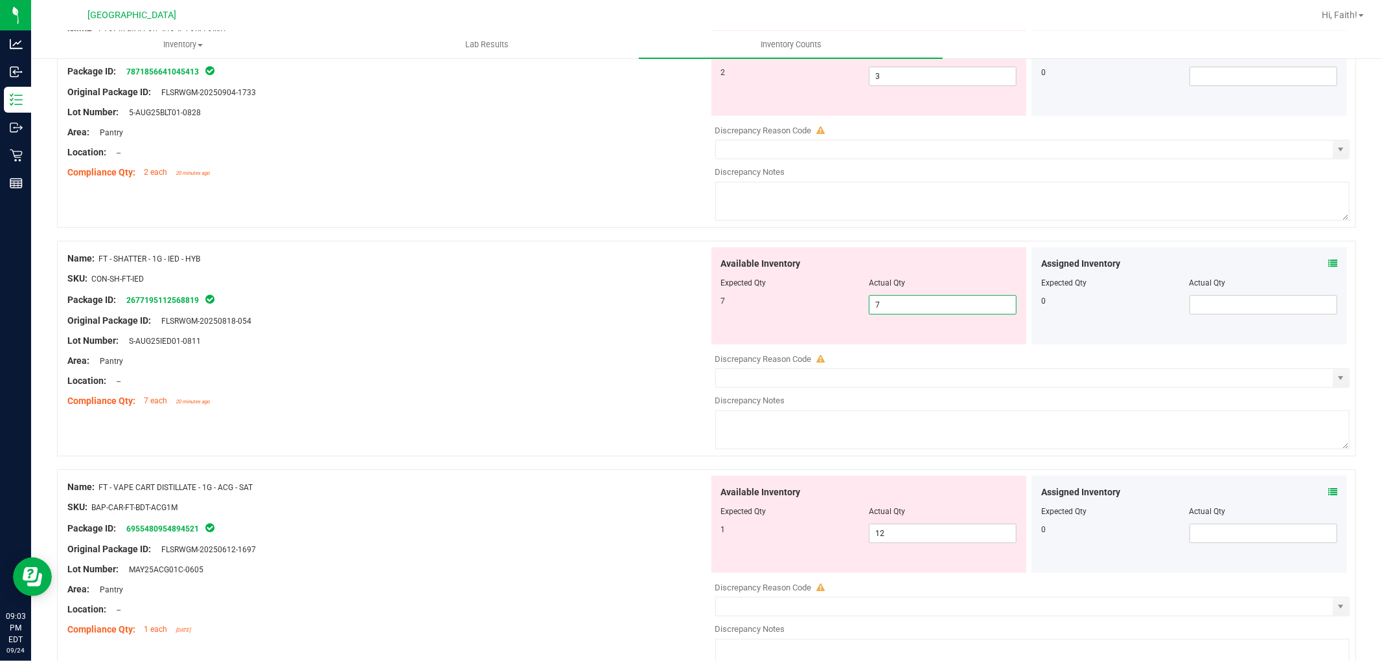
click at [590, 289] on div at bounding box center [387, 289] width 641 height 6
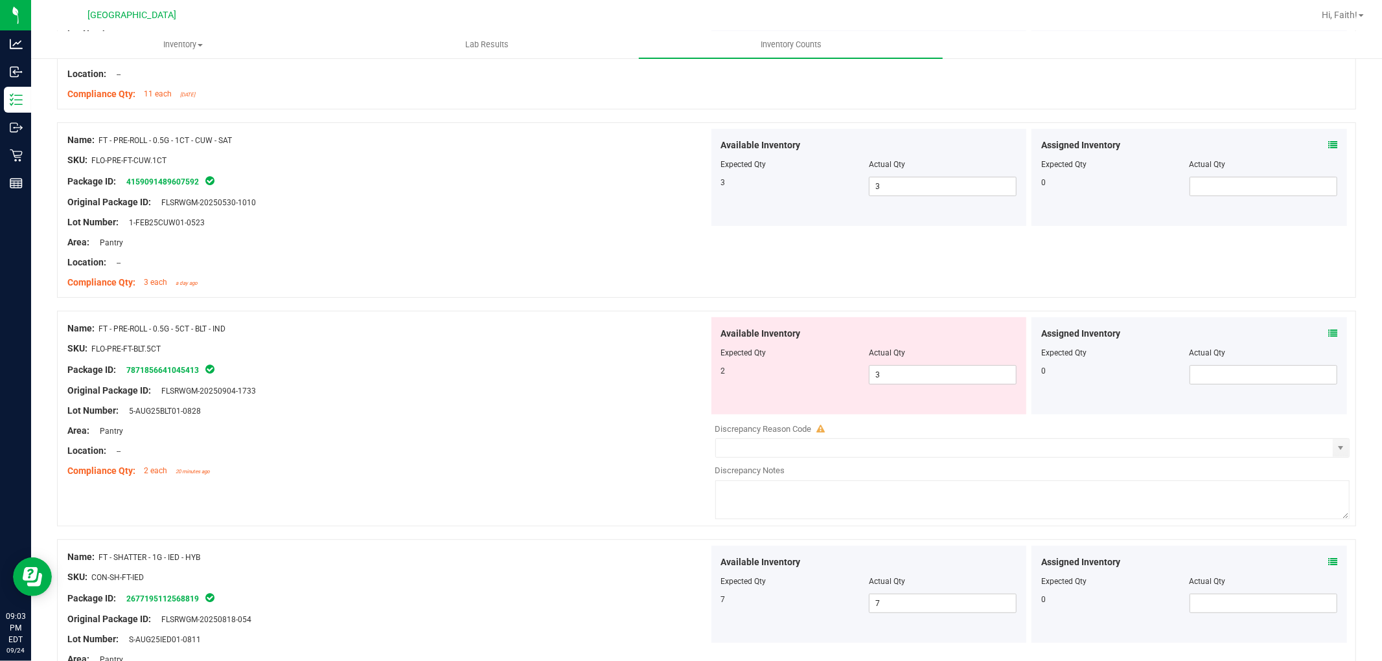
scroll to position [72, 0]
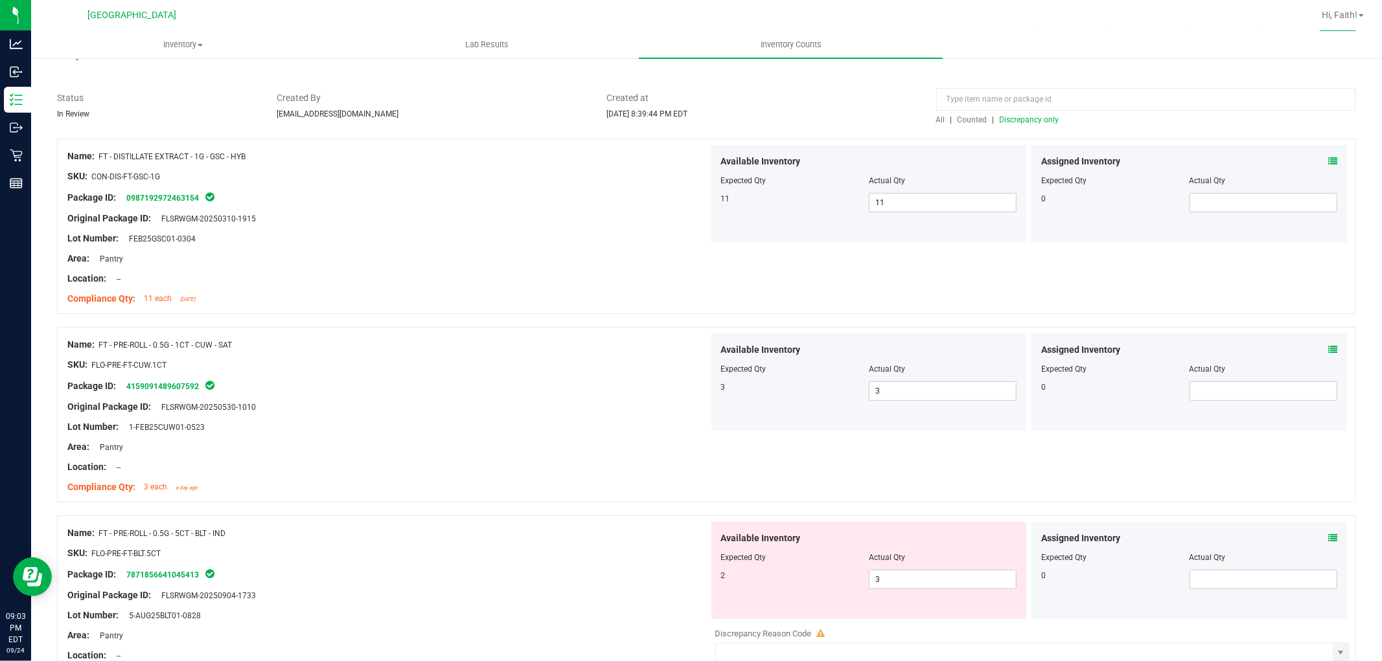
click at [1031, 118] on span "Discrepancy only" at bounding box center [1029, 119] width 60 height 9
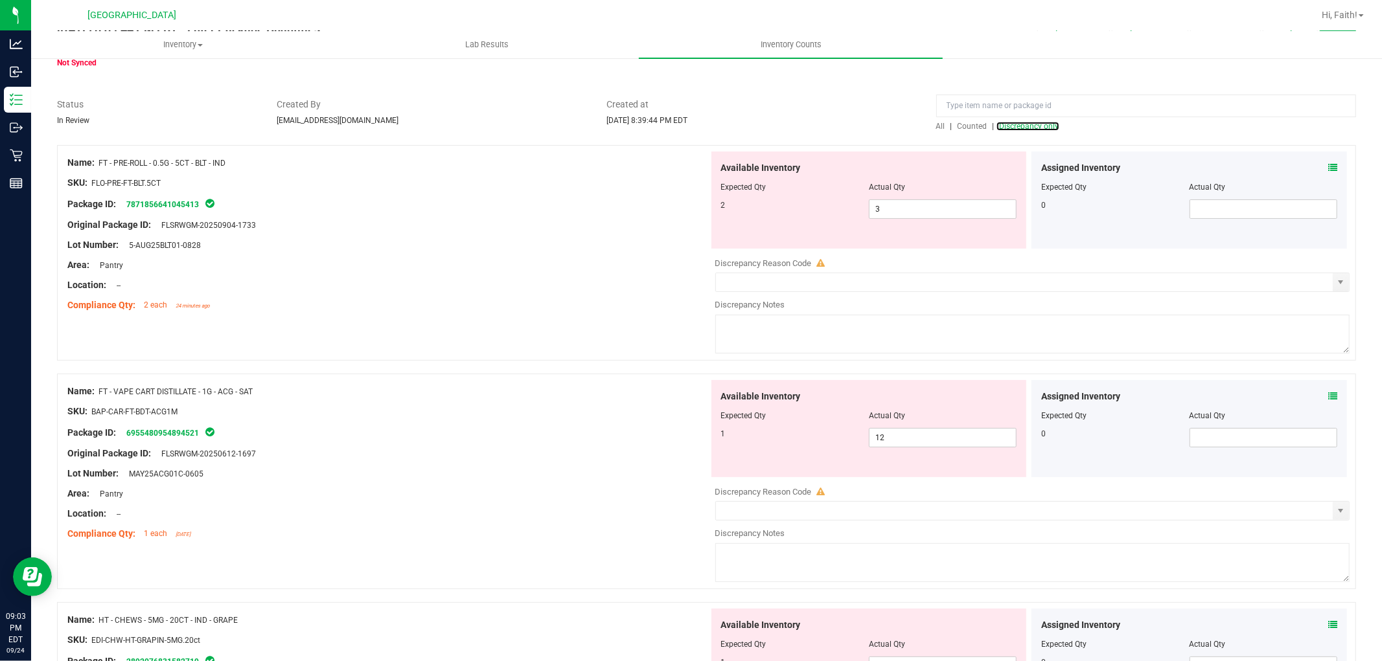
scroll to position [0, 0]
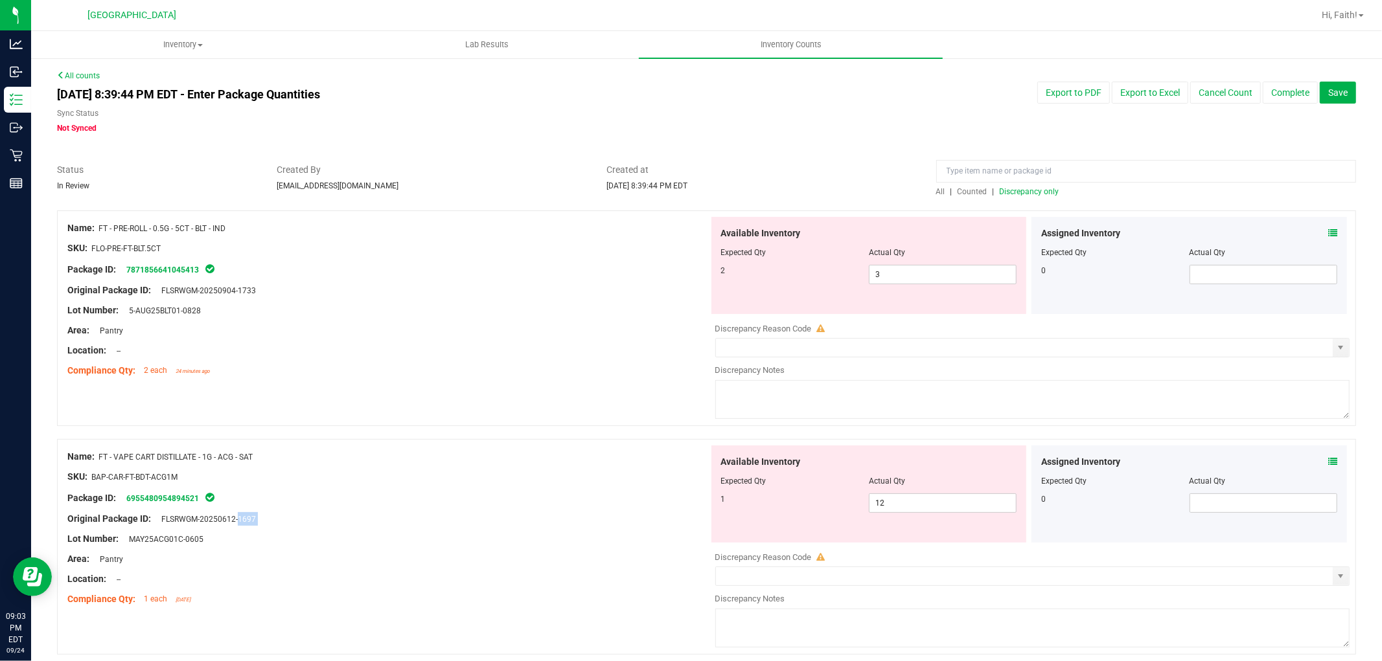
drag, startPoint x: 159, startPoint y: 516, endPoint x: 406, endPoint y: 527, distance: 247.7
click at [406, 527] on div "Name: FT - VAPE CART DISTILLATE - 1G - ACG - SAT SKU: BAP-CAR-FT-BDT-ACG1M Pack…" at bounding box center [387, 528] width 641 height 165
click at [221, 529] on div at bounding box center [387, 529] width 641 height 6
drag, startPoint x: 163, startPoint y: 517, endPoint x: 260, endPoint y: 514, distance: 97.8
click at [260, 514] on div "Original Package ID: FLSRWGM-20250612-1697" at bounding box center [387, 519] width 641 height 14
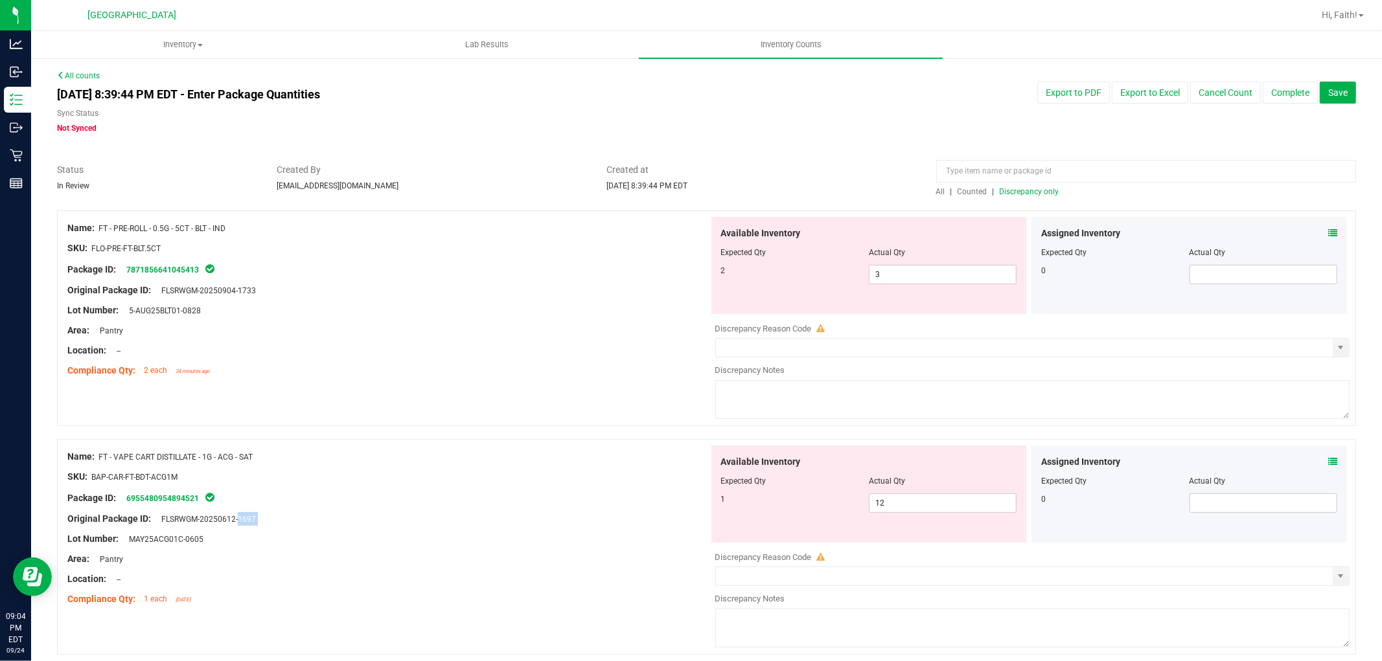
copy span "FLSRWGM-20250612-1697"
click at [297, 512] on div at bounding box center [387, 509] width 641 height 6
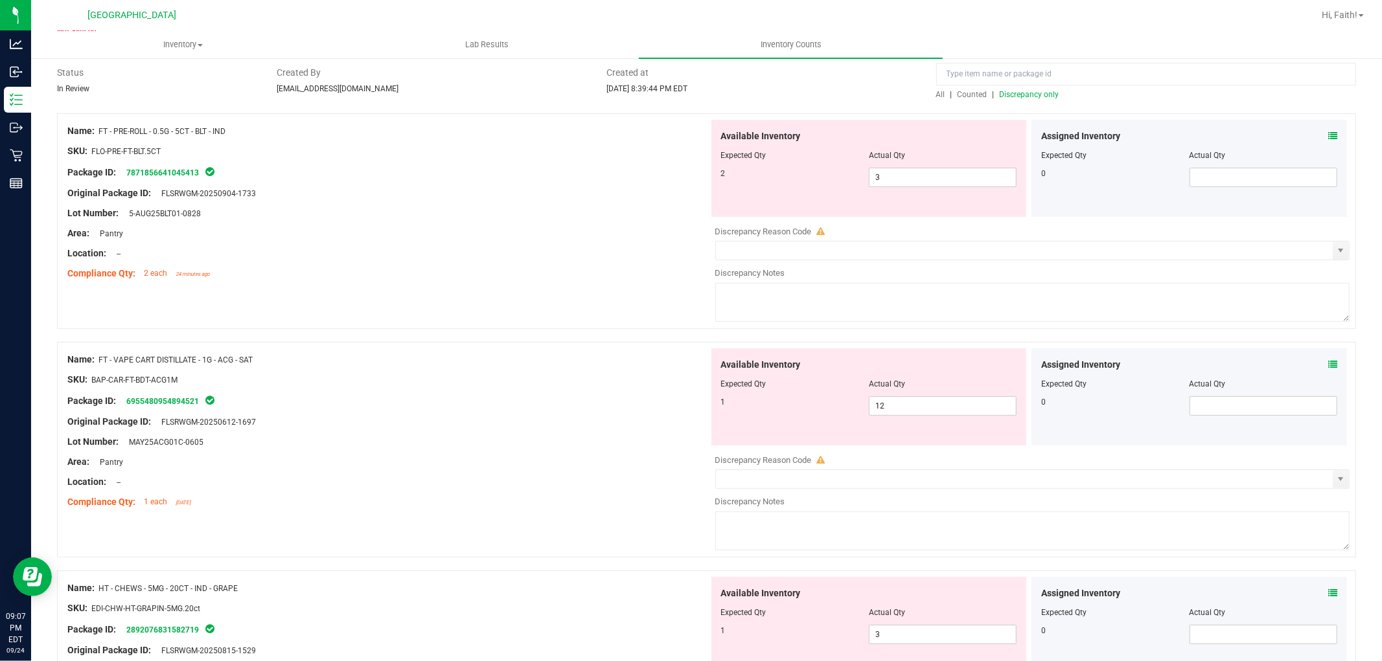
scroll to position [281, 0]
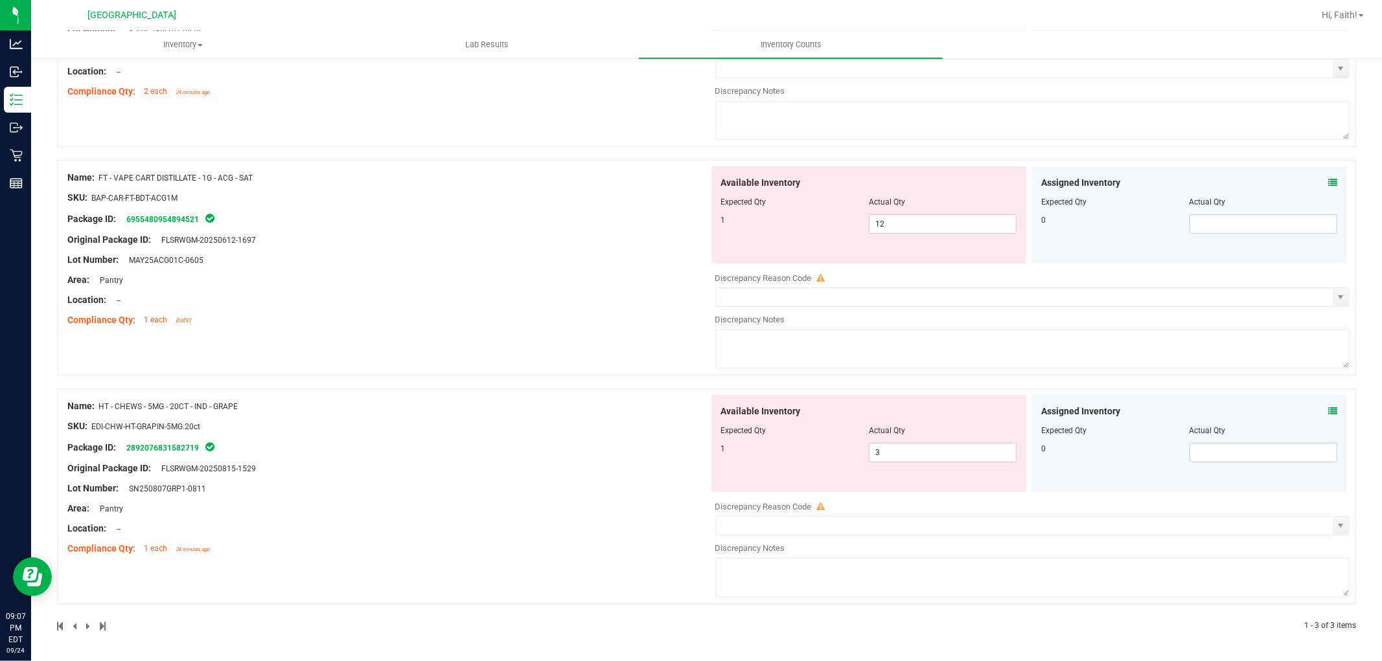
click at [657, 490] on div "Lot Number: SN250807GRP1-0811" at bounding box center [387, 489] width 641 height 14
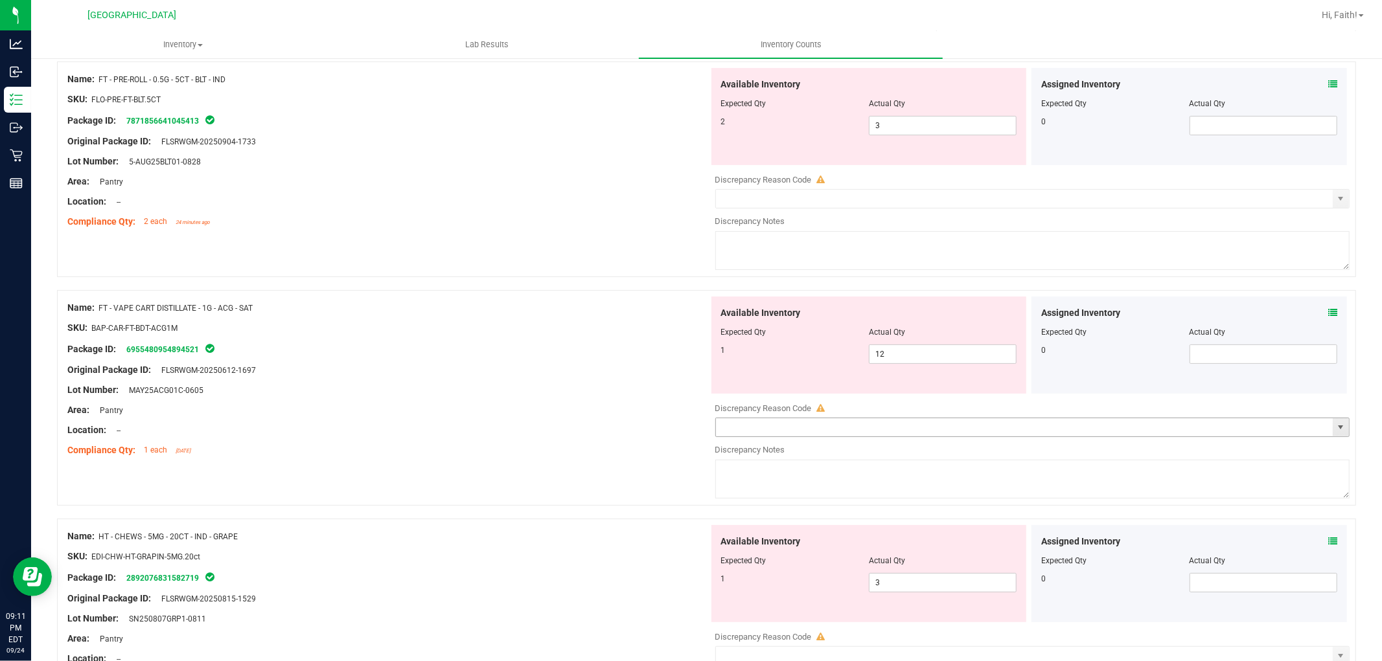
scroll to position [0, 0]
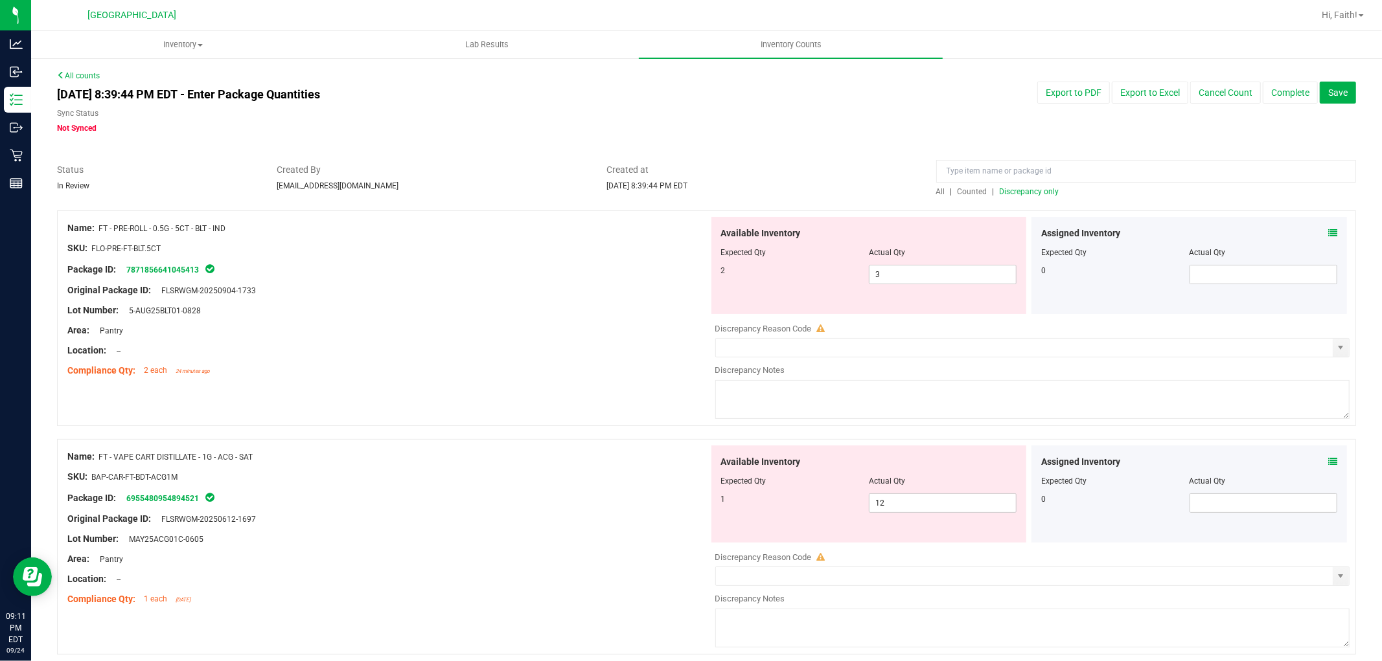
click at [769, 396] on textarea at bounding box center [1032, 399] width 635 height 39
click at [635, 376] on div "Compliance Qty: 2 each 24 minutes ago" at bounding box center [387, 371] width 641 height 14
click at [758, 396] on textarea at bounding box center [1032, 399] width 635 height 39
click at [672, 447] on div "Name: FT - VAPE CART DISTILLATE - 1G - ACG - SAT SKU: BAP-CAR-FT-BDT-ACG1M Pack…" at bounding box center [387, 528] width 641 height 165
click at [760, 625] on textarea at bounding box center [1032, 628] width 635 height 39
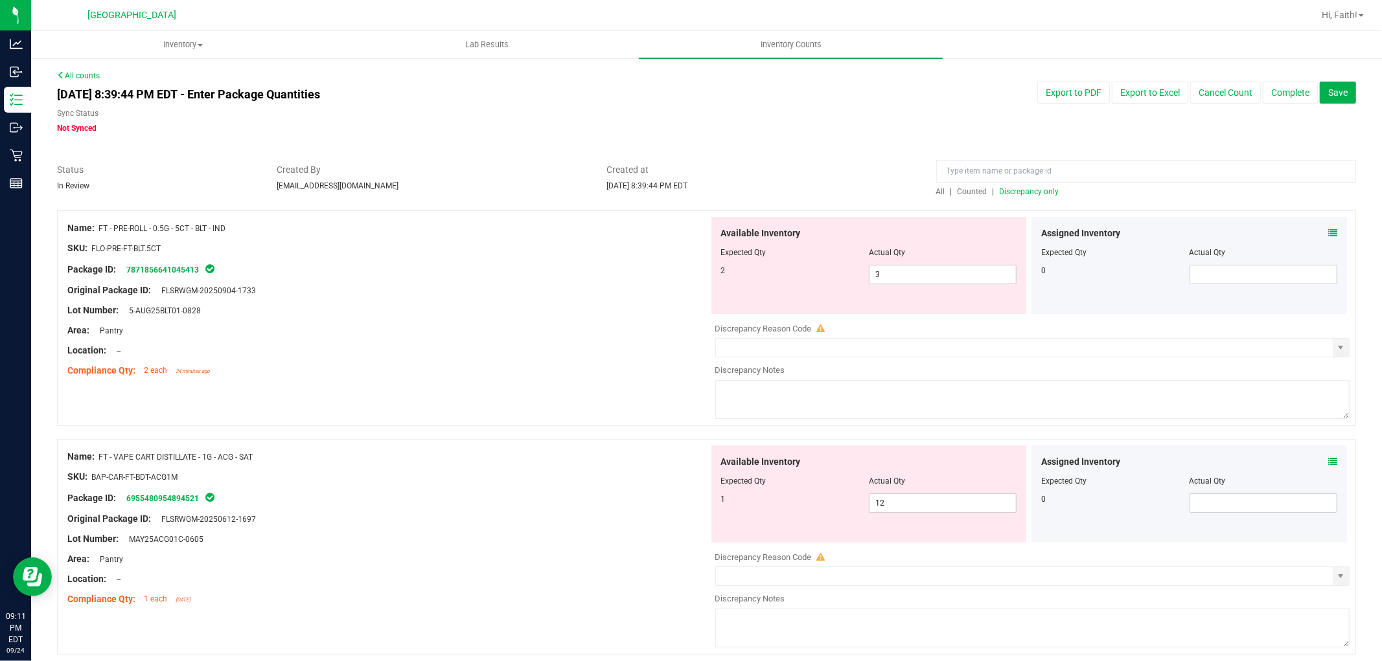
click at [610, 567] on div at bounding box center [387, 569] width 641 height 6
click at [753, 582] on input "text" at bounding box center [1024, 576] width 617 height 18
click at [609, 529] on div at bounding box center [387, 529] width 641 height 6
drag, startPoint x: 236, startPoint y: 228, endPoint x: 102, endPoint y: 231, distance: 133.5
click at [102, 231] on div "Name: FT - PRE-ROLL - 0.5G - 5CT - BLT - IND" at bounding box center [387, 229] width 641 height 14
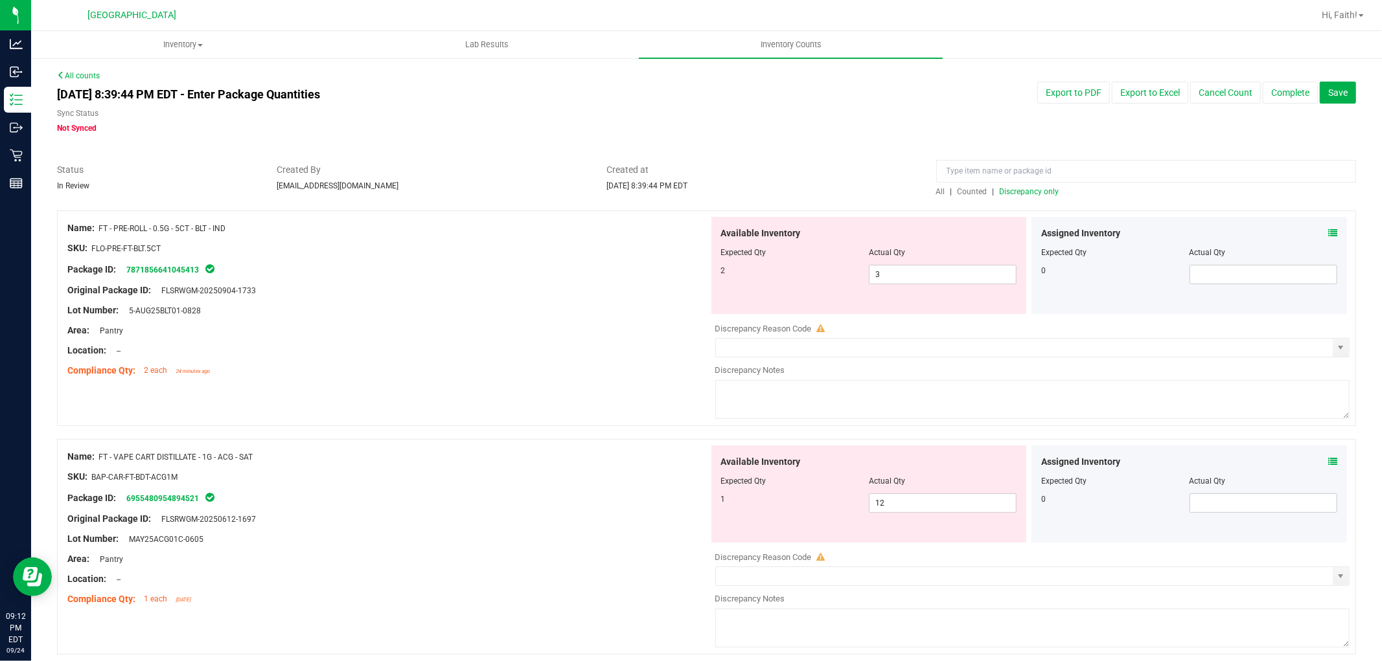
click at [241, 220] on div "Name: FT - PRE-ROLL - 0.5G - 5CT - BLT - IND SKU: FLO-PRE-FT-BLT.5CT Package ID…" at bounding box center [387, 299] width 641 height 165
drag, startPoint x: 605, startPoint y: 181, endPoint x: 627, endPoint y: 181, distance: 22.0
click at [627, 181] on span "Sep 24, 2025 8:39:44 PM EDT" at bounding box center [646, 185] width 81 height 9
click at [1018, 195] on span "Discrepancy only" at bounding box center [1029, 191] width 60 height 9
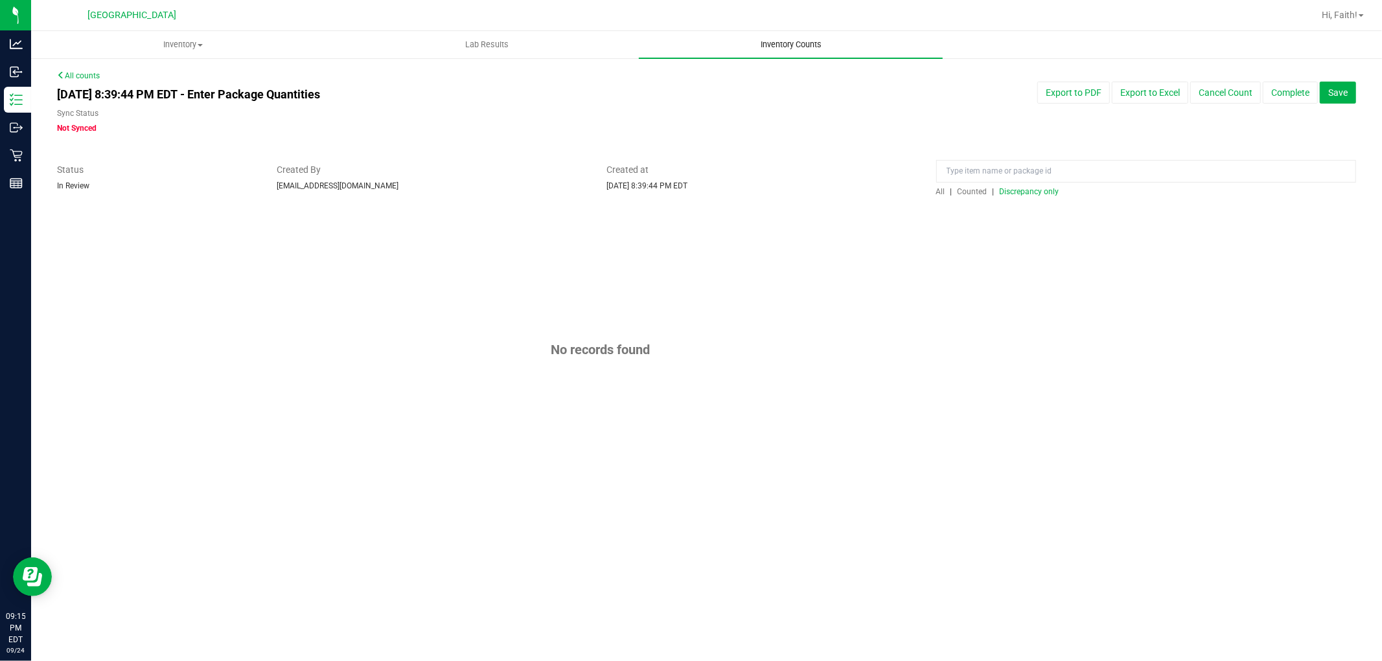
click at [846, 40] on uib-tab-heading "Inventory Counts" at bounding box center [791, 44] width 304 height 27
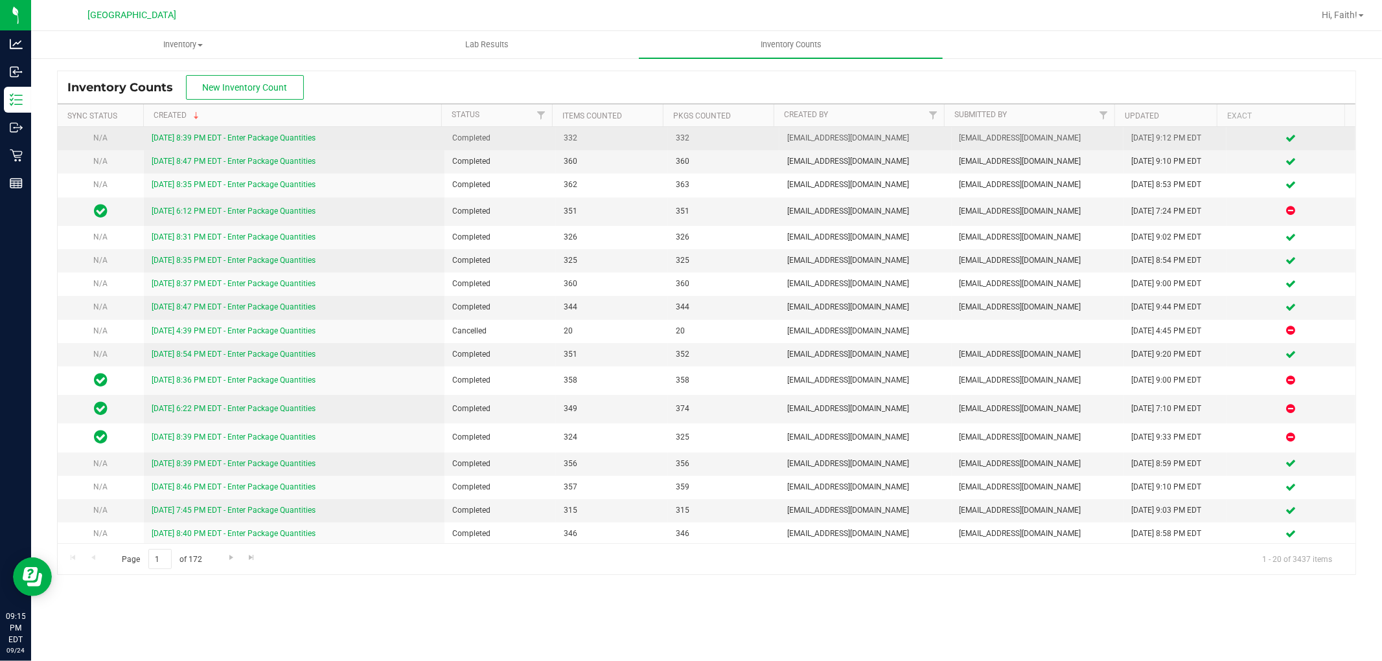
drag, startPoint x: 675, startPoint y: 139, endPoint x: 557, endPoint y: 140, distance: 117.9
click at [557, 140] on tr "N/A 9/24/25 8:39 PM EDT - Enter Package Quantities Completed 332 332 fverity@li…" at bounding box center [706, 138] width 1297 height 23
click at [564, 137] on span "332" at bounding box center [612, 138] width 96 height 12
drag, startPoint x: 779, startPoint y: 135, endPoint x: 870, endPoint y: 141, distance: 91.5
click at [870, 141] on td "fverity@liveparallel.com" at bounding box center [865, 138] width 172 height 23
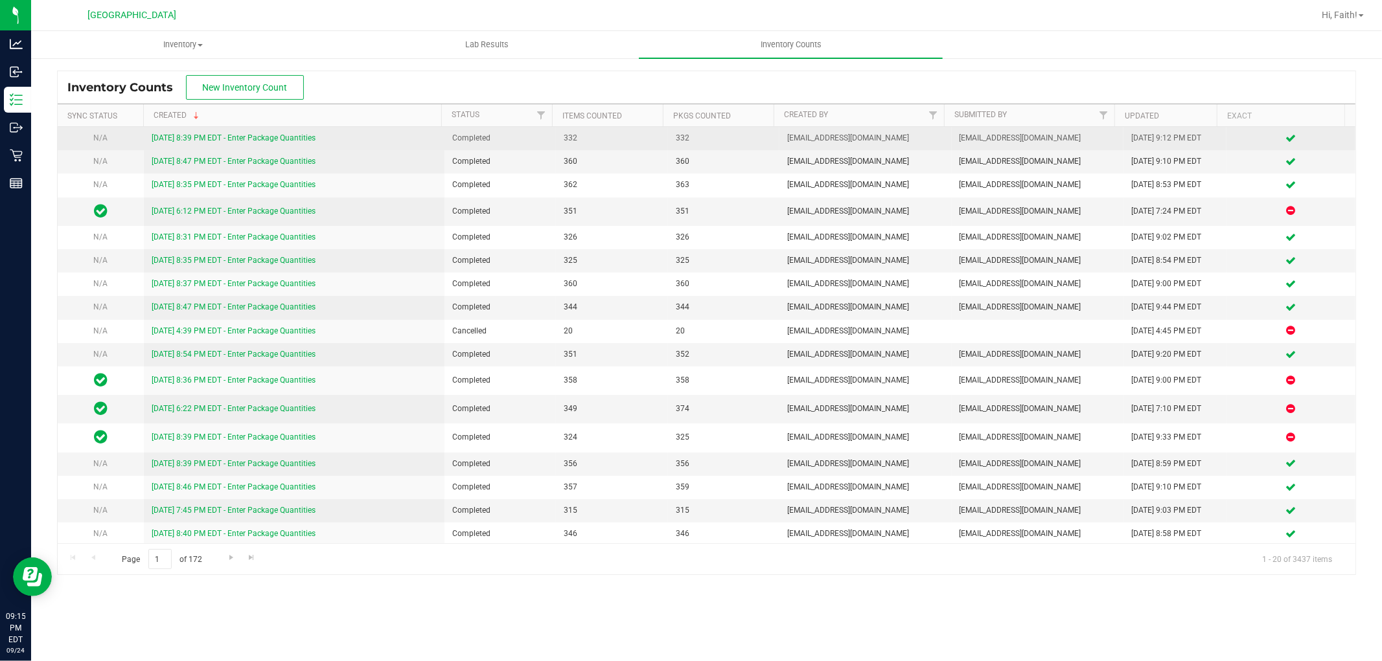
click at [855, 135] on span "fverity@liveparallel.com" at bounding box center [865, 138] width 156 height 12
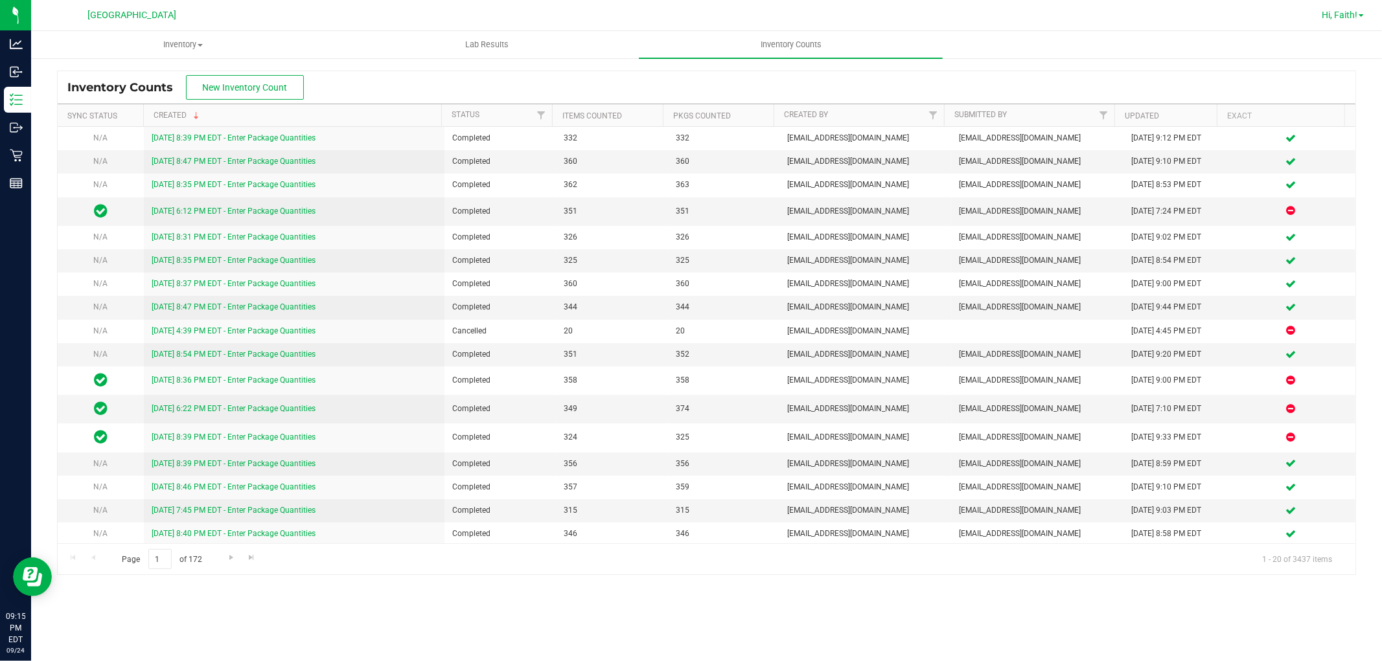
click at [1344, 10] on span "Hi, Faith!" at bounding box center [1339, 15] width 36 height 10
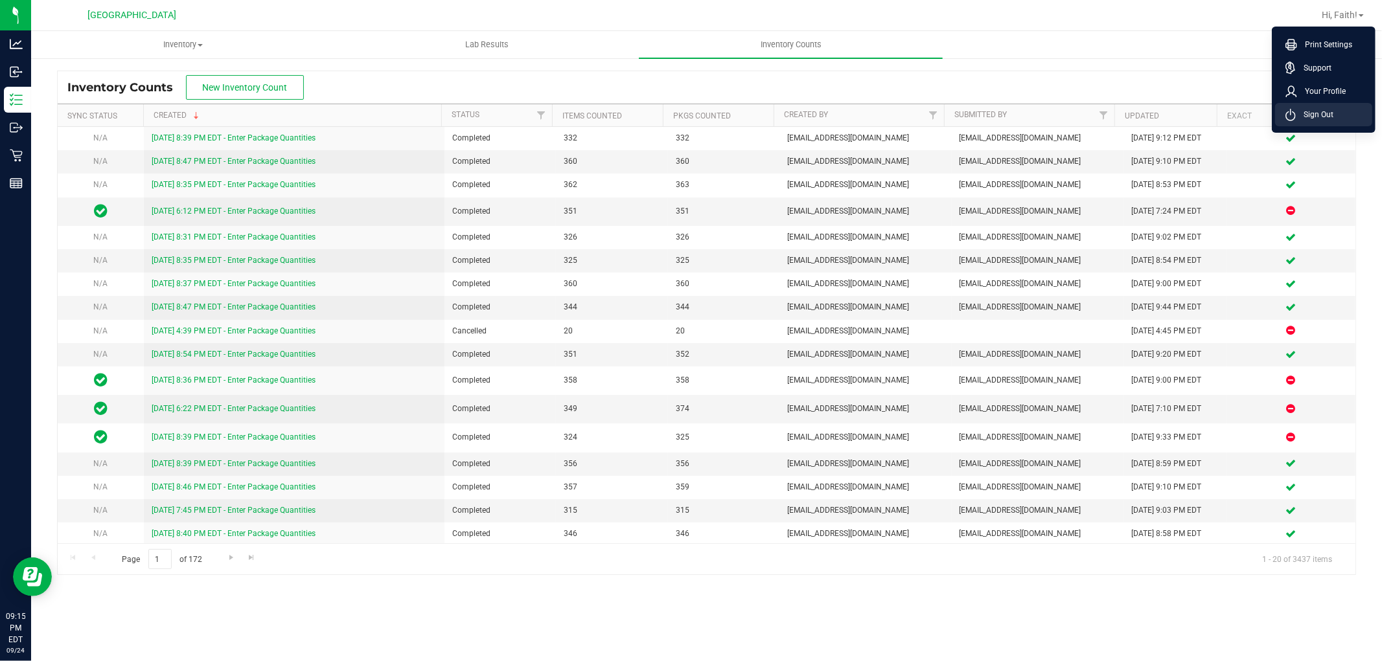
click at [1324, 118] on span "Sign Out" at bounding box center [1314, 114] width 38 height 13
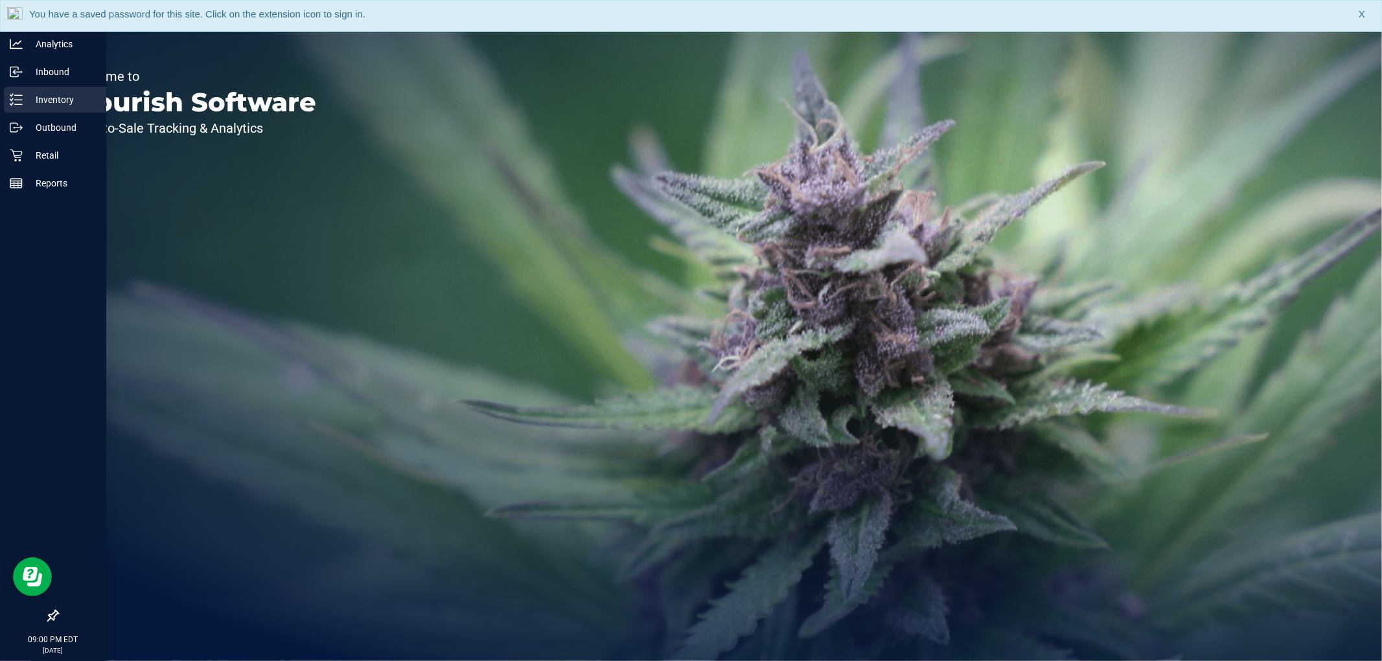
click at [28, 104] on p "Inventory" at bounding box center [62, 100] width 78 height 16
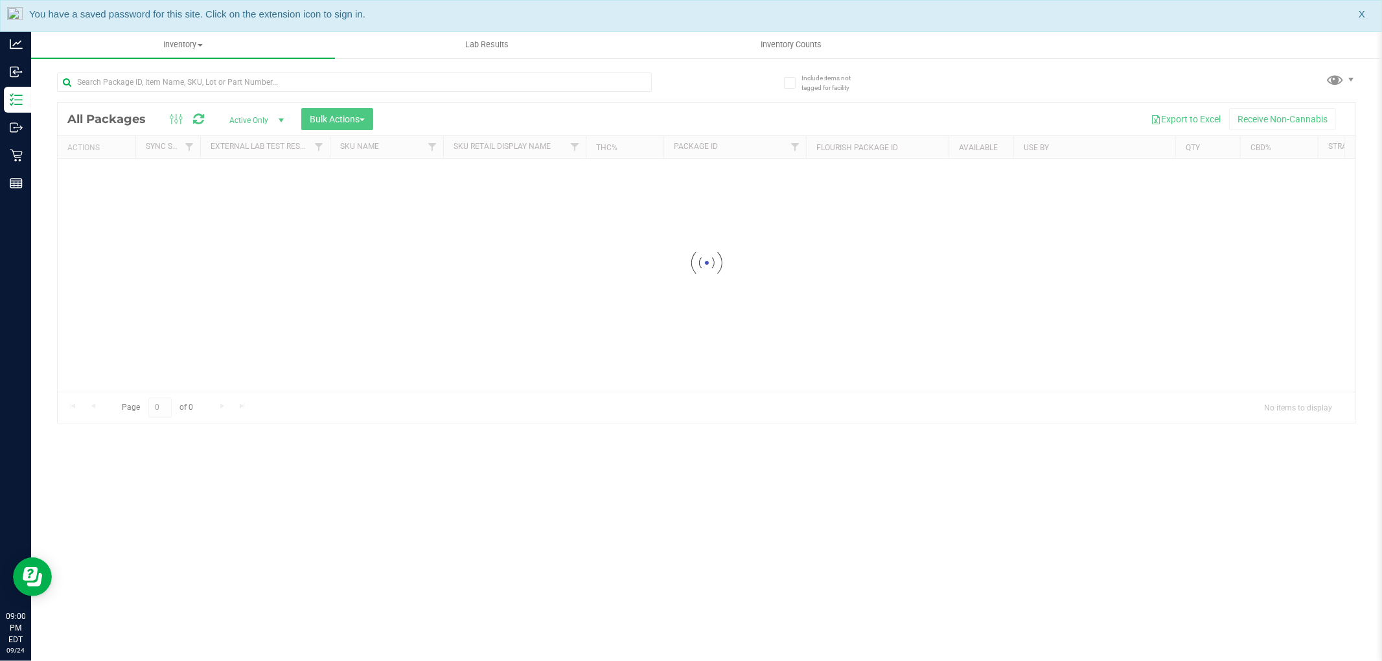
click at [1367, 11] on div "You have a saved password for this site. Click on the extension icon to sign in…" at bounding box center [691, 16] width 1382 height 32
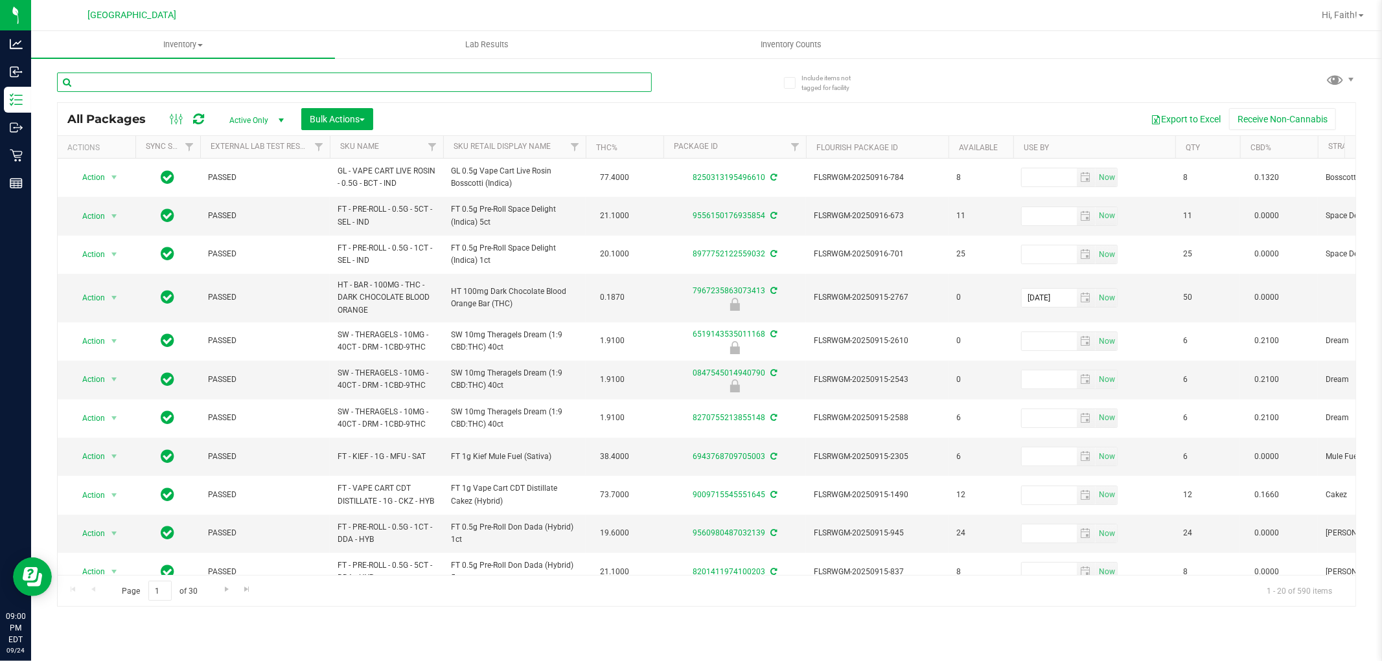
click at [457, 89] on input "text" at bounding box center [354, 82] width 595 height 19
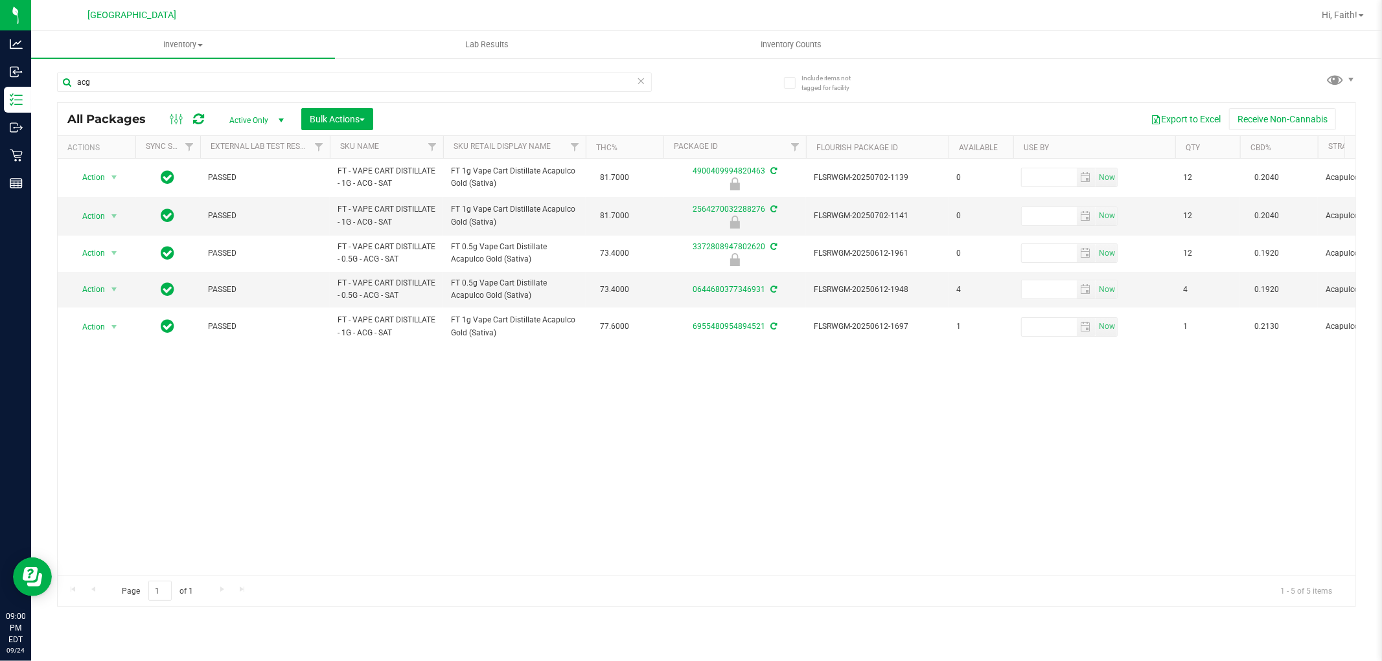
click at [542, 152] on th "Sku Retail Display Name" at bounding box center [514, 147] width 142 height 23
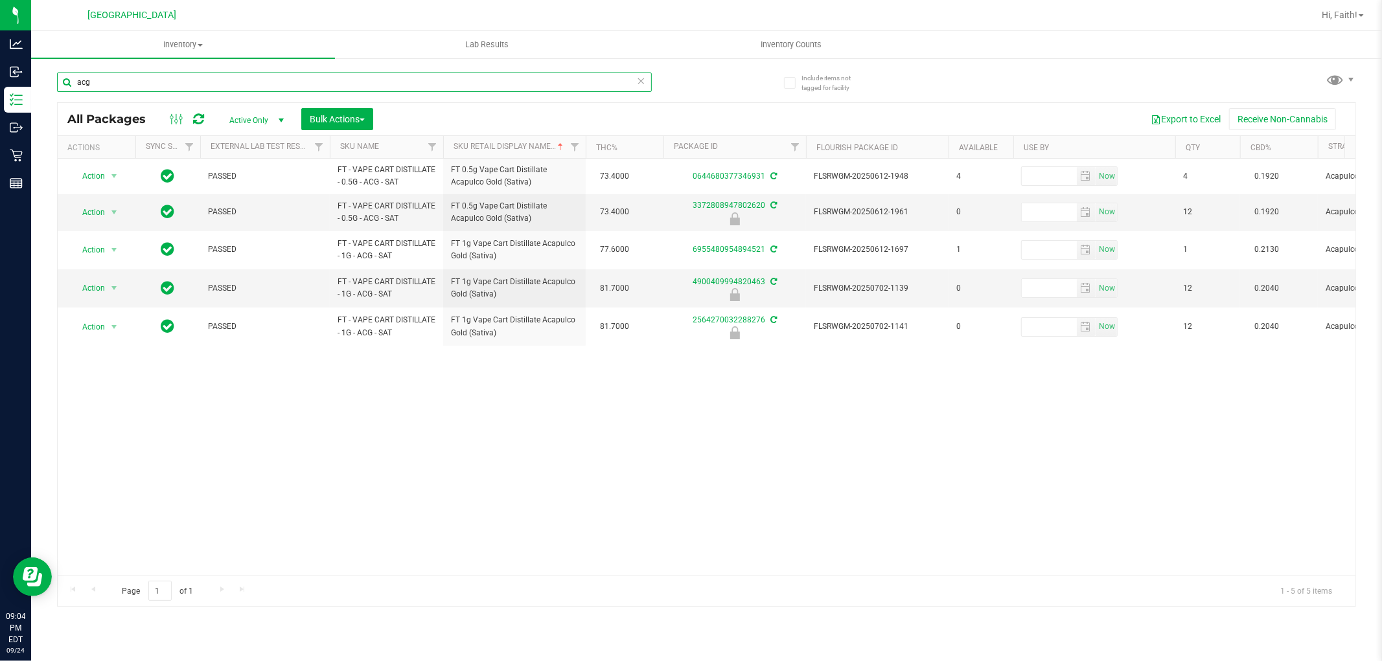
click at [130, 85] on input "acg" at bounding box center [354, 82] width 595 height 19
click at [131, 85] on input "acg" at bounding box center [354, 82] width 595 height 19
paste input "FLSRWGM-20250612-1697"
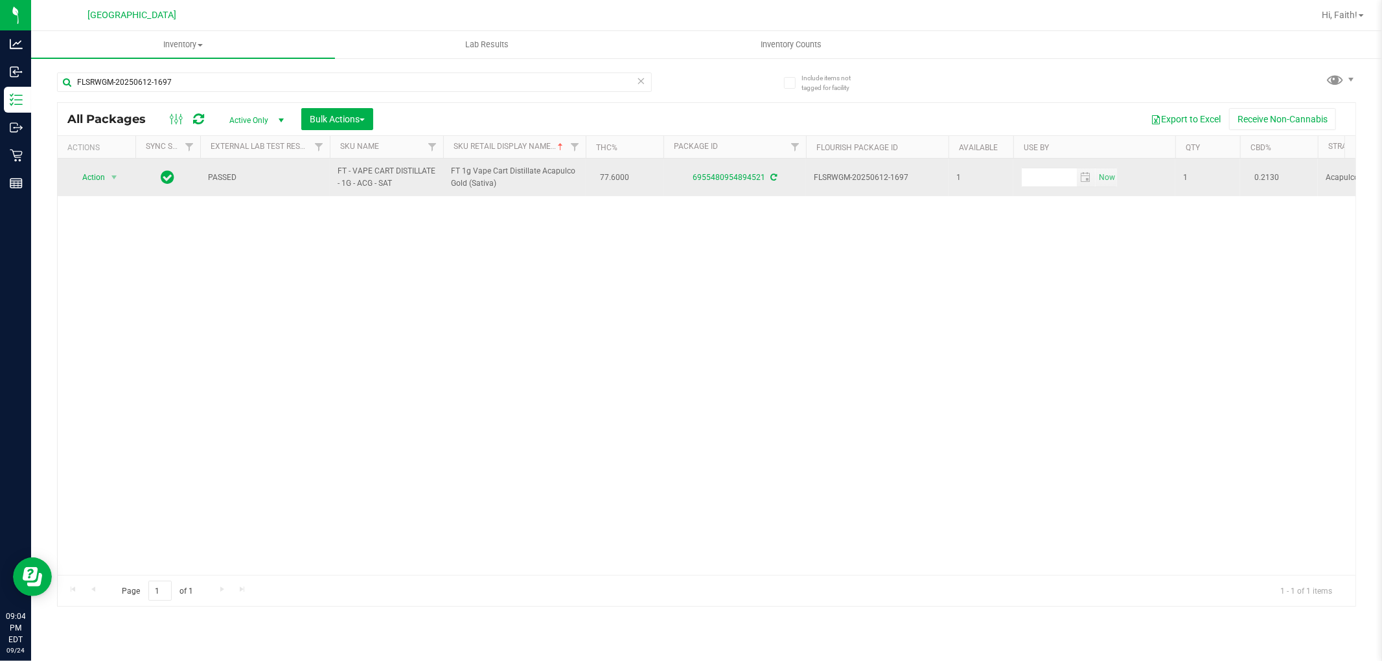
drag, startPoint x: 812, startPoint y: 175, endPoint x: 933, endPoint y: 181, distance: 121.3
click at [933, 181] on td "FLSRWGM-20250612-1697" at bounding box center [877, 178] width 142 height 38
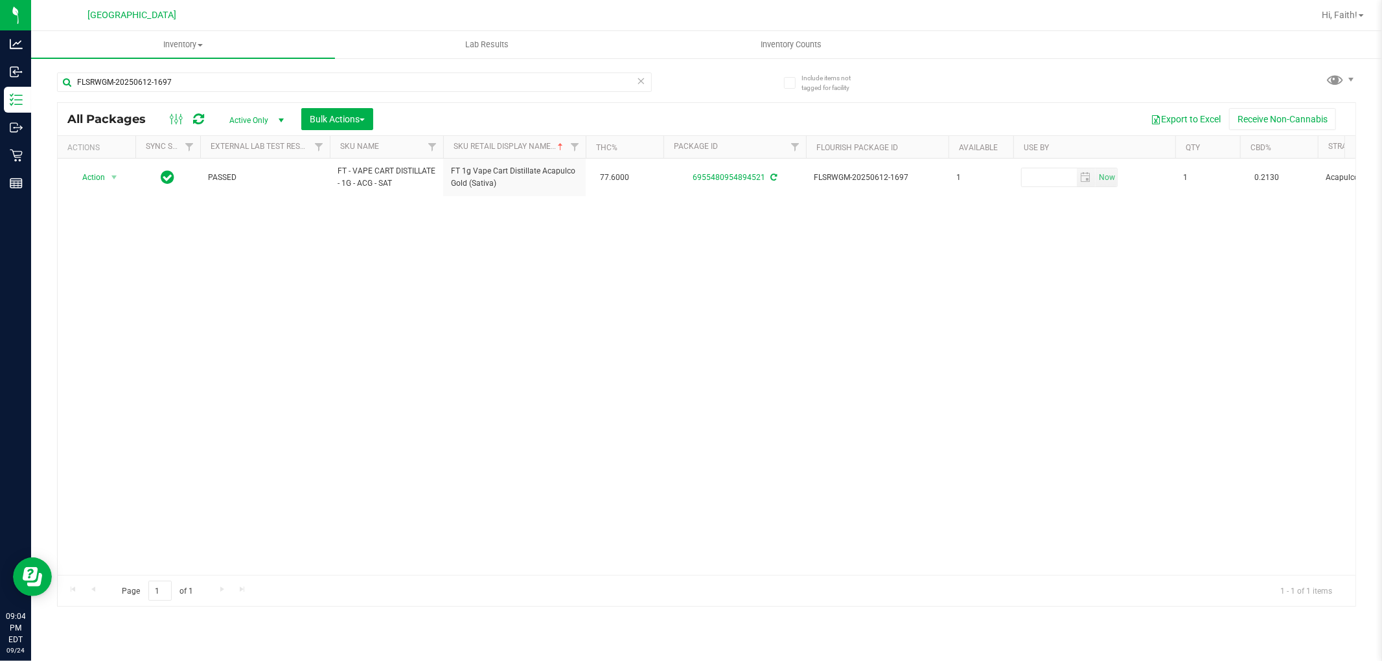
click at [928, 267] on div "Action Action Adjust qty Create package Edit attributes Global inventory Locate…" at bounding box center [706, 367] width 1297 height 416
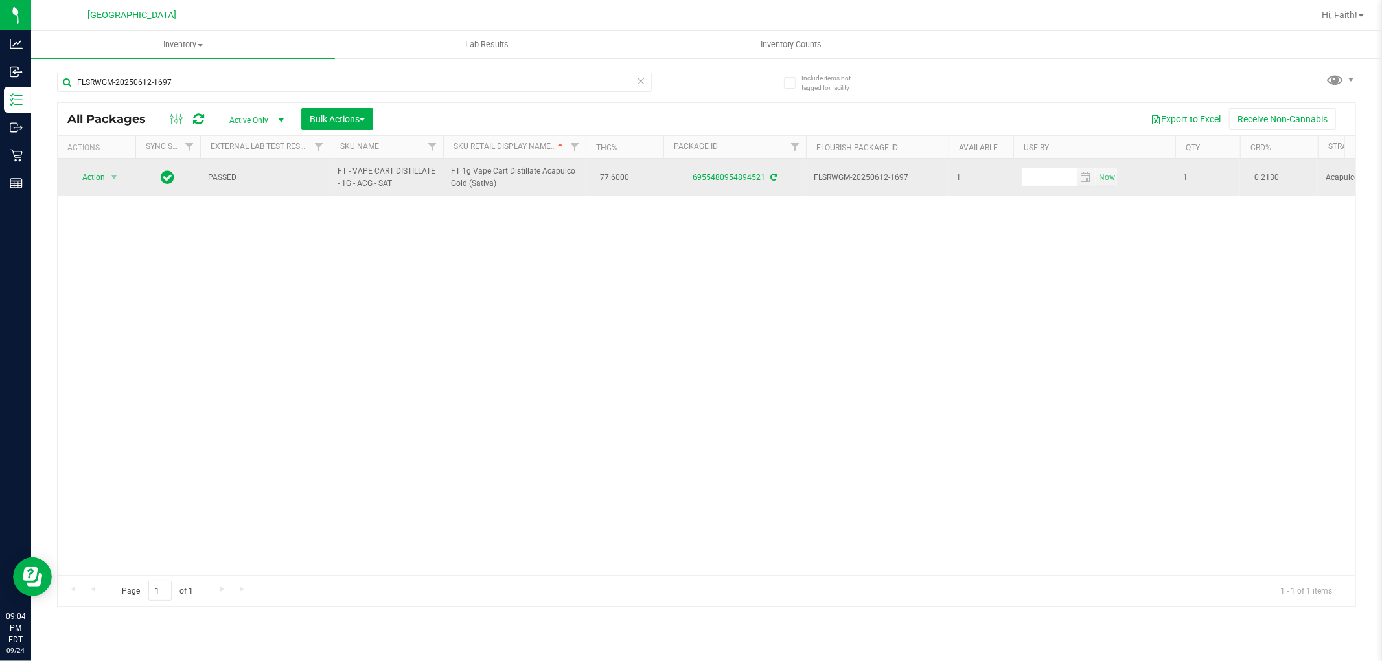
drag, startPoint x: 812, startPoint y: 181, endPoint x: 916, endPoint y: 177, distance: 103.7
click at [916, 177] on td "FLSRWGM-20250612-1697" at bounding box center [877, 178] width 142 height 38
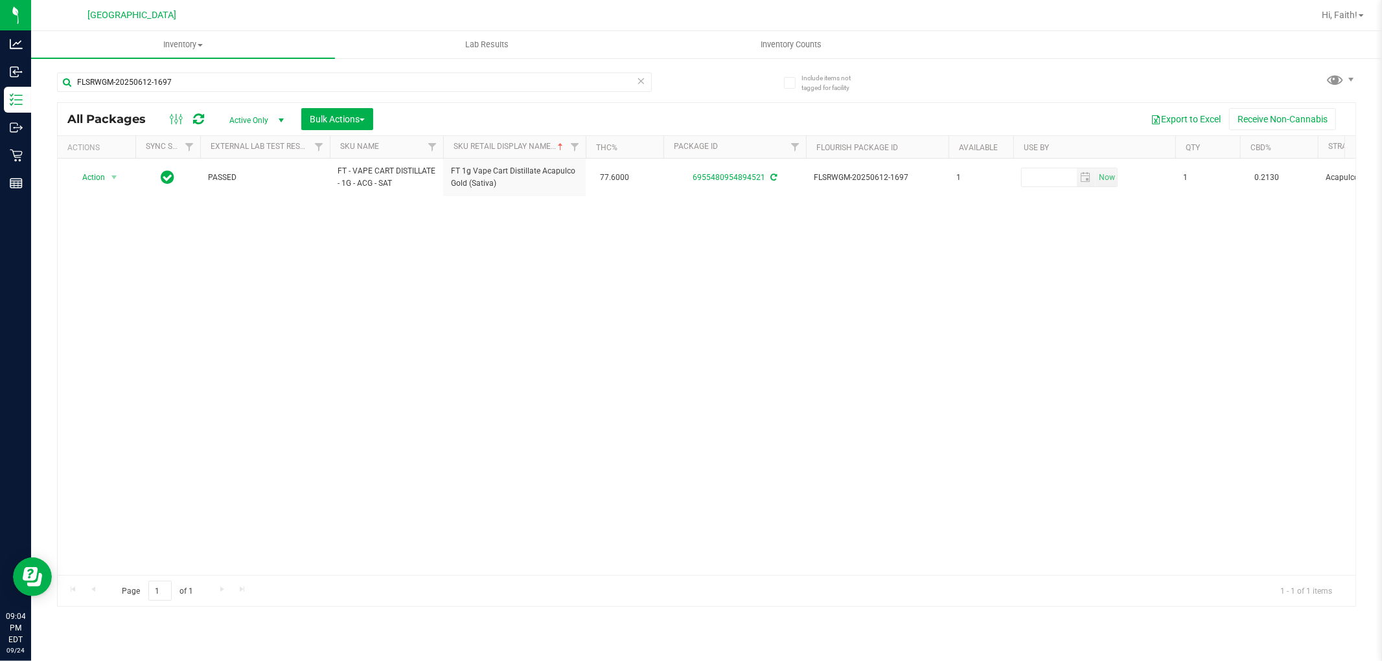
click at [915, 273] on div "Action Action Adjust qty Create package Edit attributes Global inventory Locate…" at bounding box center [706, 367] width 1297 height 416
click at [308, 89] on input "FLSRWGM-20250612-1697" at bounding box center [354, 82] width 595 height 19
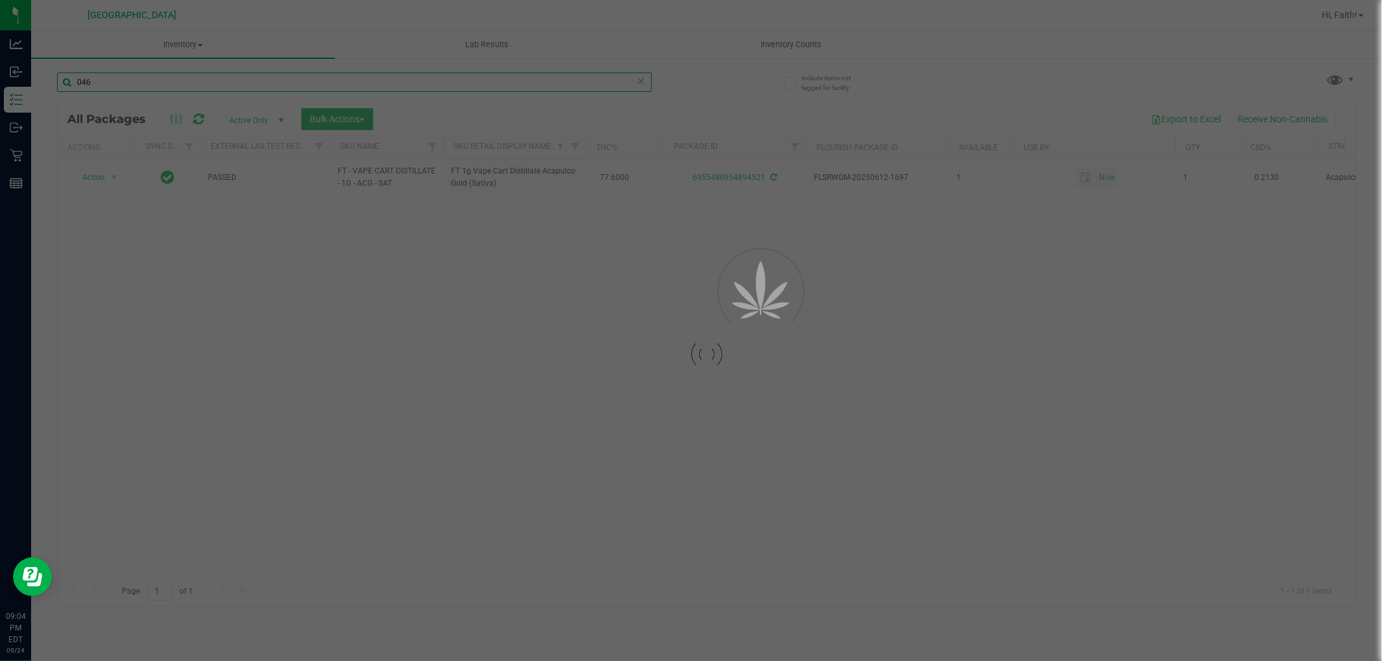
type input "0463"
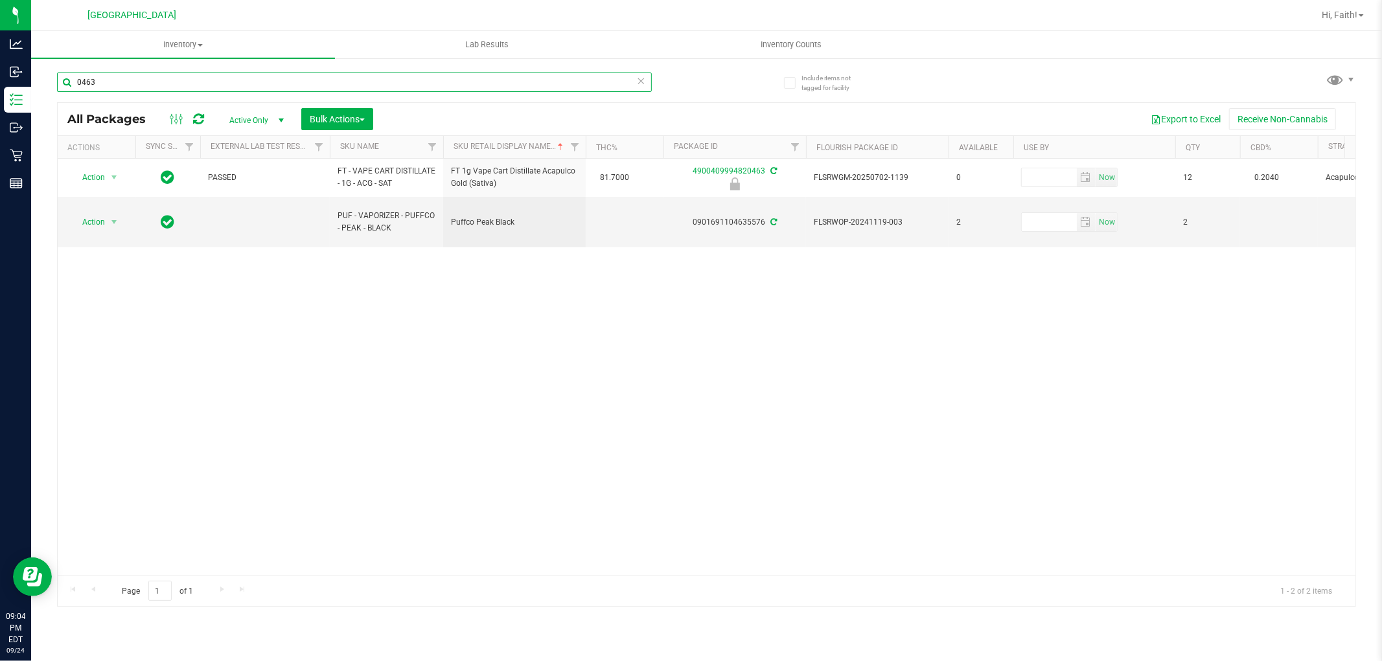
drag, startPoint x: 111, startPoint y: 84, endPoint x: 470, endPoint y: 348, distance: 445.3
click at [57, 119] on div "Analytics Inbound Inventory Outbound Retail Reports 09:04 PM EDT 09/24/2025 09/…" at bounding box center [691, 330] width 1382 height 661
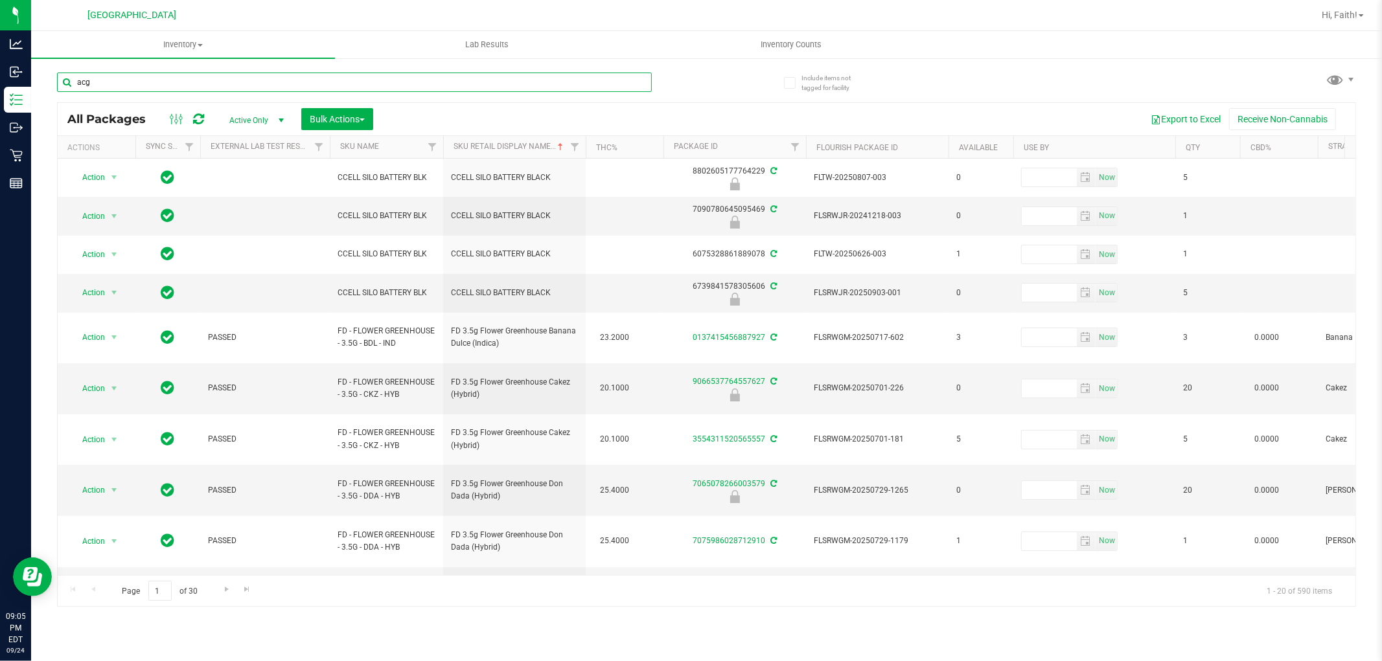
type input "acg"
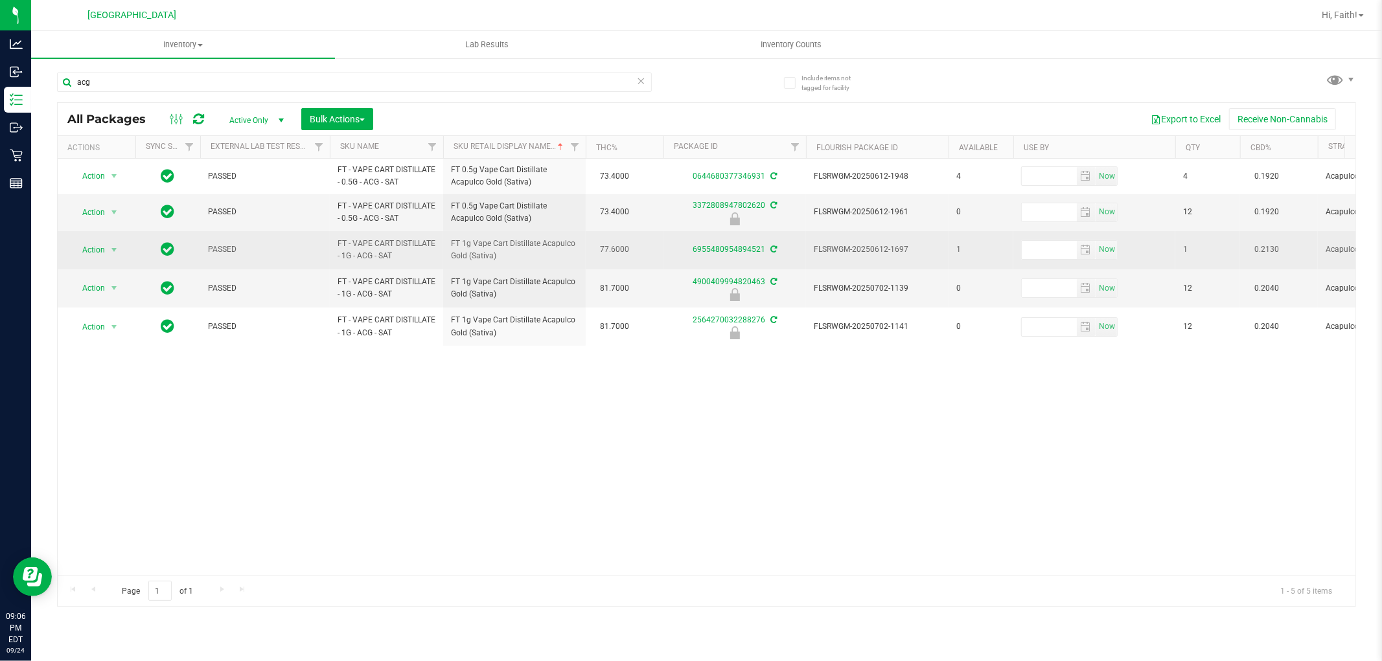
drag, startPoint x: 448, startPoint y: 243, endPoint x: 504, endPoint y: 257, distance: 58.1
click at [504, 257] on td "FT 1g Vape Cart Distillate Acapulco Gold (Sativa)" at bounding box center [514, 250] width 142 height 38
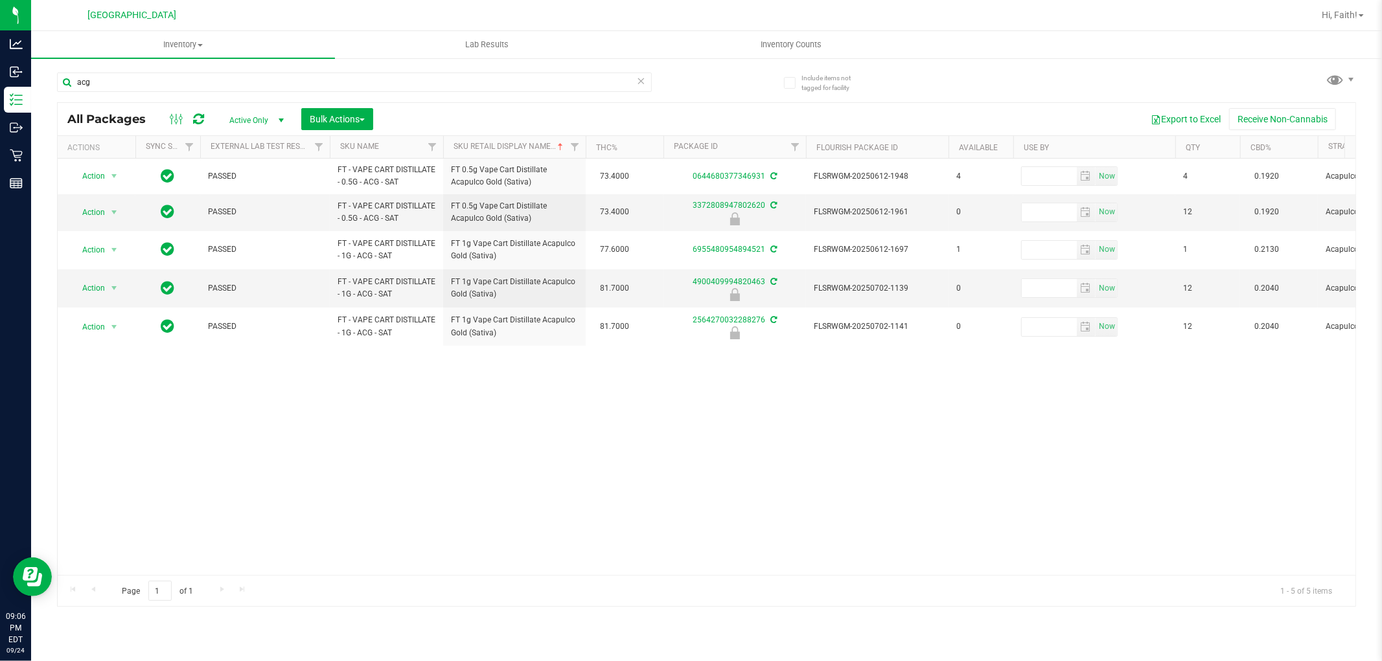
click at [867, 502] on div "Action Action Adjust qty Create package Edit attributes Global inventory Locate…" at bounding box center [706, 367] width 1297 height 416
